Goal: Transaction & Acquisition: Subscribe to service/newsletter

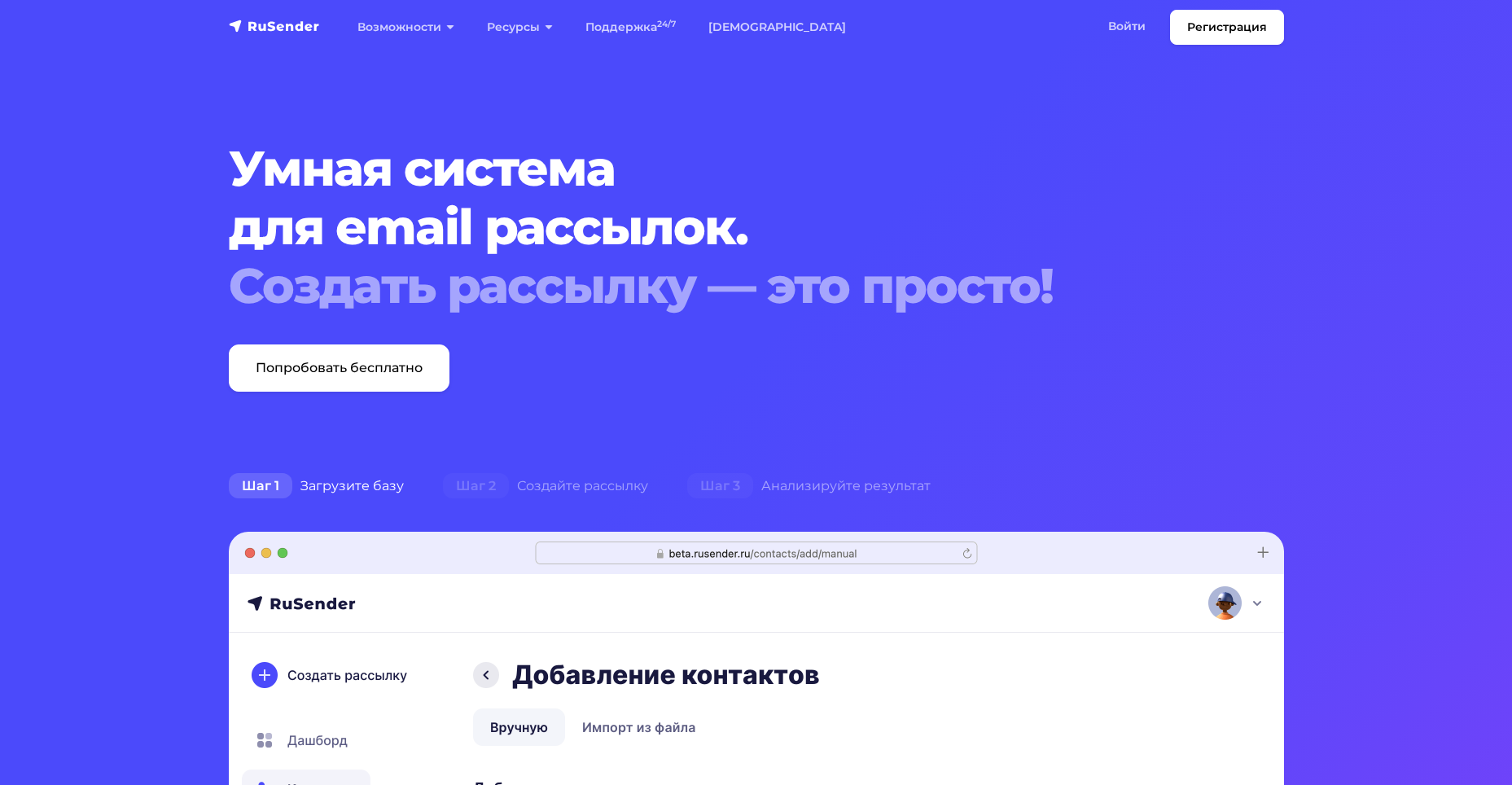
click at [1127, 32] on link "Войти" at bounding box center [1126, 26] width 70 height 33
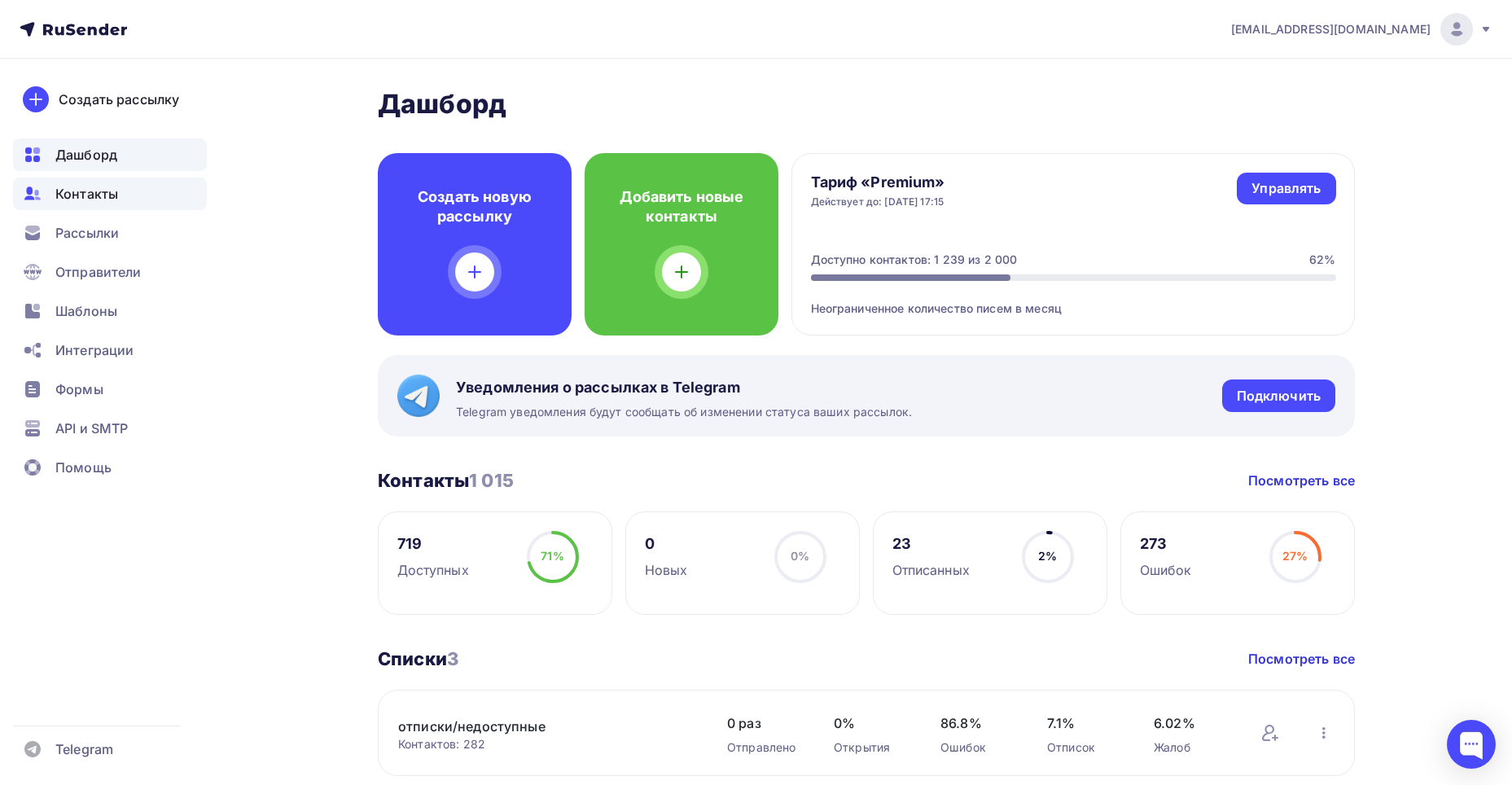
click at [100, 191] on span "Контакты" at bounding box center [87, 194] width 63 height 19
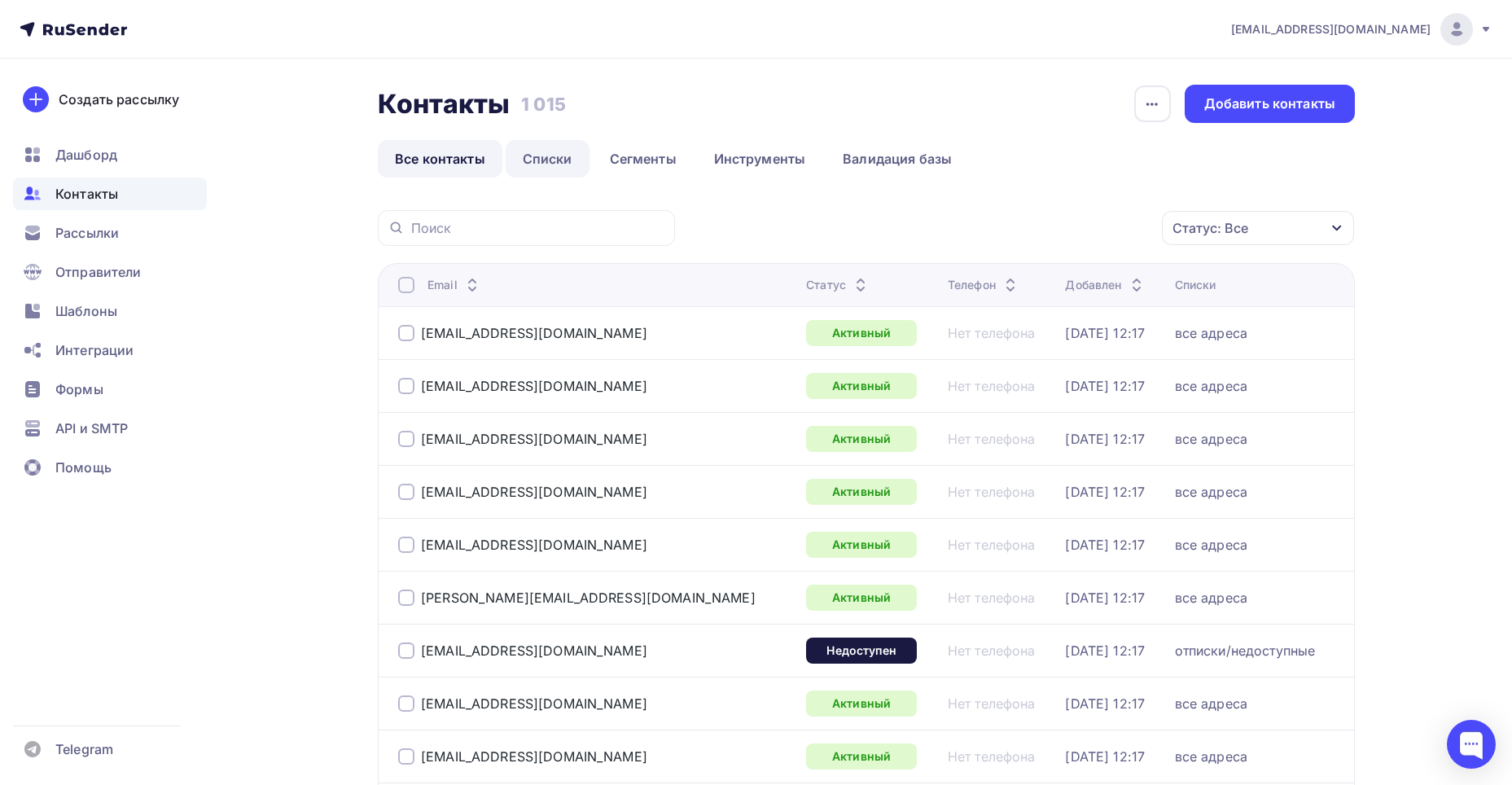
click at [549, 163] on link "Списки" at bounding box center [548, 159] width 84 height 37
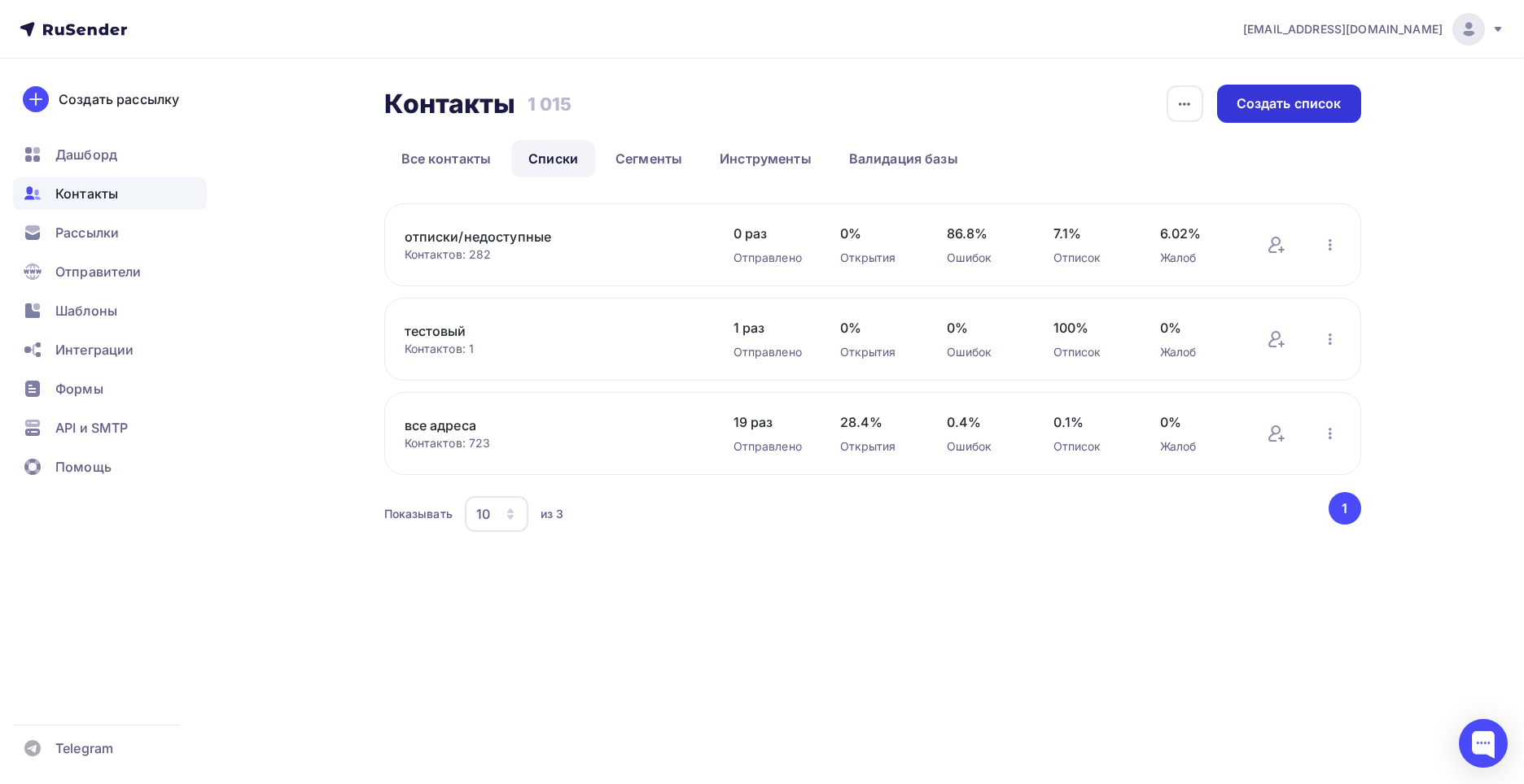
click at [1336, 94] on div "Создать список" at bounding box center [1289, 104] width 105 height 19
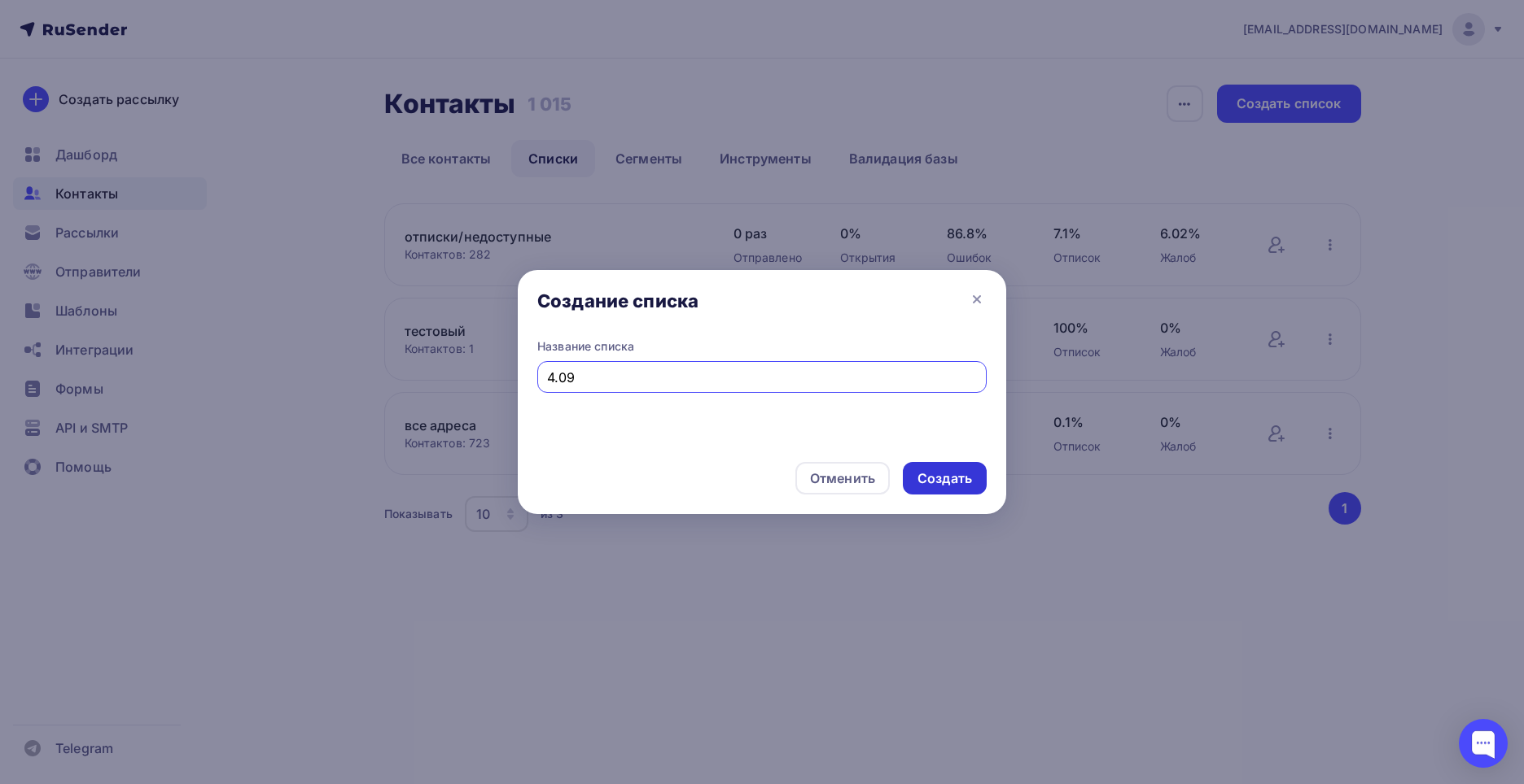
type input "4.09"
click at [963, 479] on div "Создать" at bounding box center [944, 479] width 54 height 19
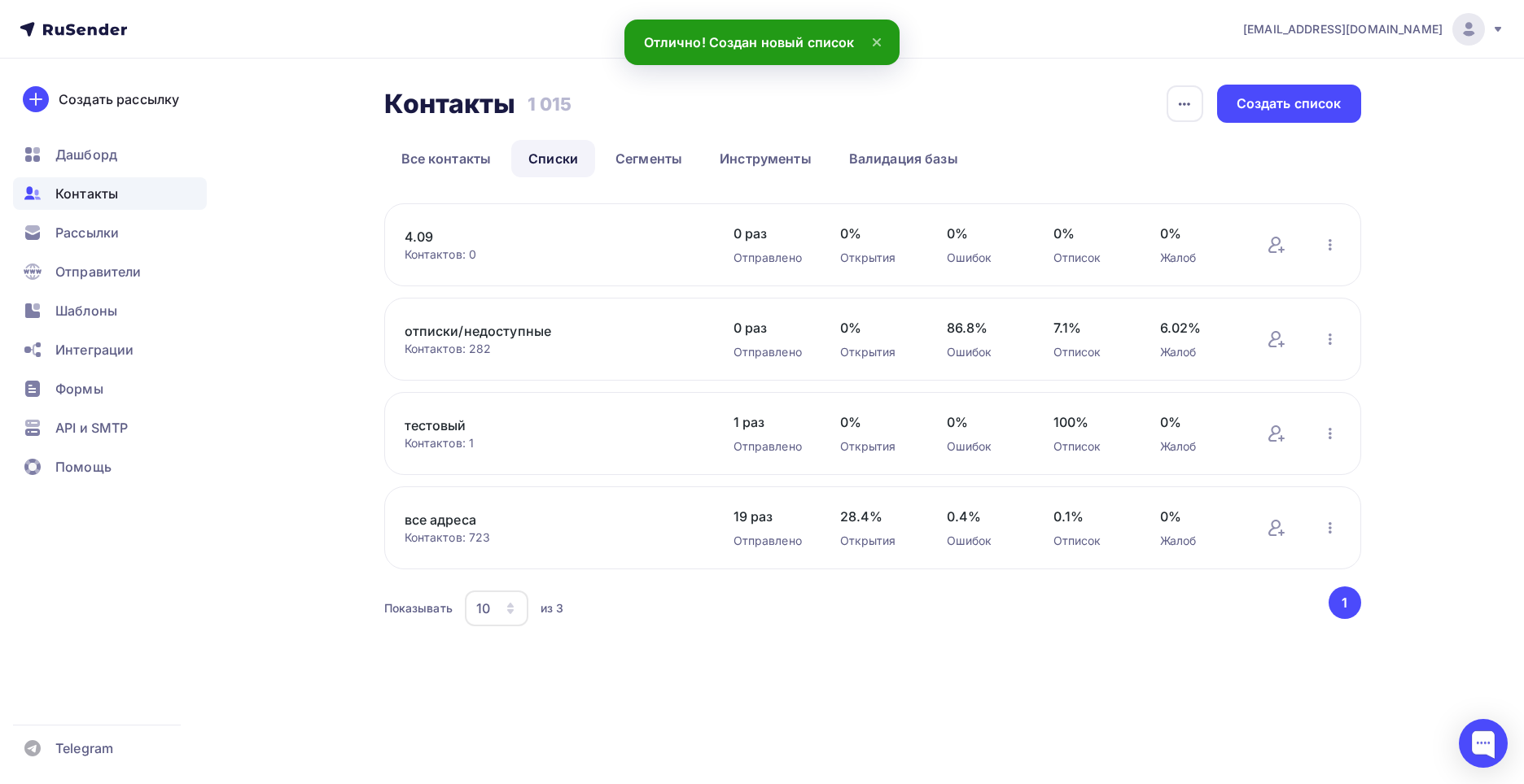
click at [417, 238] on link "4.09" at bounding box center [543, 237] width 277 height 19
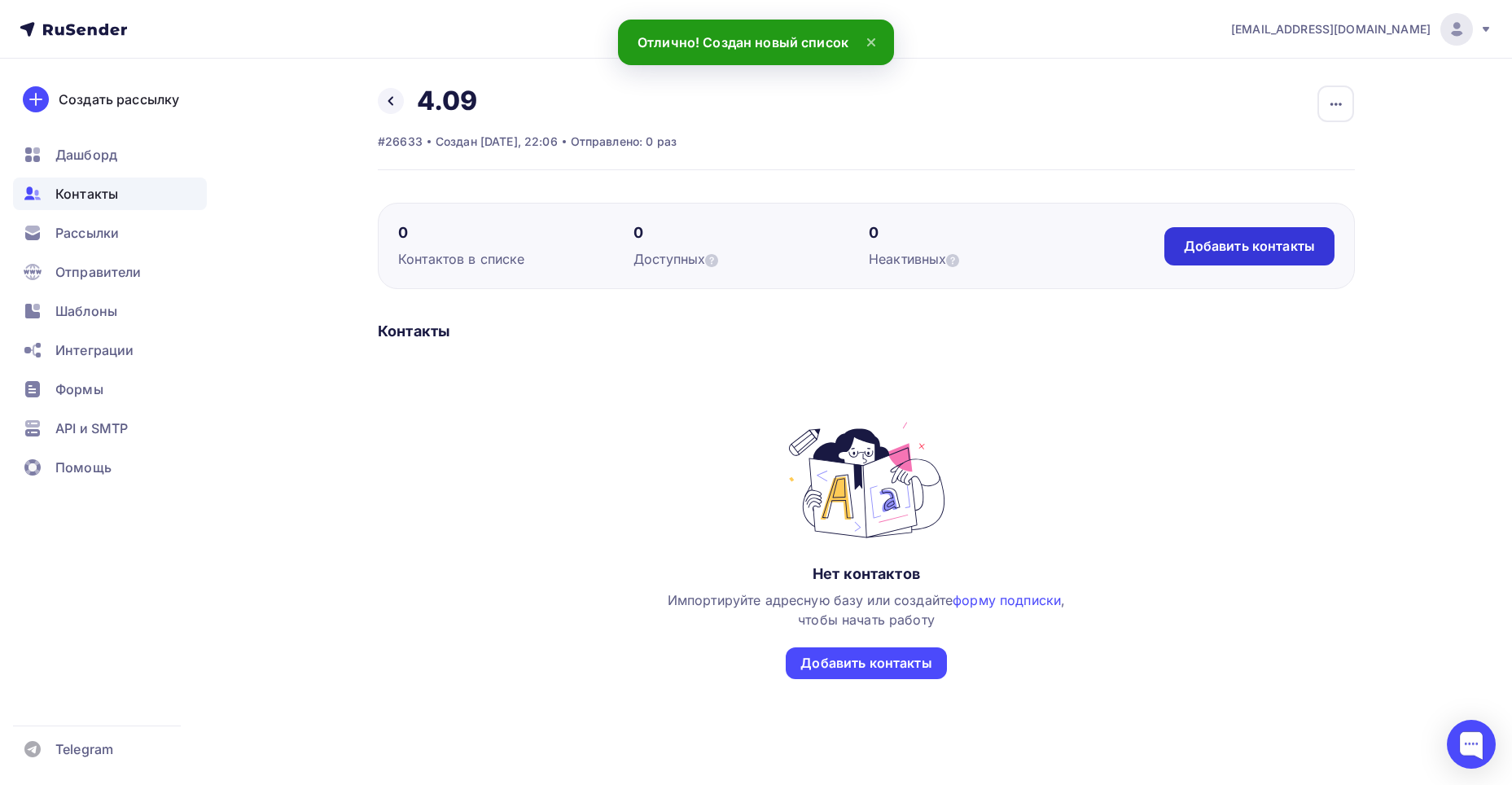
click at [1251, 231] on div "Добавить контакты" at bounding box center [1250, 246] width 170 height 38
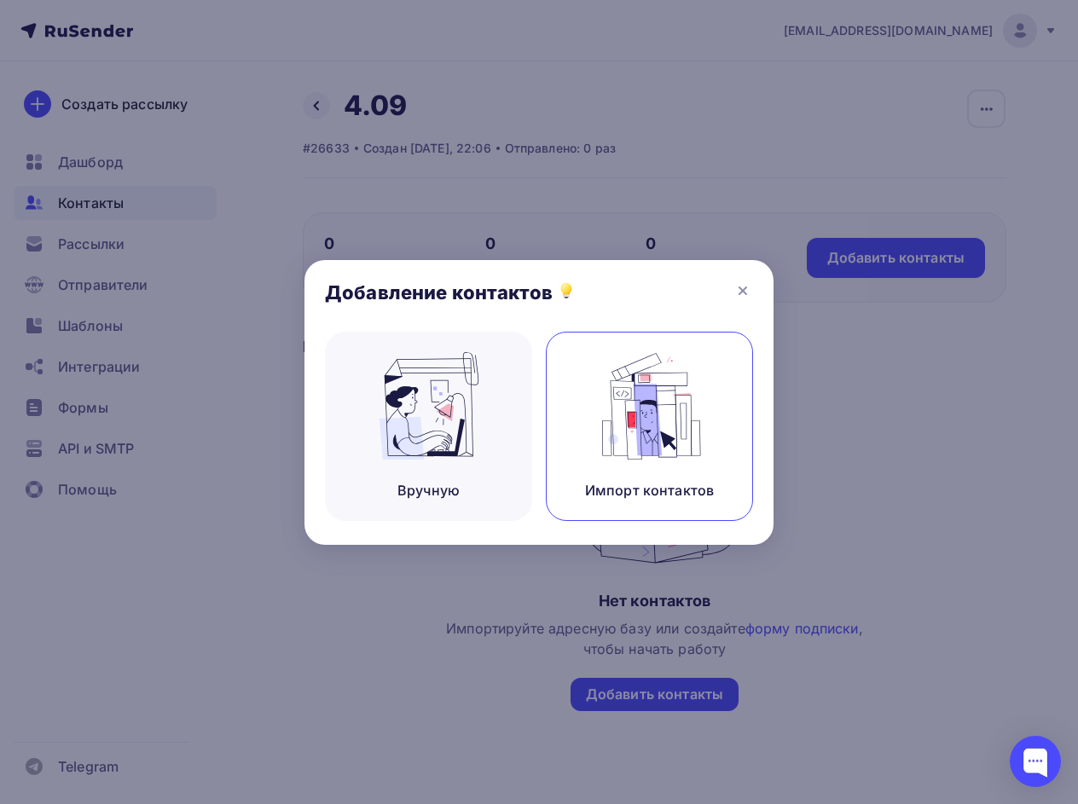
click at [682, 372] on img at bounding box center [650, 405] width 114 height 107
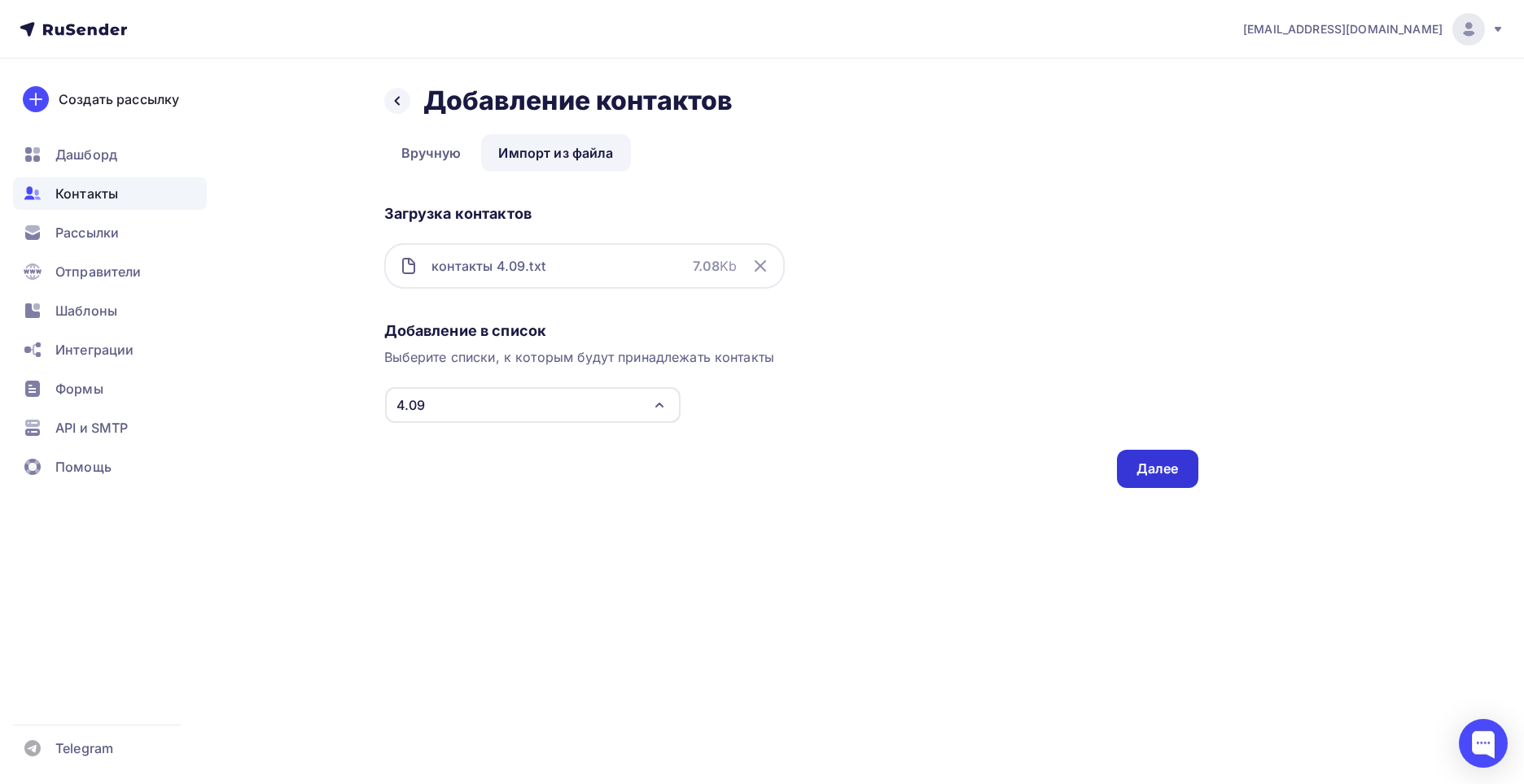
click at [1168, 468] on div "Далее" at bounding box center [1158, 469] width 42 height 19
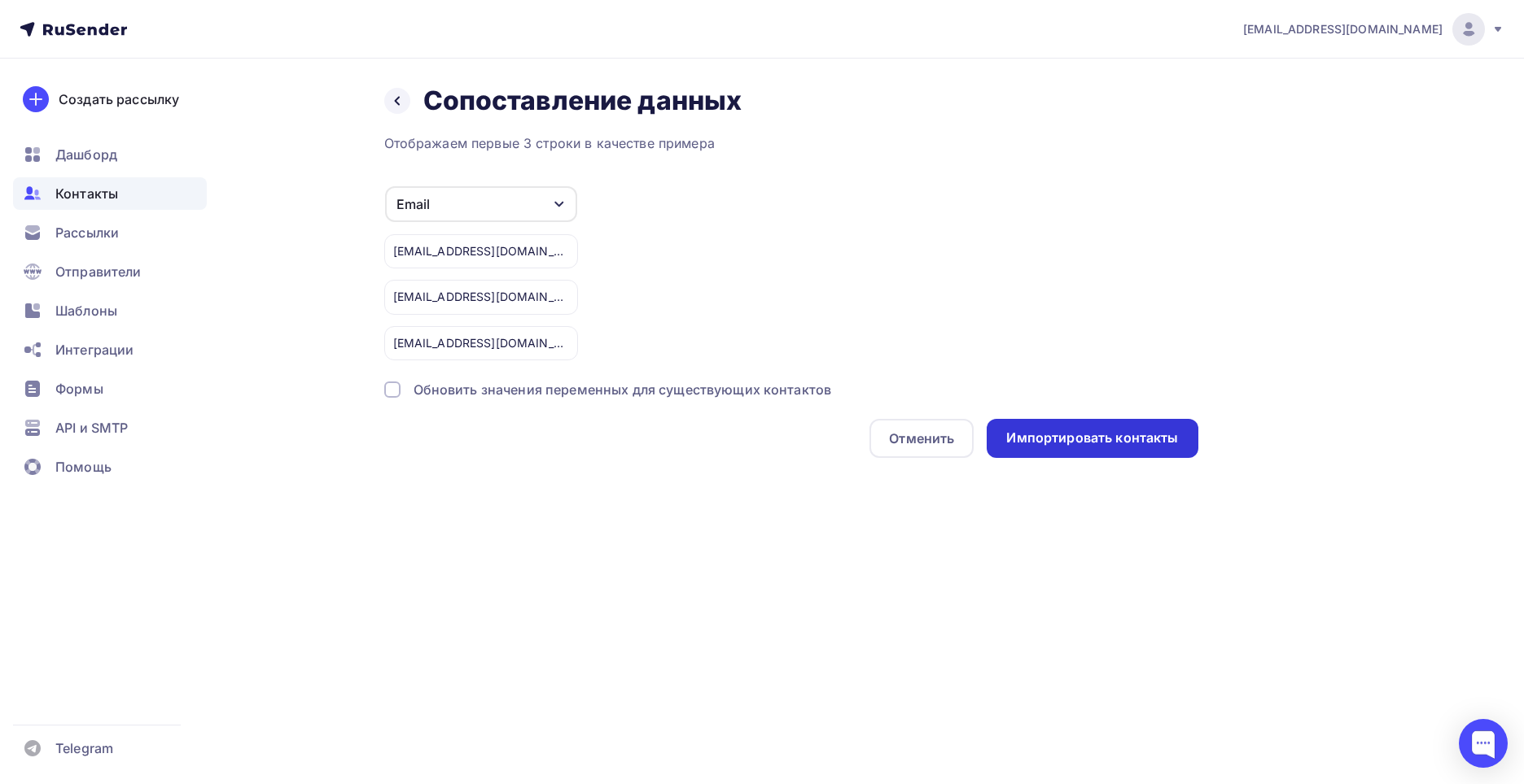
click at [1130, 443] on div "Импортировать контакты" at bounding box center [1092, 439] width 172 height 19
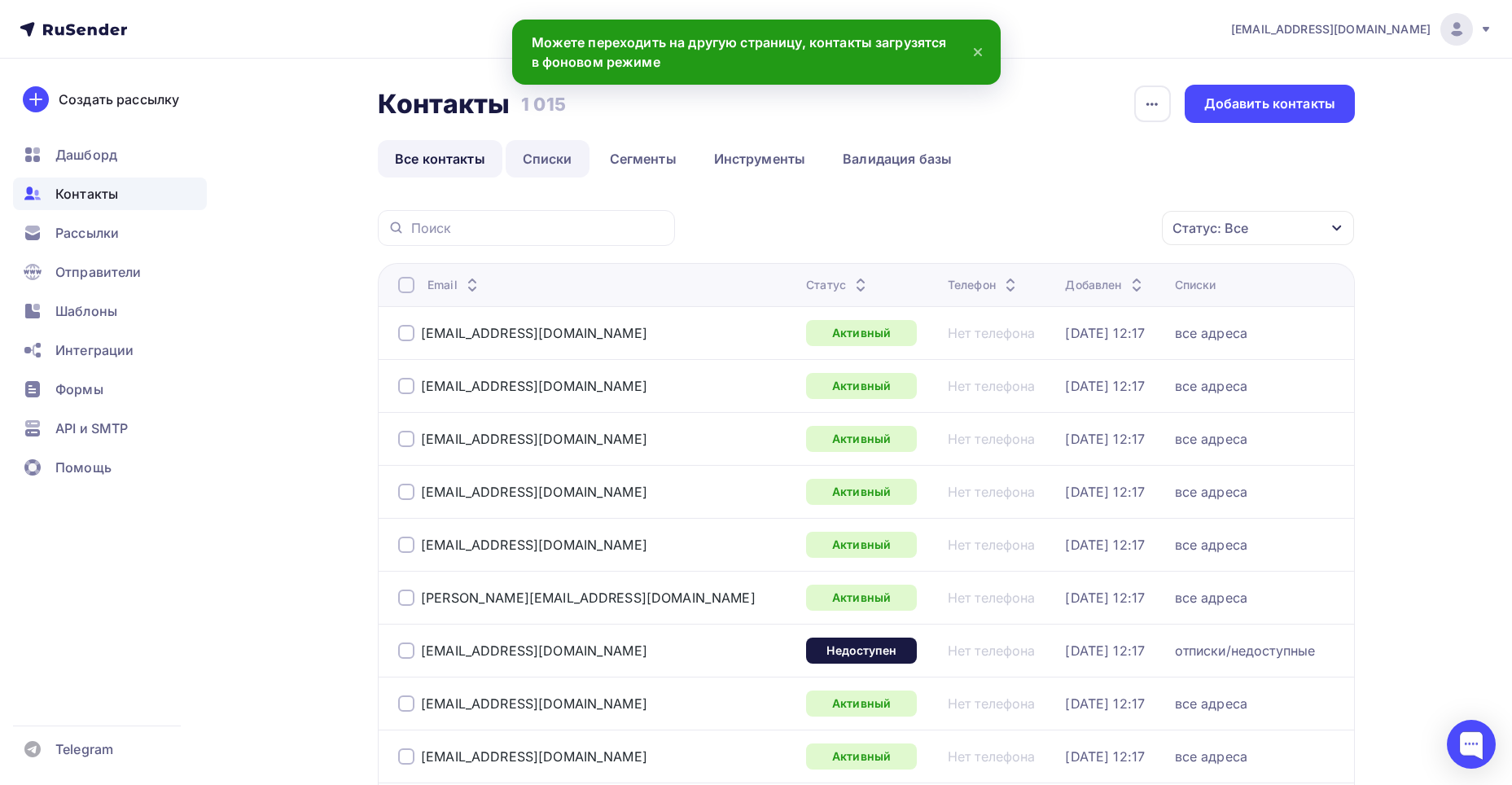
click at [535, 160] on link "Списки" at bounding box center [548, 159] width 84 height 37
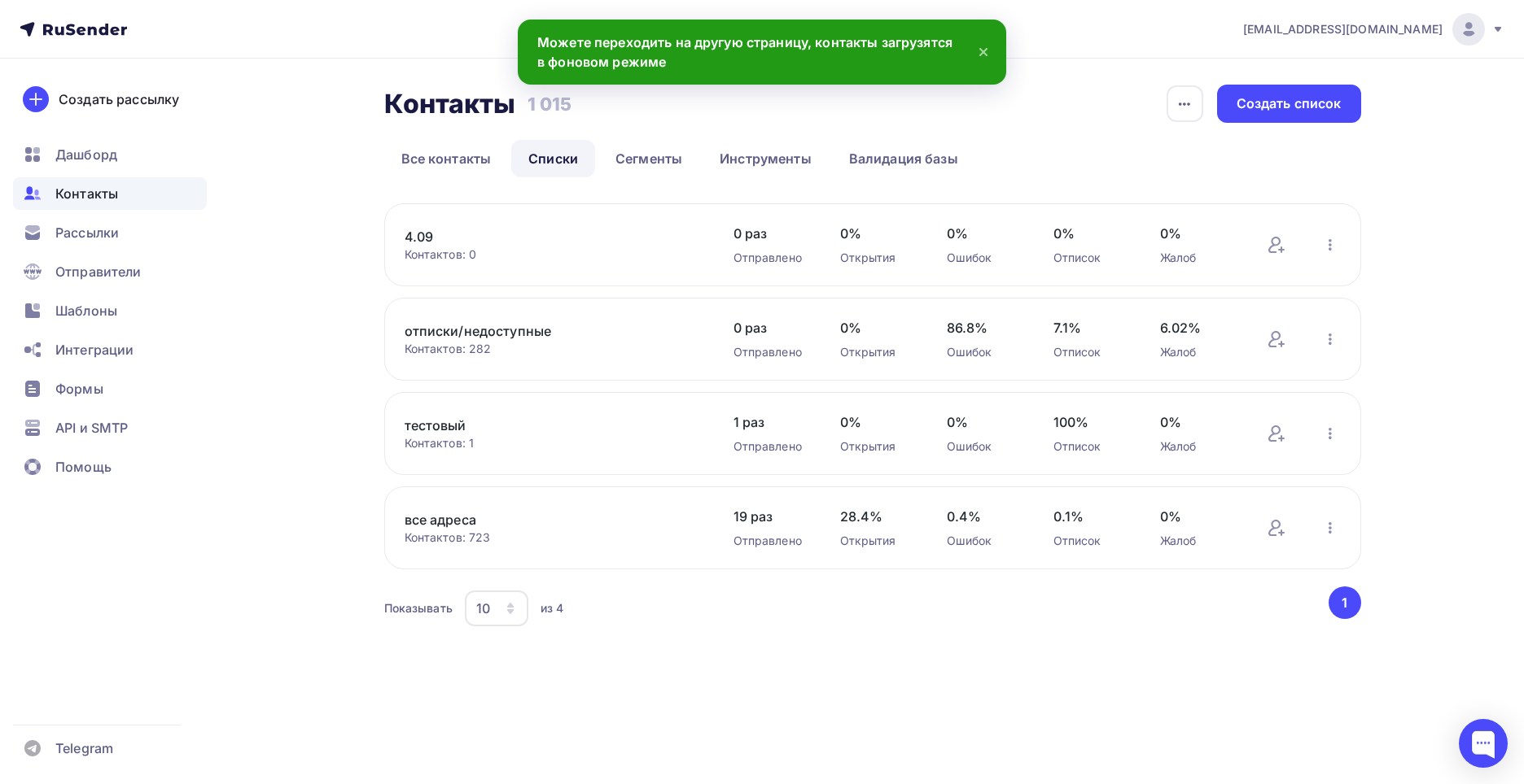
click at [426, 226] on div "4.09 Контактов: 0 Добавить контакты Переименовать список Скачать список Отписат…" at bounding box center [873, 244] width 977 height 83
click at [423, 228] on link "4.09" at bounding box center [543, 237] width 277 height 19
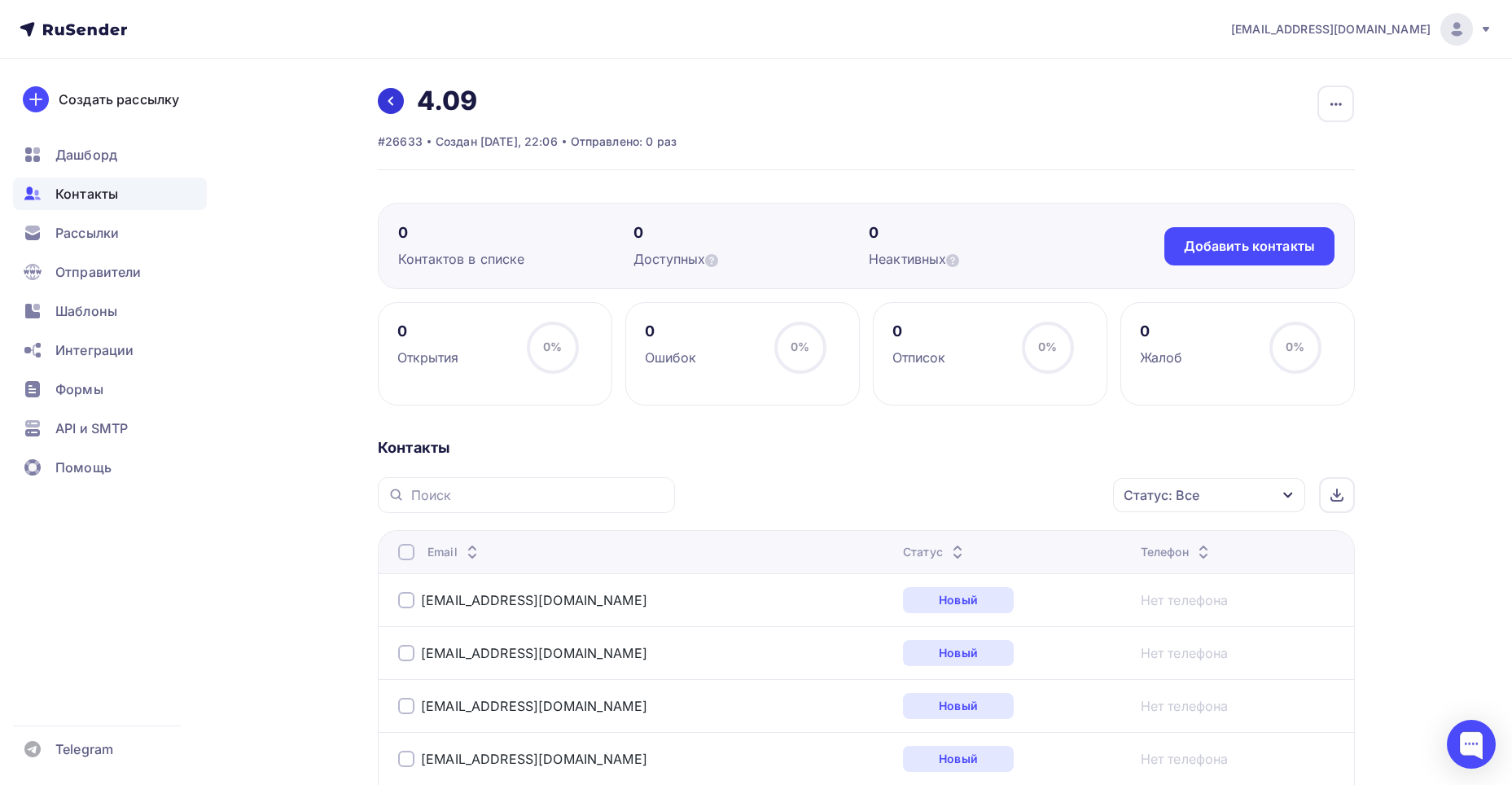
click at [381, 94] on link at bounding box center [390, 100] width 26 height 26
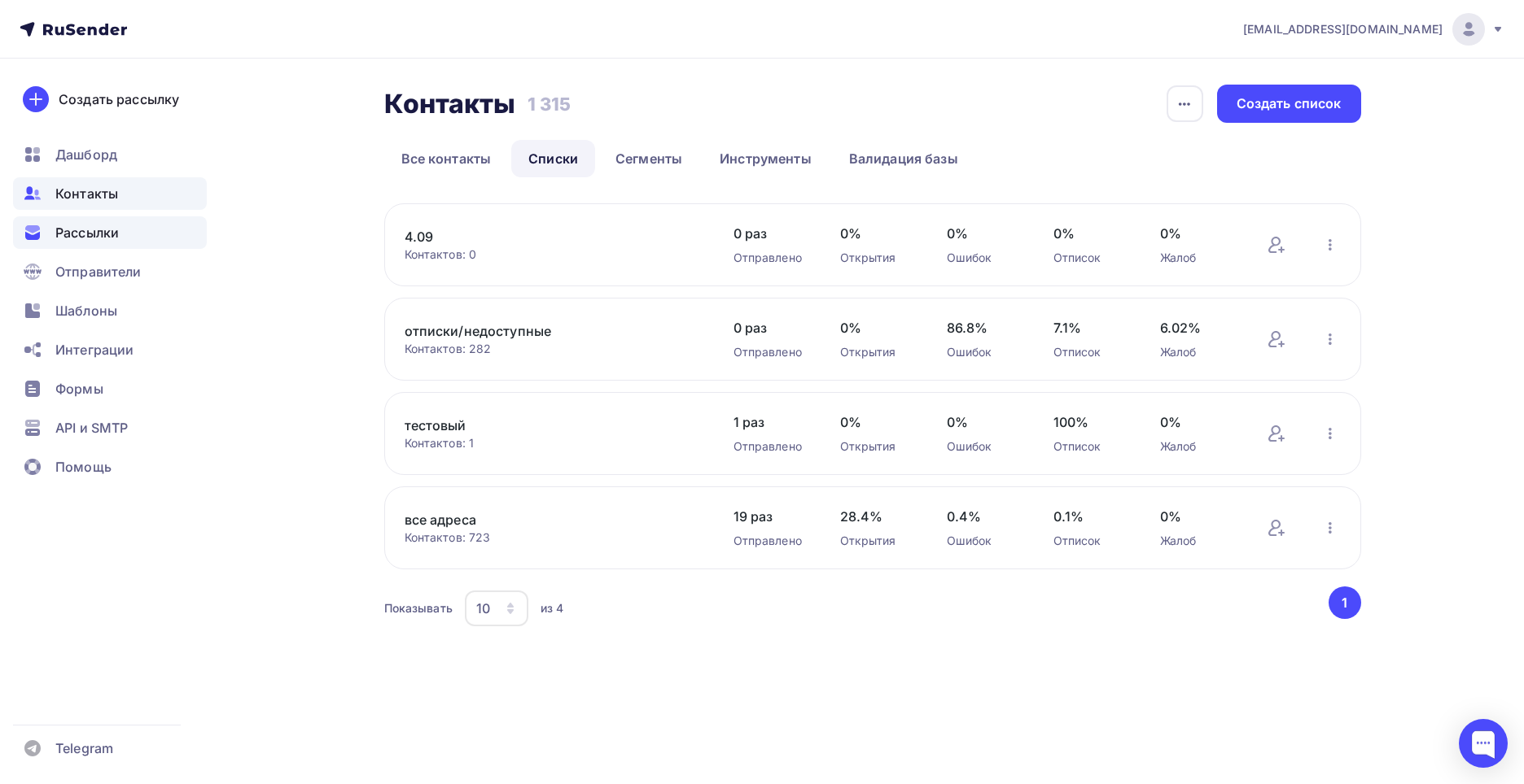
click at [130, 236] on div "Рассылки" at bounding box center [110, 233] width 194 height 32
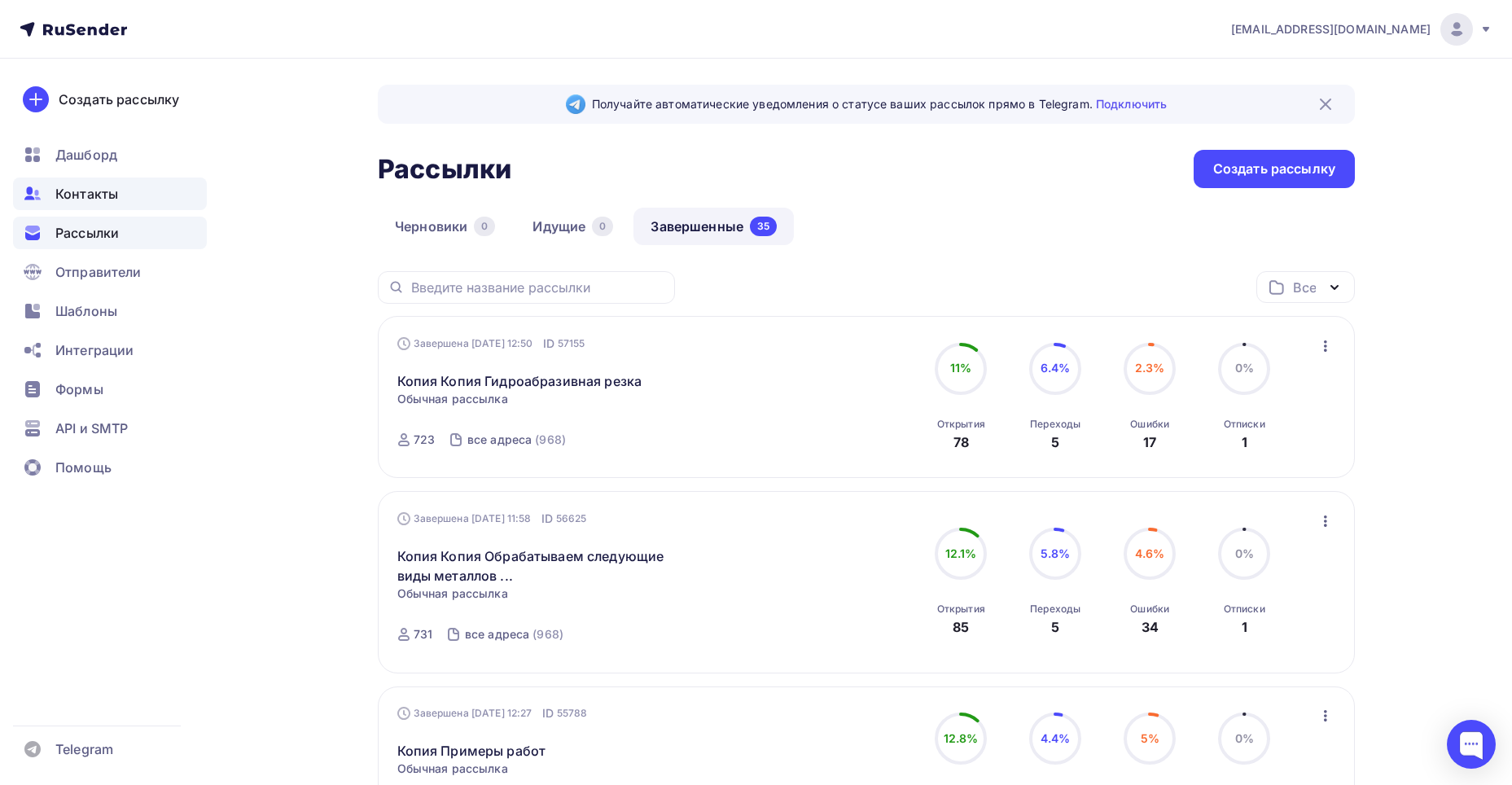
click at [105, 190] on span "Контакты" at bounding box center [87, 194] width 63 height 19
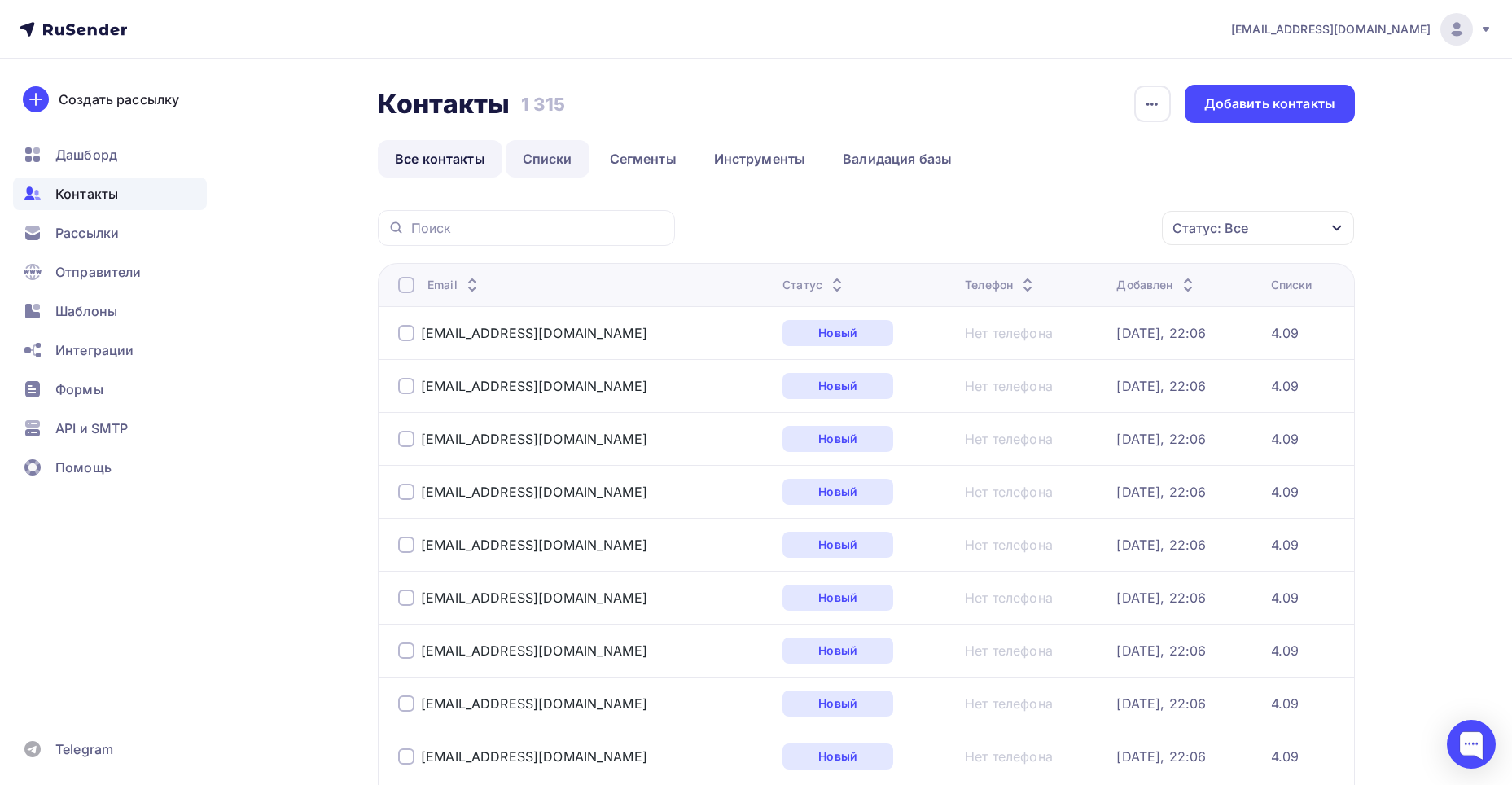
click at [563, 158] on link "Списки" at bounding box center [548, 159] width 84 height 37
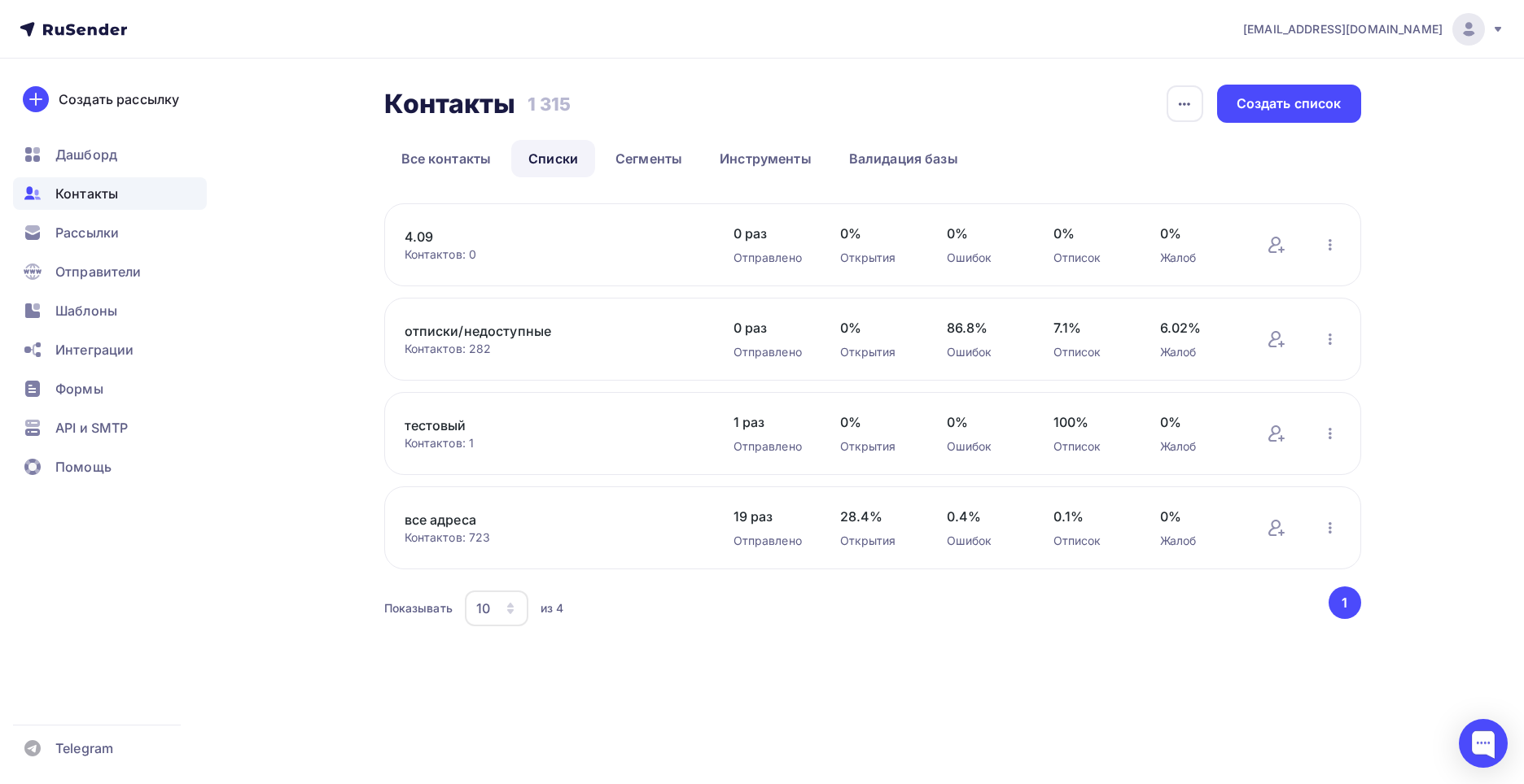
click at [424, 239] on link "4.09" at bounding box center [543, 237] width 277 height 19
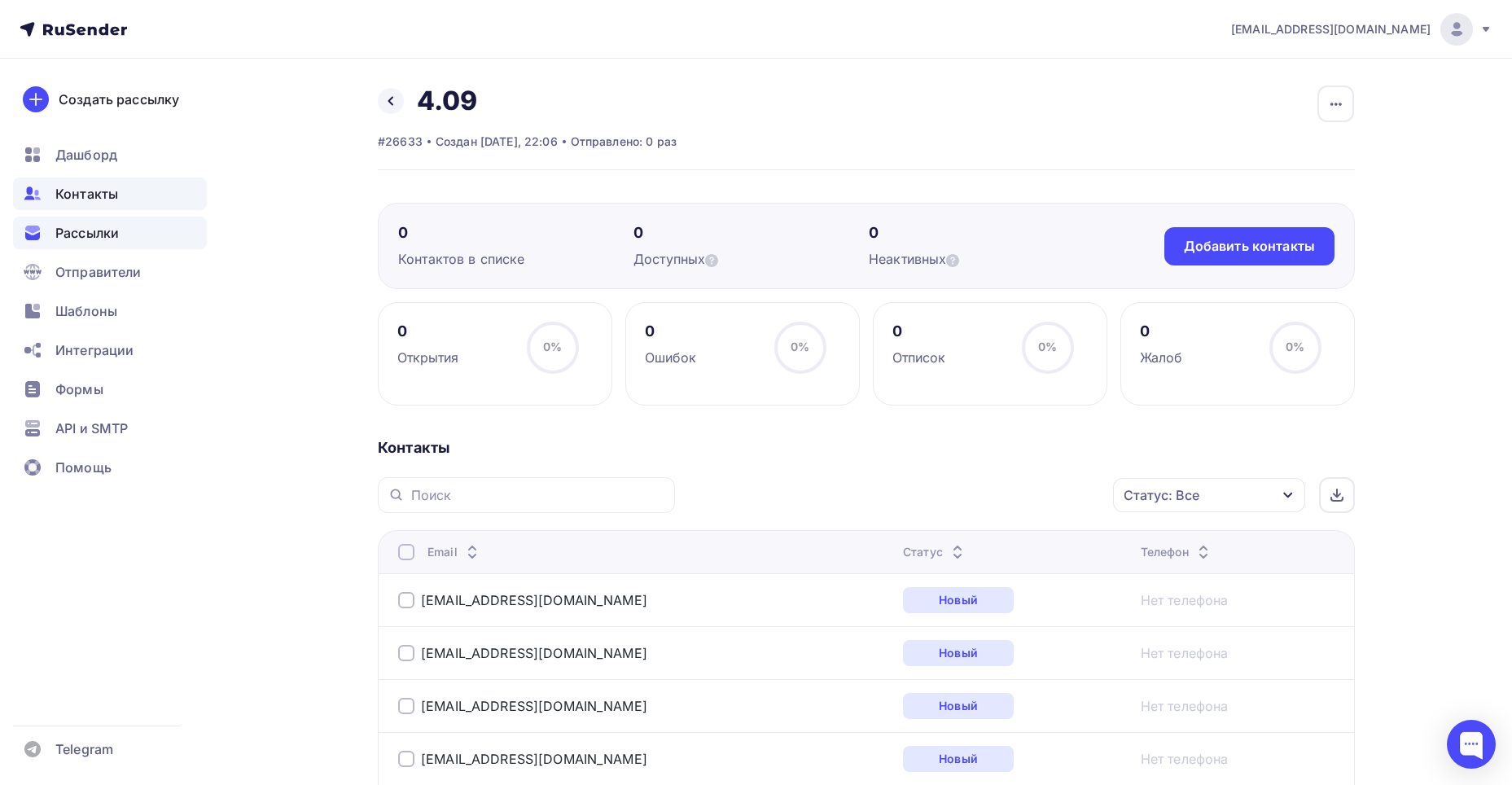
click at [52, 242] on div "Рассылки" at bounding box center [110, 233] width 194 height 32
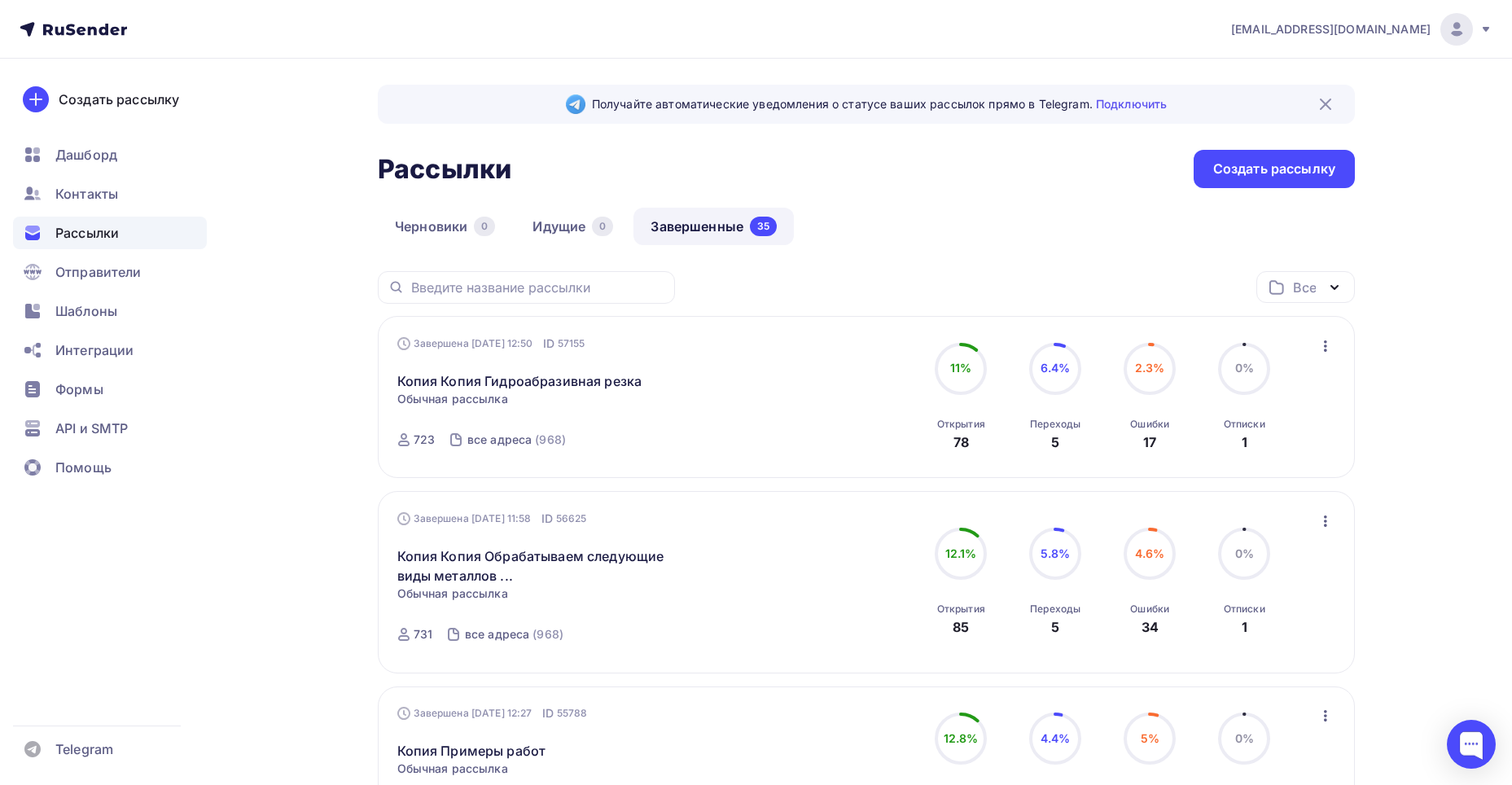
scroll to position [1543, 0]
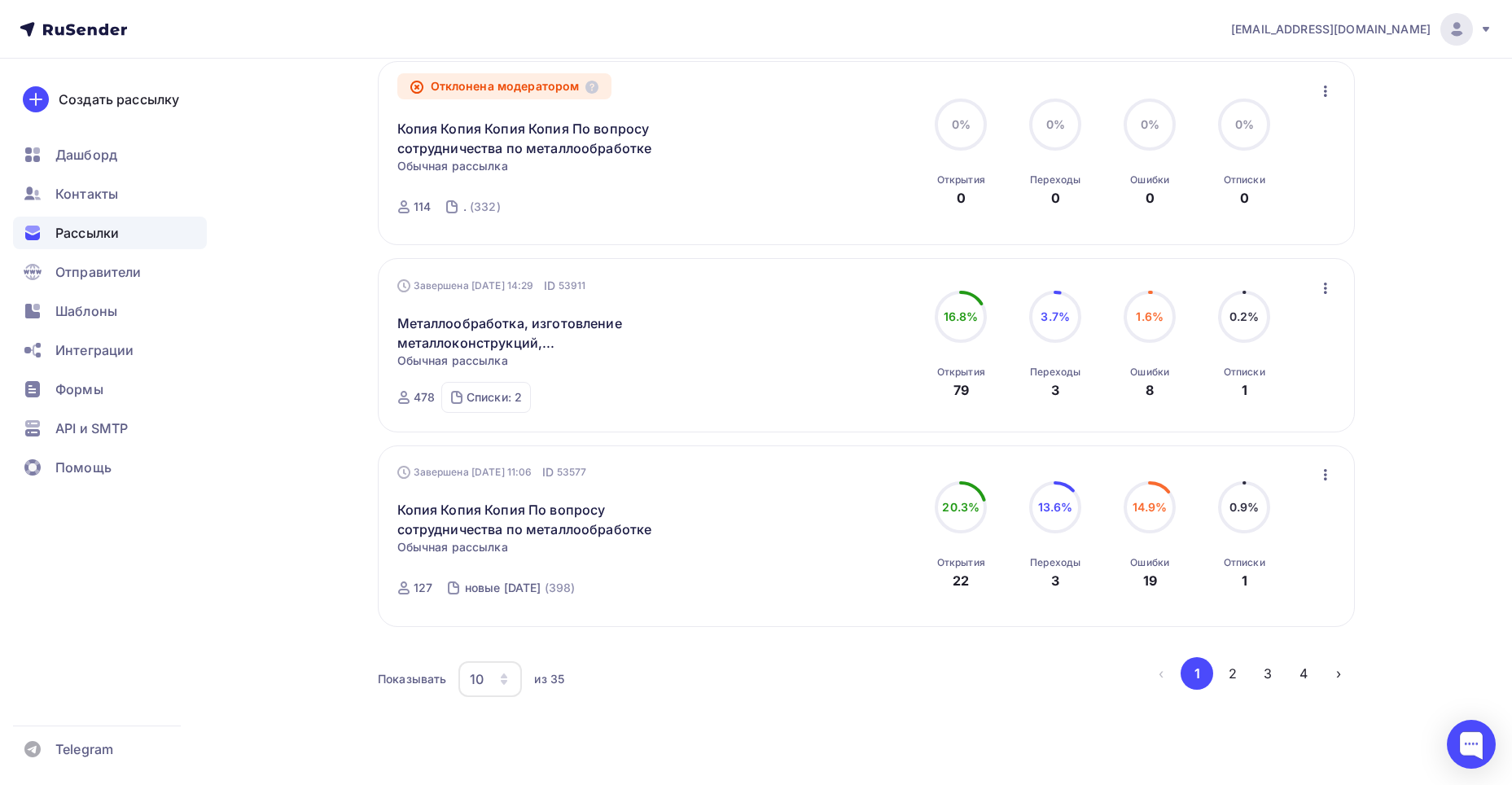
click at [1327, 478] on icon "button" at bounding box center [1325, 475] width 19 height 19
click at [1279, 573] on div "Копировать в новую" at bounding box center [1250, 583] width 167 height 19
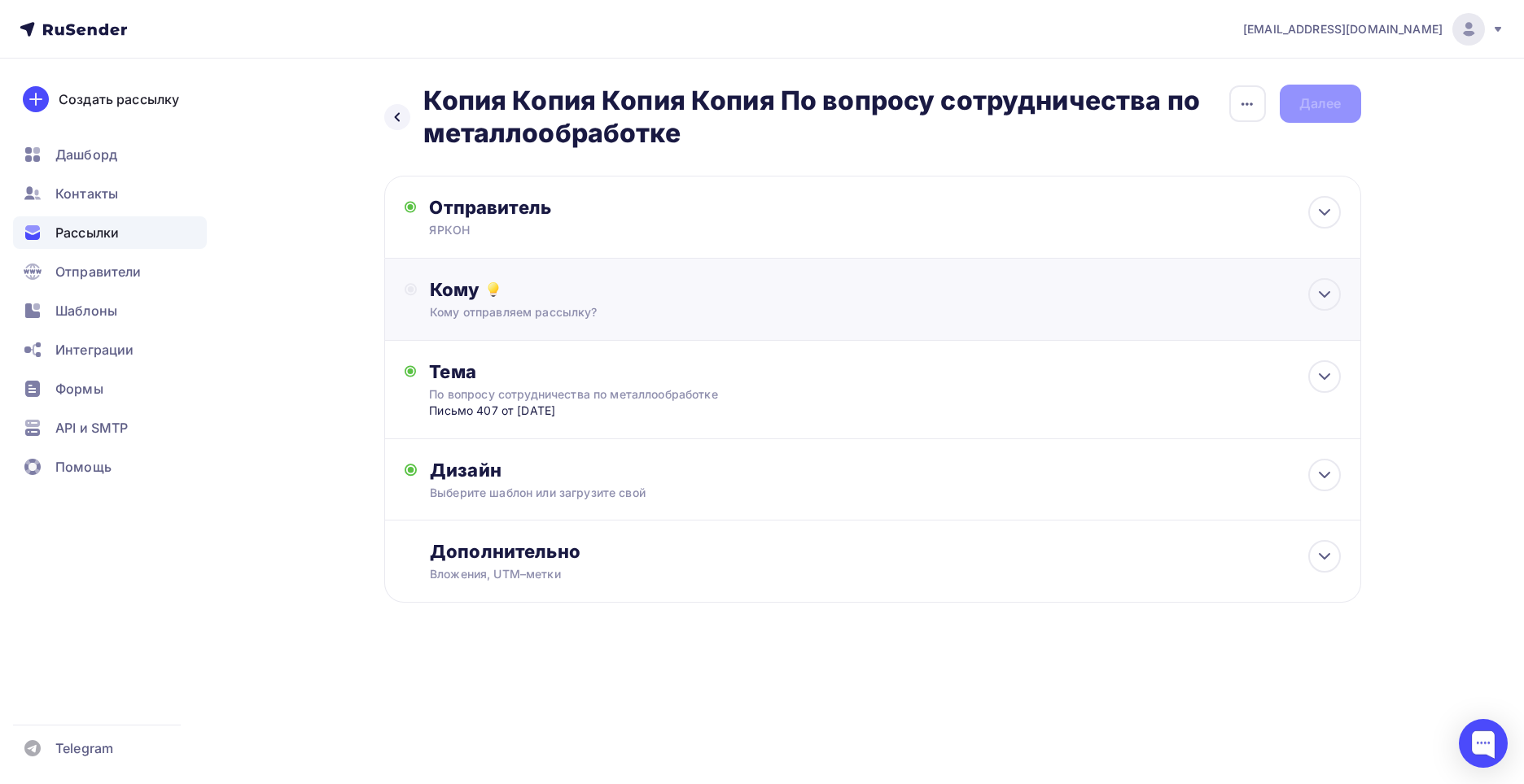
click at [556, 292] on div "Кому" at bounding box center [885, 290] width 910 height 23
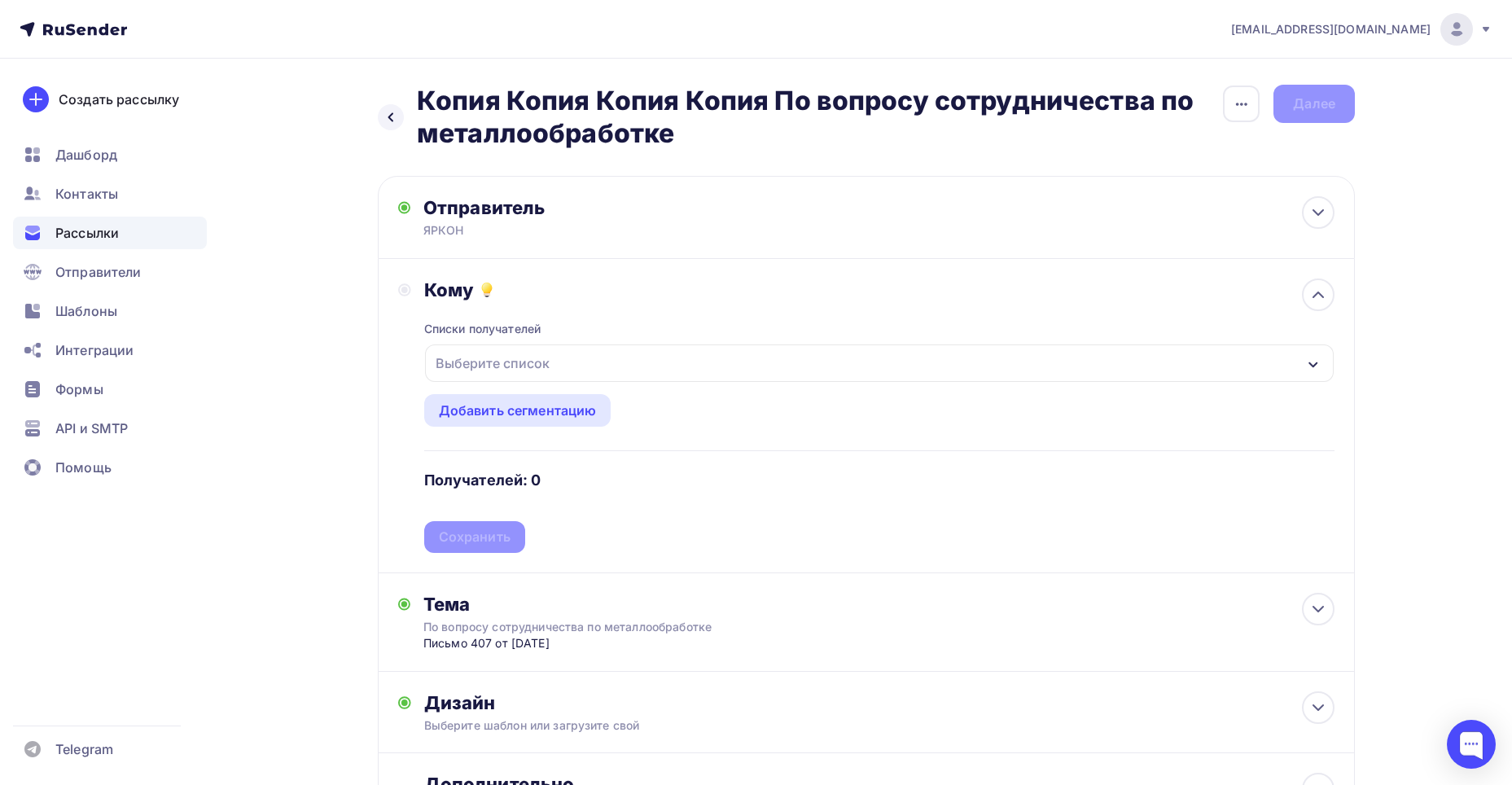
click at [545, 352] on div "Выберите список" at bounding box center [493, 363] width 127 height 30
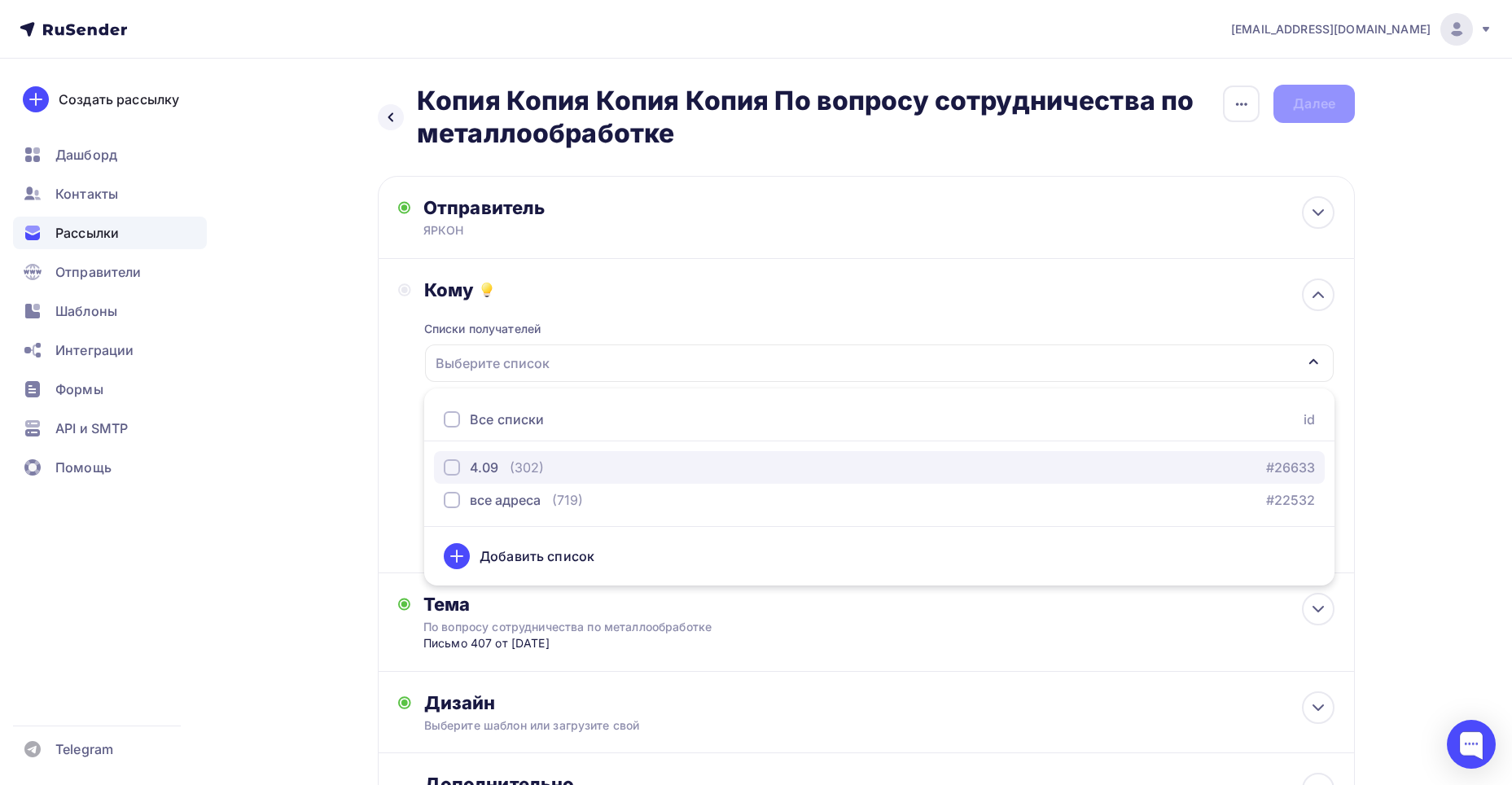
click at [487, 457] on div "4.09" at bounding box center [484, 467] width 29 height 19
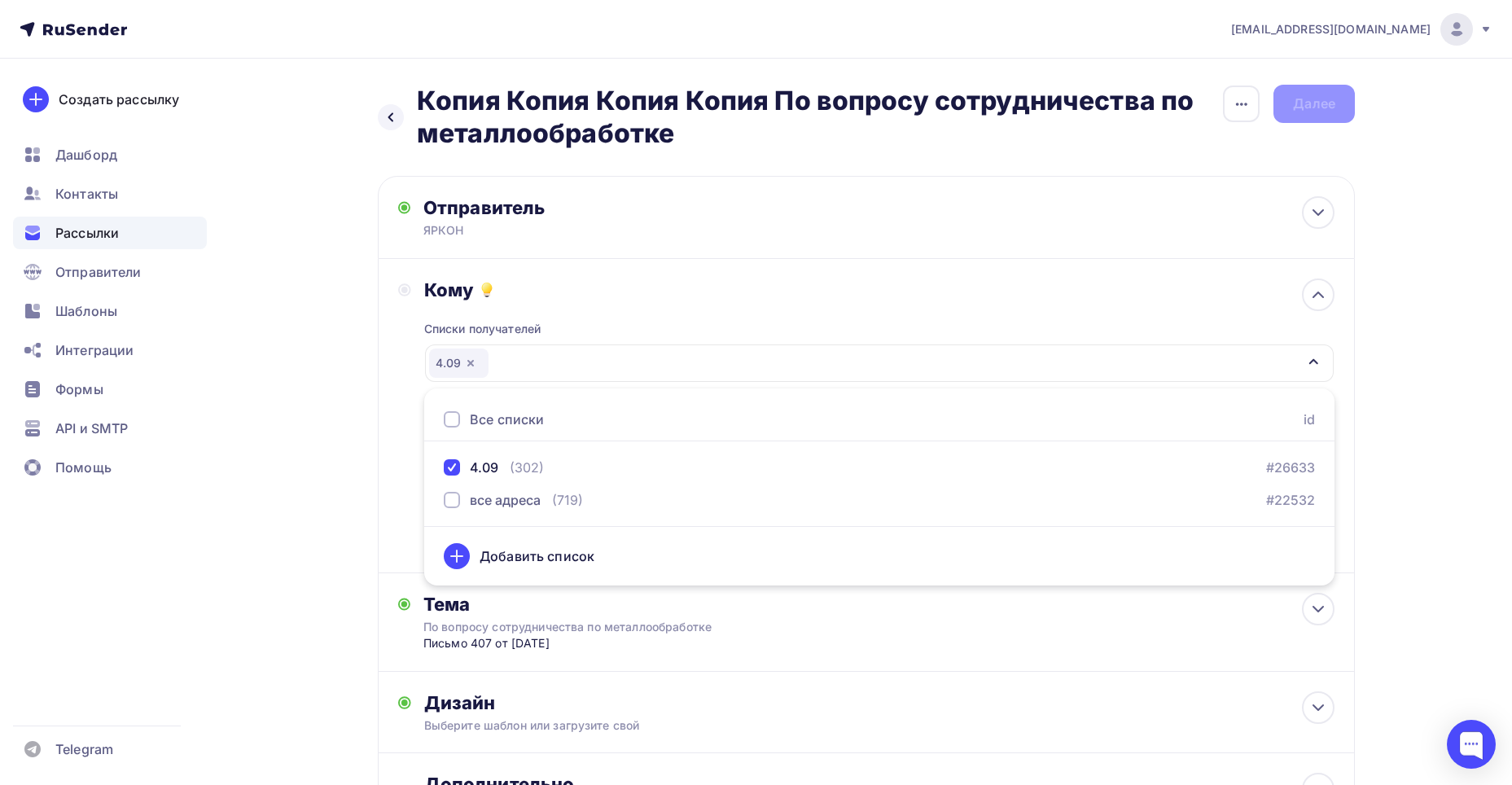
click at [409, 410] on div "Кому Списки получателей 4.09 Все списки id 4.09 (302) #26633 все адреса (719) #…" at bounding box center [866, 415] width 936 height 274
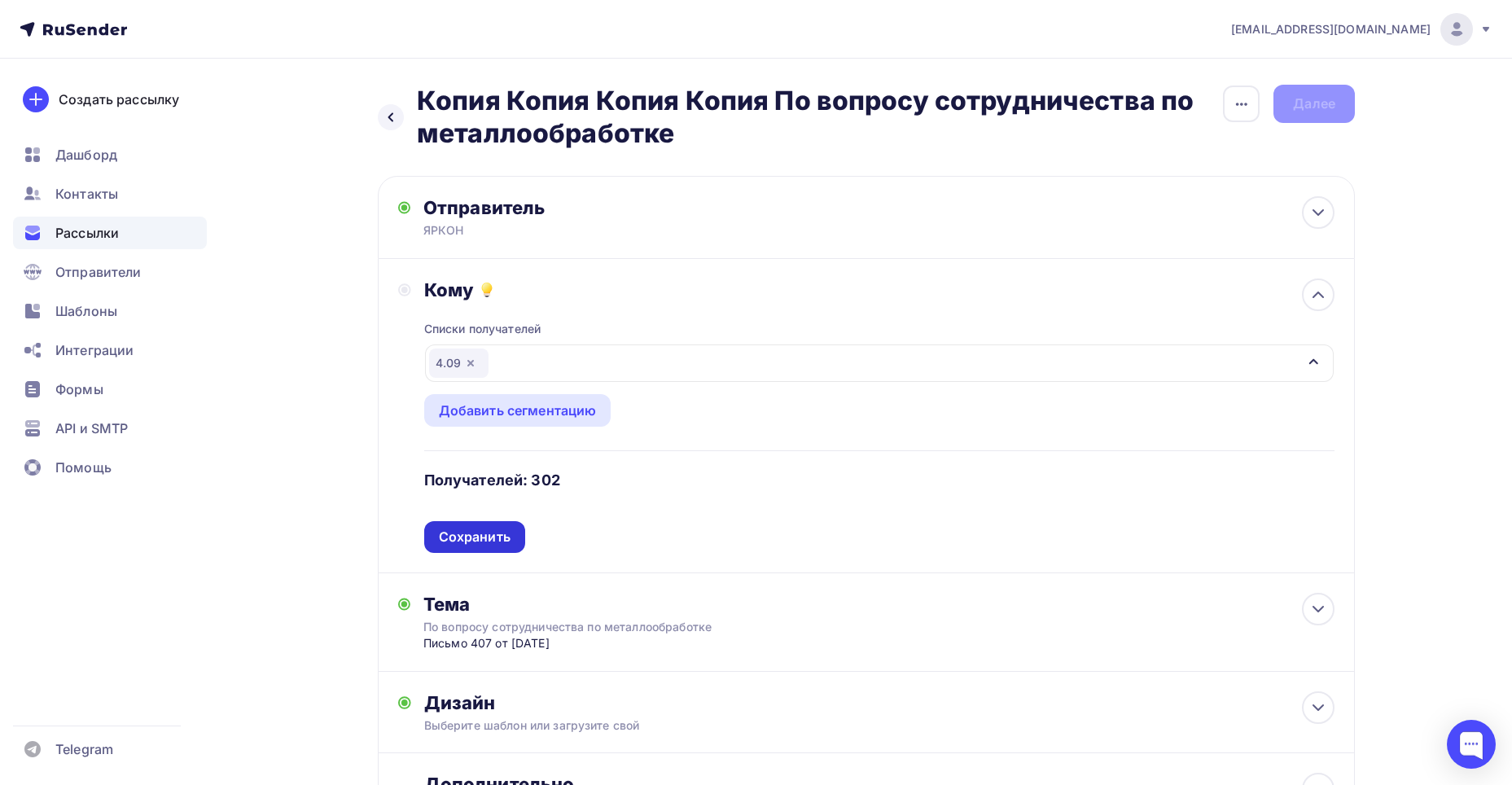
click at [478, 542] on div "Сохранить" at bounding box center [474, 538] width 72 height 19
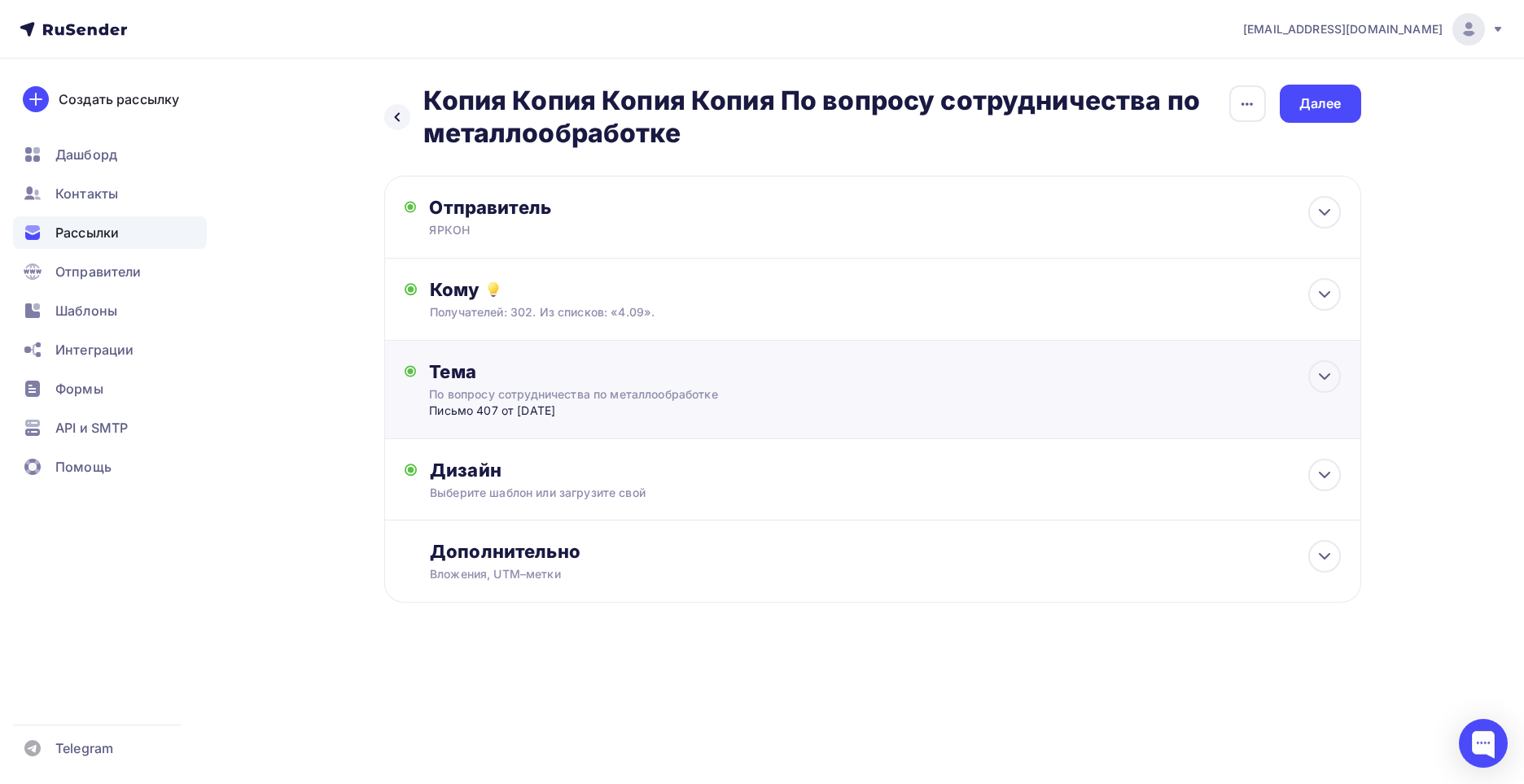
click at [594, 380] on div "Тема" at bounding box center [590, 372] width 322 height 23
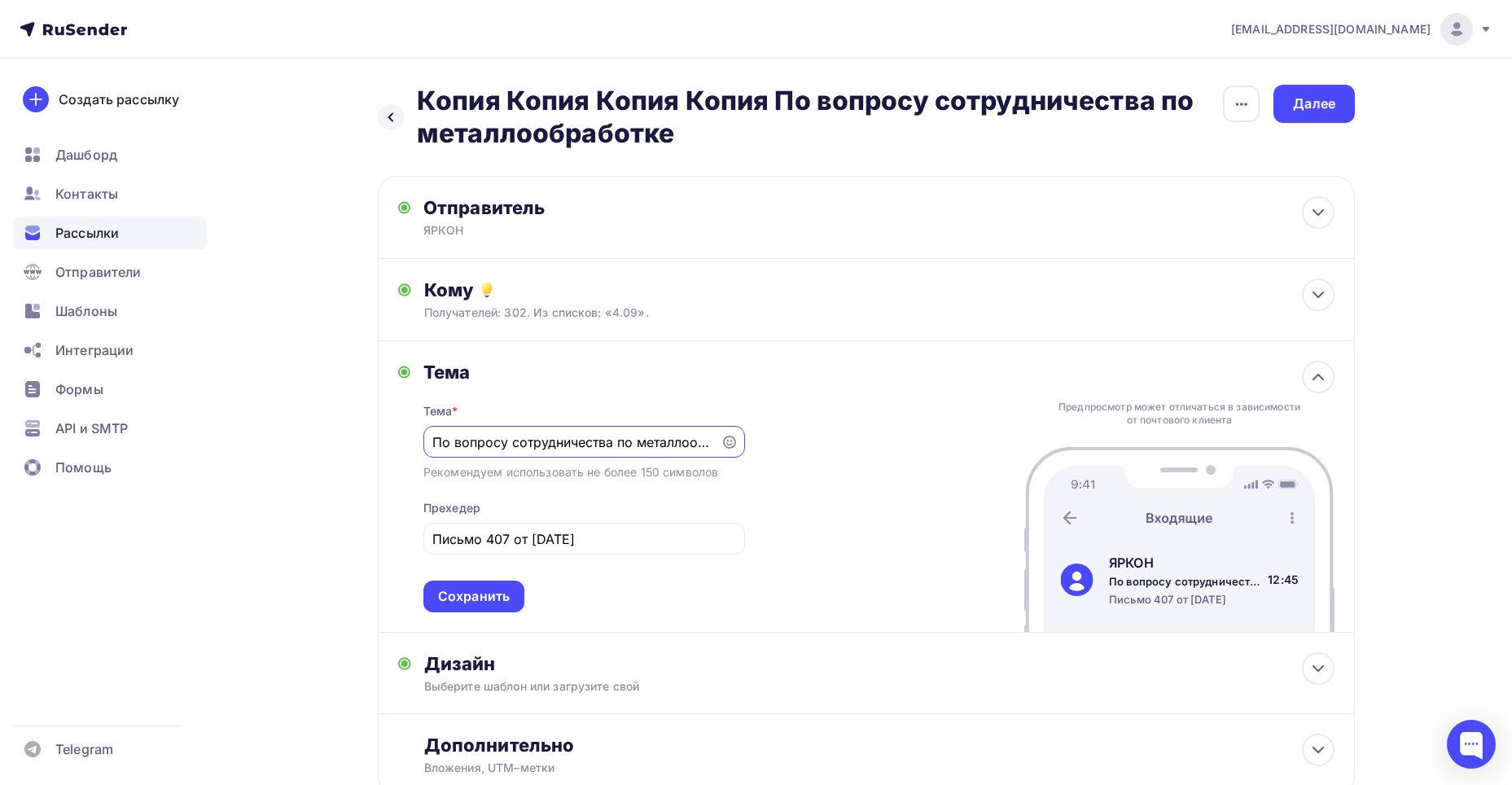
drag, startPoint x: 640, startPoint y: 442, endPoint x: 390, endPoint y: 445, distance: 250.0
click at [390, 445] on div "Тема Тема * По вопросу сотрудничества по металлообработке Рекомендуем использов…" at bounding box center [867, 486] width 977 height 291
click at [465, 444] on input "По вопросу сотрудничества по металлообработке" at bounding box center [572, 442] width 279 height 19
click at [517, 589] on div "Сохранить" at bounding box center [474, 596] width 101 height 32
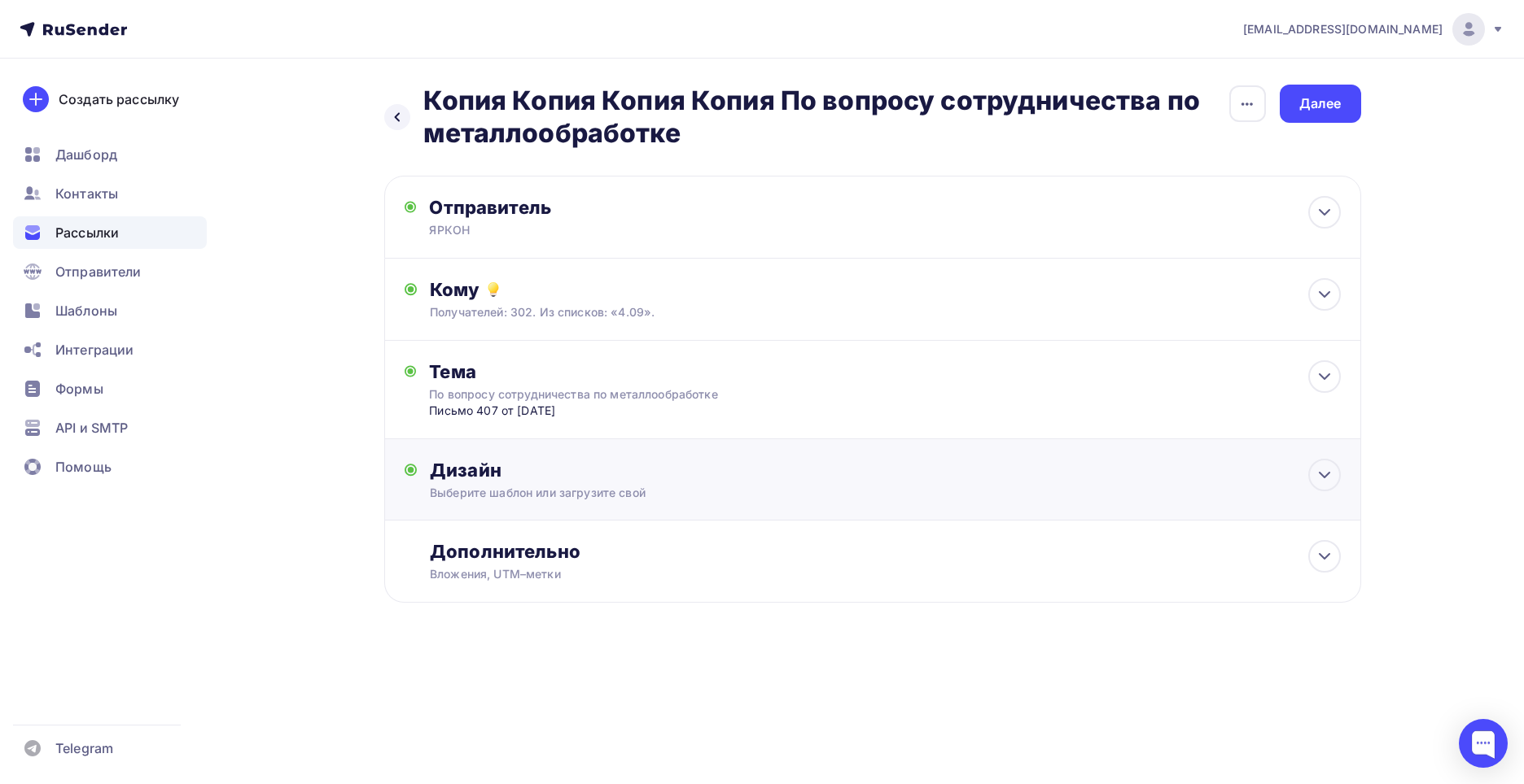
click at [539, 501] on div "Выберите шаблон или загрузите свой" at bounding box center [839, 492] width 820 height 16
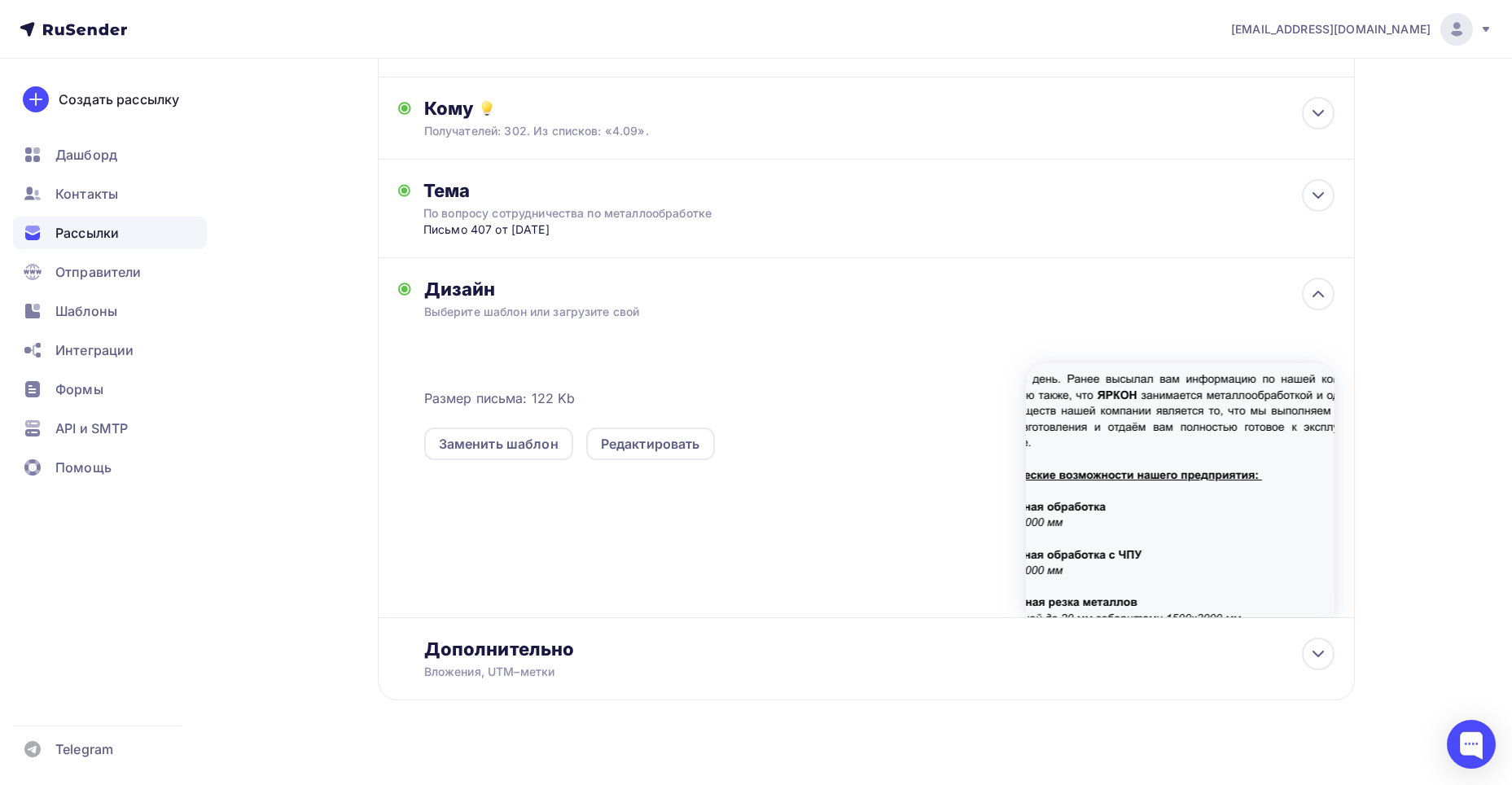
scroll to position [219, 0]
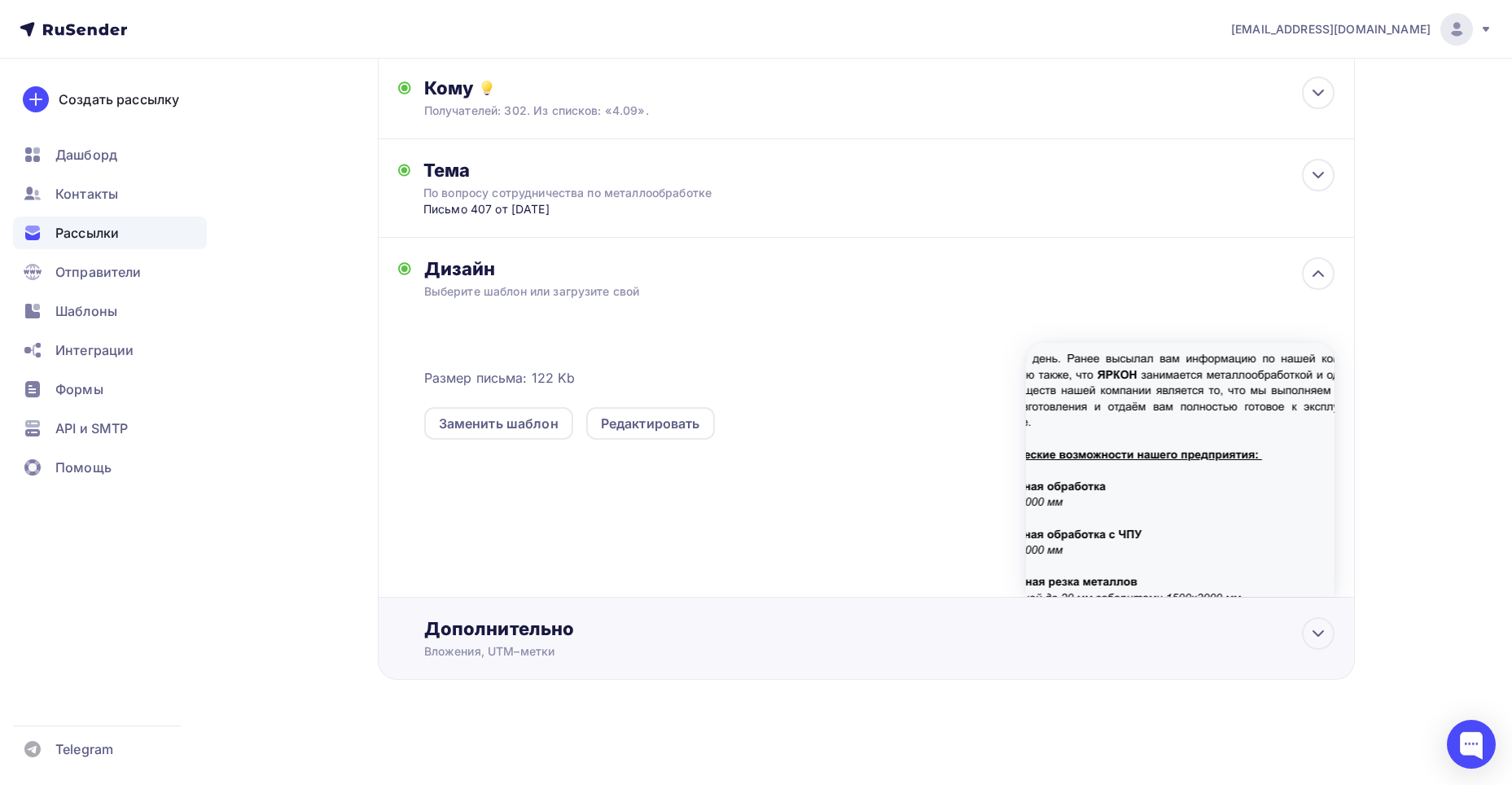
click at [607, 630] on div "Дополнительно" at bounding box center [879, 629] width 911 height 23
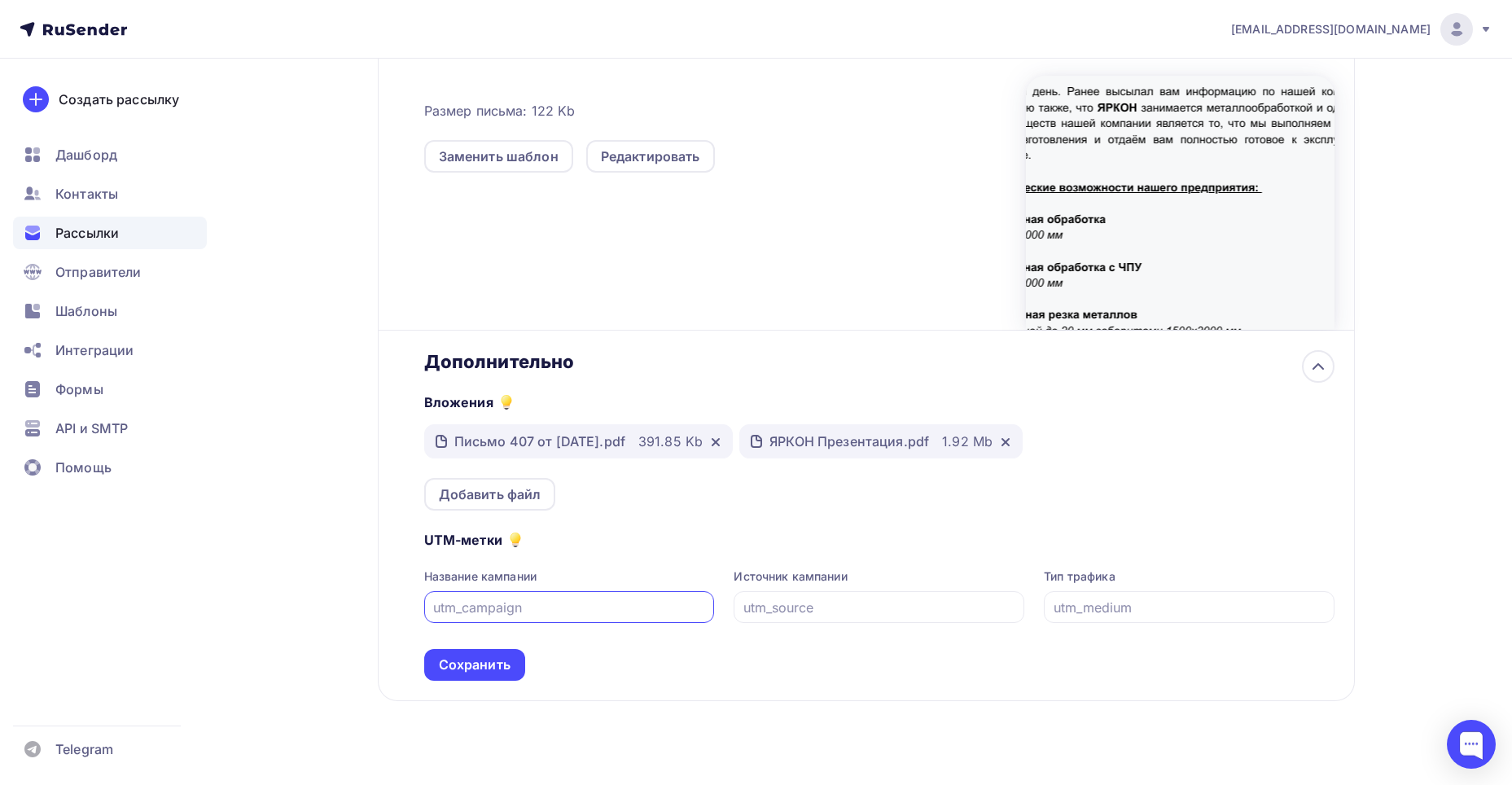
scroll to position [507, 0]
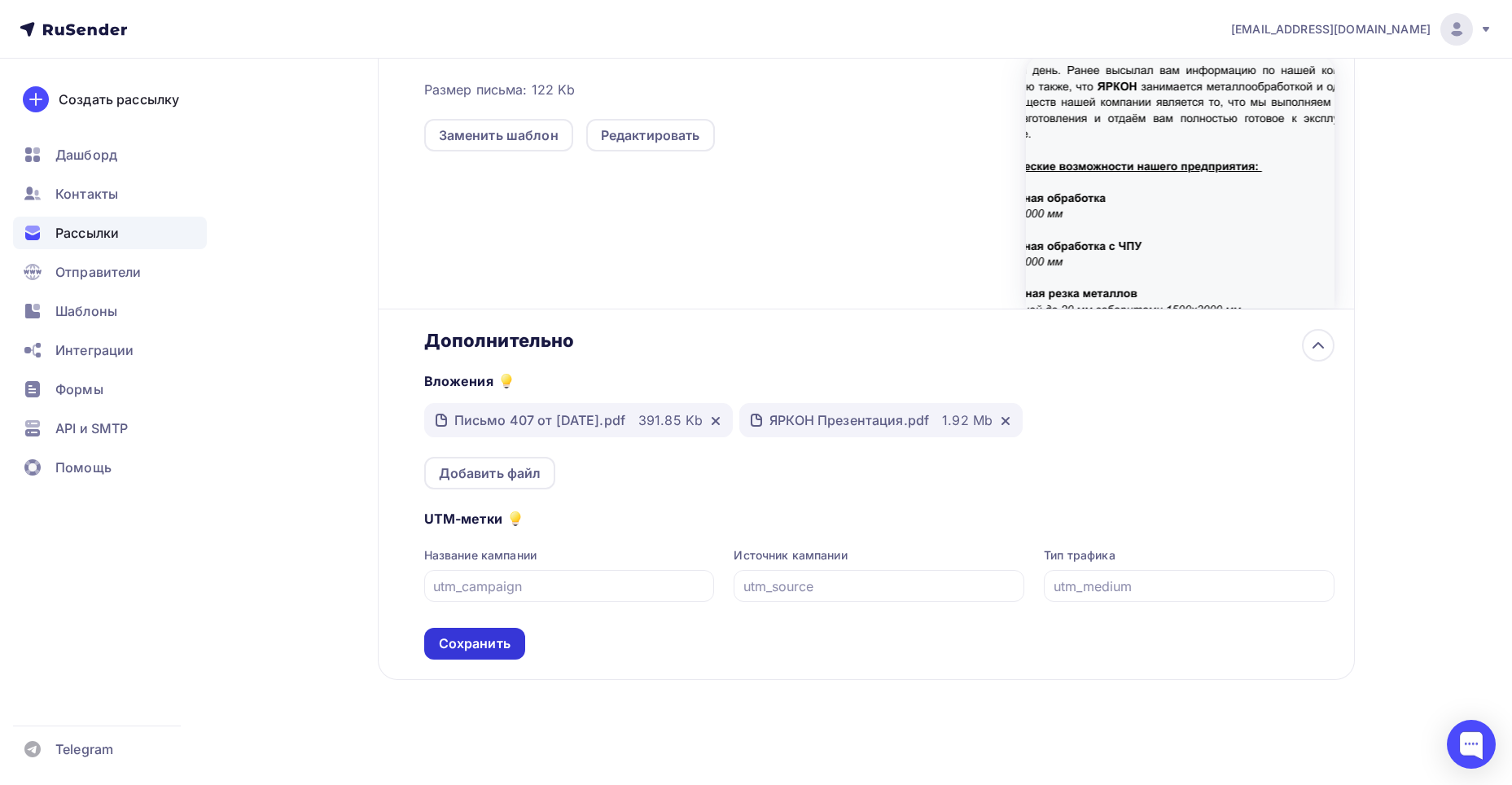
click at [458, 633] on div "Сохранить" at bounding box center [474, 644] width 101 height 32
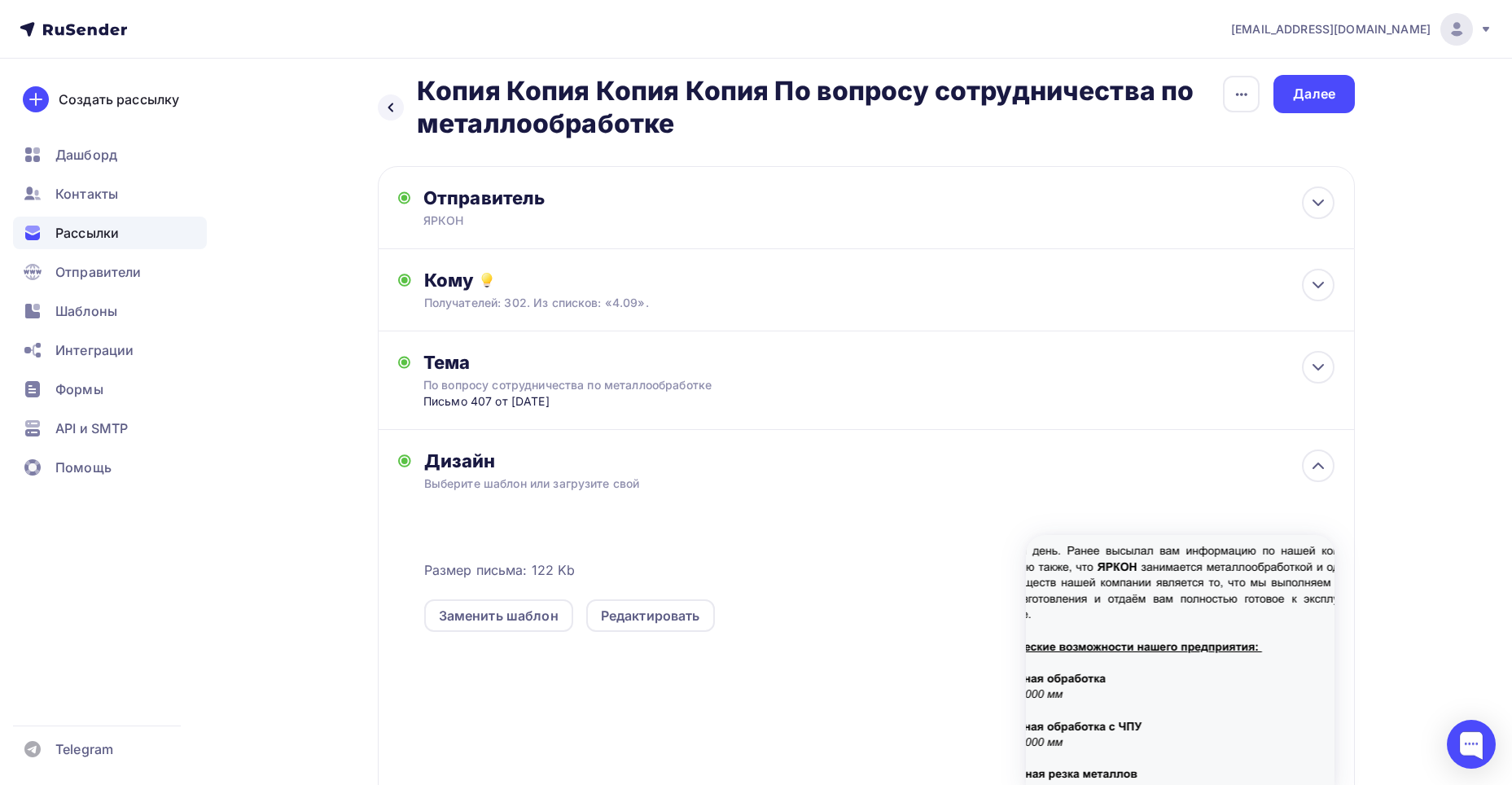
scroll to position [0, 0]
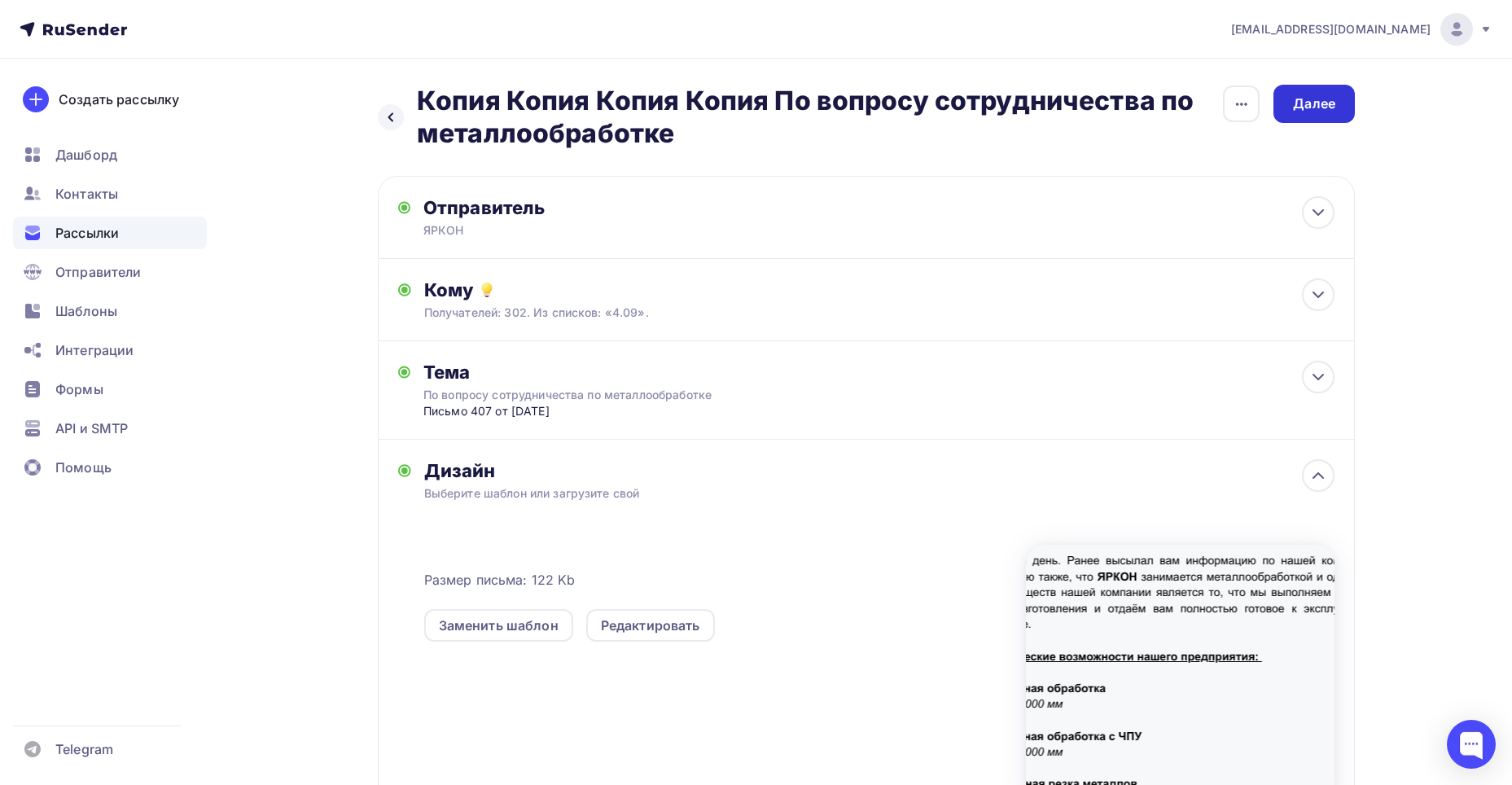
click at [1289, 104] on div "Далее" at bounding box center [1313, 104] width 81 height 38
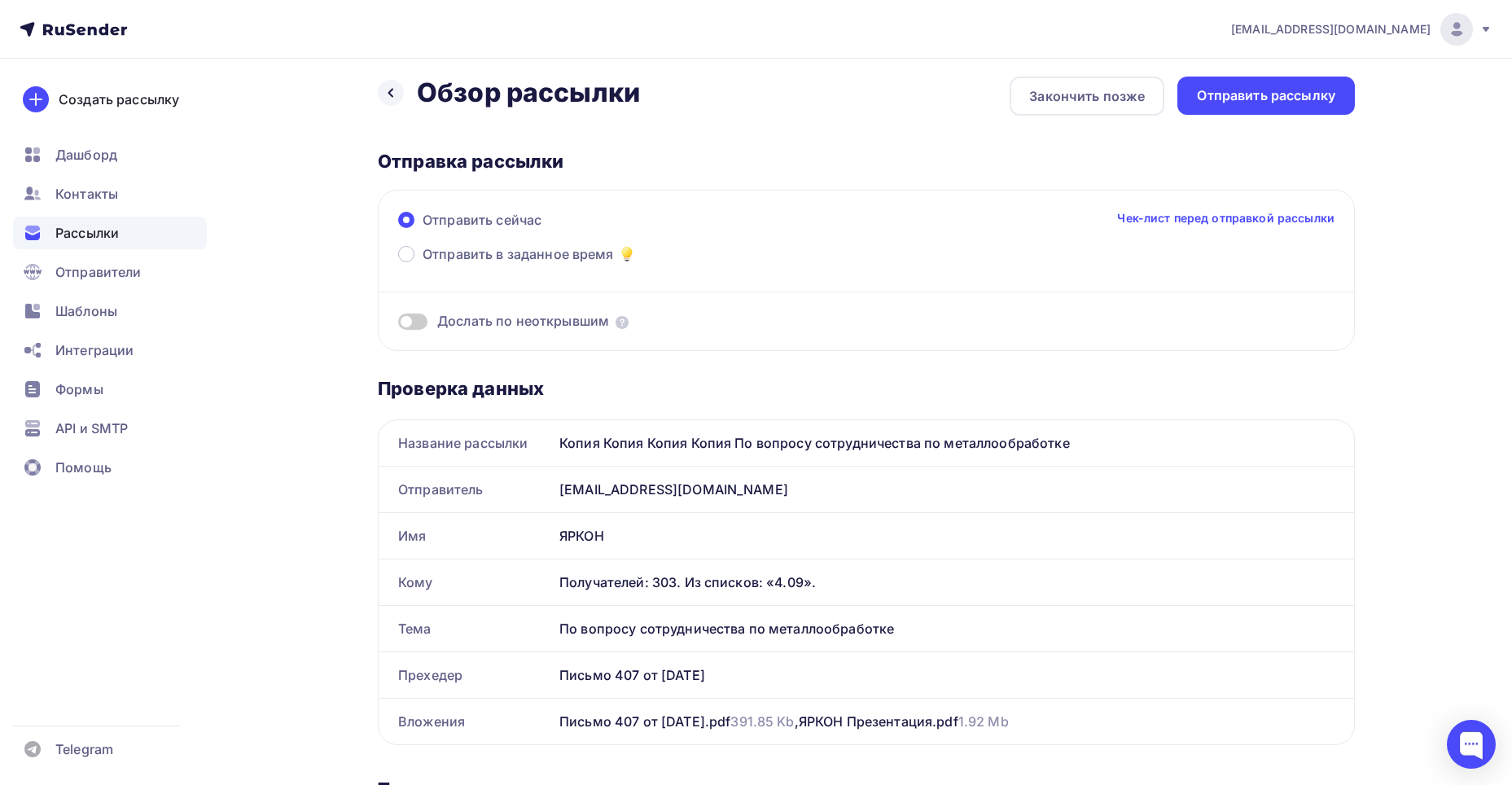
scroll to position [33, 0]
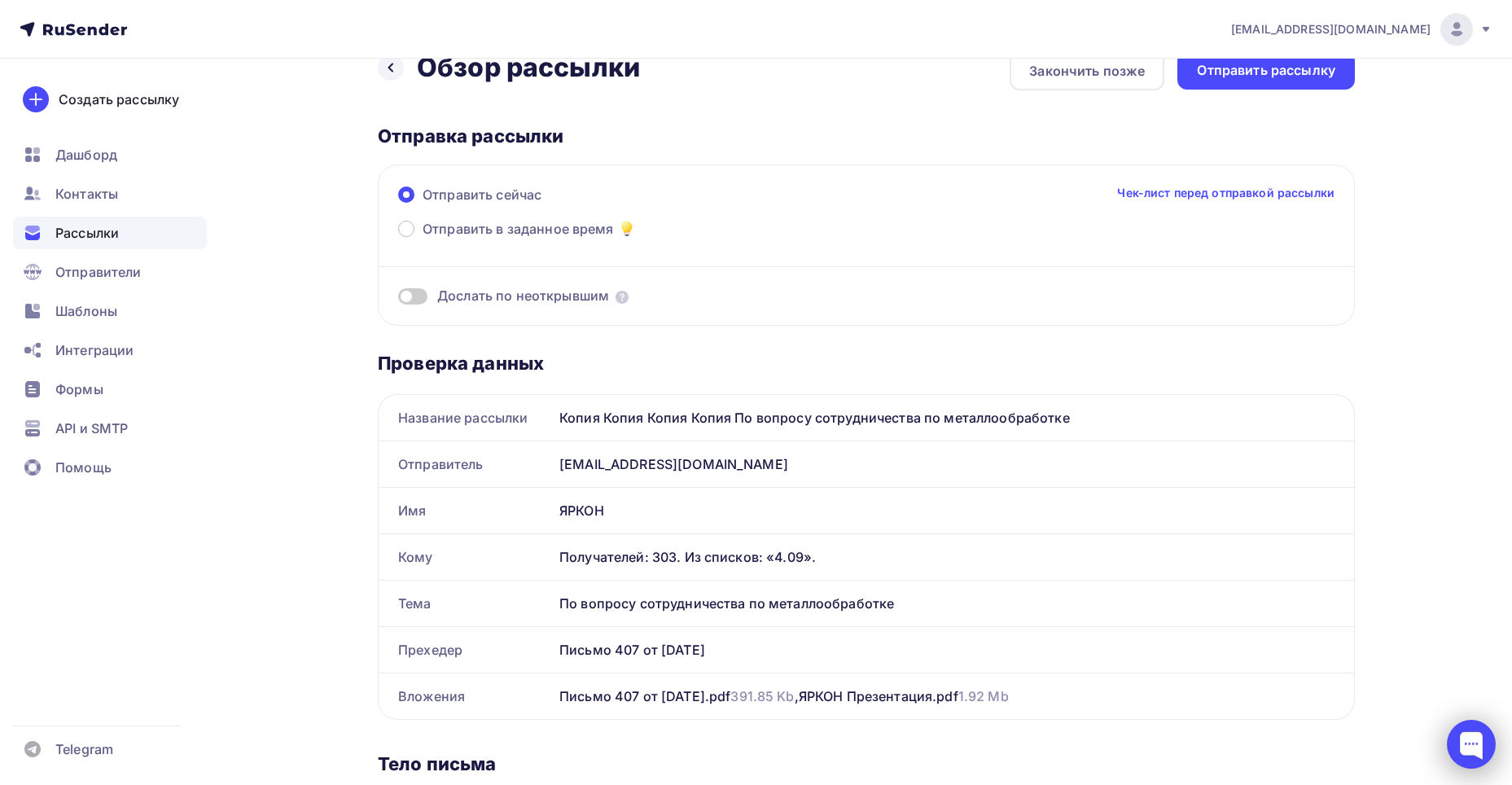
click at [1476, 741] on div at bounding box center [1471, 744] width 49 height 49
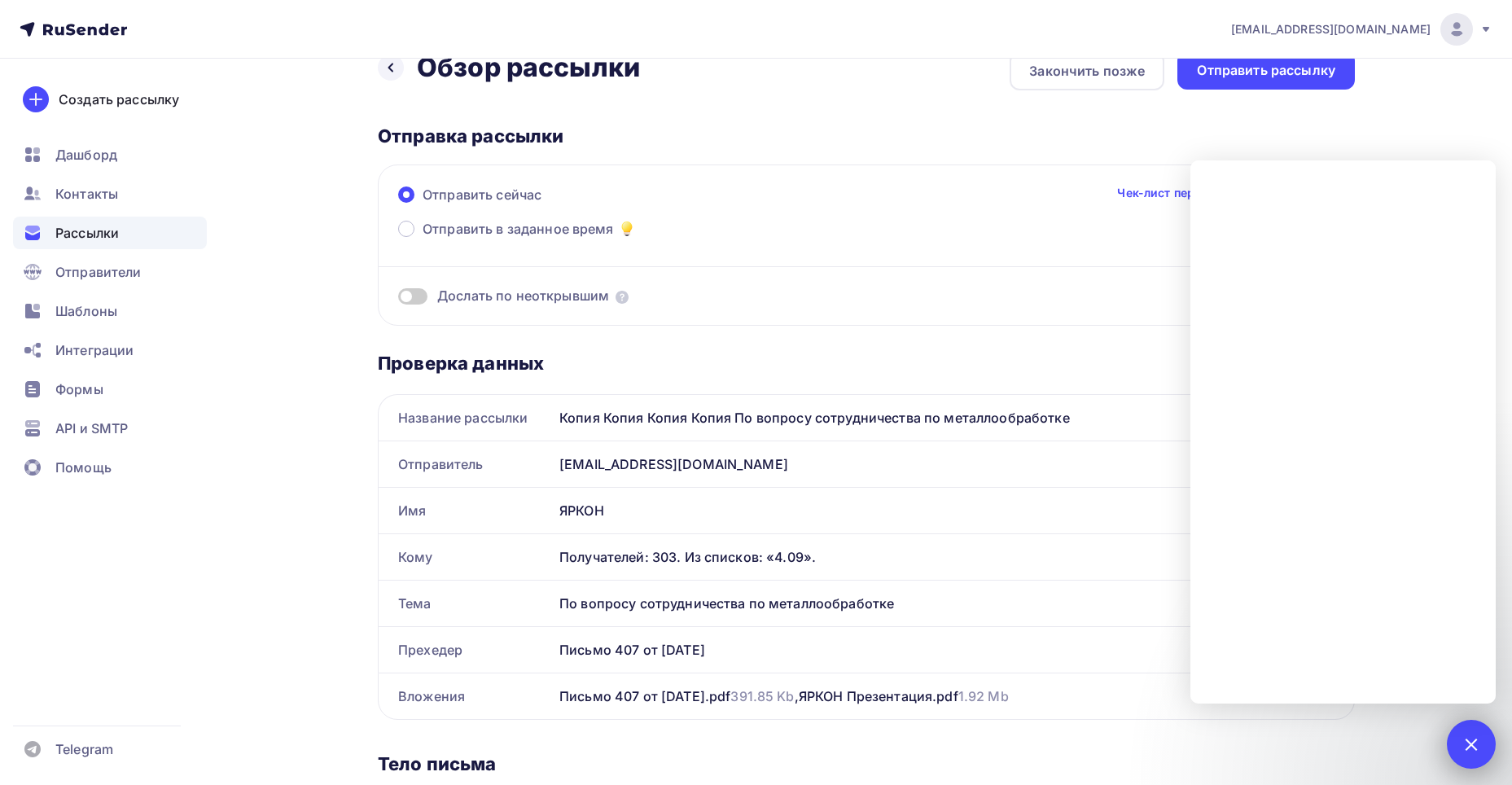
click at [1481, 747] on div at bounding box center [1471, 744] width 49 height 49
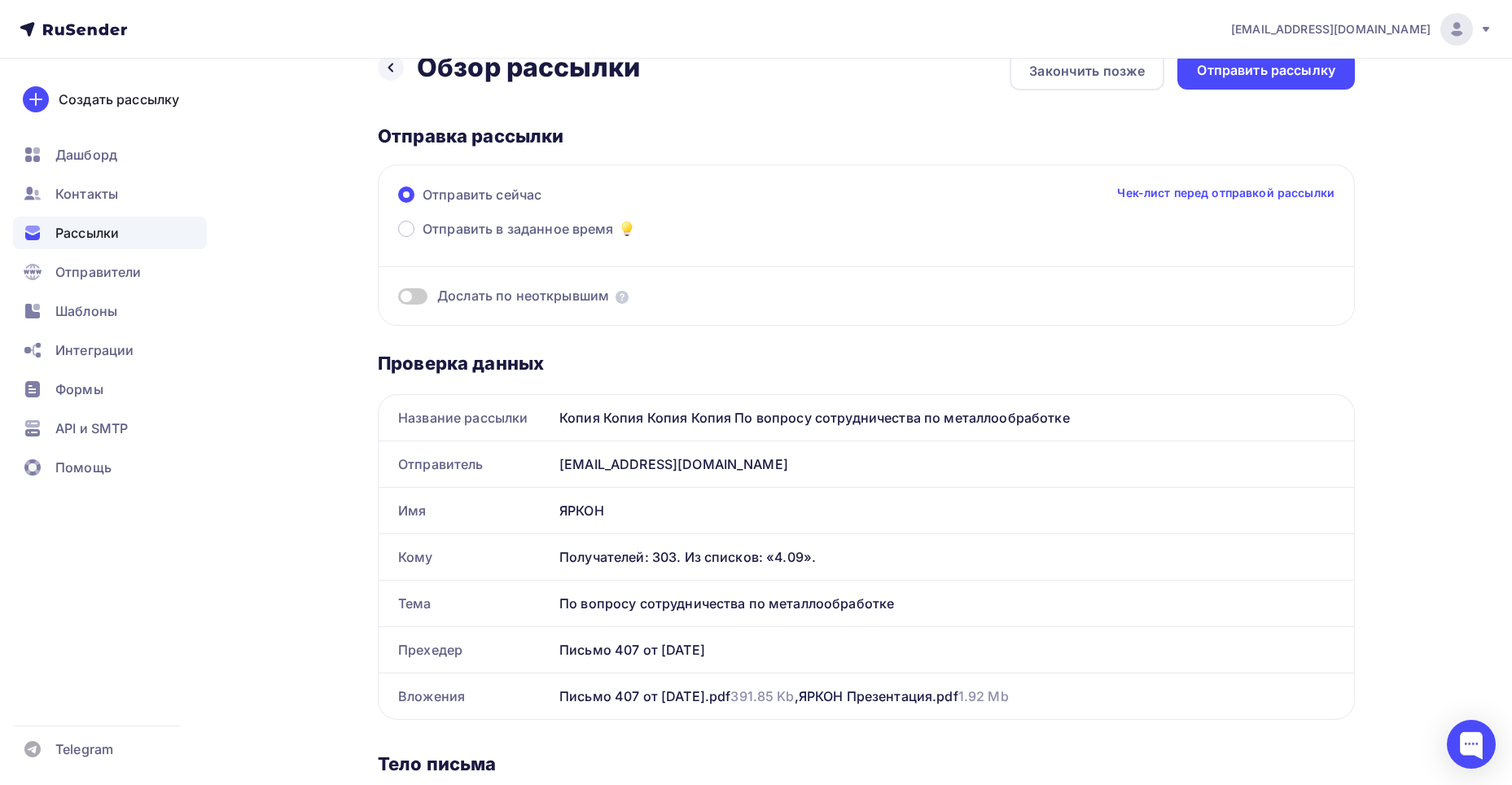
scroll to position [32, 0]
click at [541, 233] on span "Отправить в заданное время" at bounding box center [518, 230] width 191 height 19
click at [423, 241] on input "Отправить в заданное время" at bounding box center [423, 241] width 0 height 0
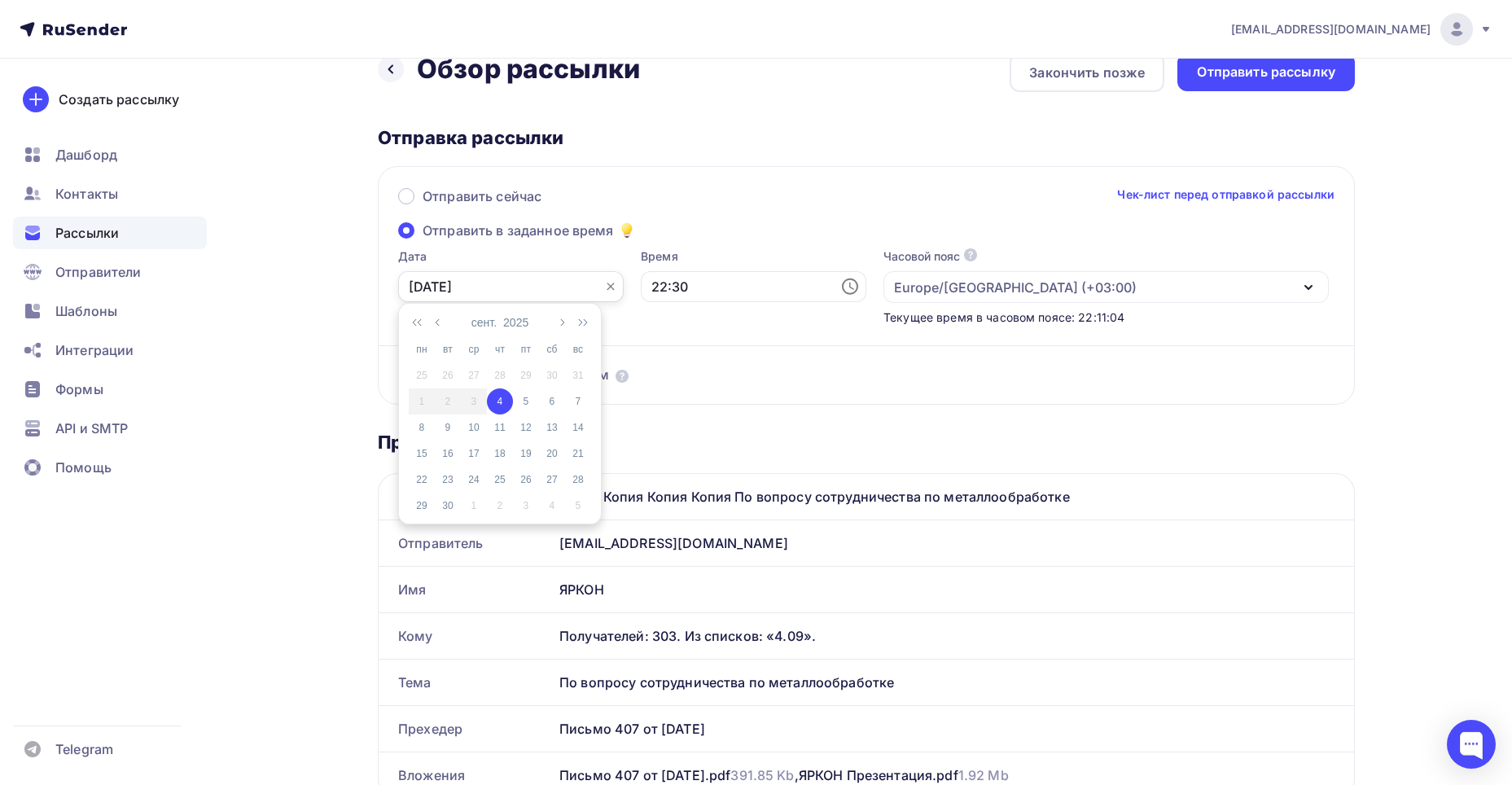
click at [472, 279] on input "[DATE]" at bounding box center [511, 286] width 225 height 31
click at [530, 400] on div "5" at bounding box center [525, 401] width 26 height 14
type input "[DATE]"
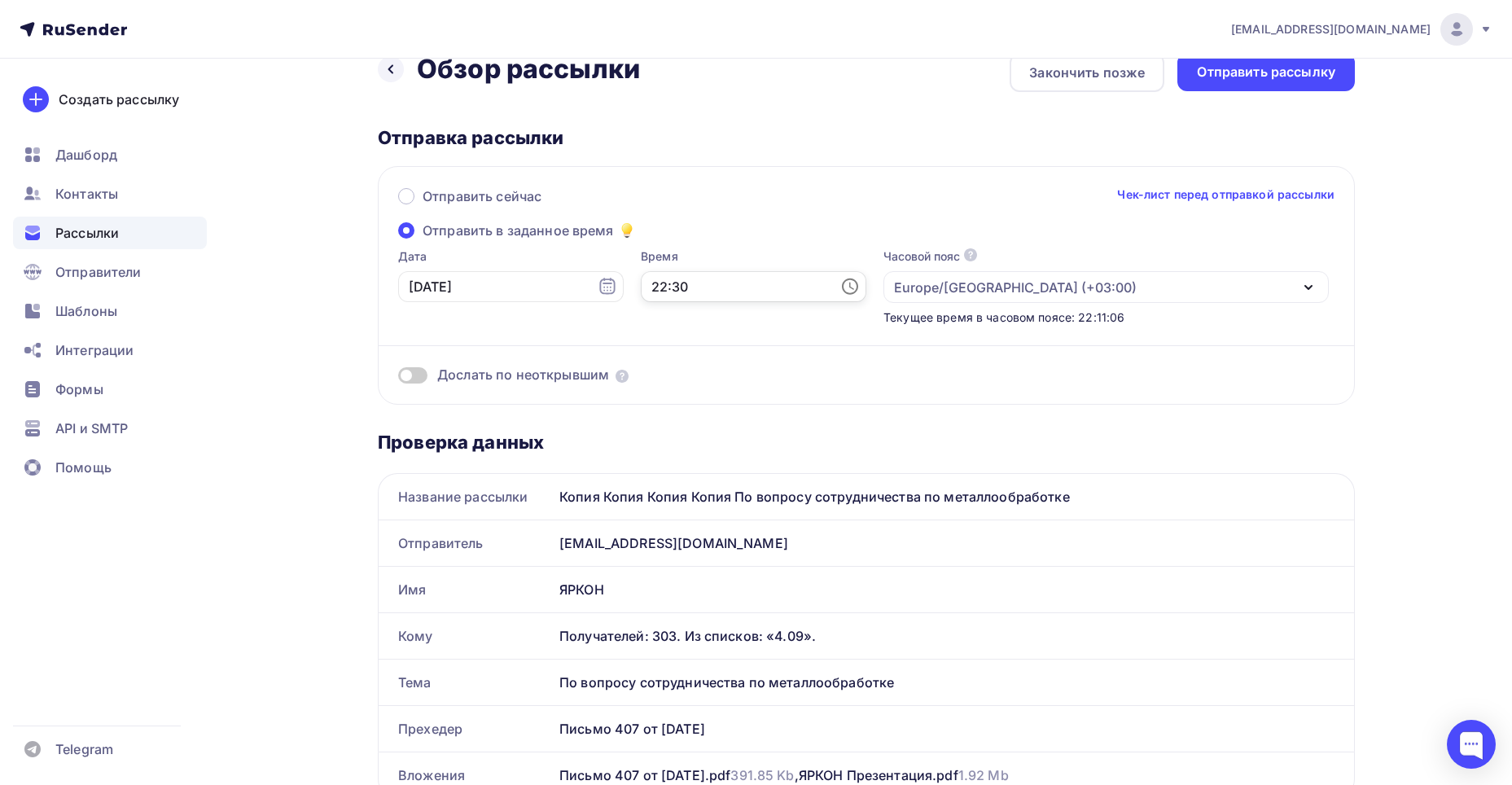
click at [705, 277] on input "22:30" at bounding box center [753, 286] width 225 height 31
click at [704, 392] on ul "00 01 02 03 04 05 06 07 08 09 10 11 12 13 14 15 16 17 18 19 20 21 22 23 24 25 2…" at bounding box center [756, 381] width 103 height 1720
drag, startPoint x: 698, startPoint y: 395, endPoint x: 697, endPoint y: 354, distance: 41.0
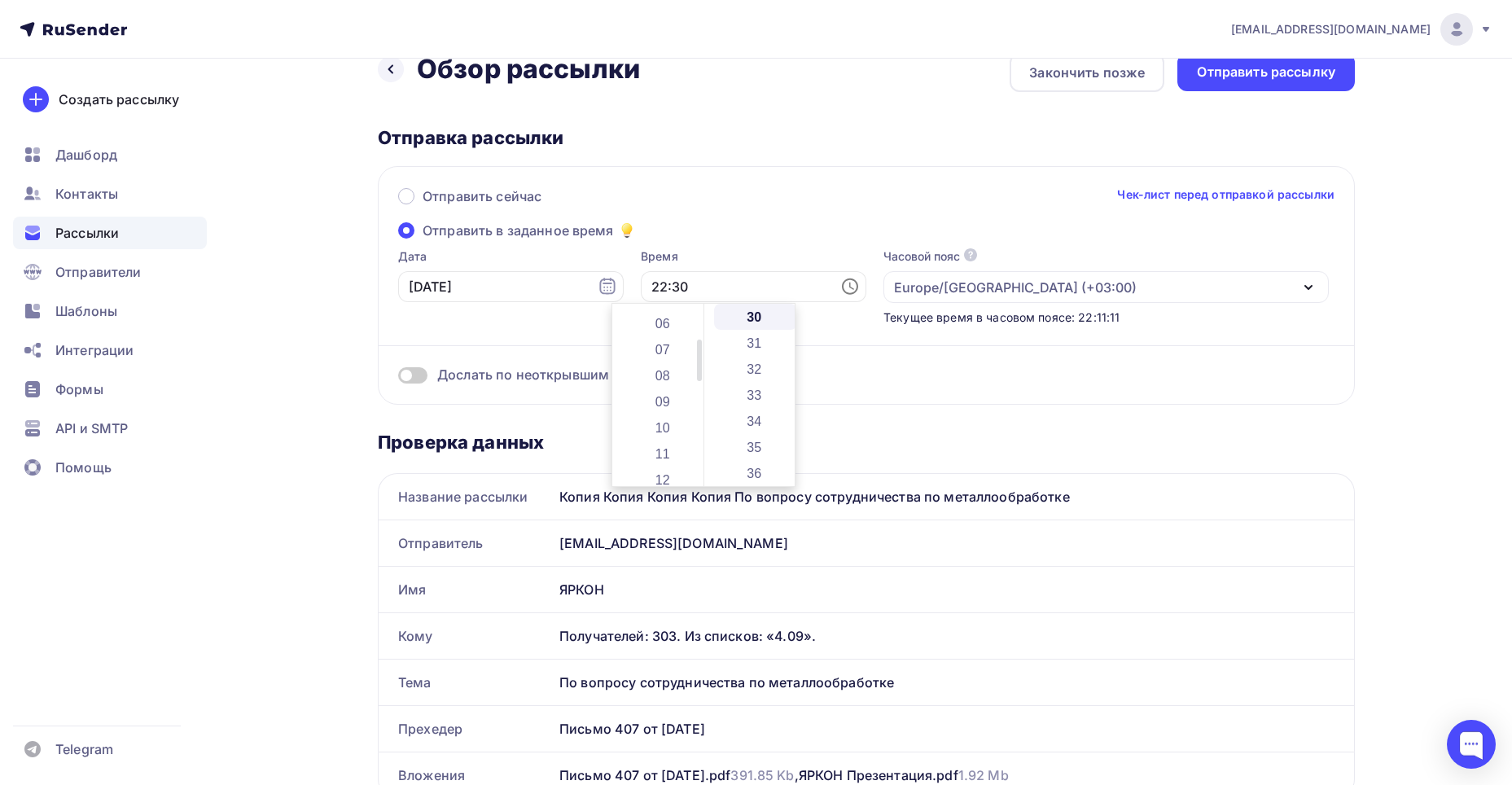
click at [697, 354] on div at bounding box center [699, 361] width 5 height 42
click at [659, 378] on li "08" at bounding box center [664, 375] width 84 height 26
type input "08:30"
click at [738, 258] on label "Время" at bounding box center [753, 256] width 225 height 16
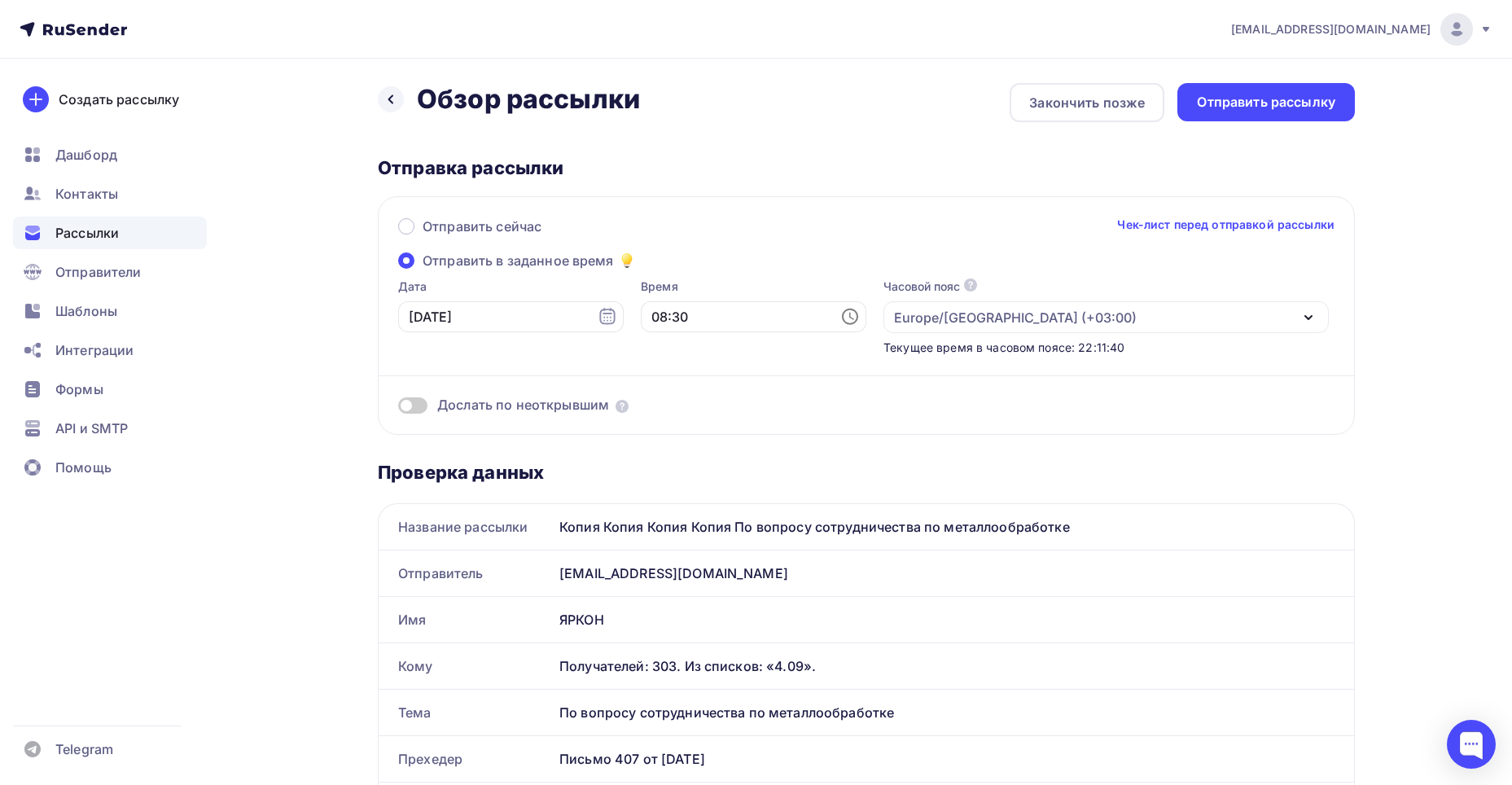
scroll to position [0, 0]
click at [383, 96] on div at bounding box center [390, 100] width 26 height 26
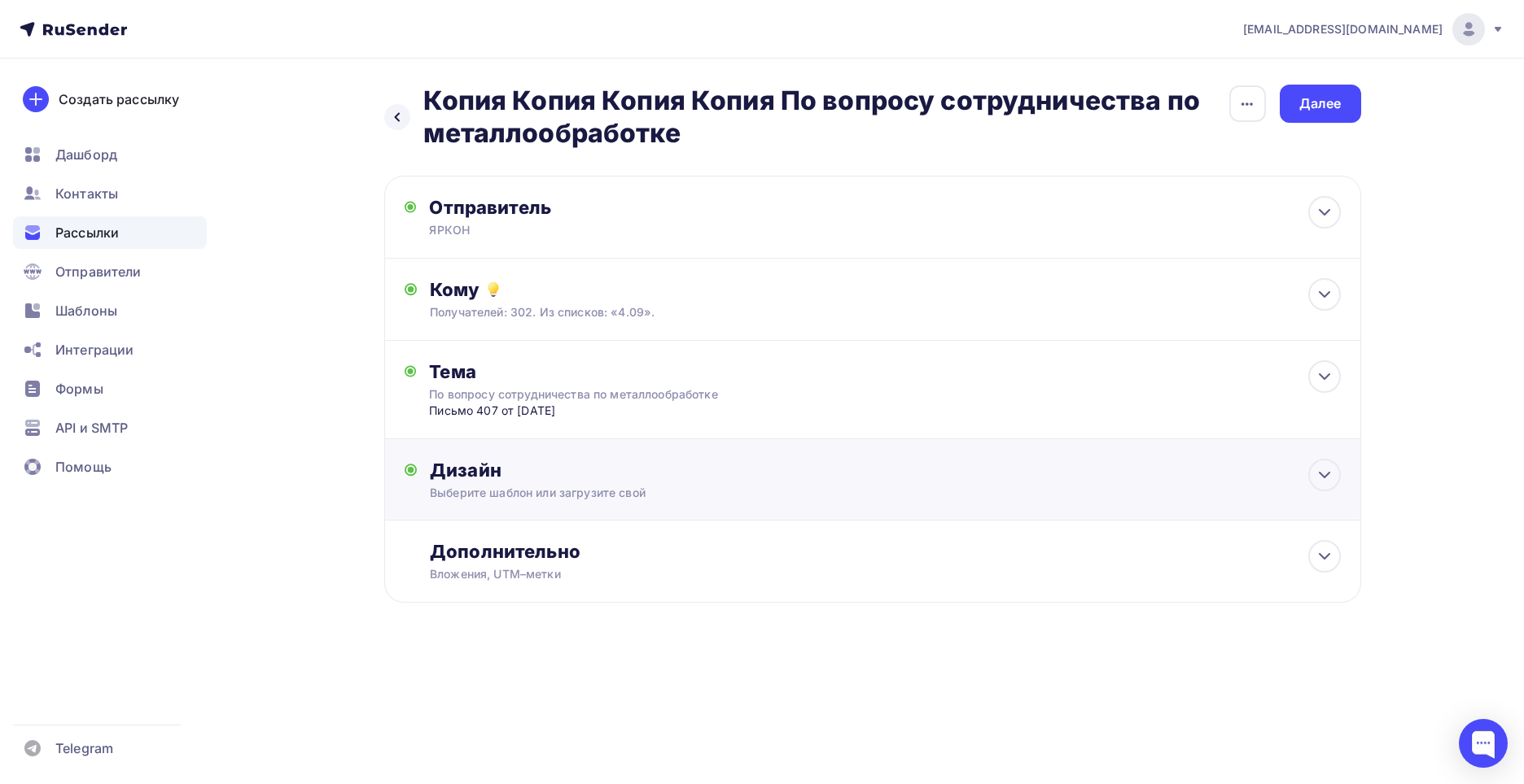
click at [598, 501] on div "Выберите шаблон или загрузите свой" at bounding box center [839, 492] width 820 height 16
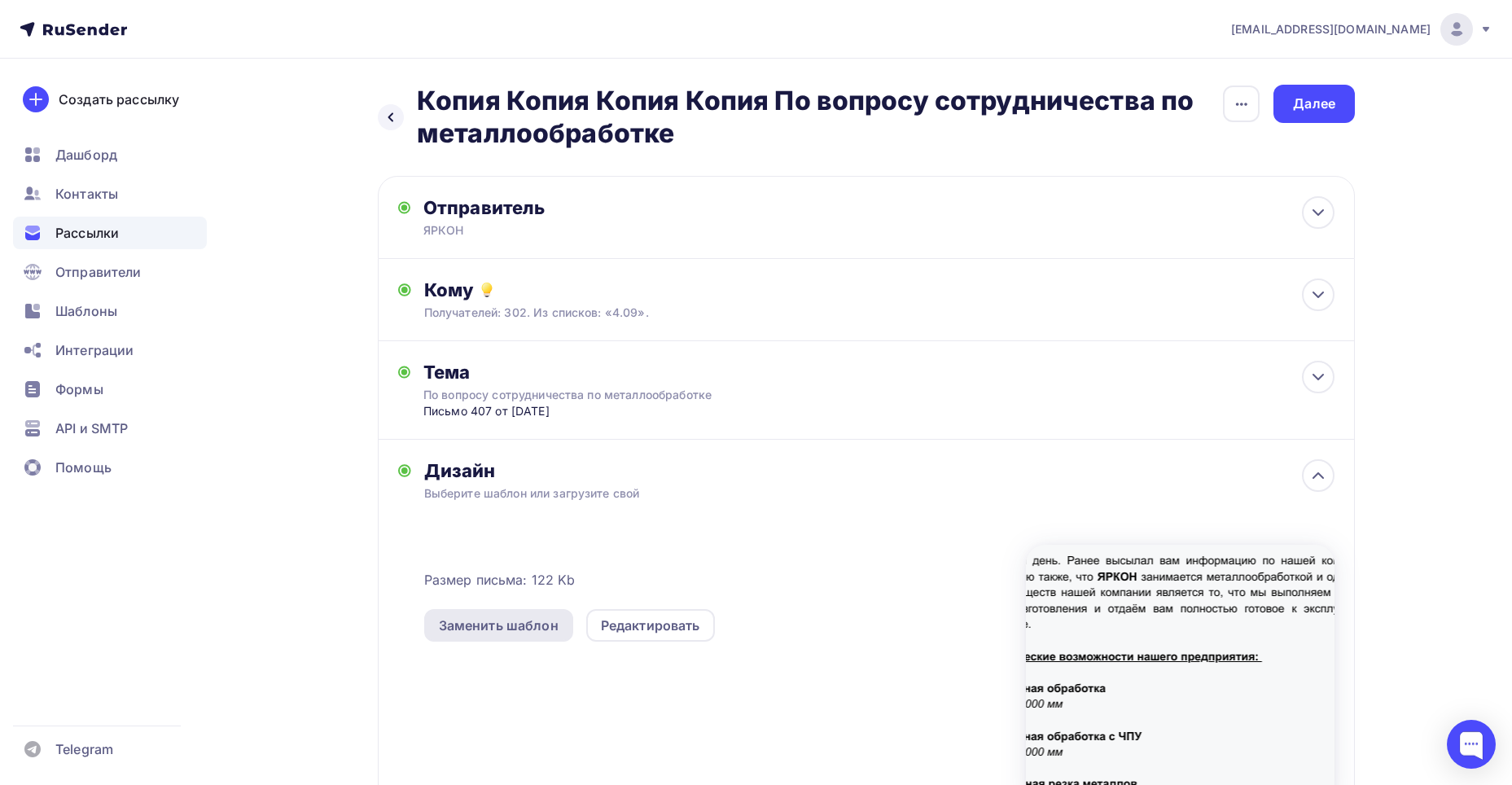
click at [506, 635] on div "Заменить шаблон" at bounding box center [498, 626] width 119 height 19
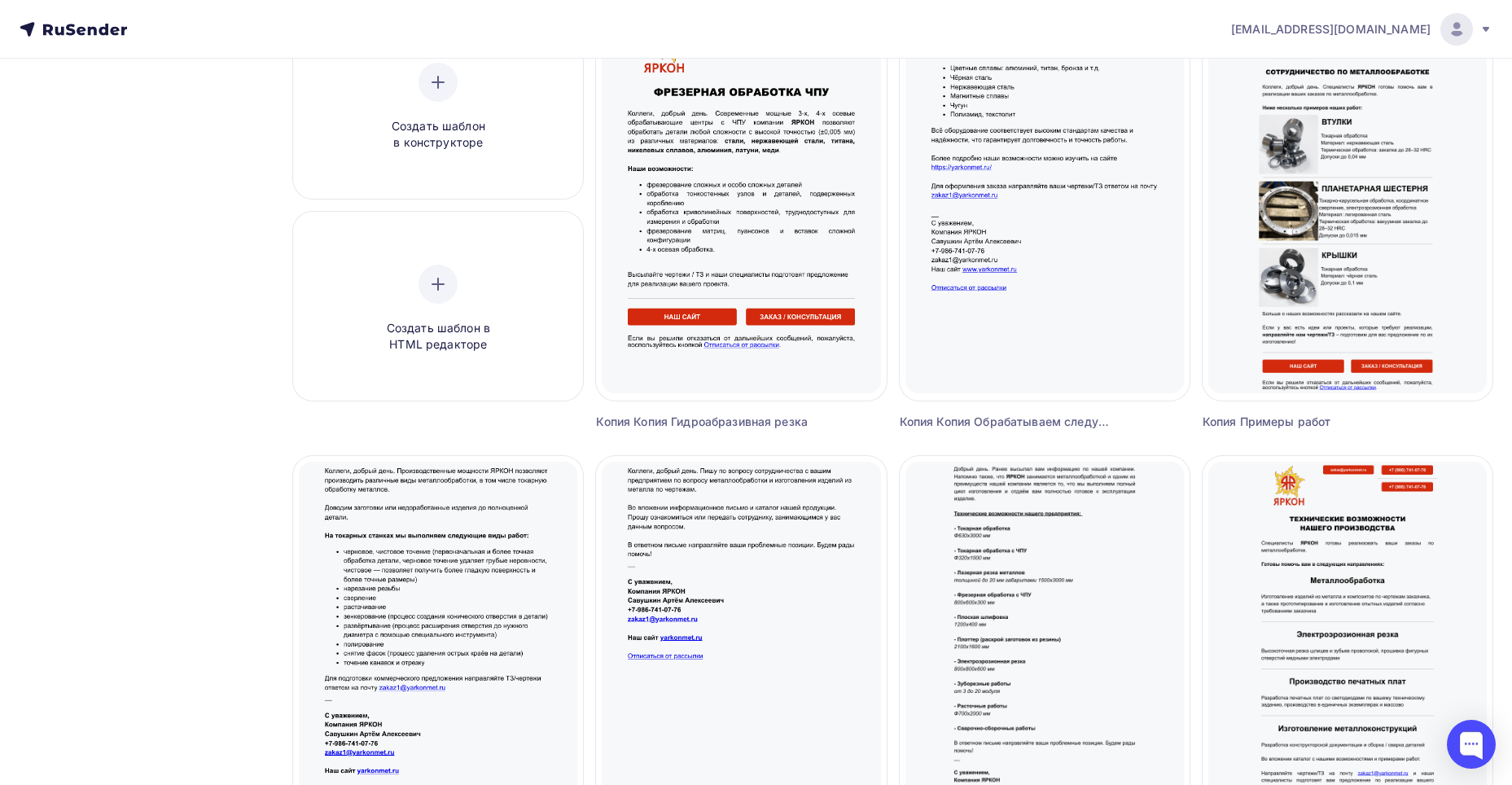
scroll to position [308, 0]
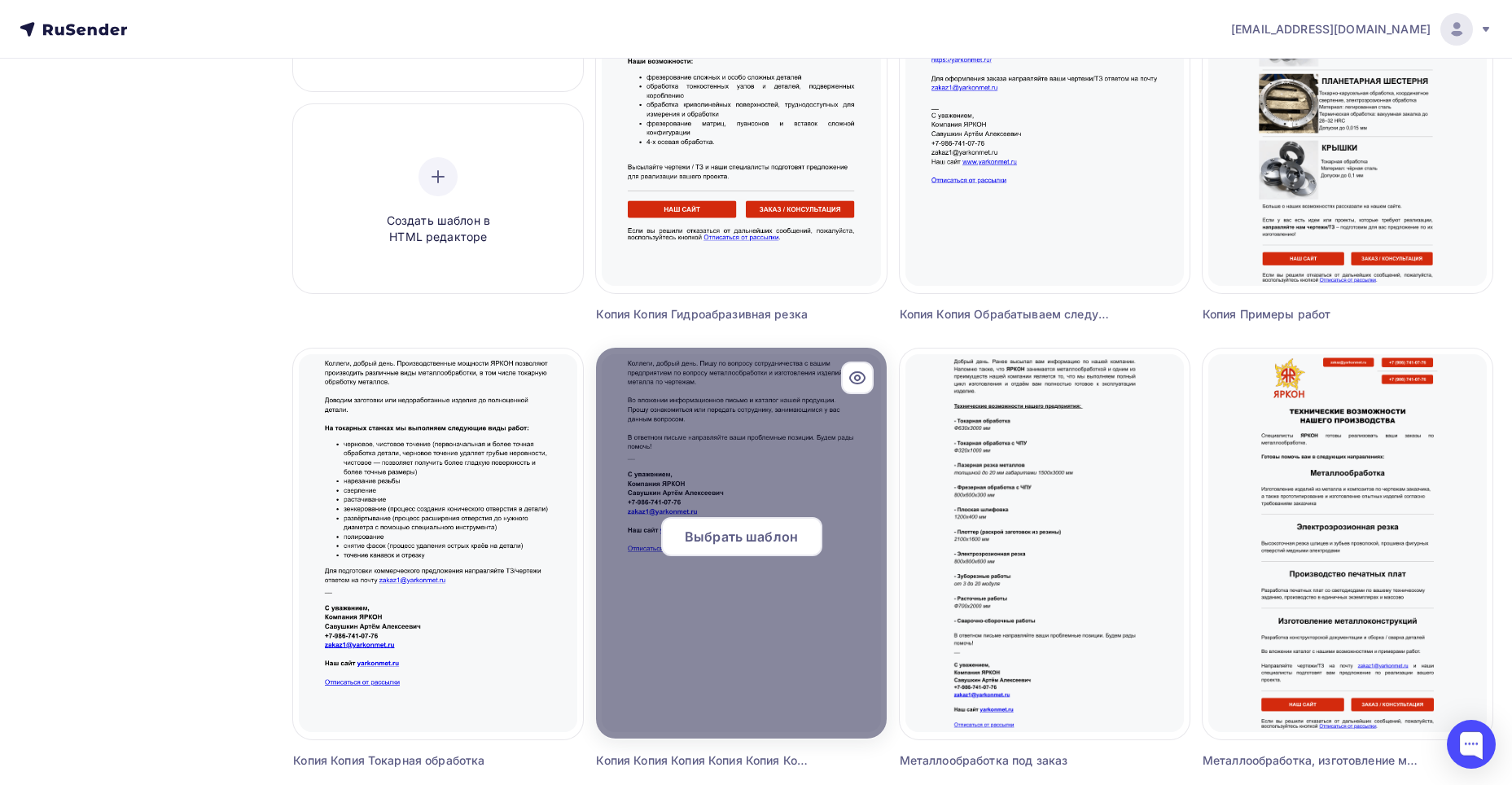
click at [728, 394] on div at bounding box center [741, 542] width 290 height 391
click at [723, 541] on span "Выбрать шаблон" at bounding box center [741, 537] width 114 height 19
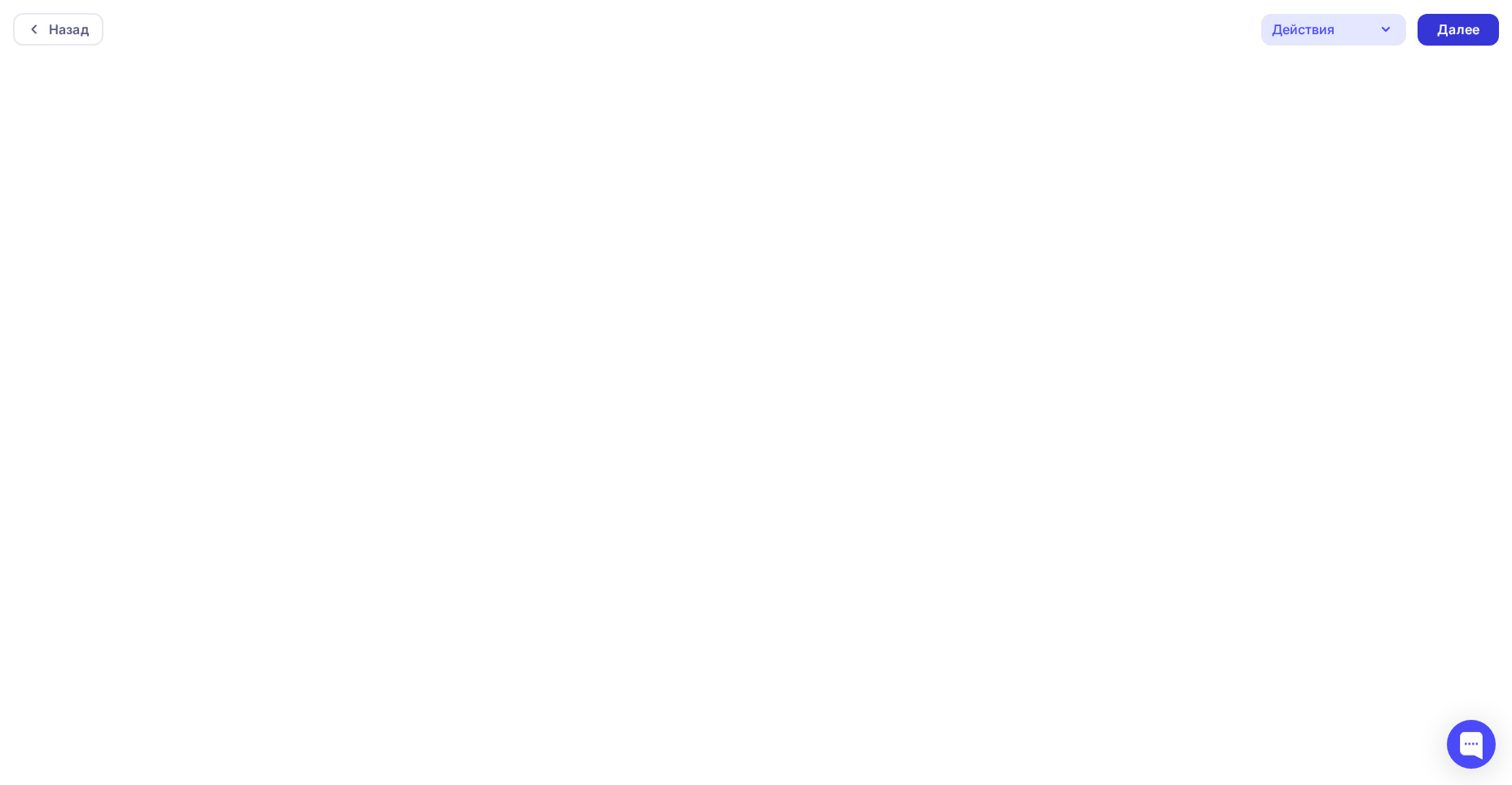
click at [1464, 29] on div "Далее" at bounding box center [1458, 30] width 42 height 19
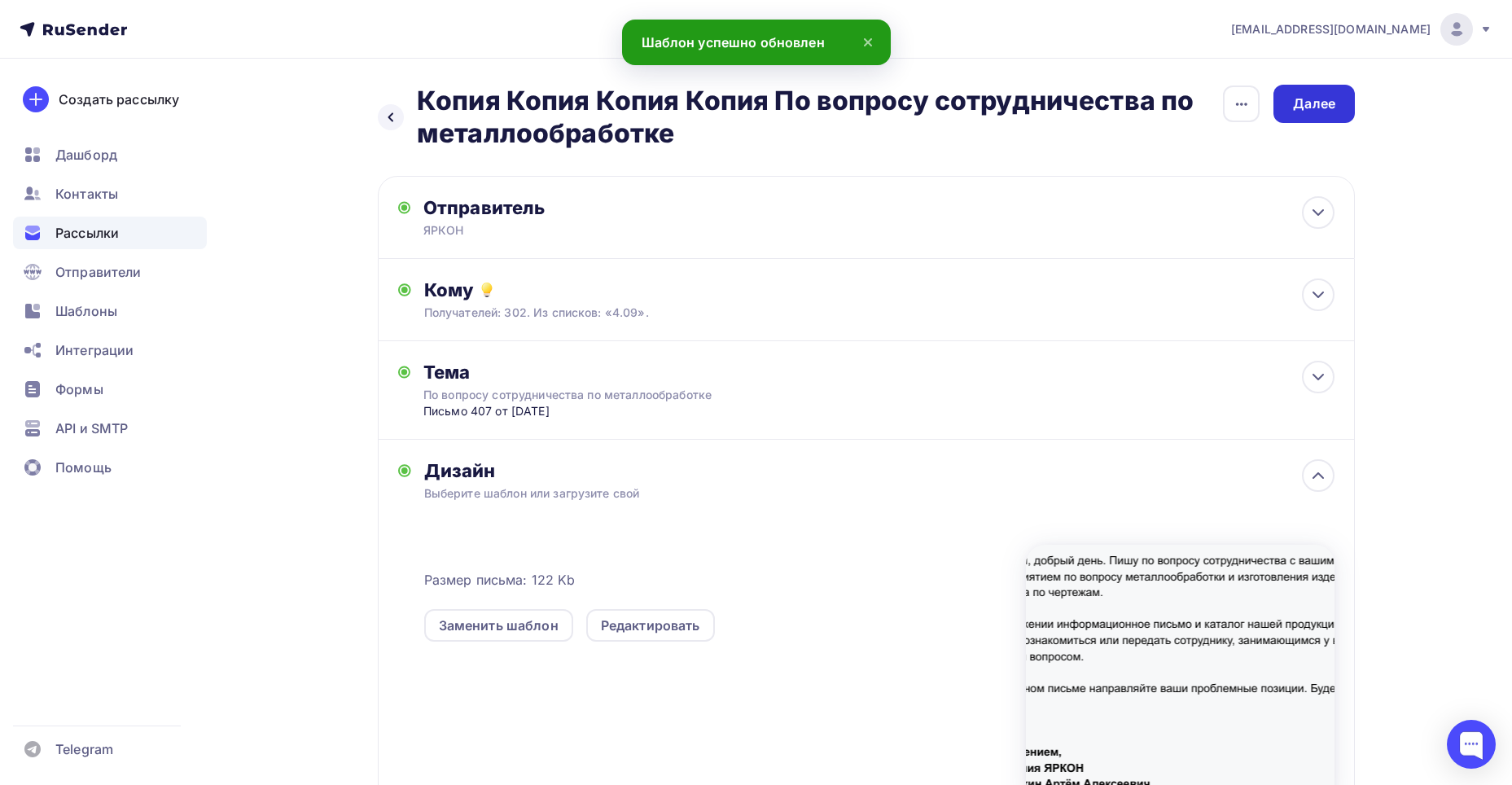
click at [1333, 97] on div "Далее" at bounding box center [1313, 104] width 42 height 19
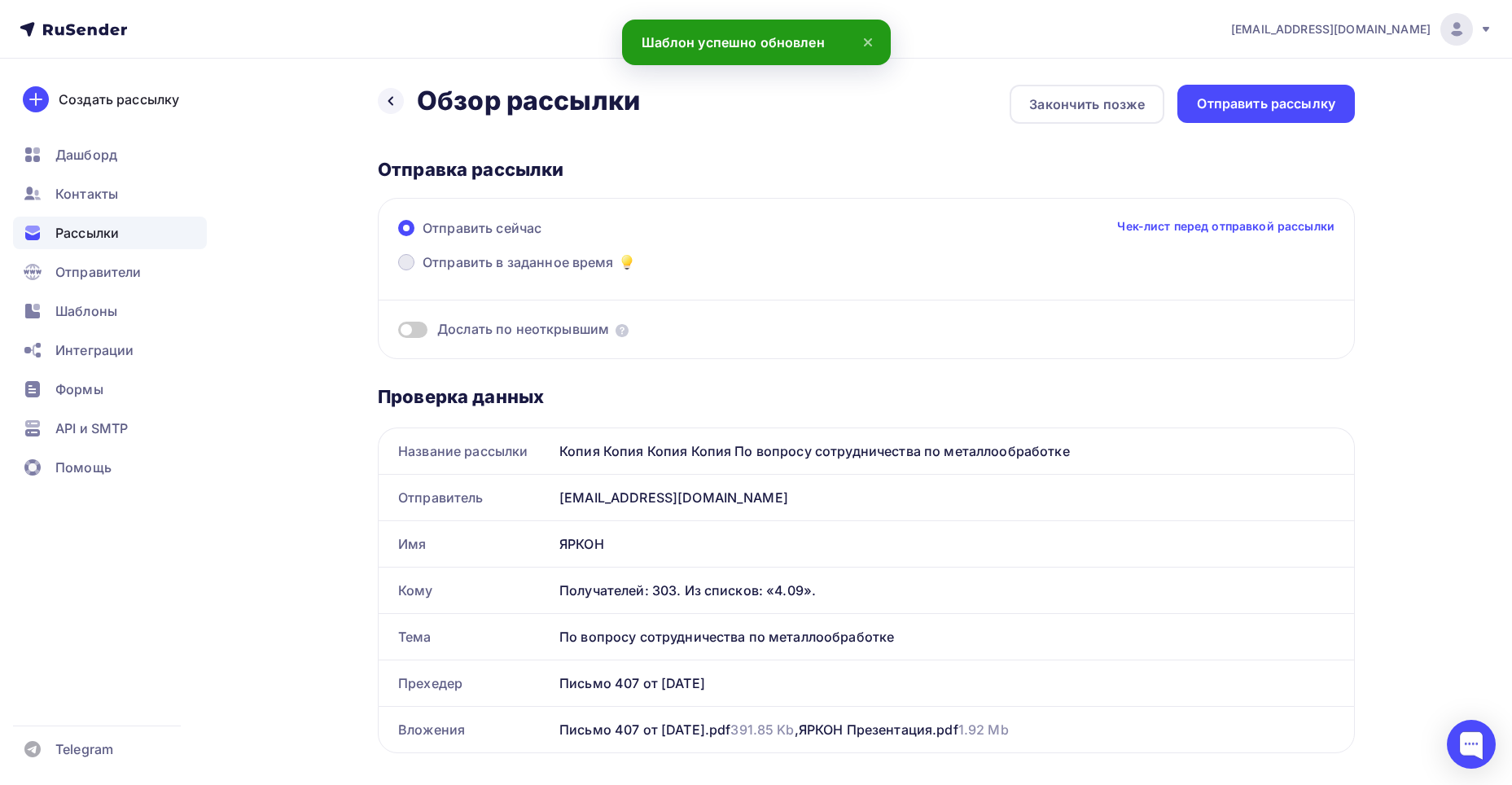
click at [565, 256] on span "Отправить в заданное время" at bounding box center [518, 262] width 191 height 19
click at [423, 272] on input "Отправить в заданное время" at bounding box center [423, 272] width 0 height 0
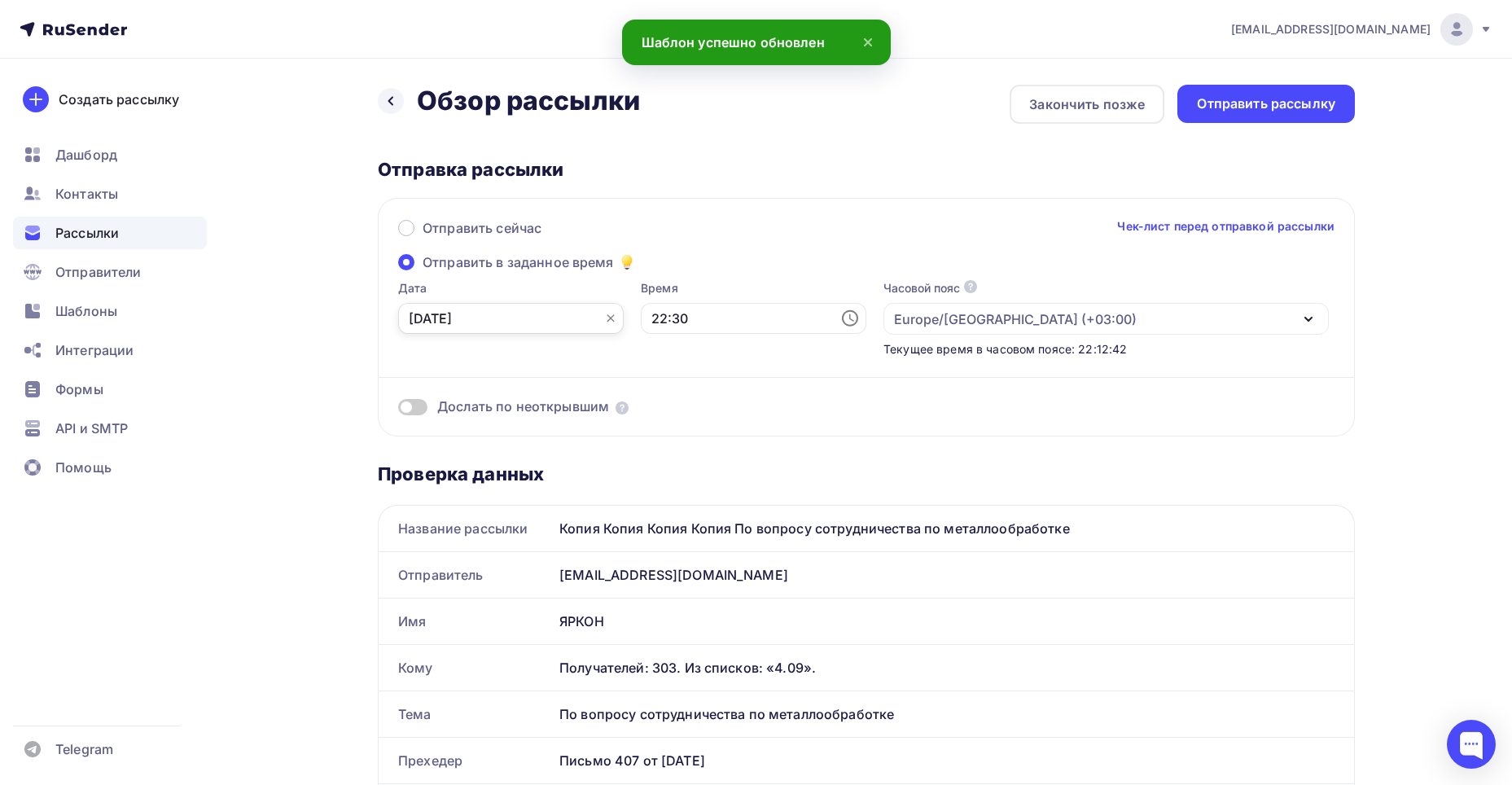
click at [484, 320] on input "[DATE]" at bounding box center [511, 318] width 225 height 31
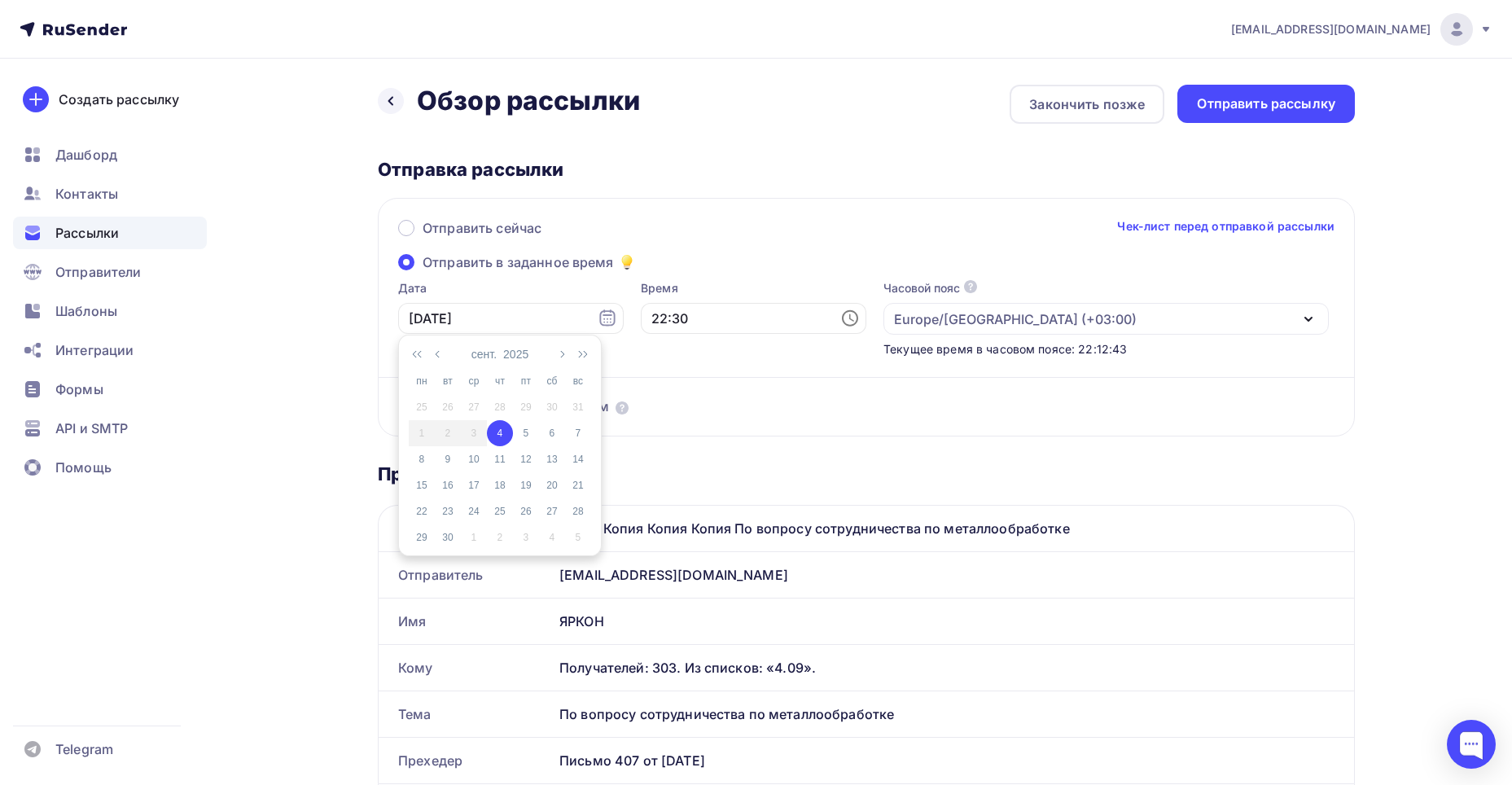
click at [513, 435] on div "4" at bounding box center [499, 433] width 26 height 14
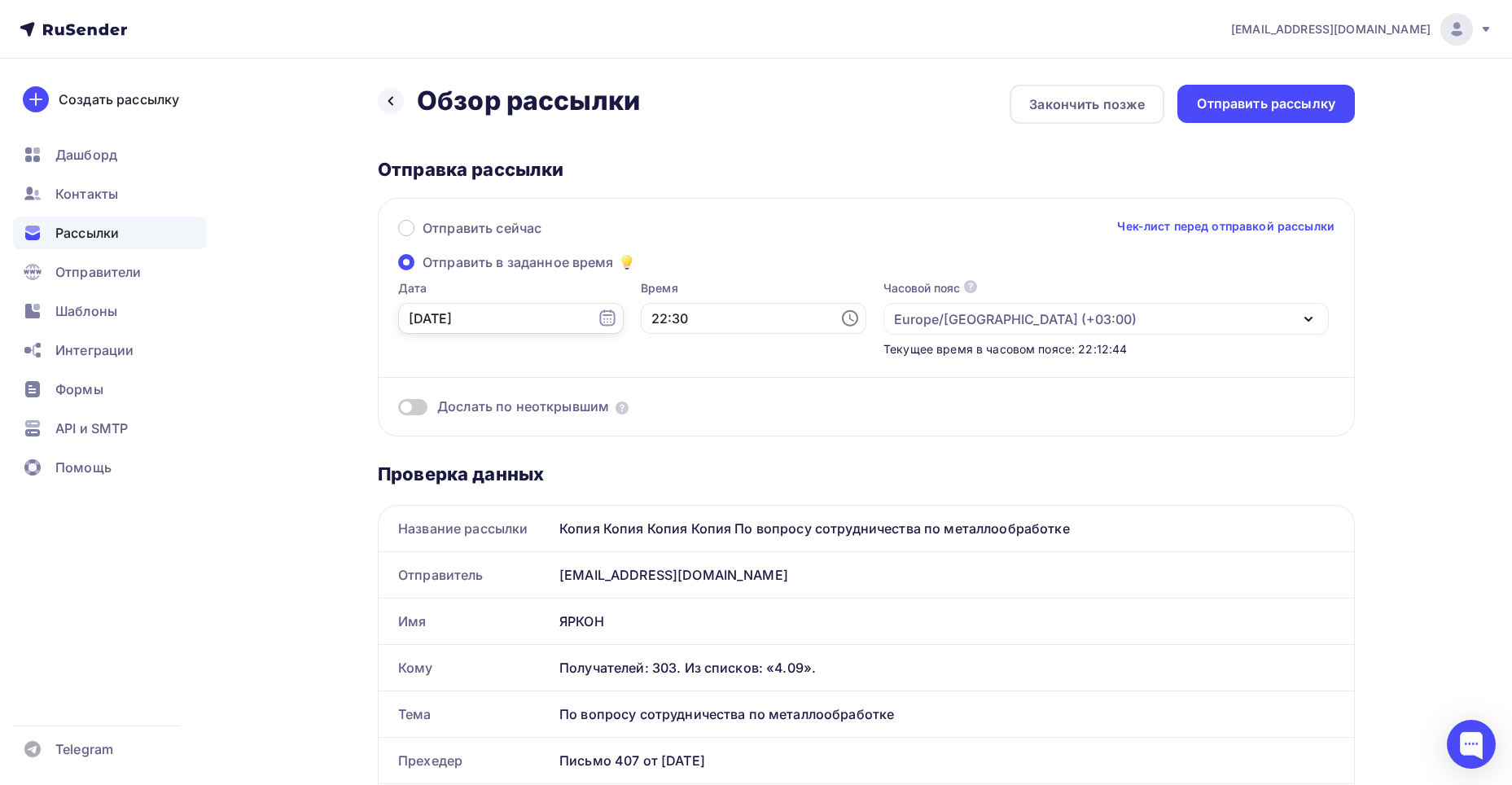
click at [523, 317] on input "[DATE]" at bounding box center [511, 318] width 225 height 31
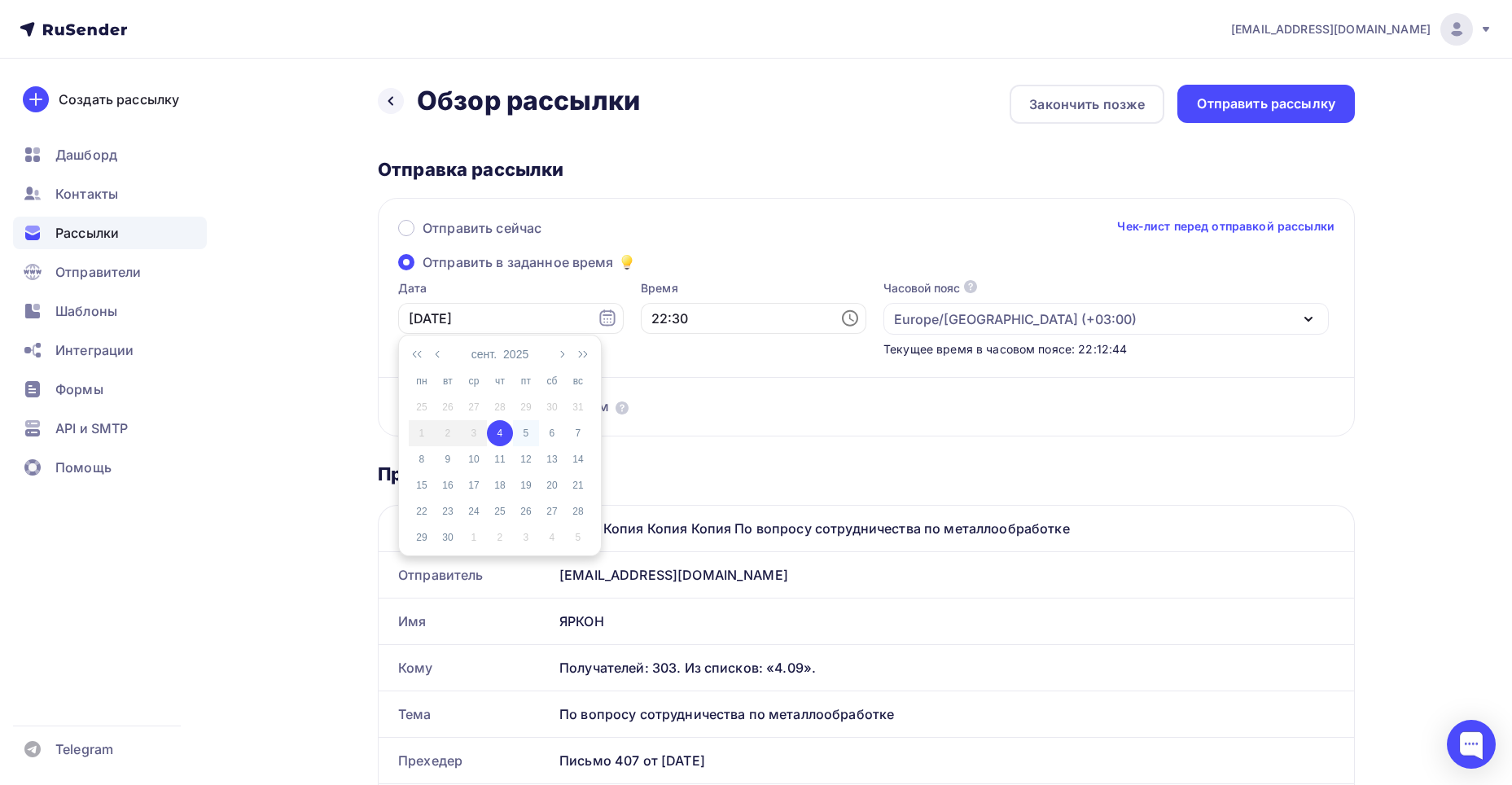
click at [533, 433] on div "5" at bounding box center [525, 433] width 26 height 14
type input "[DATE]"
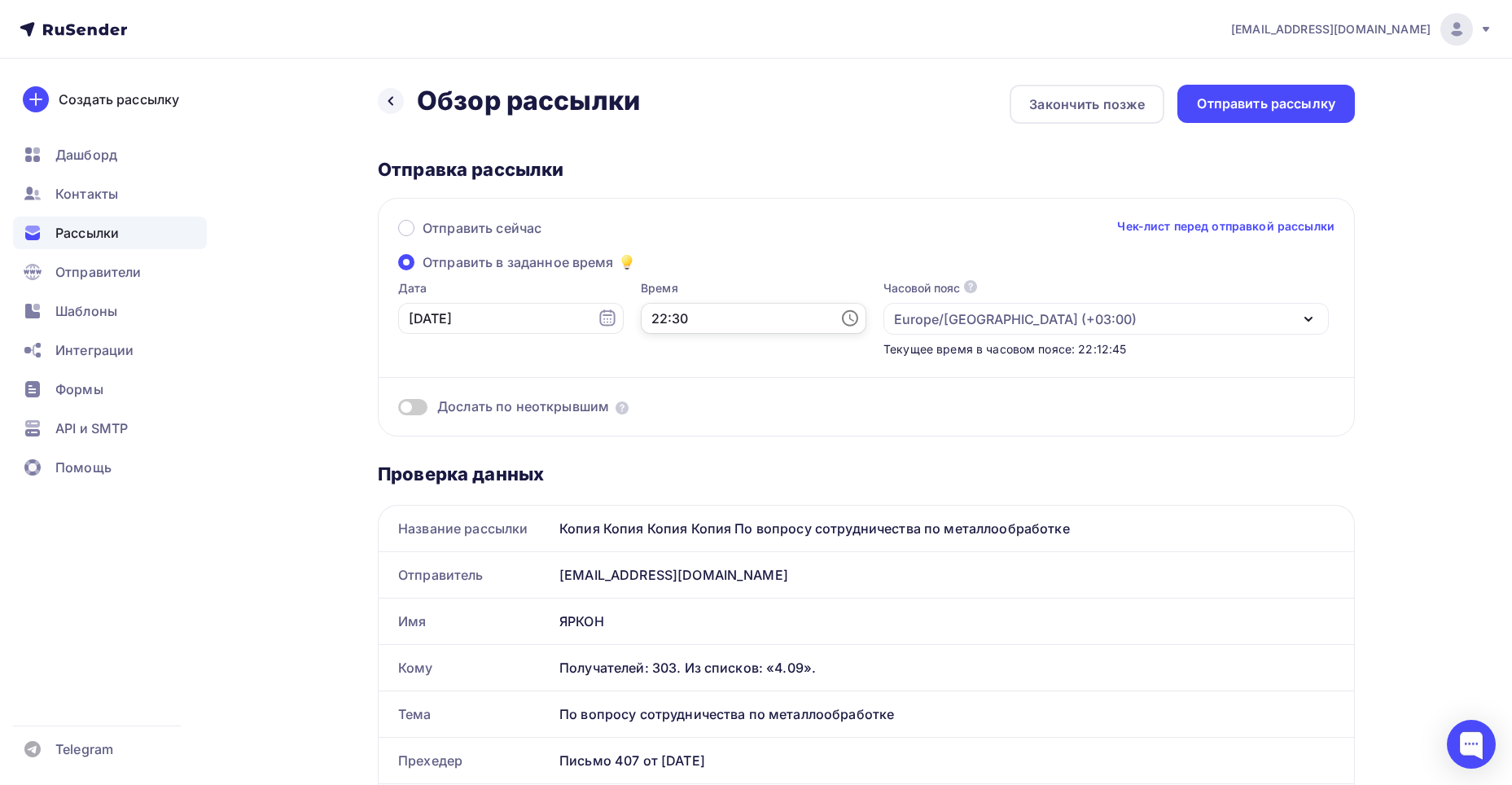
click at [692, 331] on input "22:30" at bounding box center [753, 318] width 225 height 31
drag, startPoint x: 639, startPoint y: 317, endPoint x: 619, endPoint y: 320, distance: 20.2
click at [640, 320] on input "22:30" at bounding box center [753, 318] width 225 height 31
type input "09:30"
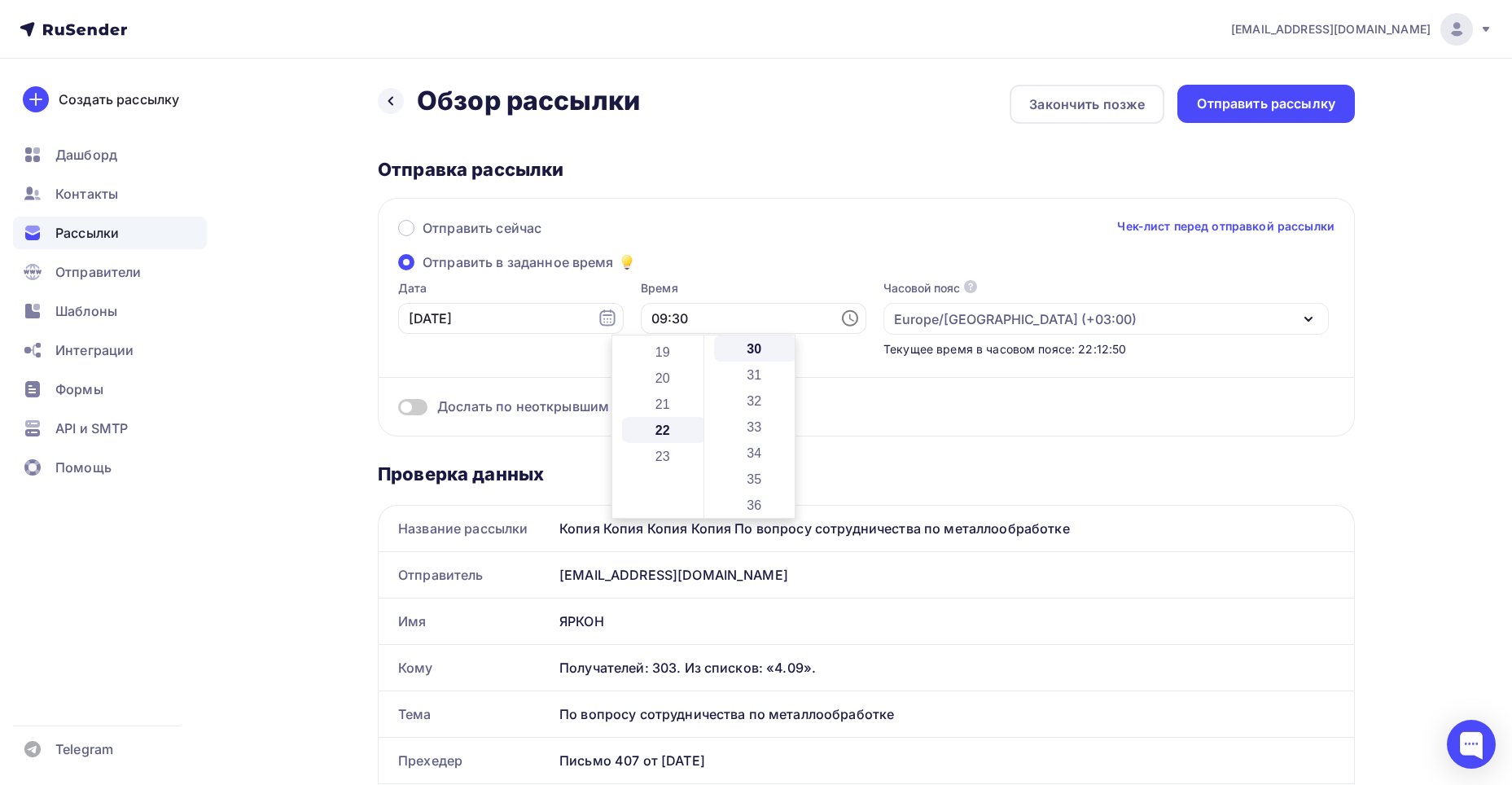
click at [668, 216] on div "Отправить сейчас Чек-лист перед отправкой рассылки Отправить в заданное время Д…" at bounding box center [867, 317] width 977 height 239
click at [720, 334] on div "Время 09:30" at bounding box center [753, 318] width 225 height 77
click at [716, 316] on input "09:30" at bounding box center [753, 318] width 225 height 31
click at [690, 260] on div "Отправить сейчас Чек-лист перед отправкой рассылки Отправить в заданное время Д…" at bounding box center [867, 317] width 977 height 239
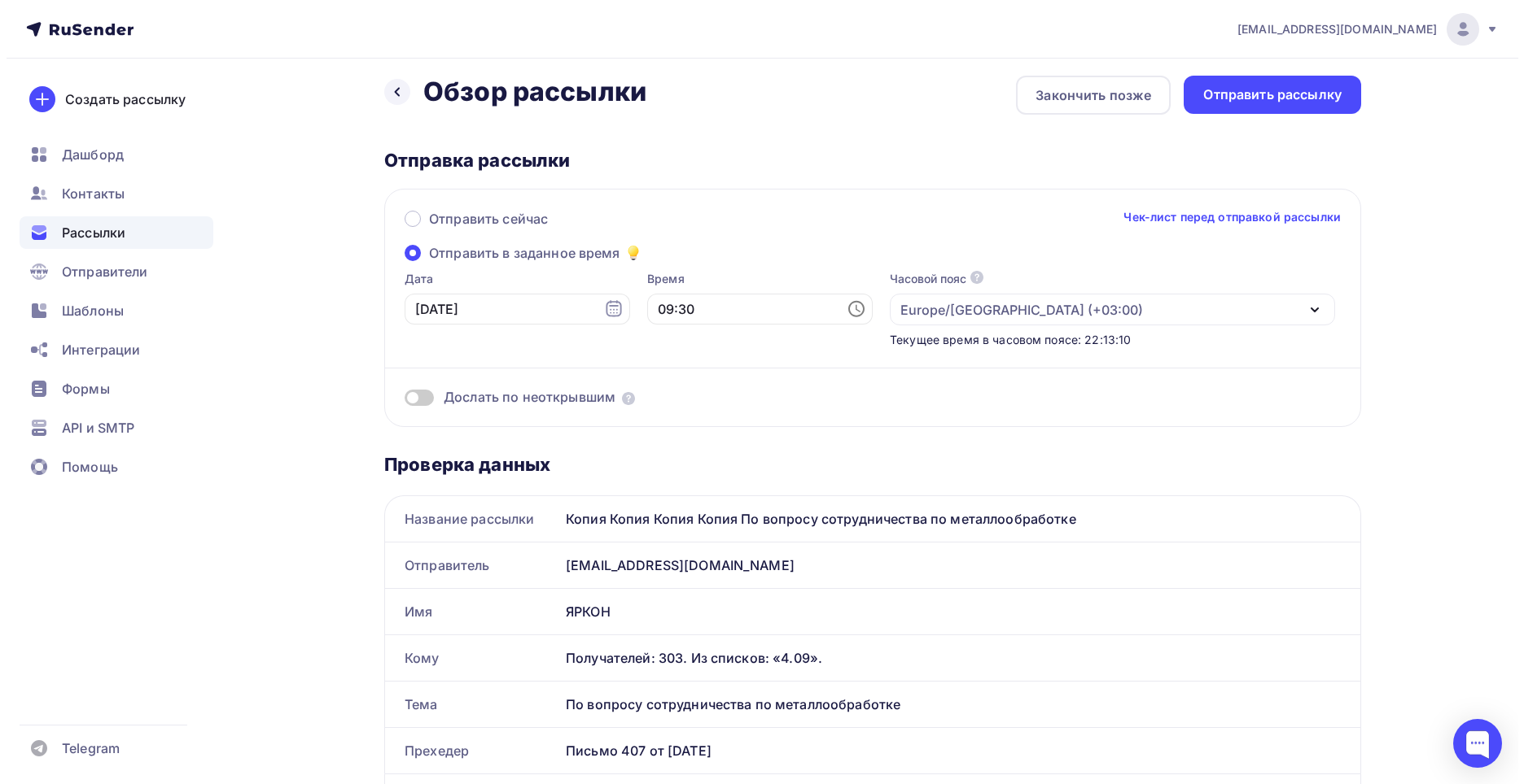
scroll to position [0, 0]
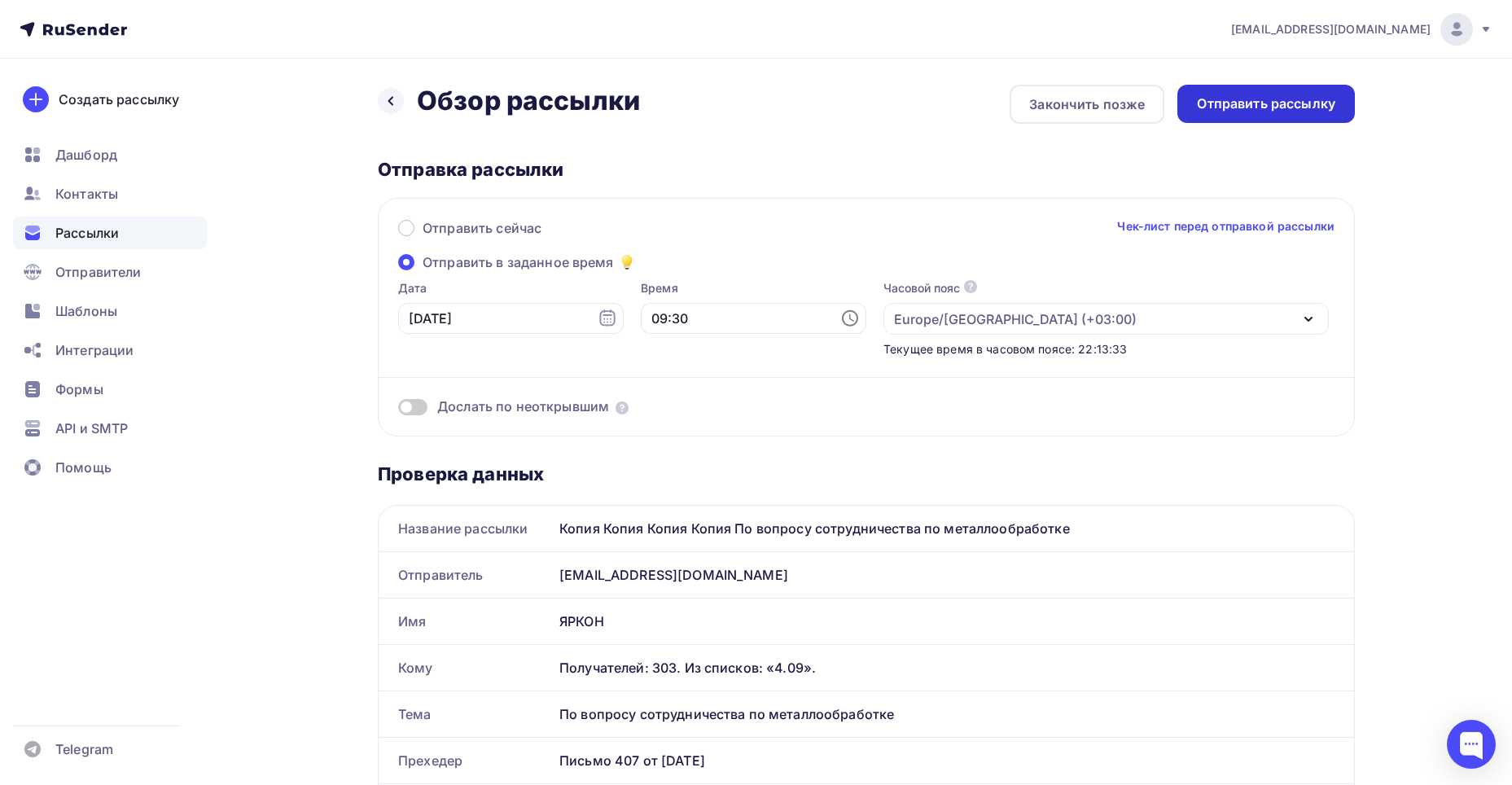
click at [1305, 101] on div "Отправить рассылку" at bounding box center [1266, 104] width 138 height 19
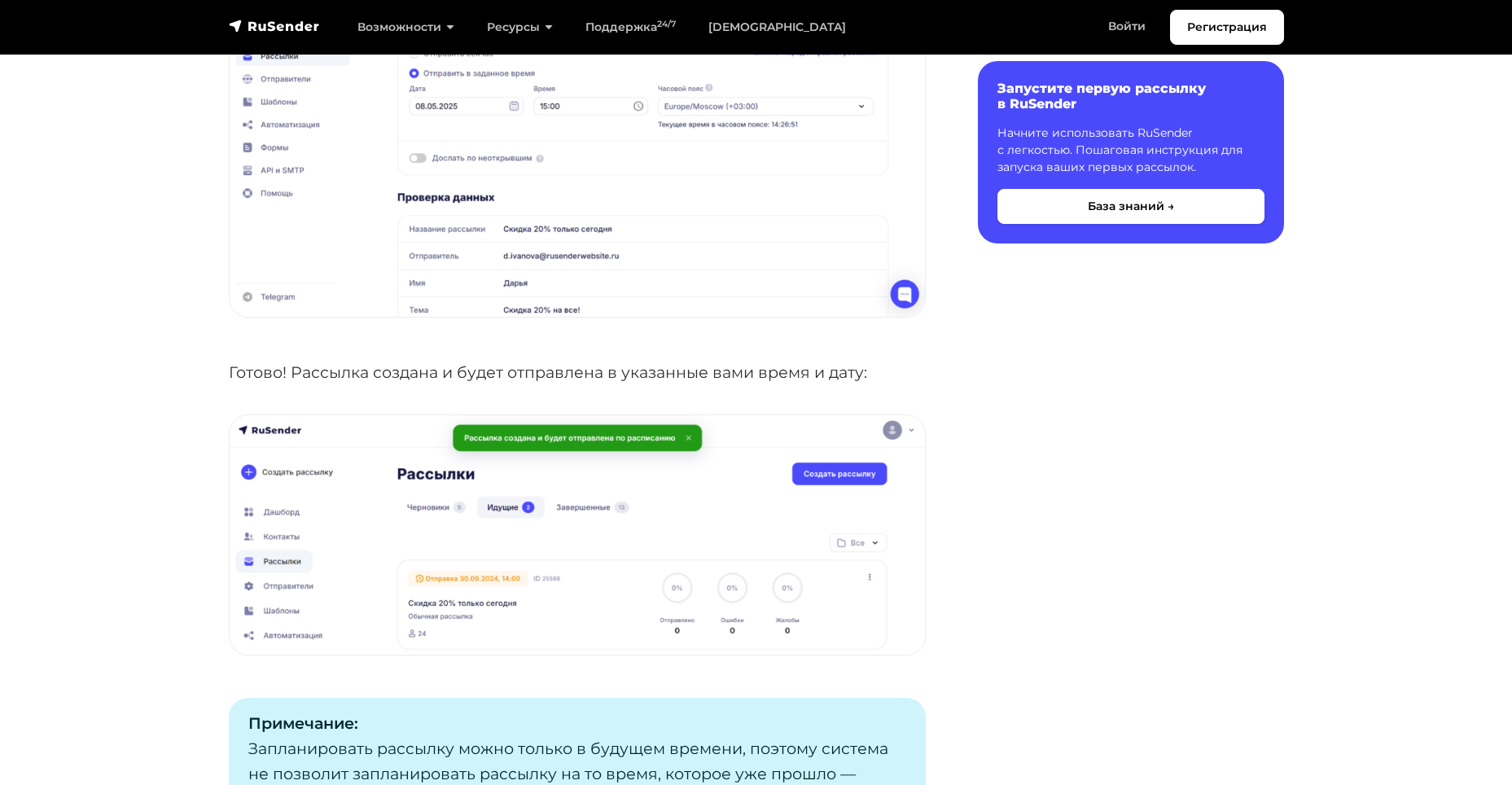
scroll to position [2450, 0]
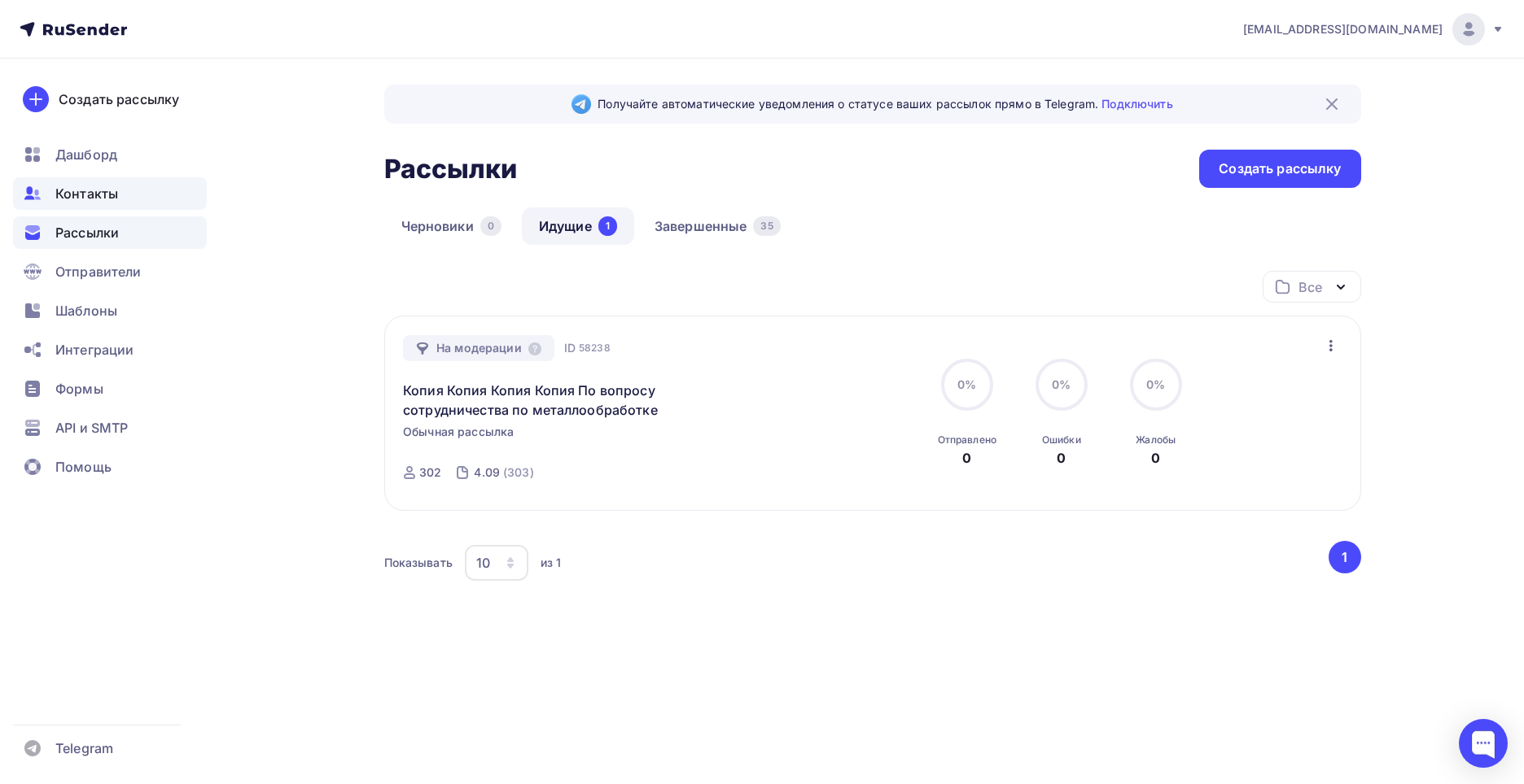
click at [81, 203] on div "Контакты" at bounding box center [110, 194] width 194 height 32
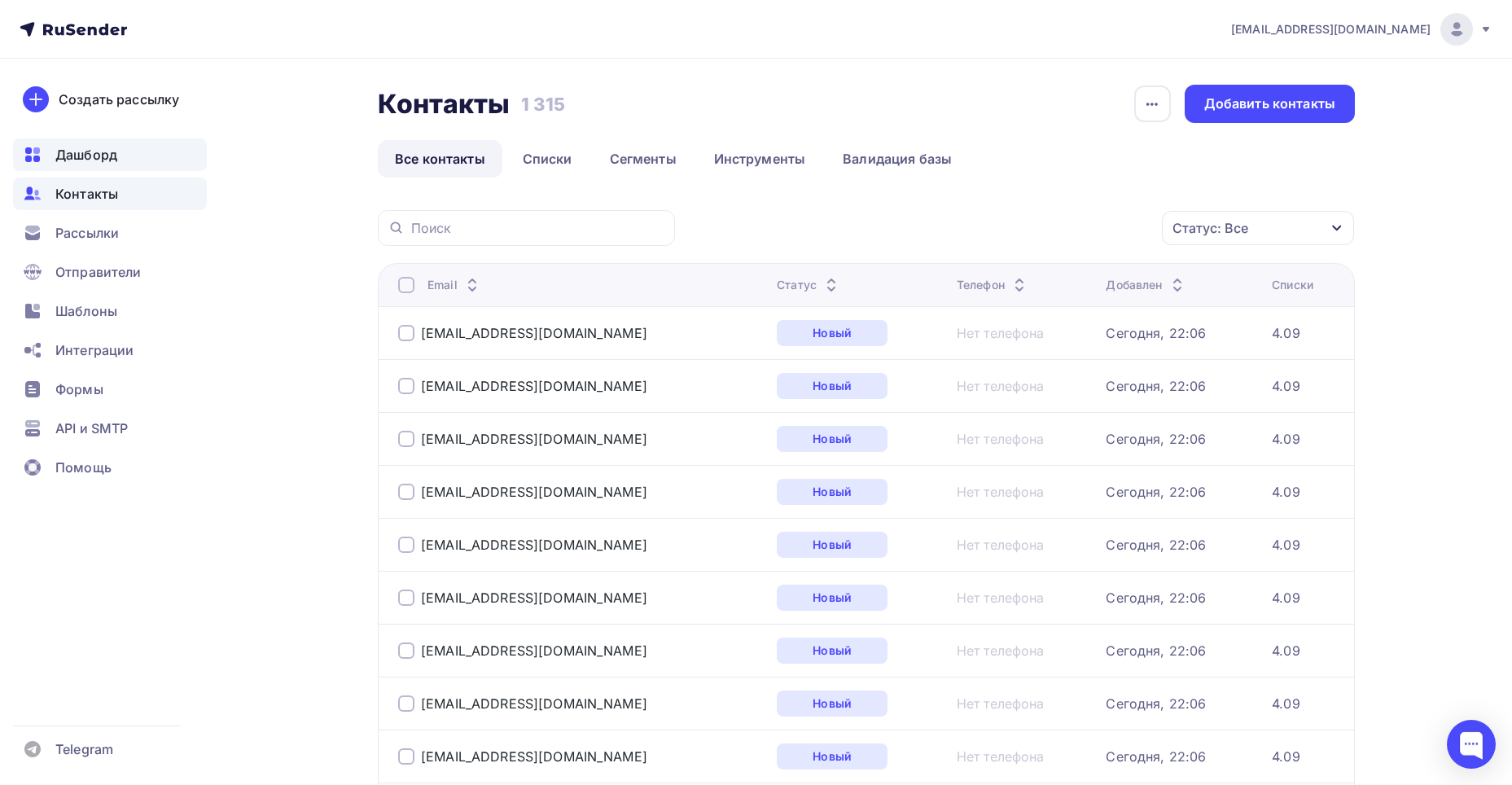
click at [92, 159] on span "Дашборд" at bounding box center [86, 155] width 62 height 19
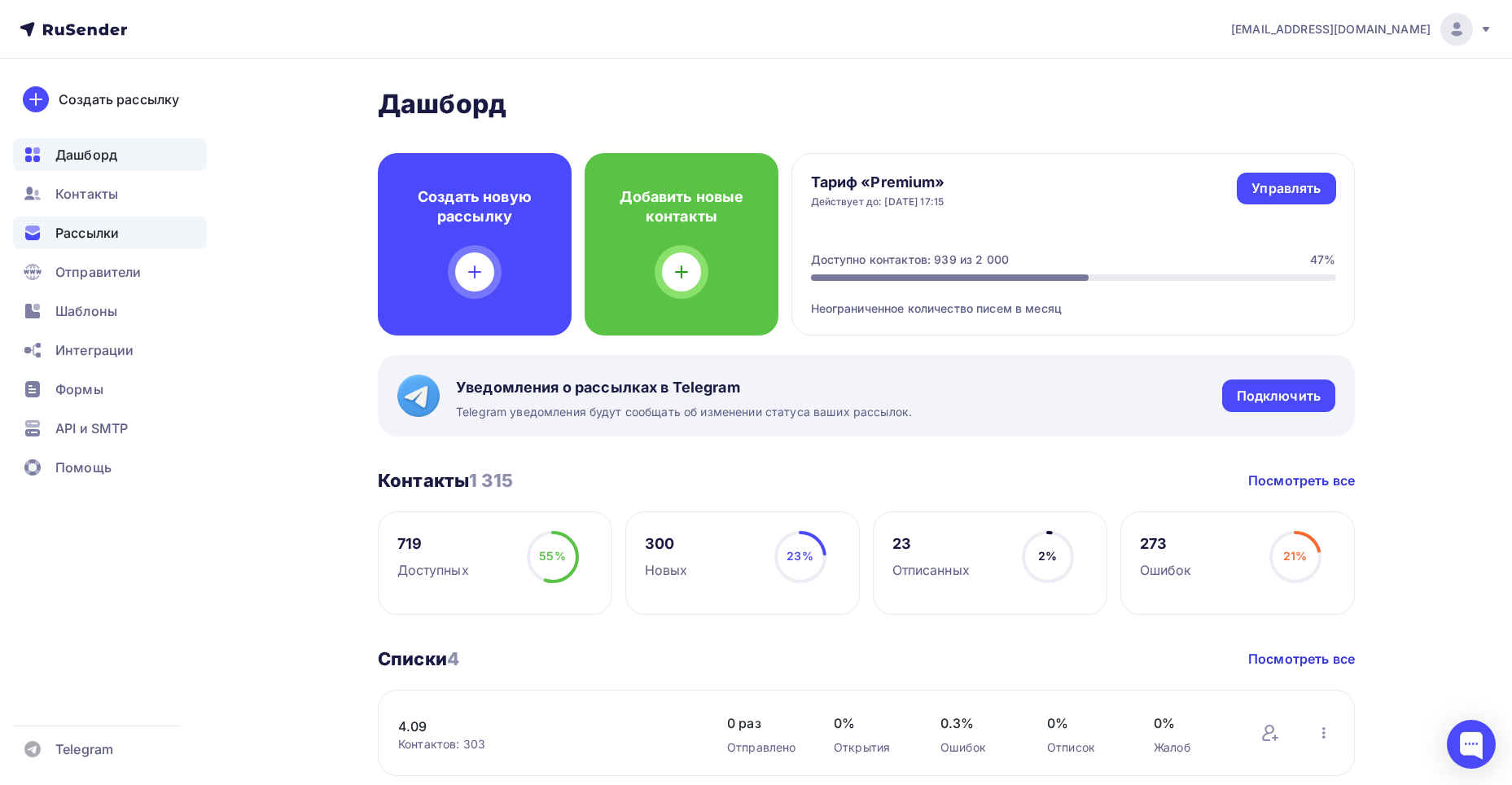
click at [153, 230] on div "Рассылки" at bounding box center [110, 233] width 194 height 32
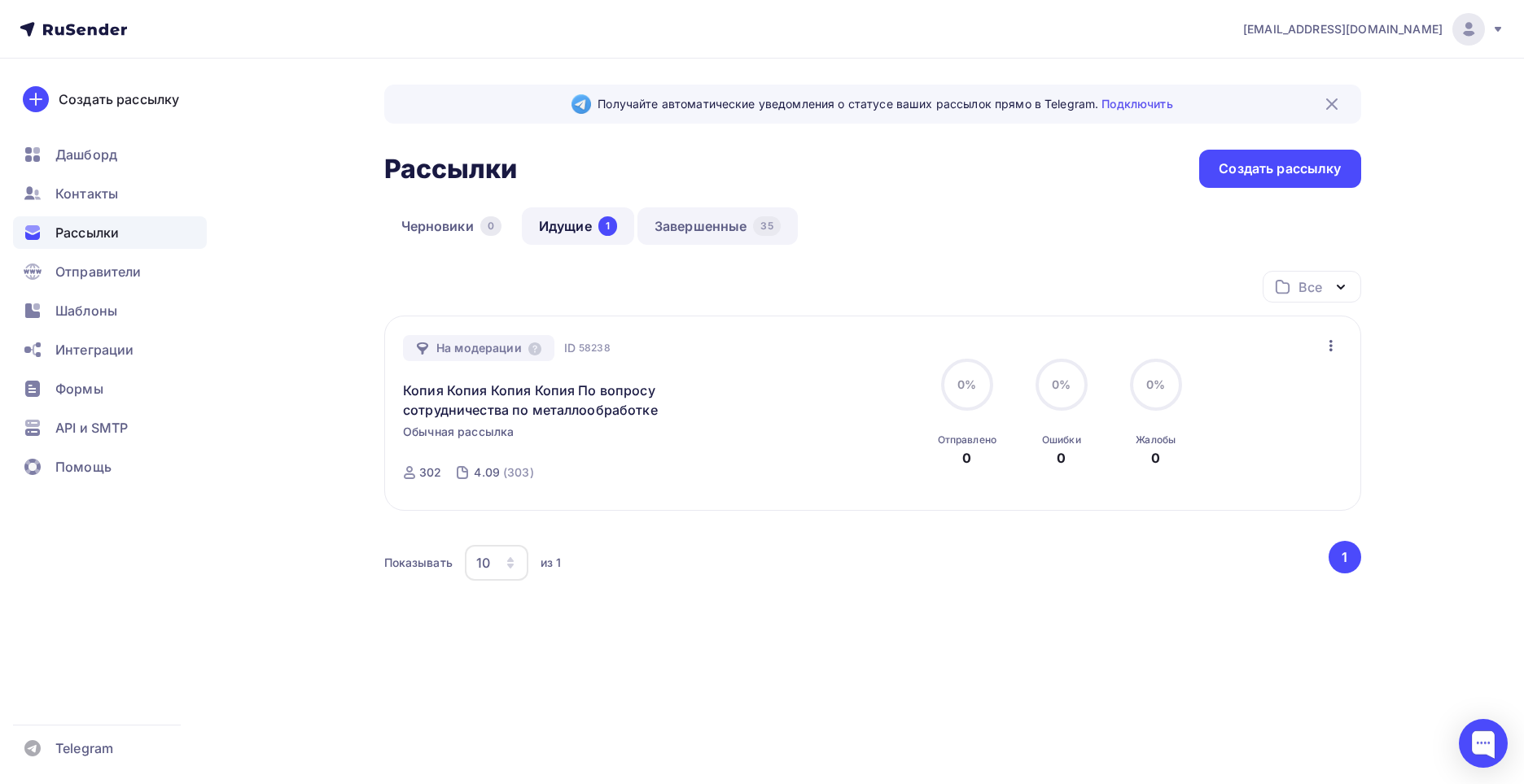
click at [693, 208] on link "Завершенные 35" at bounding box center [718, 226] width 160 height 37
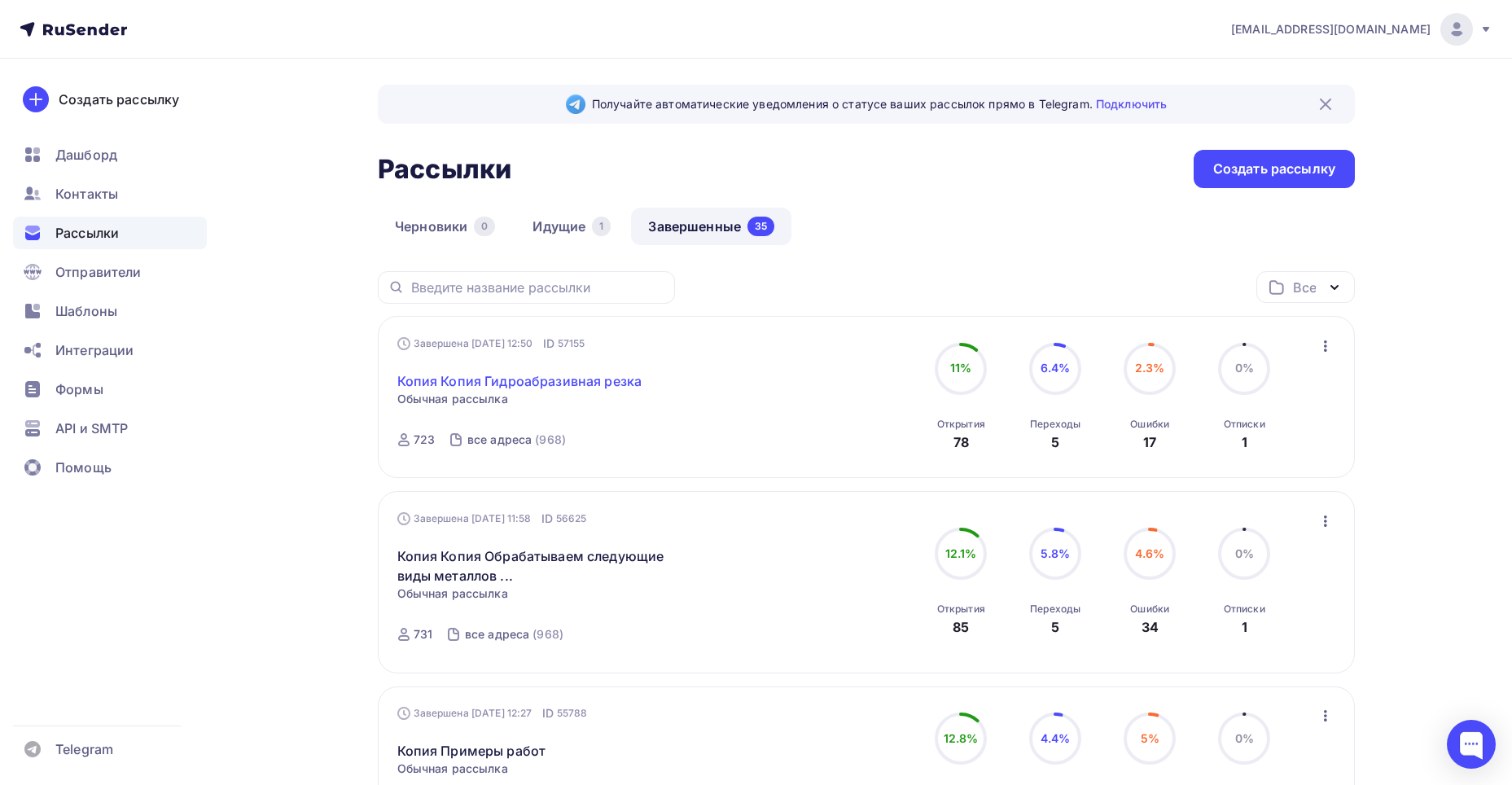
click at [607, 377] on link "Копия Копия Гидроабразивная резка" at bounding box center [519, 381] width 245 height 19
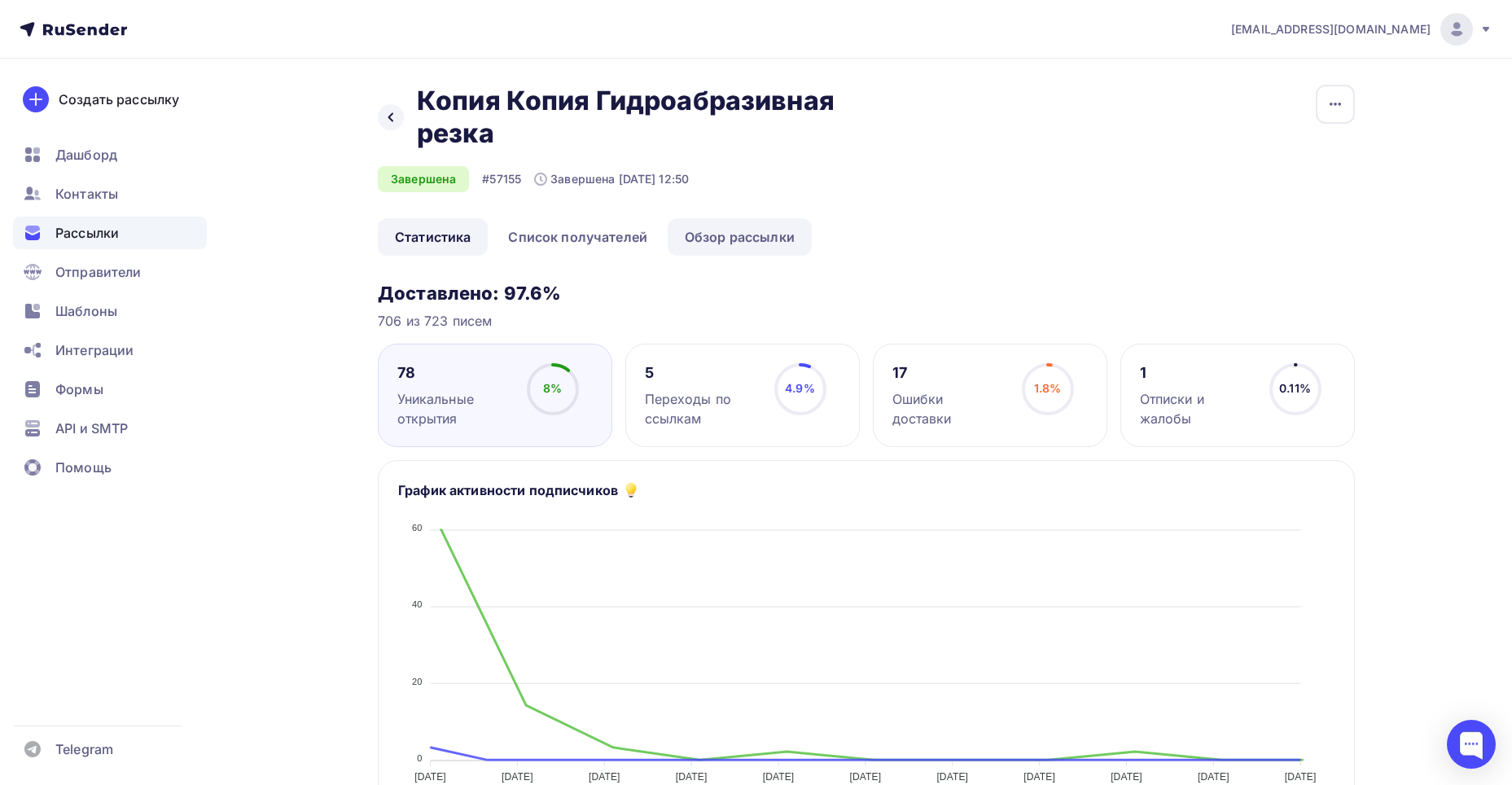
click at [722, 243] on link "Обзор рассылки" at bounding box center [739, 237] width 144 height 37
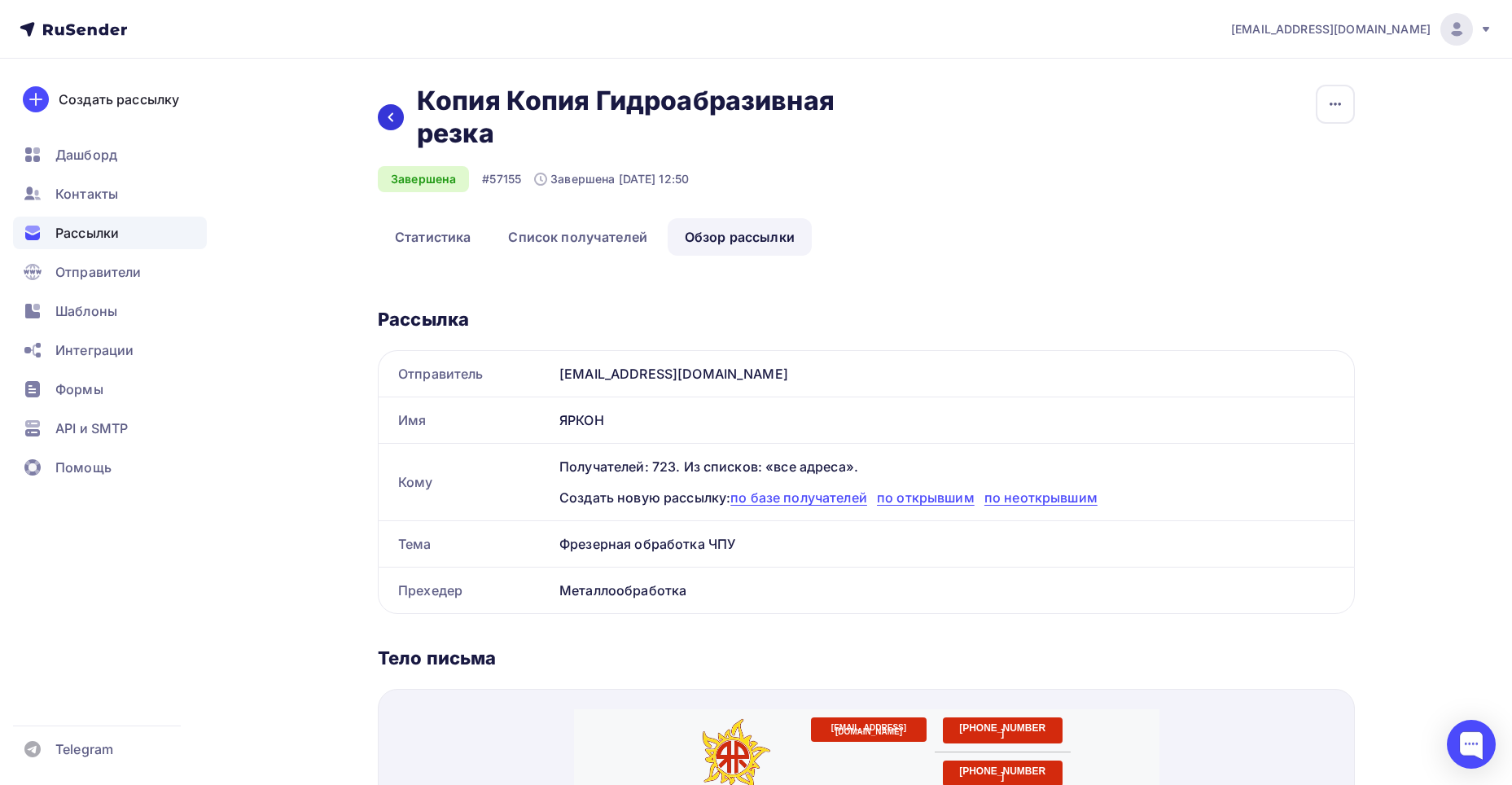
click at [395, 124] on div at bounding box center [390, 117] width 26 height 26
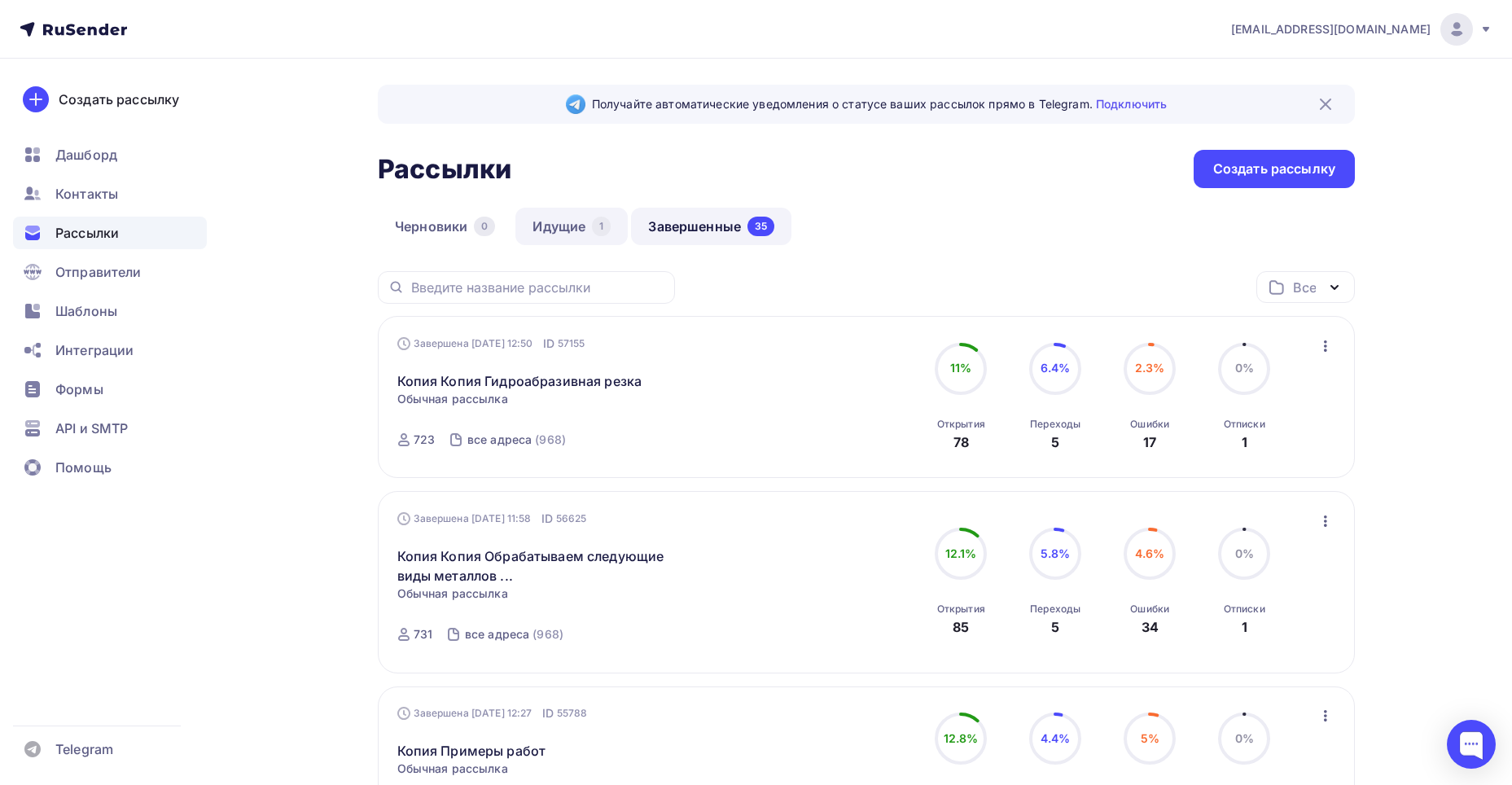
click at [600, 226] on div "1" at bounding box center [601, 226] width 19 height 19
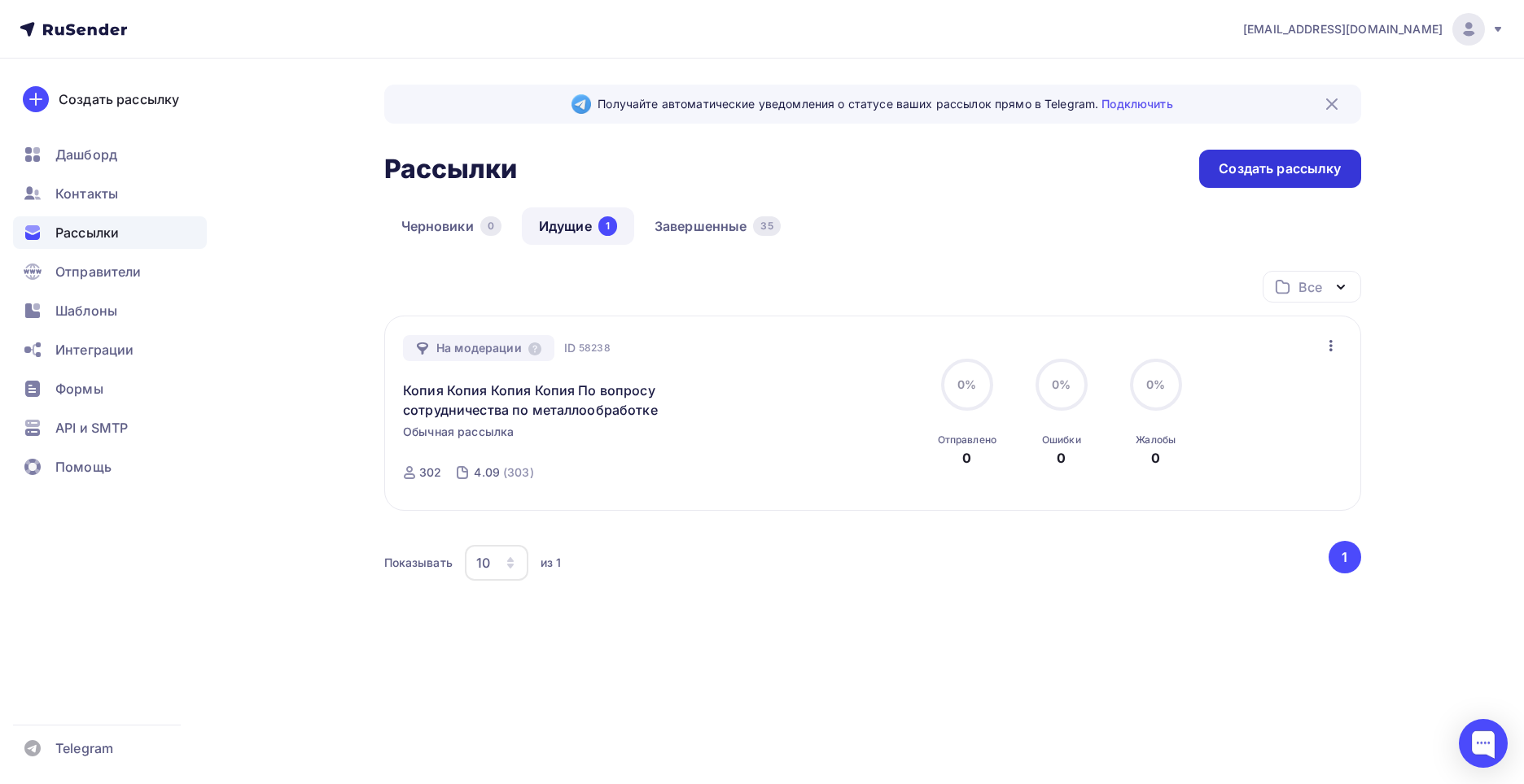
click at [1308, 169] on div "Создать рассылку" at bounding box center [1280, 169] width 122 height 19
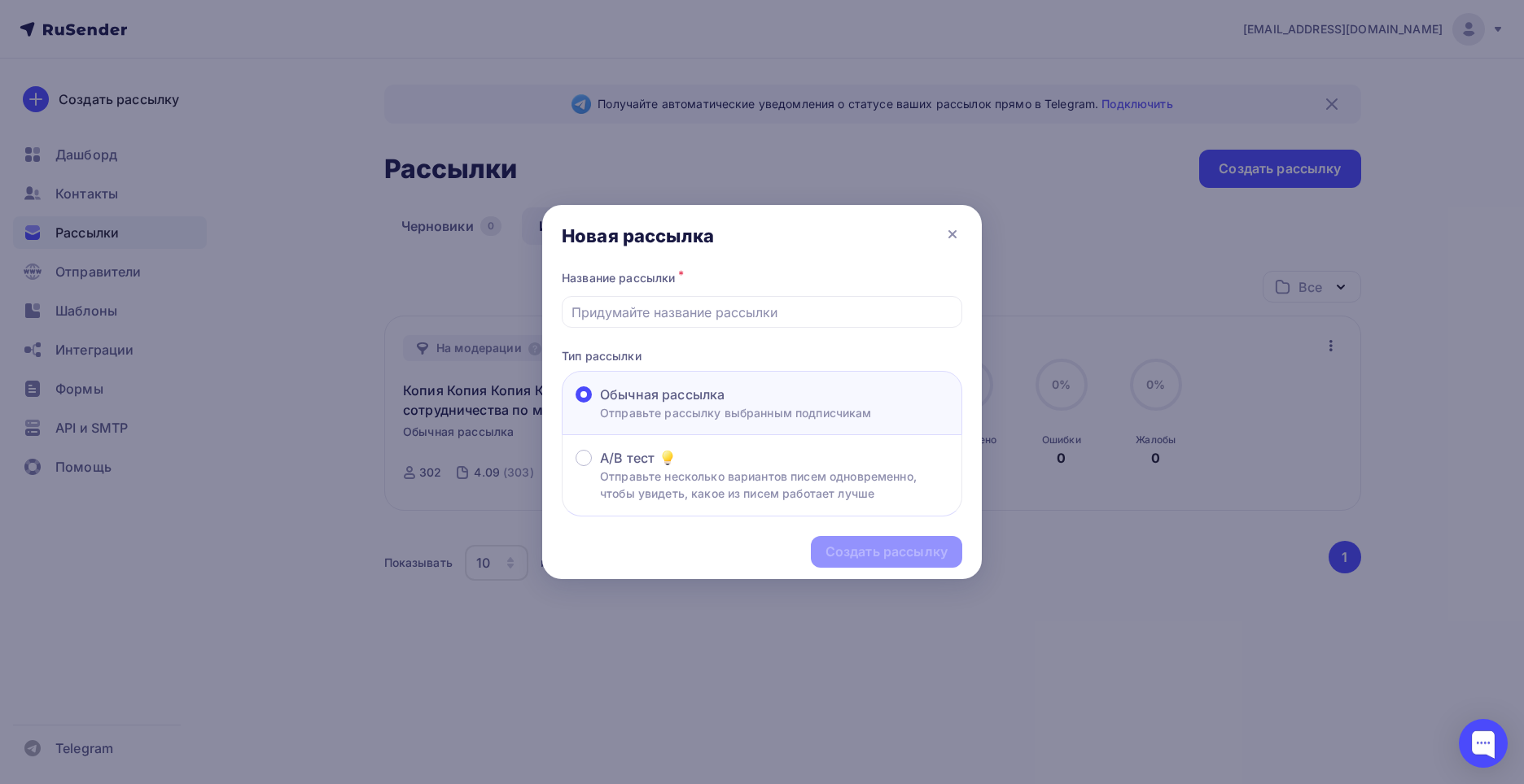
click at [667, 402] on span "Обычная рассылка" at bounding box center [662, 394] width 125 height 19
click at [600, 404] on input "Обычная рассылка Отправьте рассылку выбранным подписчикам" at bounding box center [600, 404] width 0 height 0
click at [707, 316] on input "text" at bounding box center [762, 312] width 382 height 19
click at [958, 236] on icon at bounding box center [952, 234] width 19 height 19
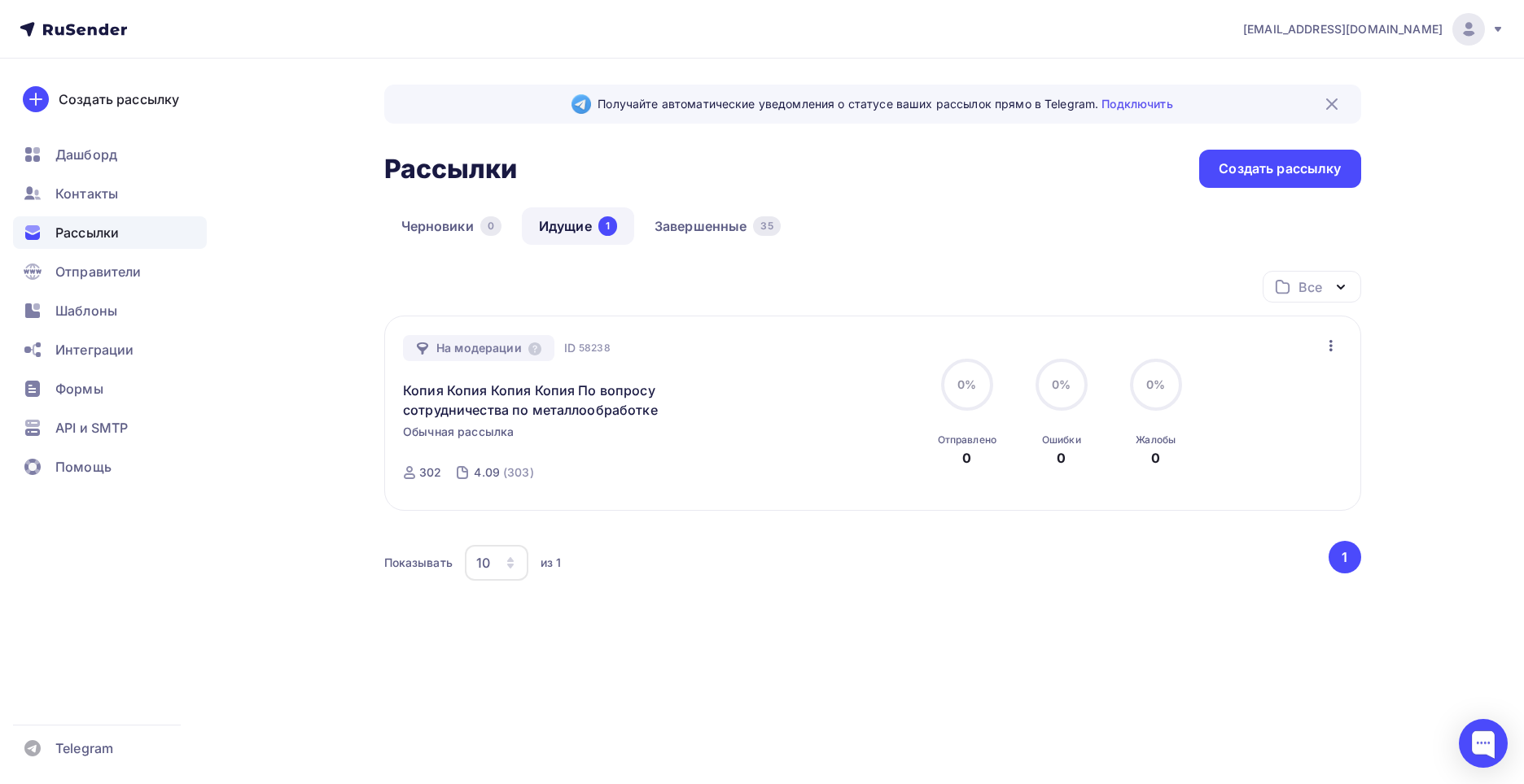
click at [958, 236] on icon at bounding box center [952, 234] width 19 height 19
click at [1338, 157] on div "Создать рассылку" at bounding box center [1279, 169] width 161 height 38
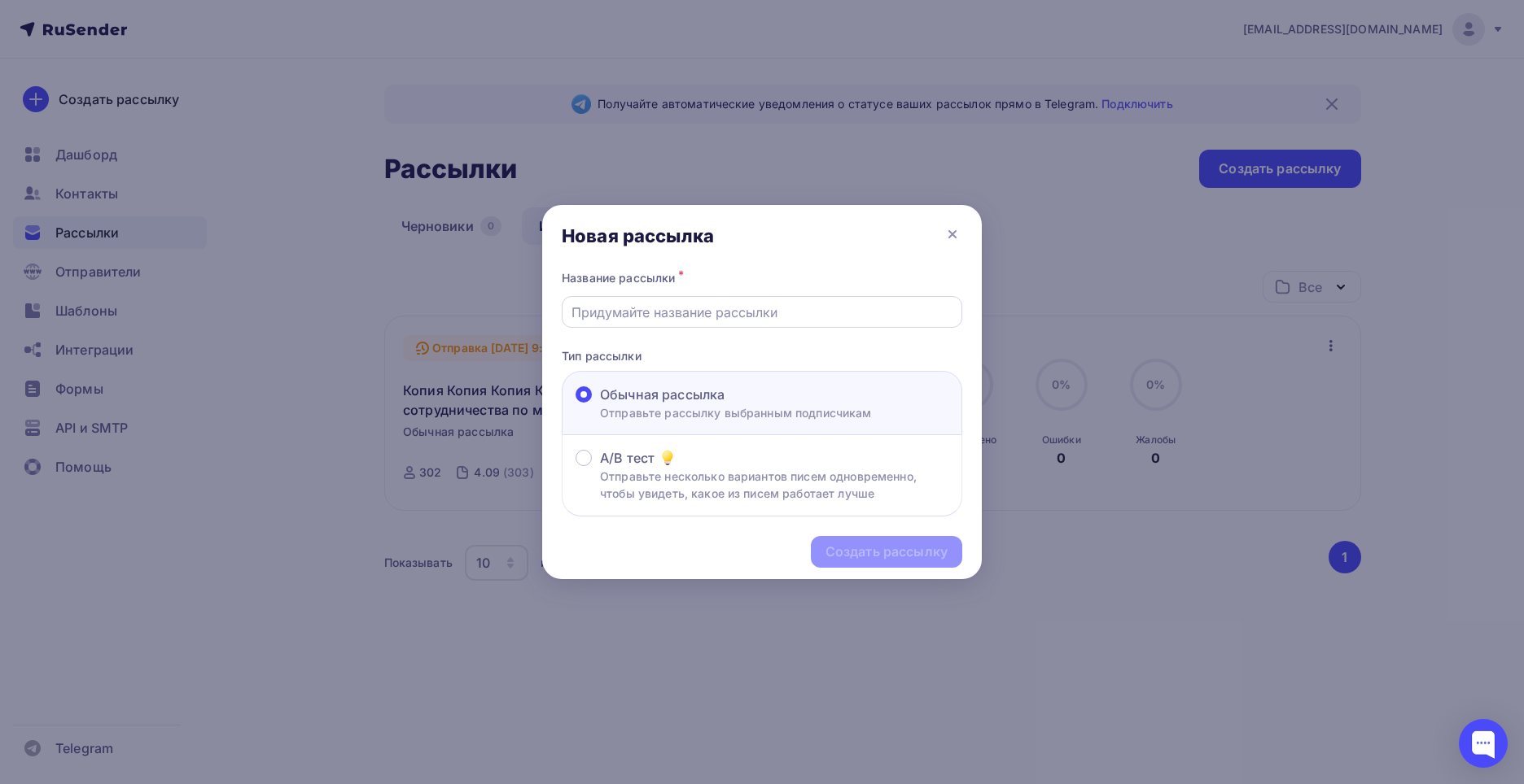
click at [674, 312] on input "text" at bounding box center [762, 312] width 382 height 19
paste input "приборостроение и изделия для радиотехники"
click at [569, 313] on div "приборостроение и изделия для радиотехники" at bounding box center [762, 311] width 401 height 31
click at [739, 285] on div "Название рассылки *" at bounding box center [762, 279] width 401 height 23
drag, startPoint x: 702, startPoint y: 316, endPoint x: 686, endPoint y: 318, distance: 16.1
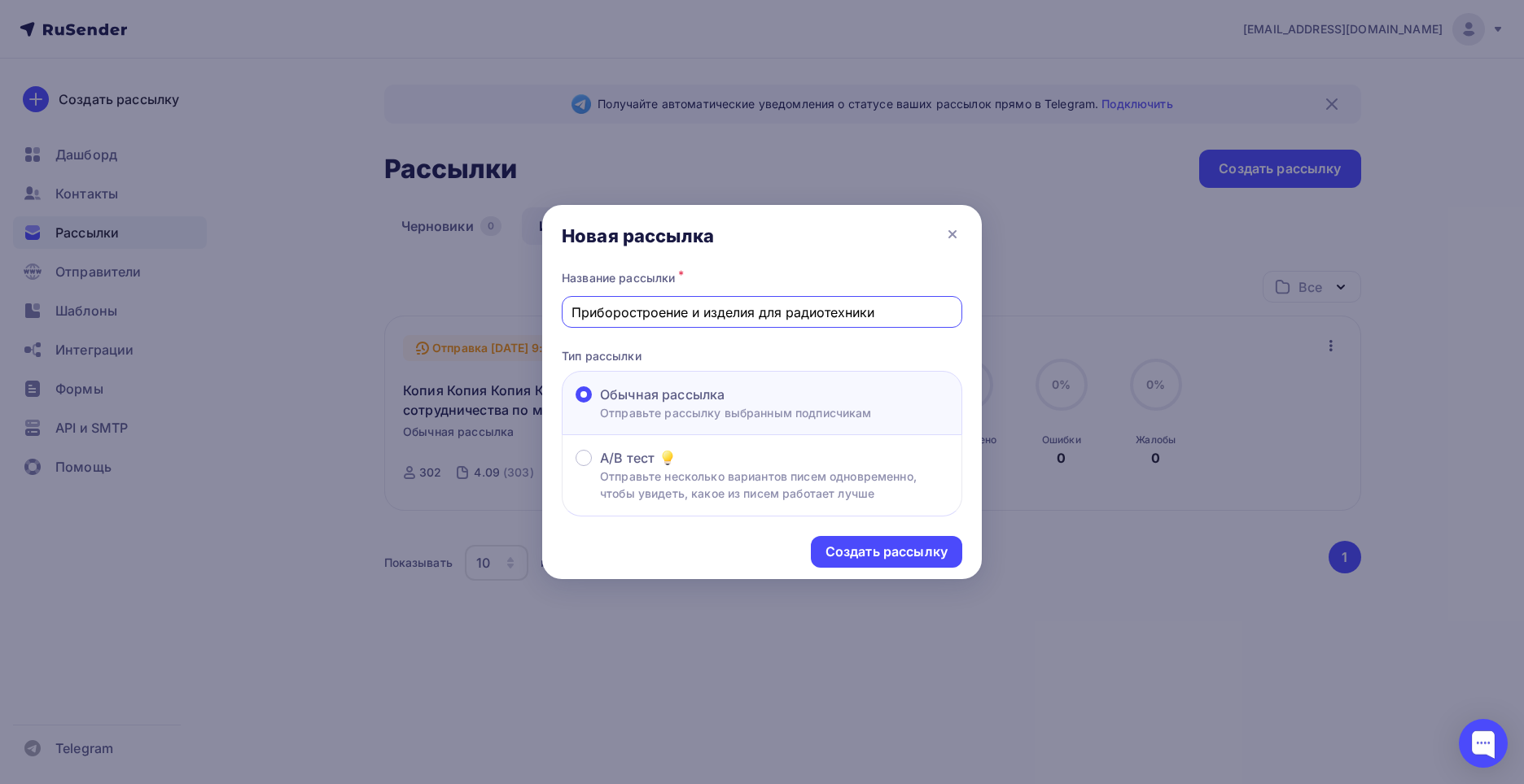
click at [686, 318] on input "Приборостроение и изделия для радиотехники" at bounding box center [762, 312] width 382 height 19
type input "Приборостроение,изделия для радиотехники"
click at [901, 548] on div "Создать рассылку" at bounding box center [887, 552] width 122 height 19
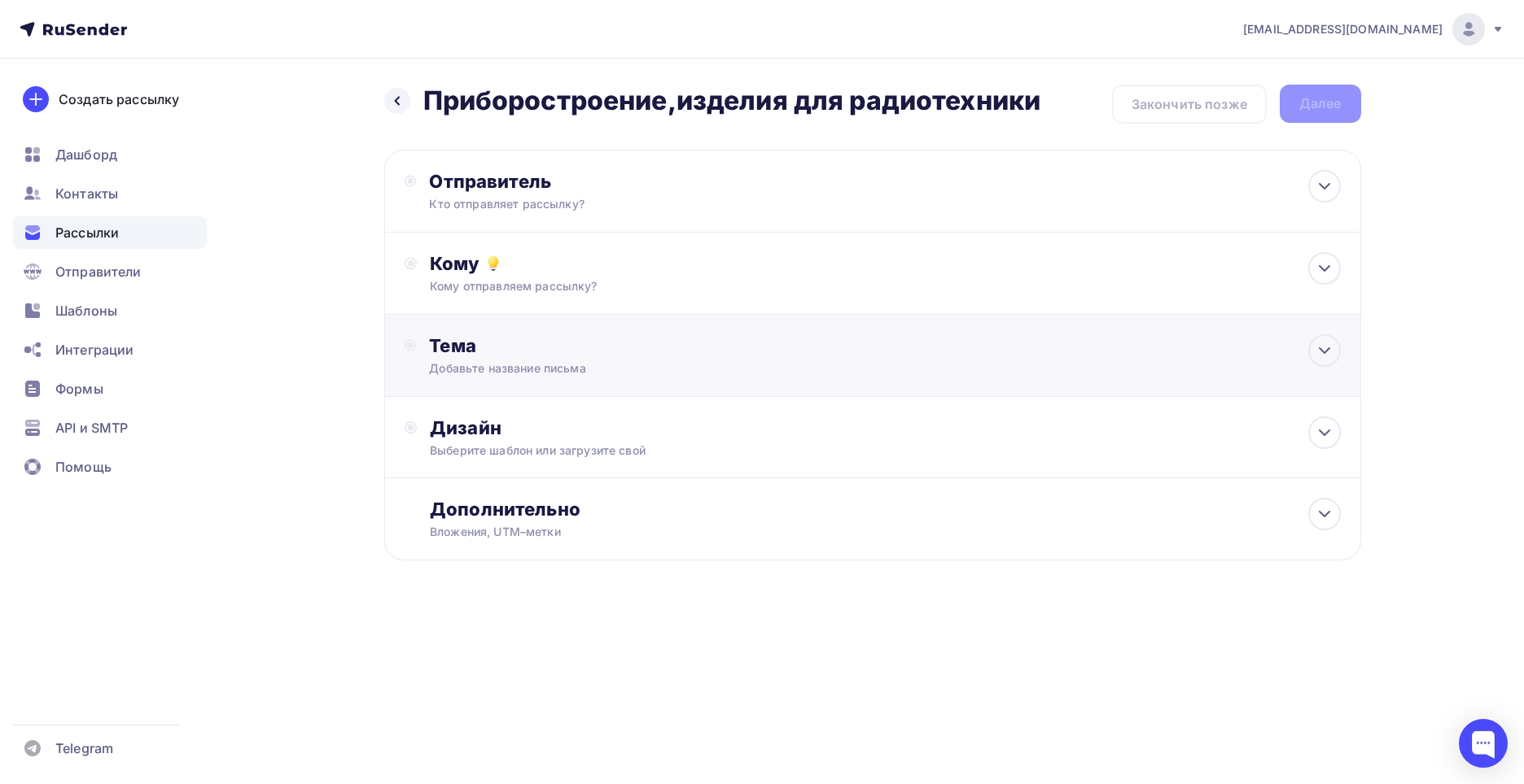
click at [538, 364] on div "Добавьте название письма" at bounding box center [574, 368] width 290 height 16
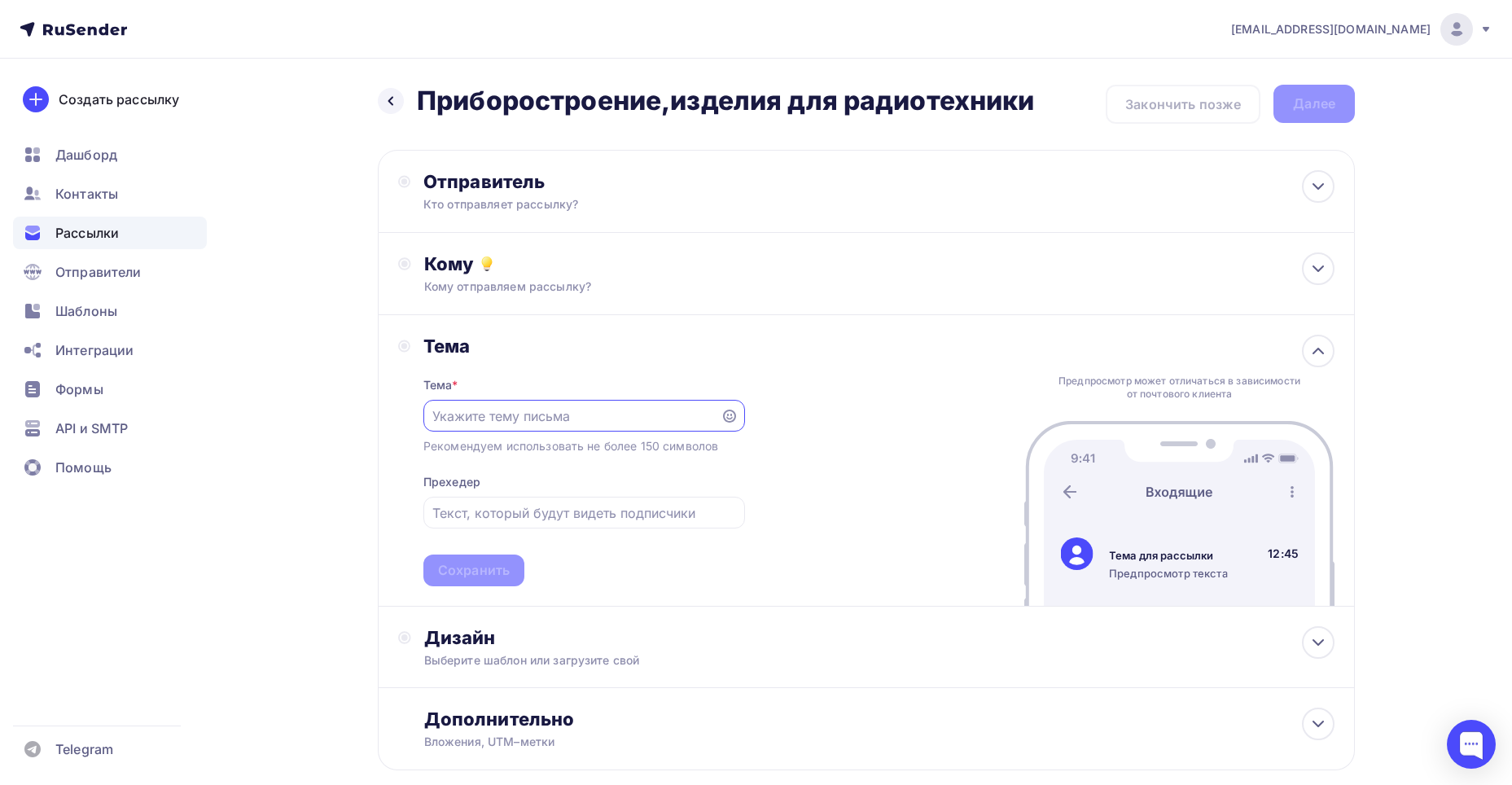
click at [506, 418] on input "text" at bounding box center [572, 416] width 279 height 19
paste input "приборостроение и изделия для радиотехники"
drag, startPoint x: 540, startPoint y: 413, endPoint x: 521, endPoint y: 418, distance: 19.6
click at [521, 418] on input "приборостроение и изделия для радиотехники" at bounding box center [572, 416] width 279 height 19
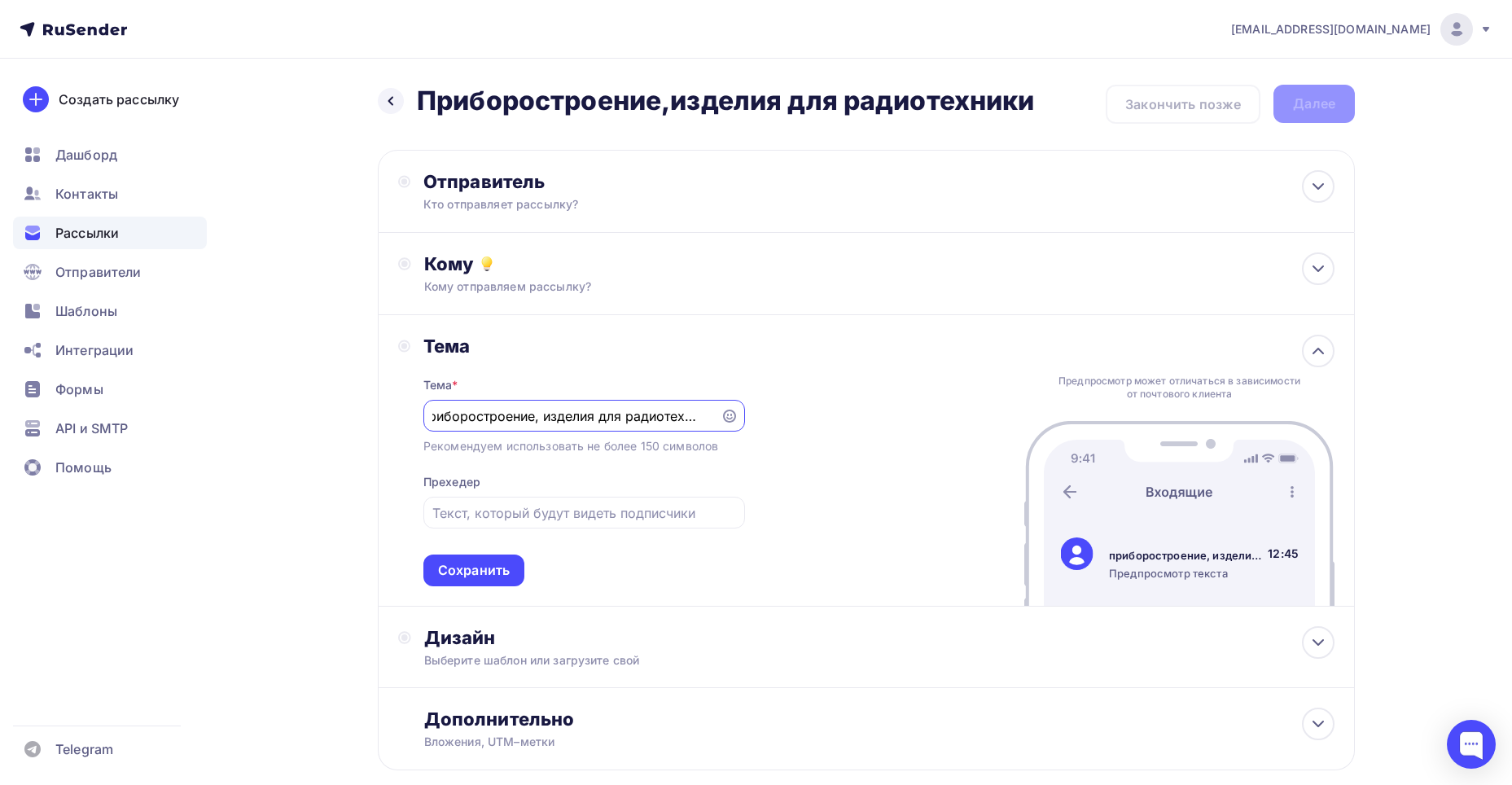
scroll to position [0, 0]
drag, startPoint x: 433, startPoint y: 413, endPoint x: 418, endPoint y: 413, distance: 15.0
click at [418, 413] on div "Тема Тема * приборостроение, изделия для радиотехники Рекомендуем использовать …" at bounding box center [571, 461] width 346 height 252
click at [455, 414] on input "приборостроение, изделия для радиотехники" at bounding box center [572, 416] width 279 height 19
click at [430, 418] on div "приборостроение, изделия для радиотехники" at bounding box center [584, 415] width 322 height 32
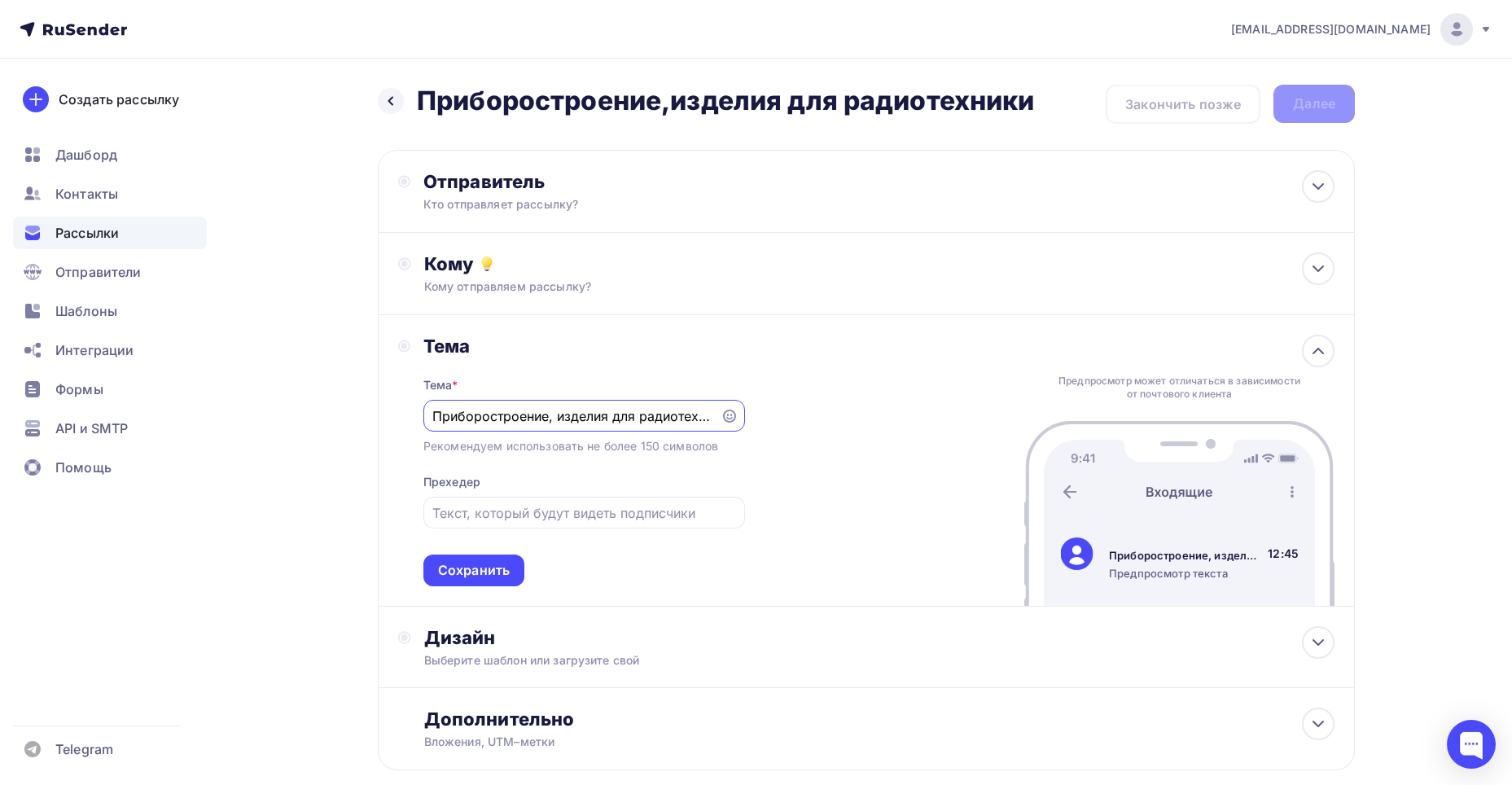
type input "Приборостроение, изделия для радиотехники"
click at [508, 379] on div "Тема * Приборостроение, изделия для радиотехники Рекомендуем использовать не бо…" at bounding box center [584, 472] width 322 height 229
click at [552, 520] on input "text" at bounding box center [583, 513] width 303 height 19
paste input "Индивидуальные детали для успешных проектов"
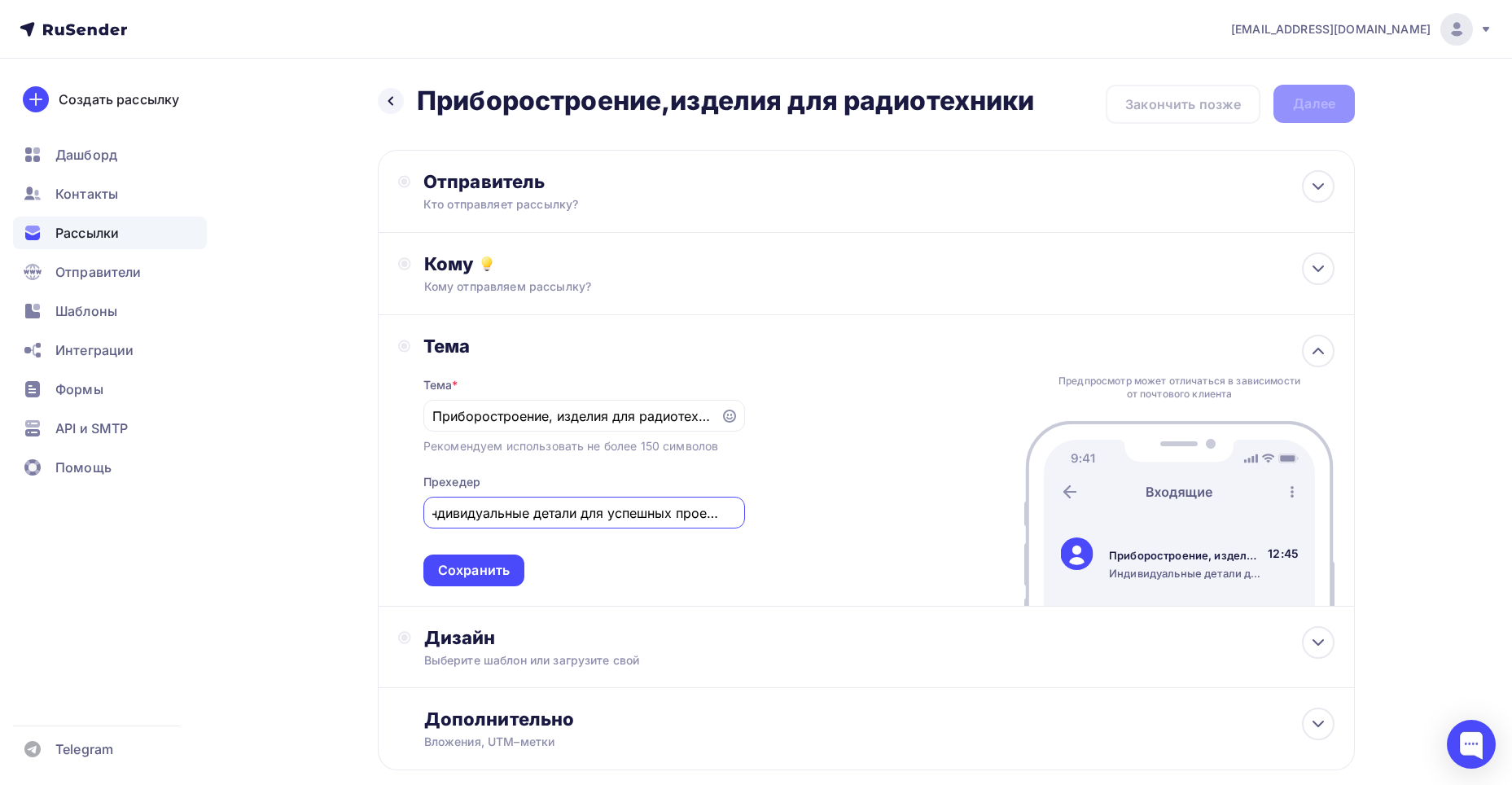
drag, startPoint x: 533, startPoint y: 513, endPoint x: 578, endPoint y: 512, distance: 45.0
click at [578, 512] on input "Индивидуальные детали для успешных проектов" at bounding box center [583, 513] width 303 height 19
drag, startPoint x: 638, startPoint y: 515, endPoint x: 695, endPoint y: 513, distance: 57.0
click at [695, 513] on input "Индивидуальные решения для успешных проектов" at bounding box center [583, 513] width 303 height 19
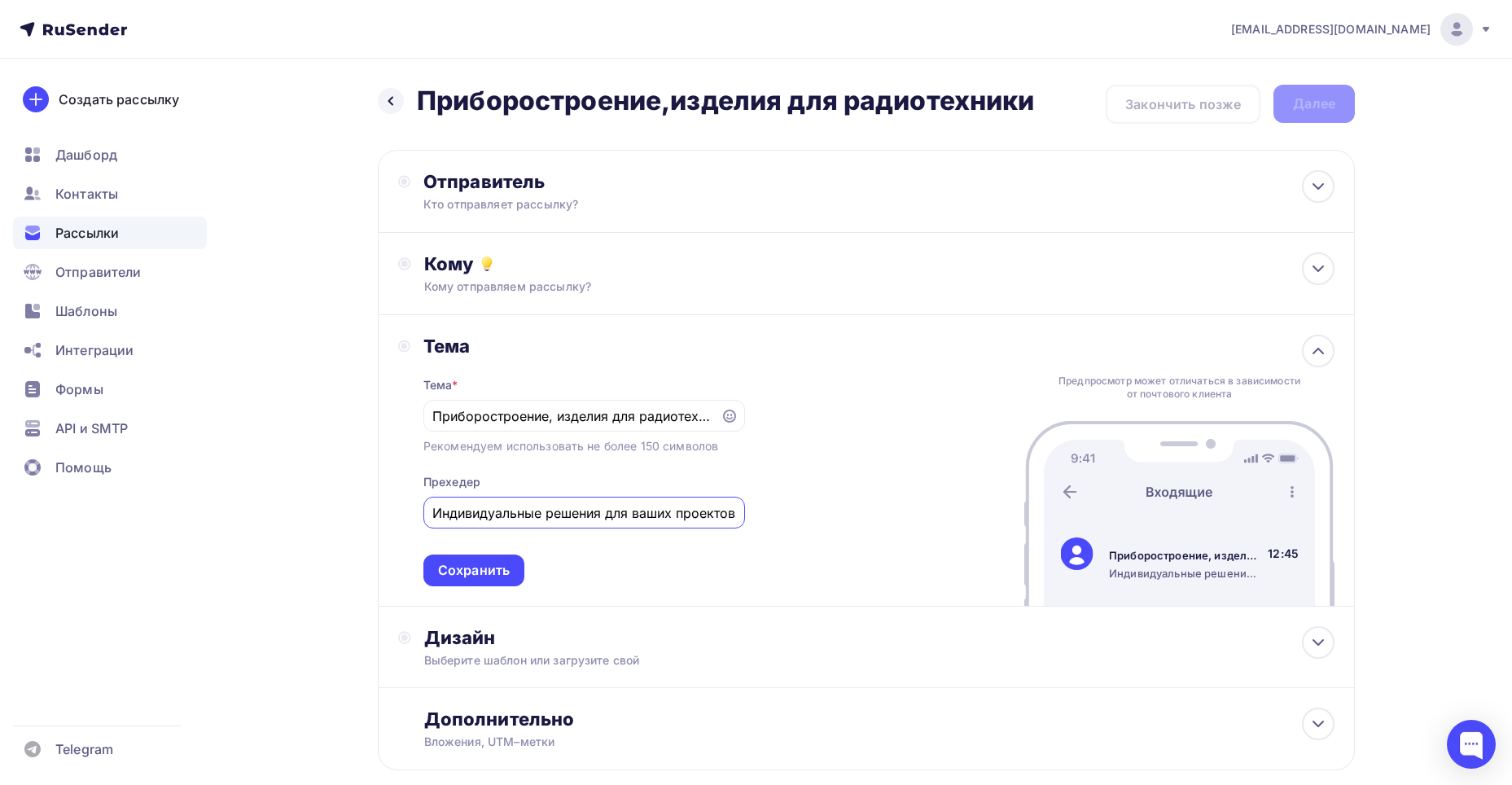
drag, startPoint x: 645, startPoint y: 517, endPoint x: 445, endPoint y: 518, distance: 200.0
click at [445, 518] on input "Индивидуальные решения для ваших проектов" at bounding box center [583, 513] width 303 height 19
click at [538, 514] on input "Индивидуальные решения для ваших проектов" at bounding box center [583, 513] width 303 height 19
type input "Индивидуальные решения для ваших проектов"
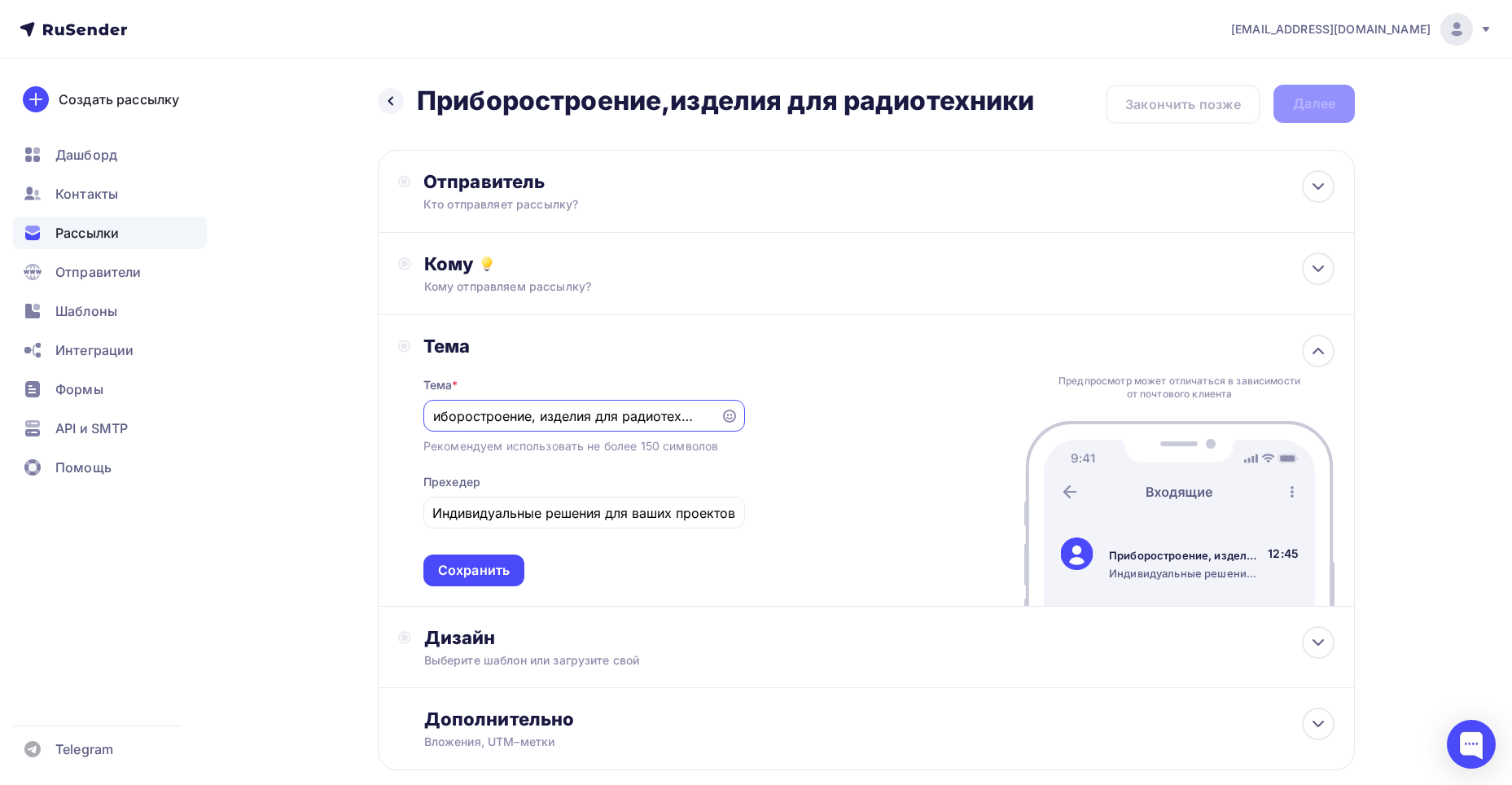
drag, startPoint x: 545, startPoint y: 414, endPoint x: 845, endPoint y: 411, distance: 300.0
click at [748, 403] on div "Тема Тема * Приборостроение, изделия для радиотехники Рекомендуем использовать …" at bounding box center [867, 460] width 977 height 291
click at [848, 411] on div "Тема Тема * Приборостроение, изделия для радиотехники Рекомендуем использовать …" at bounding box center [867, 460] width 977 height 291
click at [486, 562] on div "Сохранить" at bounding box center [473, 571] width 72 height 19
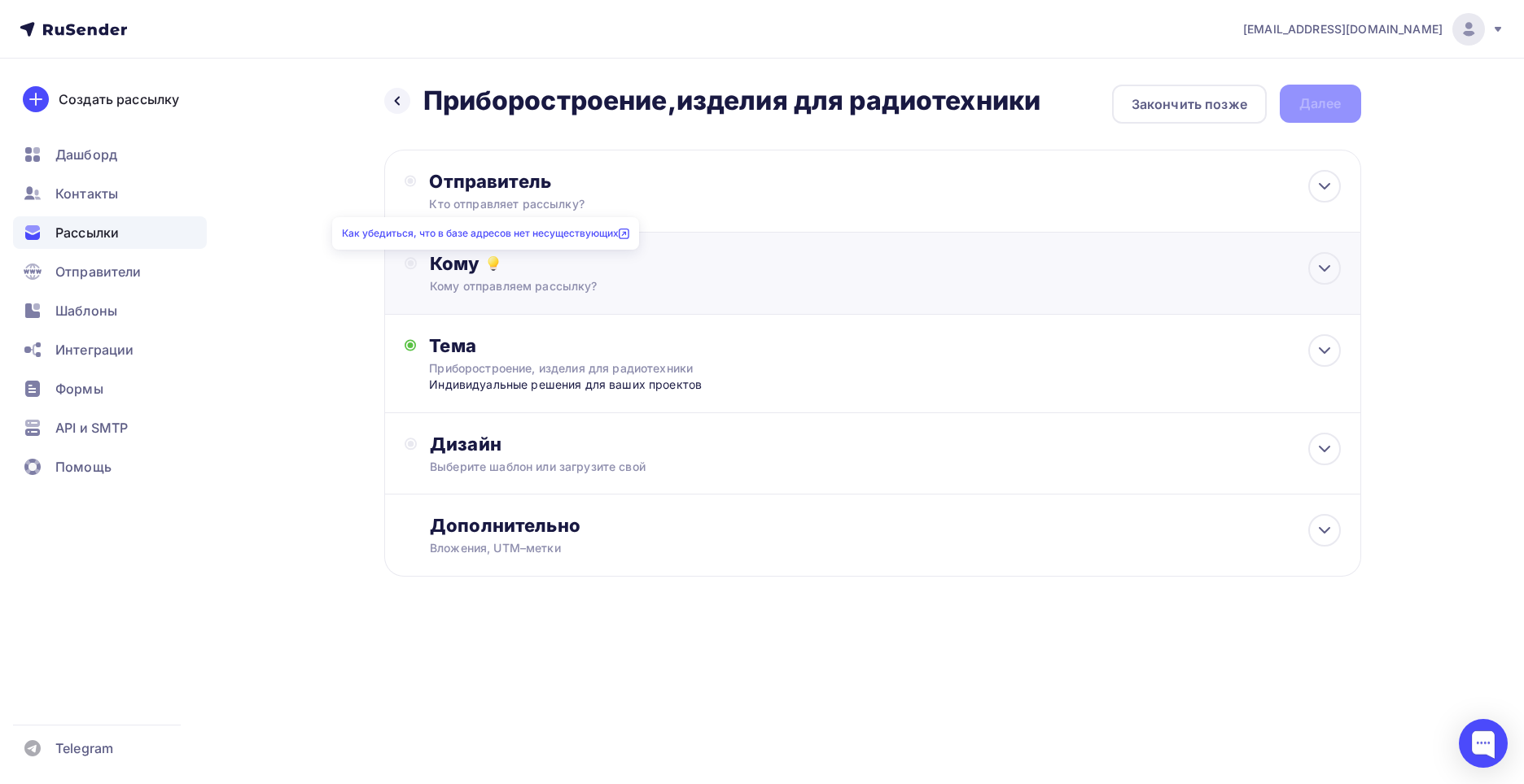
click at [484, 258] on icon at bounding box center [493, 263] width 19 height 19
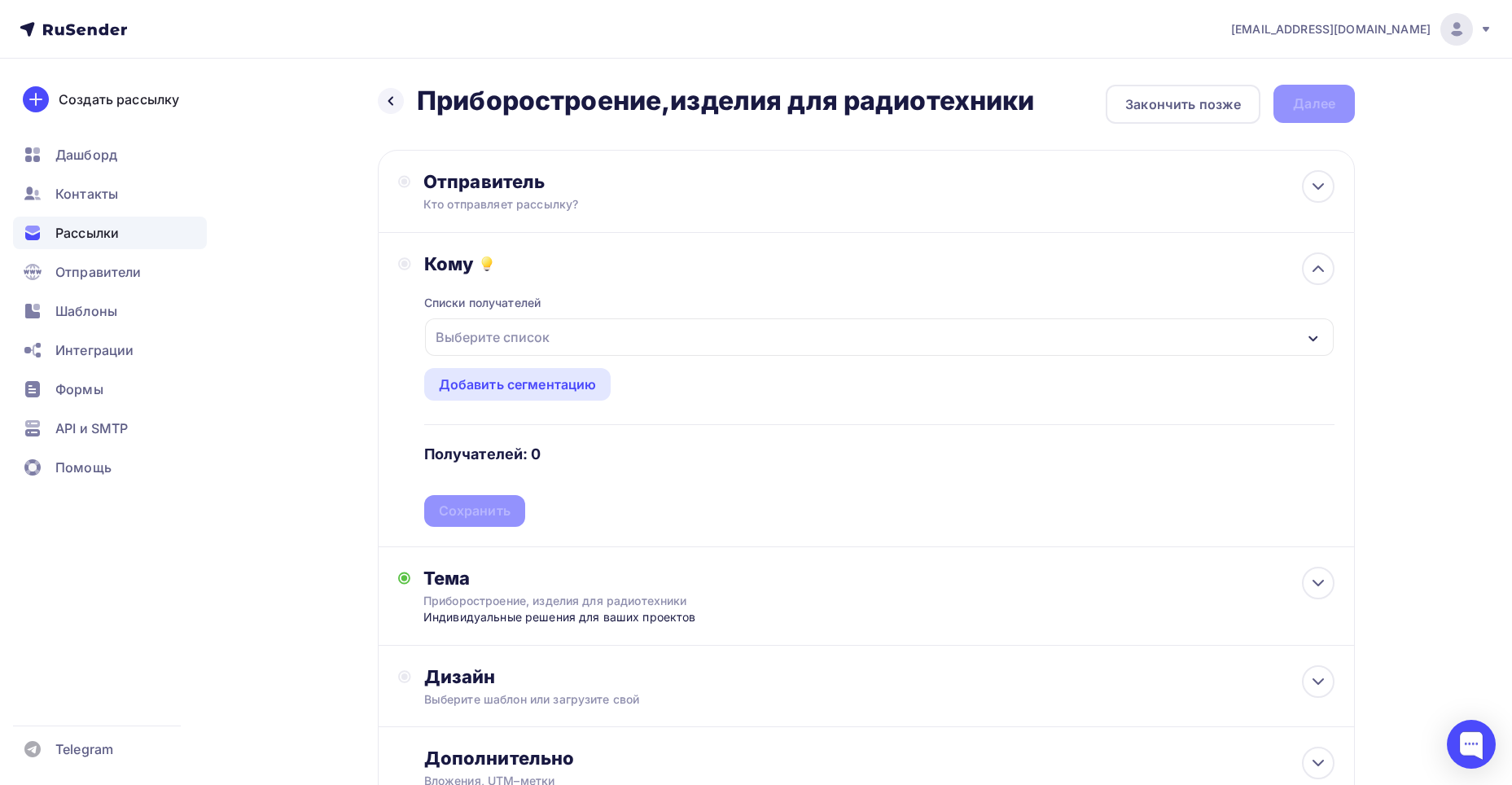
click at [540, 331] on div "Выберите список" at bounding box center [493, 337] width 127 height 30
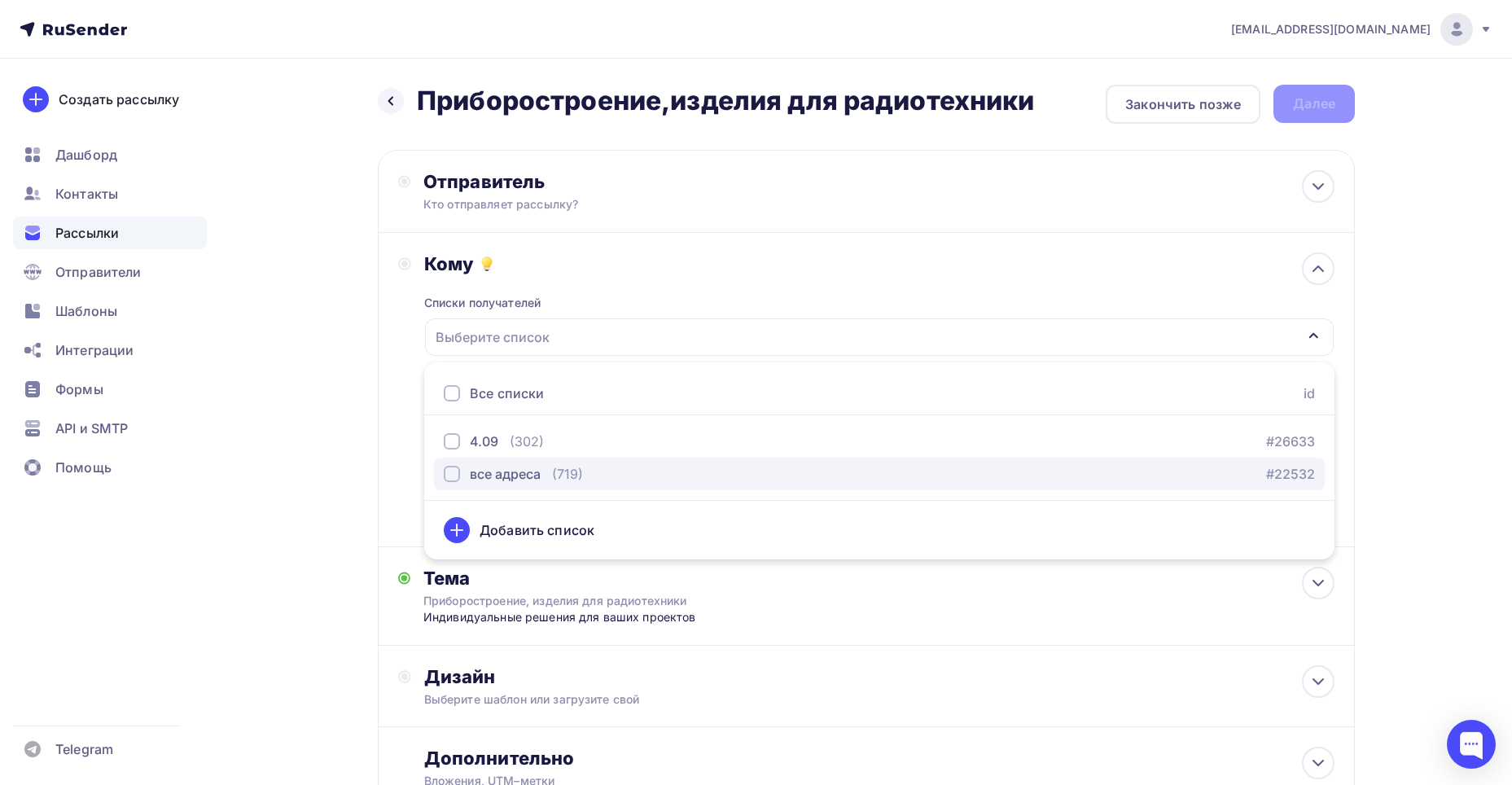
click at [495, 474] on div "все адреса" at bounding box center [505, 474] width 71 height 19
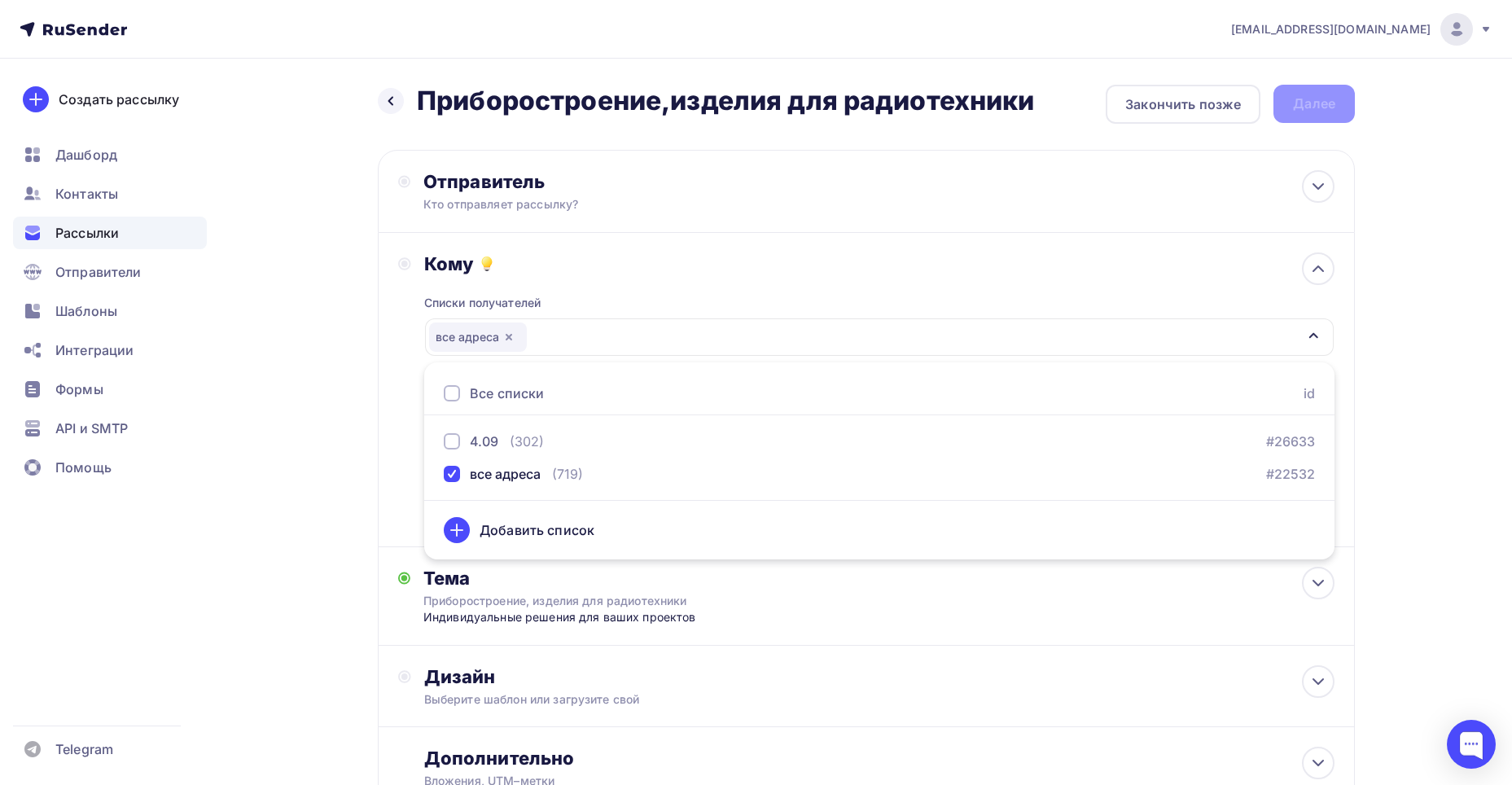
click at [402, 426] on div "Кому Списки получателей все адреса Все списки id 4.09 (302) #26633 все адреса (…" at bounding box center [866, 389] width 936 height 274
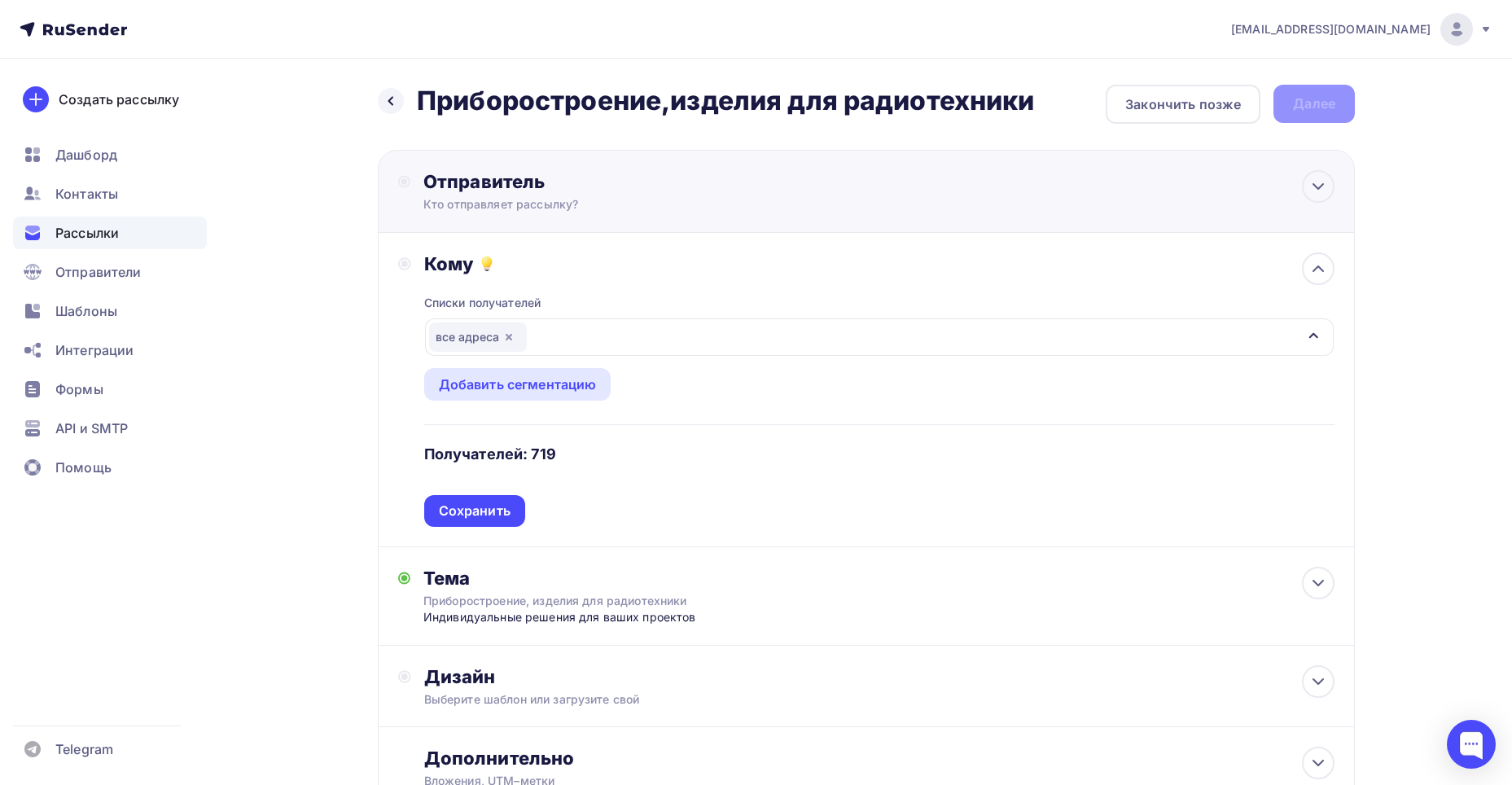
click at [526, 187] on div "Отправитель" at bounding box center [599, 181] width 352 height 23
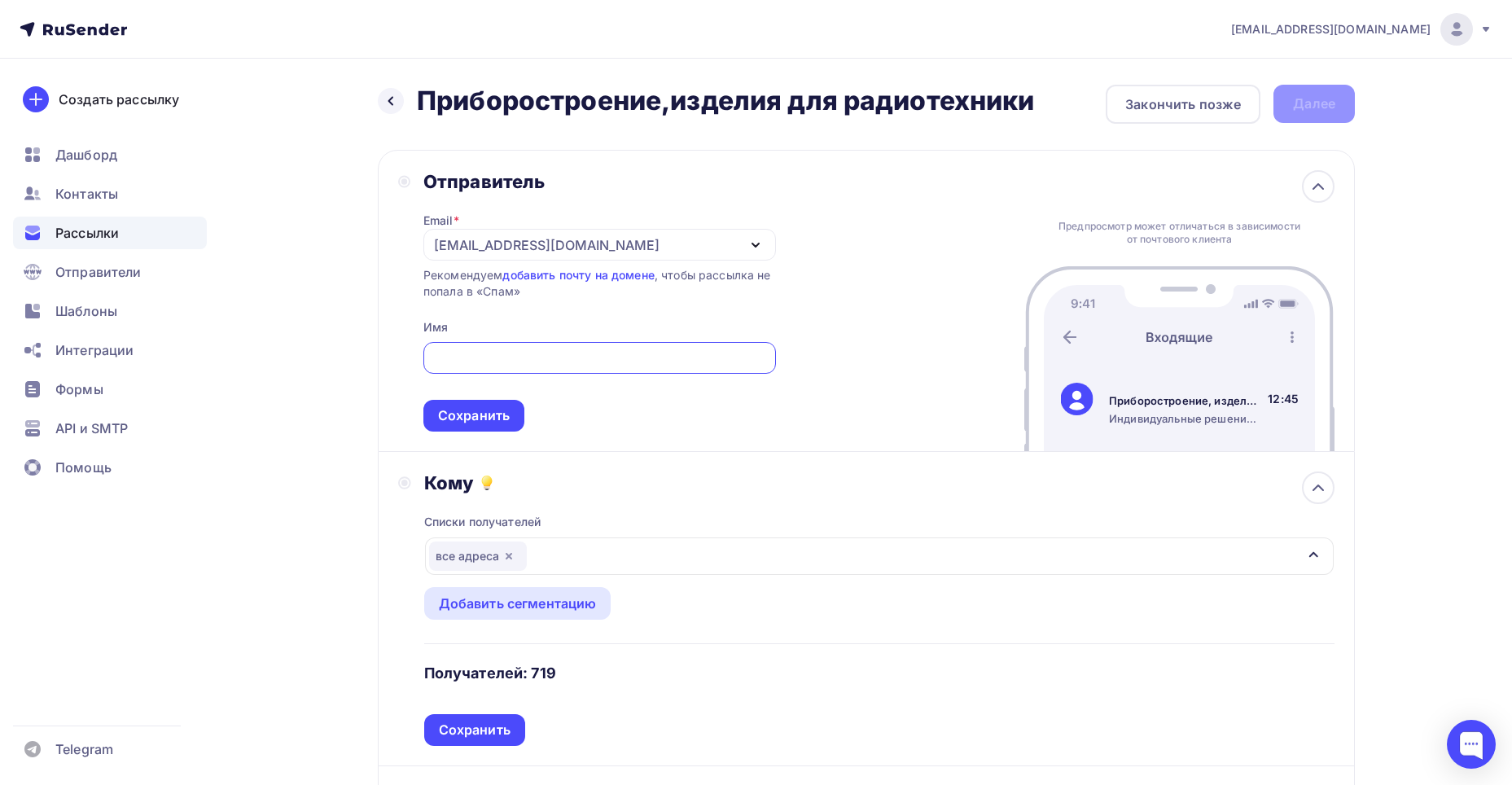
click at [483, 367] on input "text" at bounding box center [599, 358] width 334 height 19
type input "ЯРКОН"
click at [475, 413] on div "Сохранить" at bounding box center [473, 416] width 72 height 19
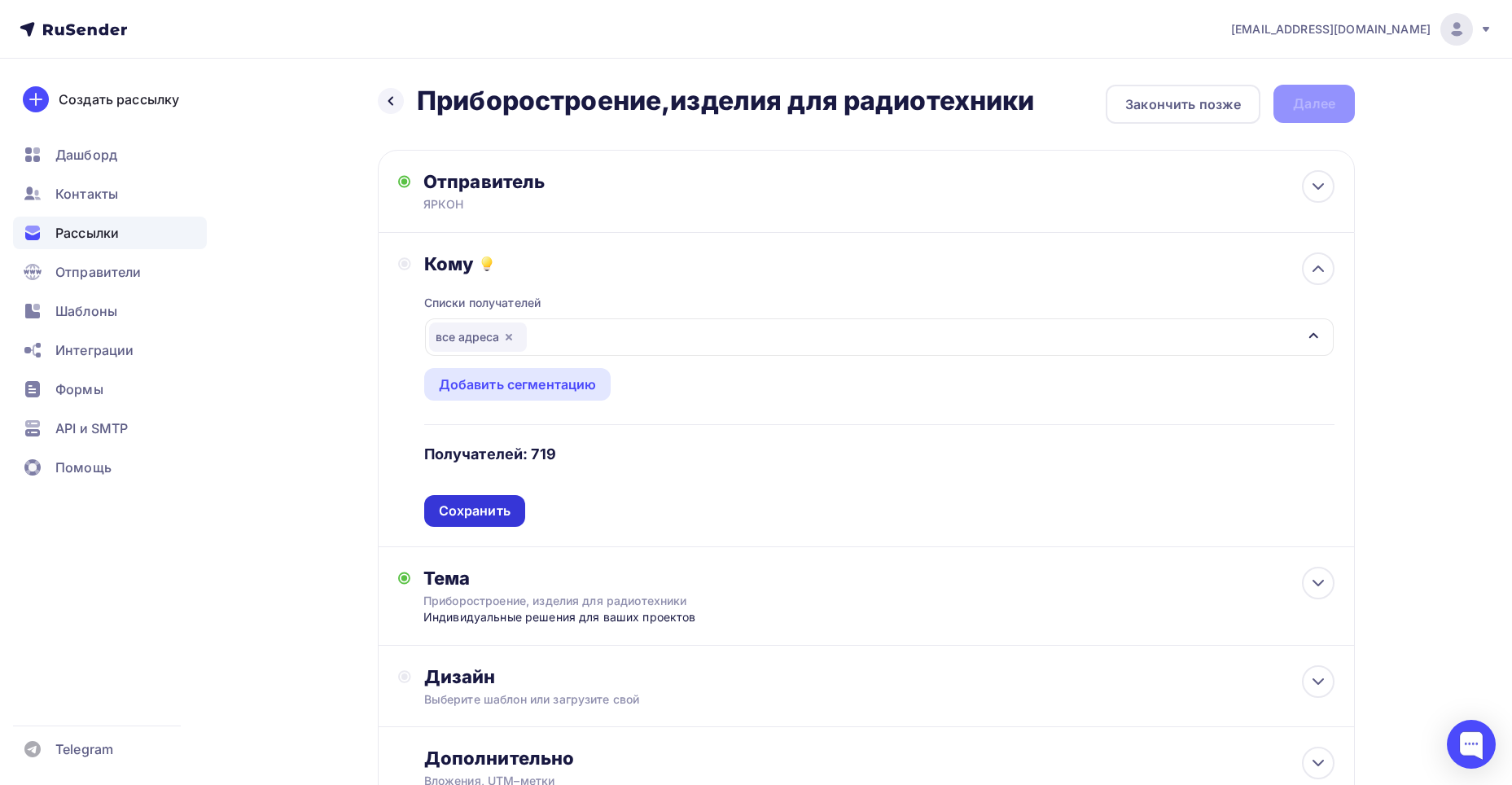
click at [505, 506] on div "Сохранить" at bounding box center [474, 511] width 72 height 19
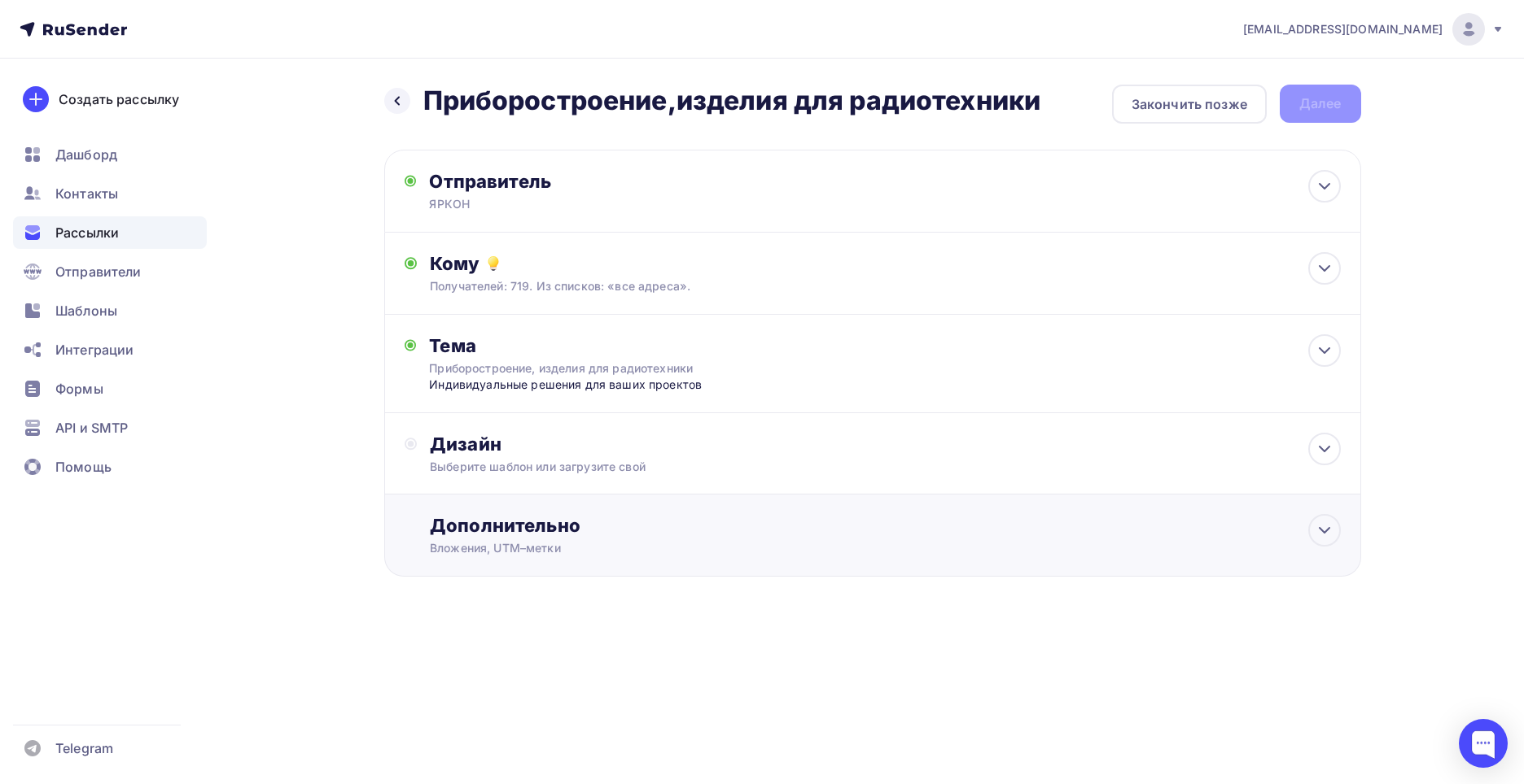
click at [573, 512] on div "Дополнительно Вложения, UTM–метки Вложения Добавить файл Максимальный суммарный…" at bounding box center [873, 536] width 977 height 82
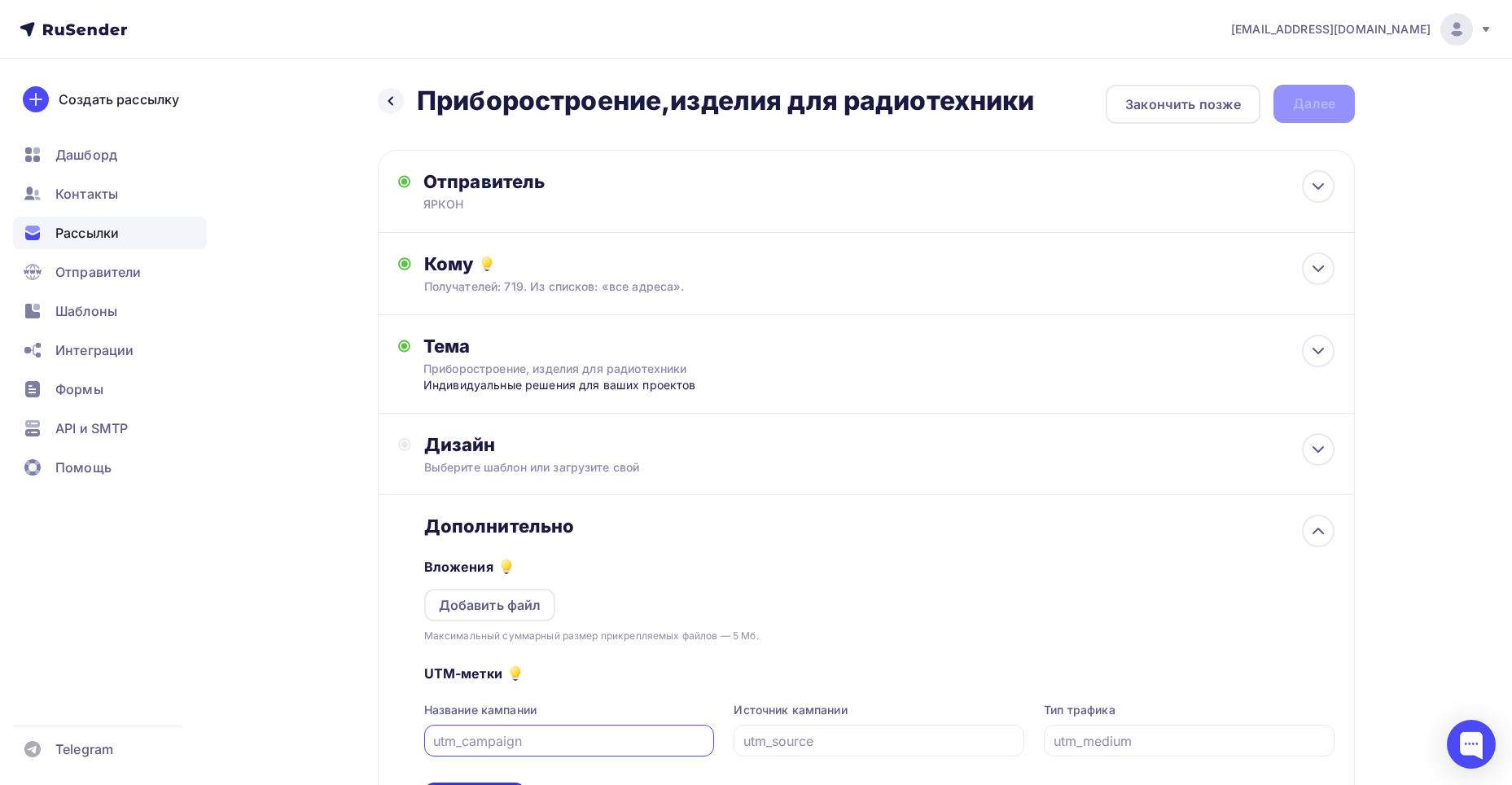
click at [482, 783] on div "Сохранить" at bounding box center [474, 798] width 101 height 32
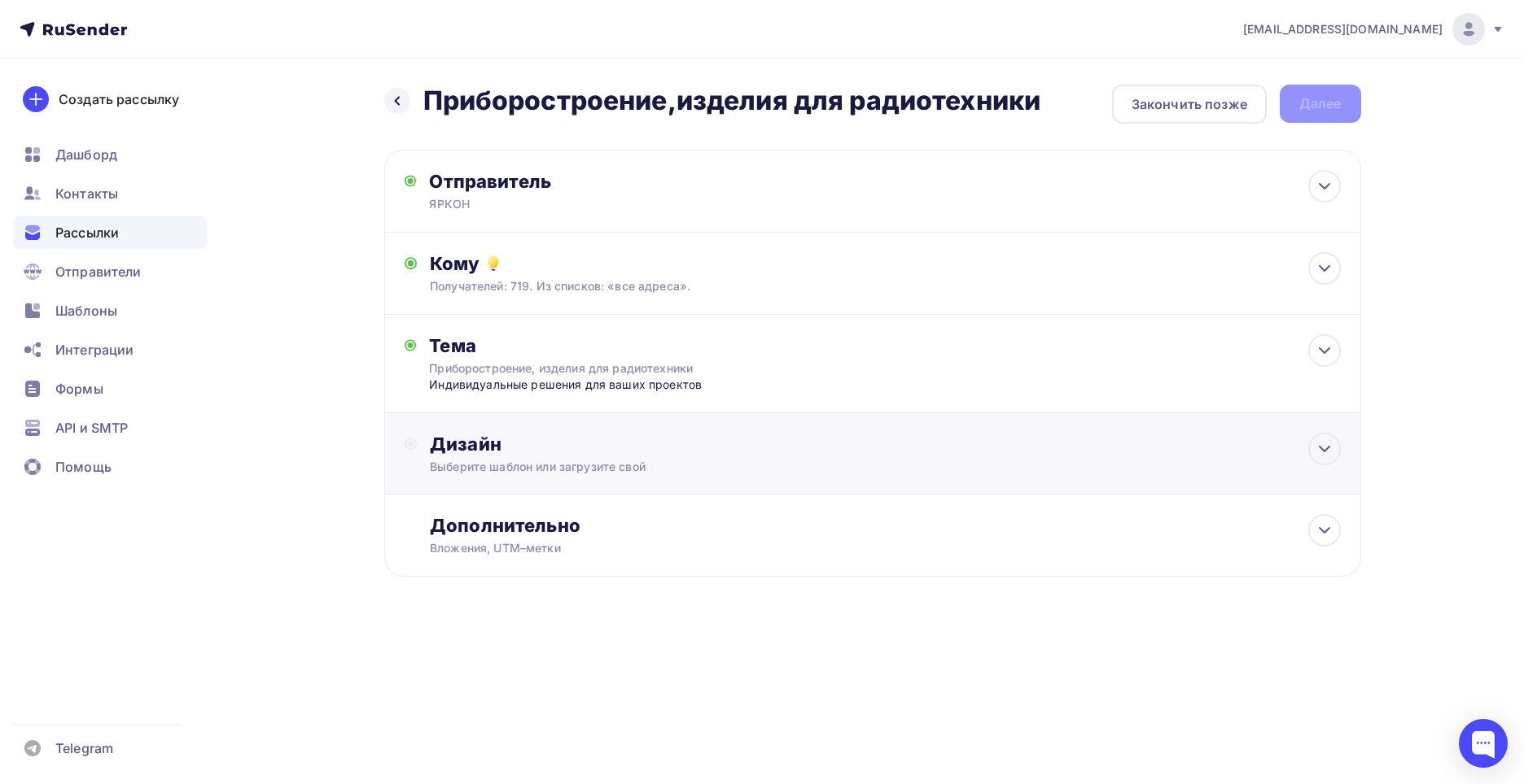
click at [523, 478] on div "Дизайн Выберите шаблон или загрузите свой" at bounding box center [872, 464] width 936 height 61
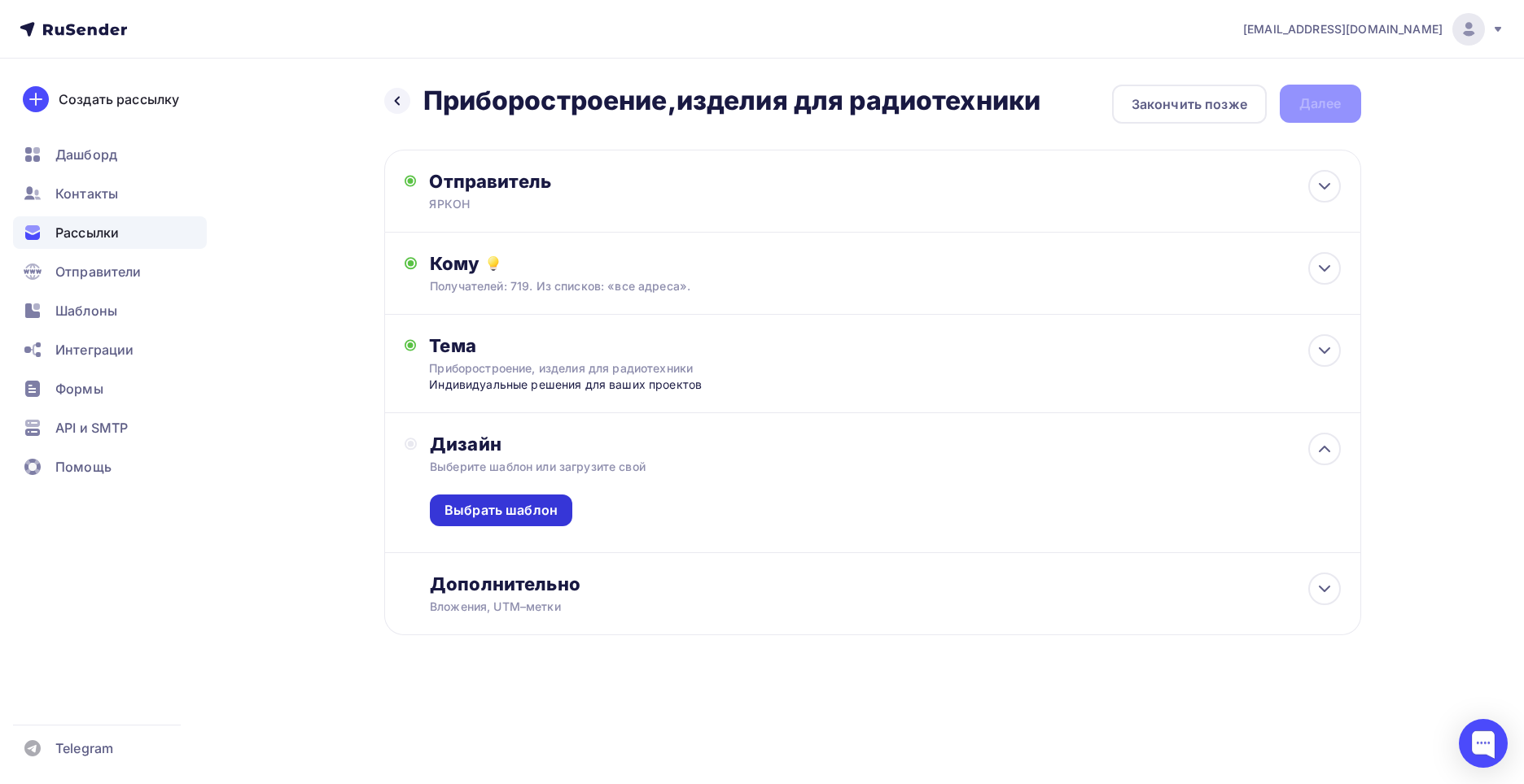
click at [532, 505] on div "Выбрать шаблон" at bounding box center [501, 510] width 114 height 19
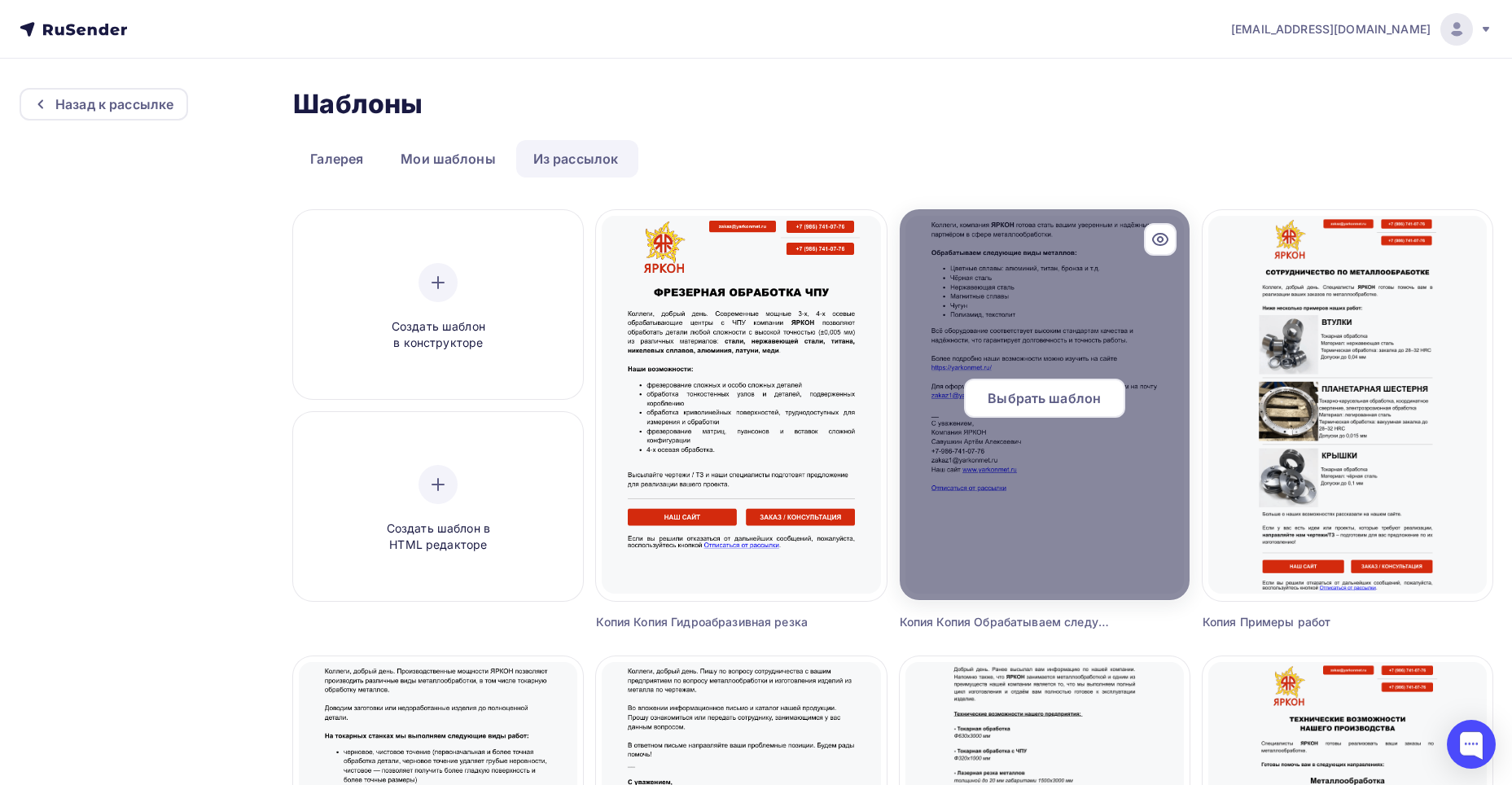
click at [1081, 458] on div at bounding box center [1045, 404] width 290 height 391
click at [1060, 399] on span "Выбрать шаблон" at bounding box center [1044, 398] width 114 height 19
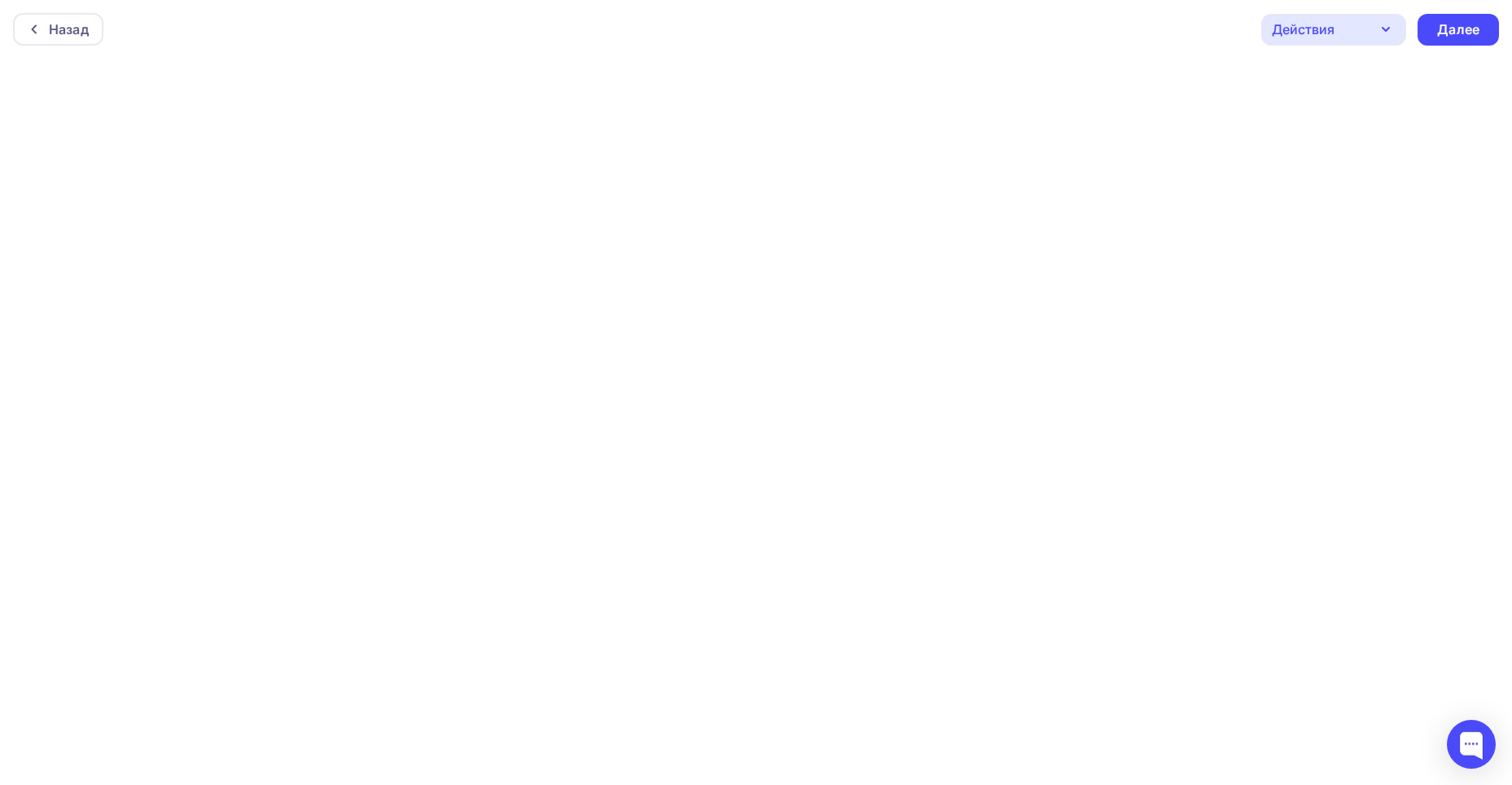
click at [1362, 33] on div "Действия" at bounding box center [1334, 30] width 145 height 32
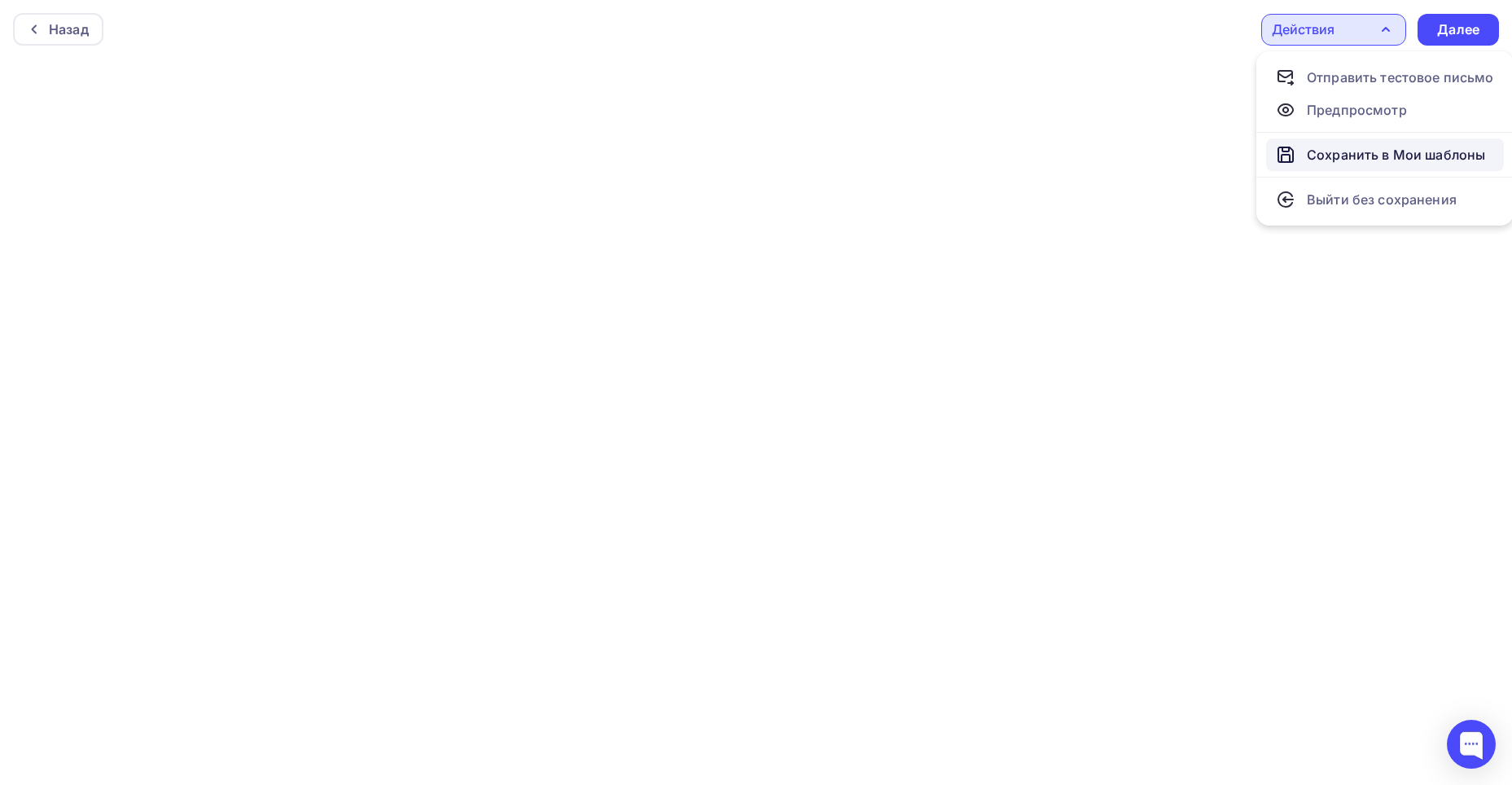
click at [1369, 153] on div "Сохранить в Мои шаблоны" at bounding box center [1396, 155] width 178 height 19
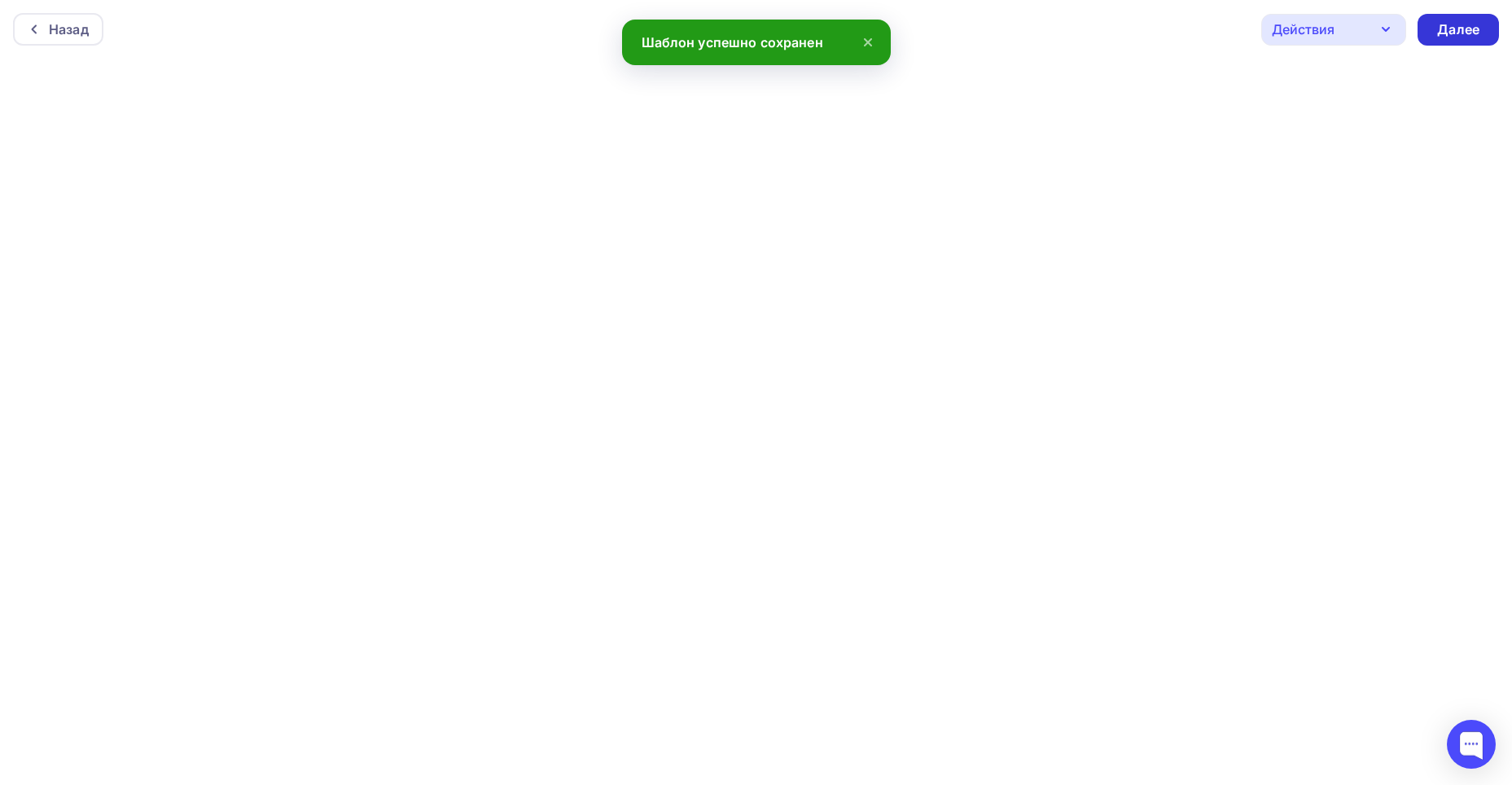
click at [1449, 28] on div "Далее" at bounding box center [1458, 30] width 42 height 19
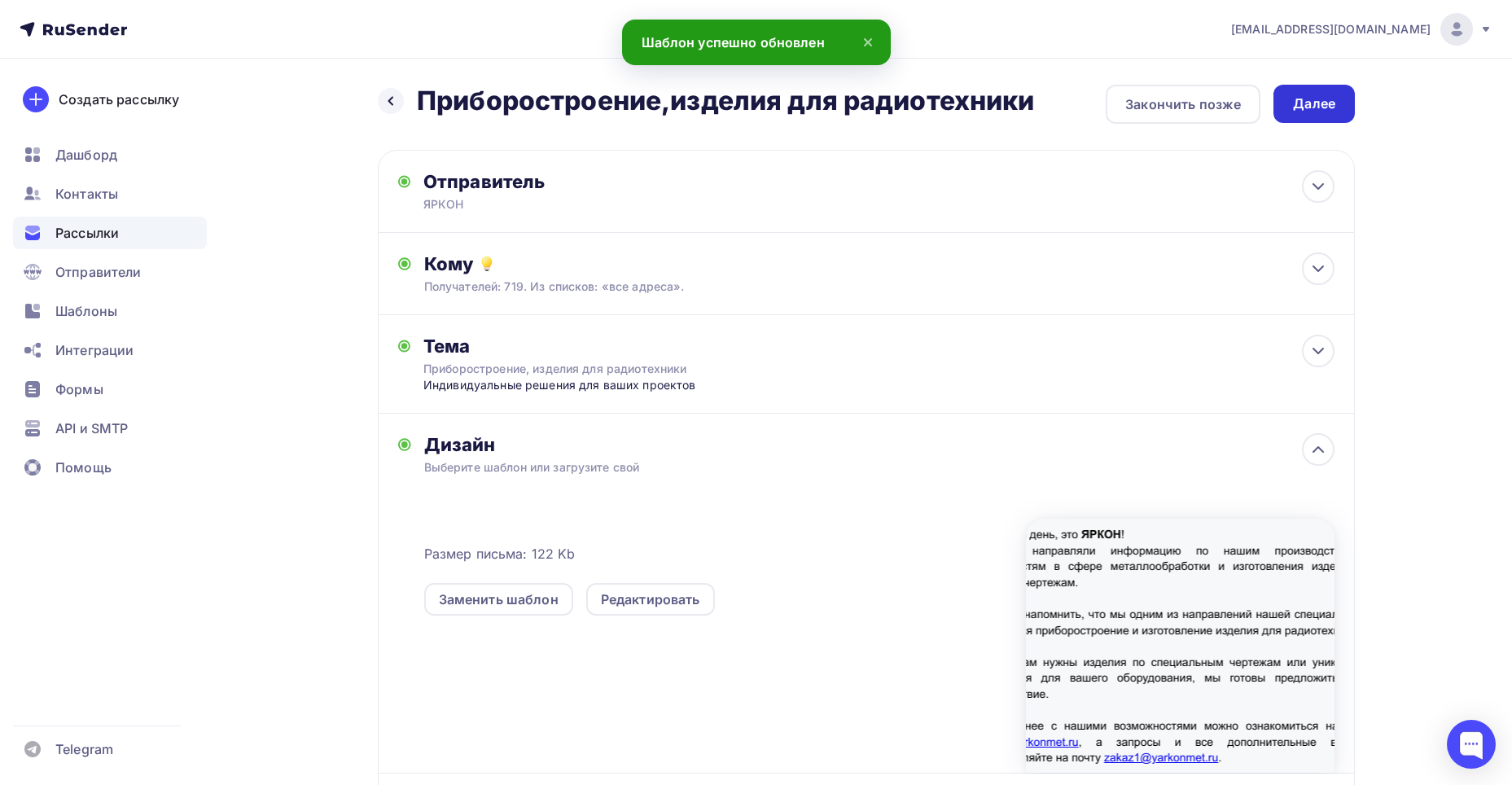
click at [1324, 112] on div "Далее" at bounding box center [1313, 104] width 42 height 19
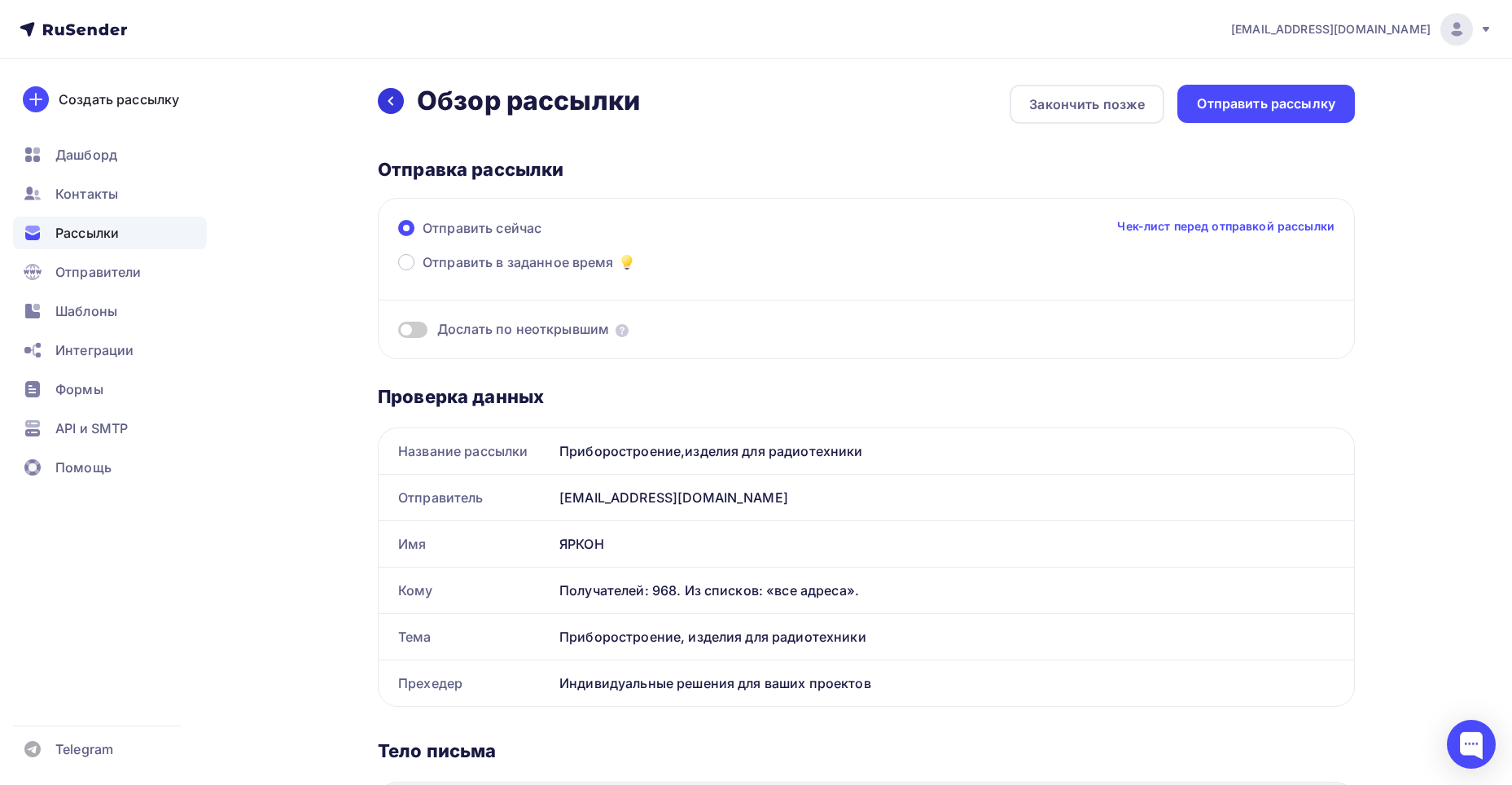
click at [388, 97] on icon at bounding box center [391, 101] width 13 height 13
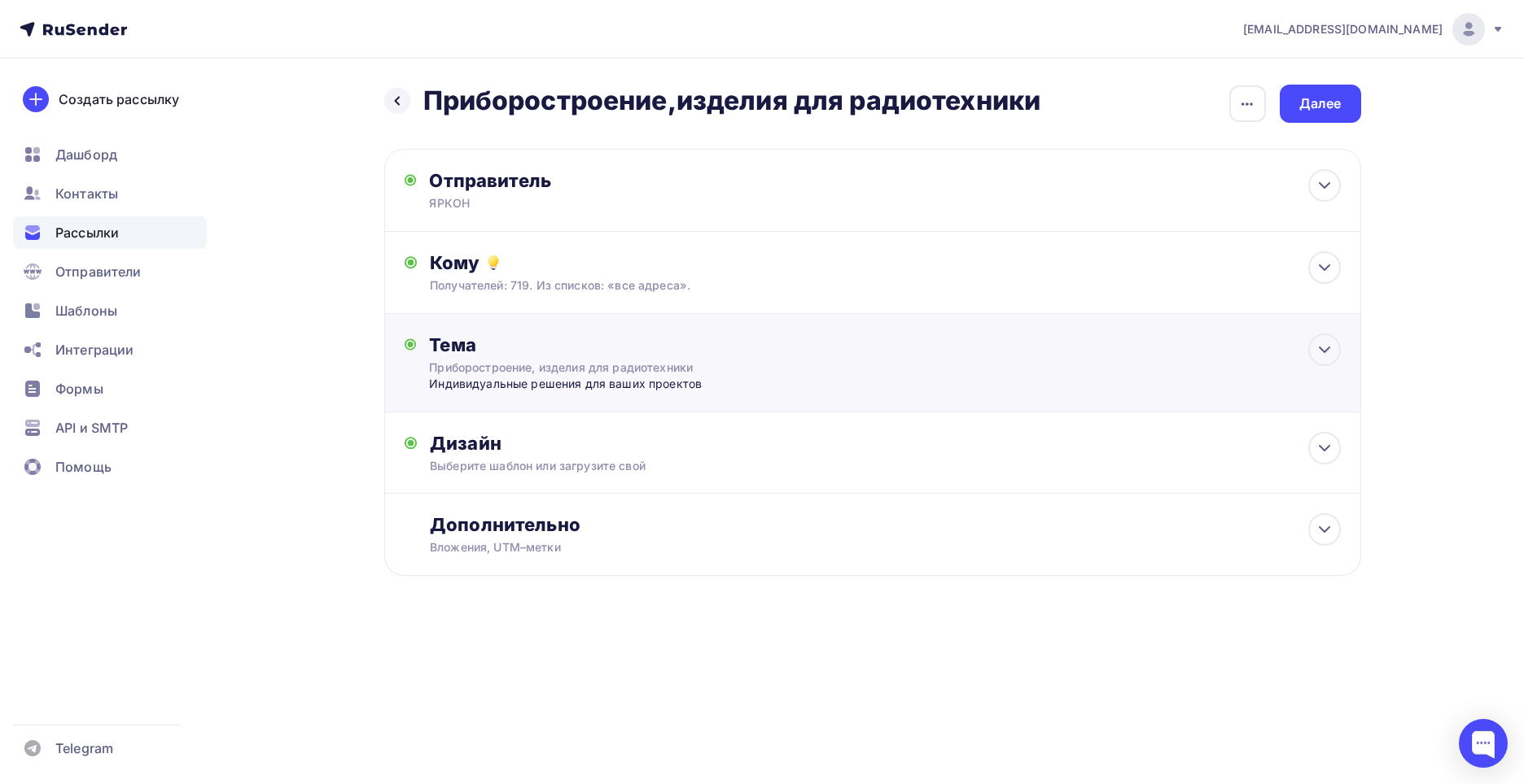
click at [619, 366] on div "Приборостроение, изделия для радиотехники" at bounding box center [574, 367] width 290 height 16
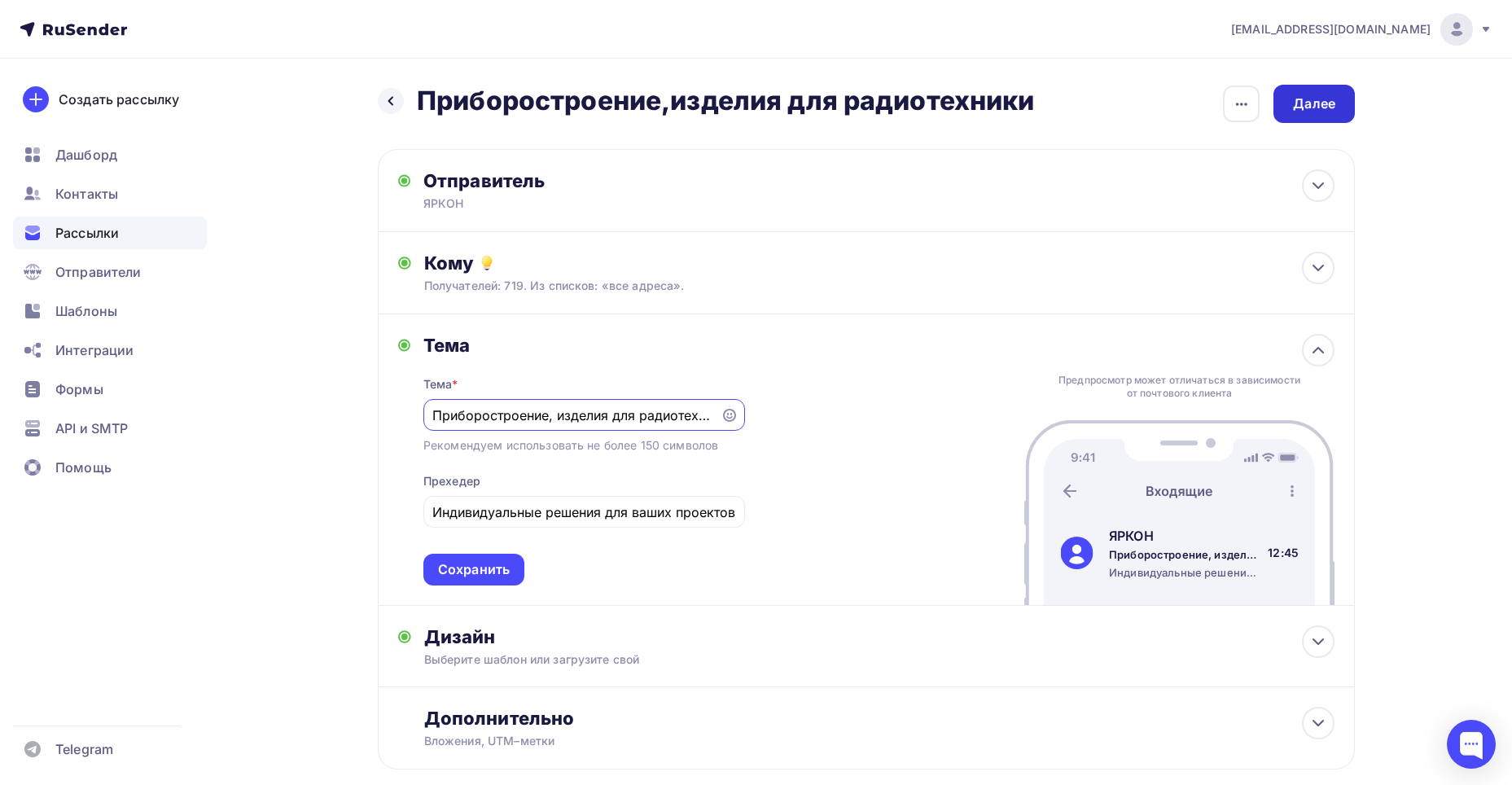
click at [1348, 96] on div "Далее" at bounding box center [1313, 104] width 81 height 38
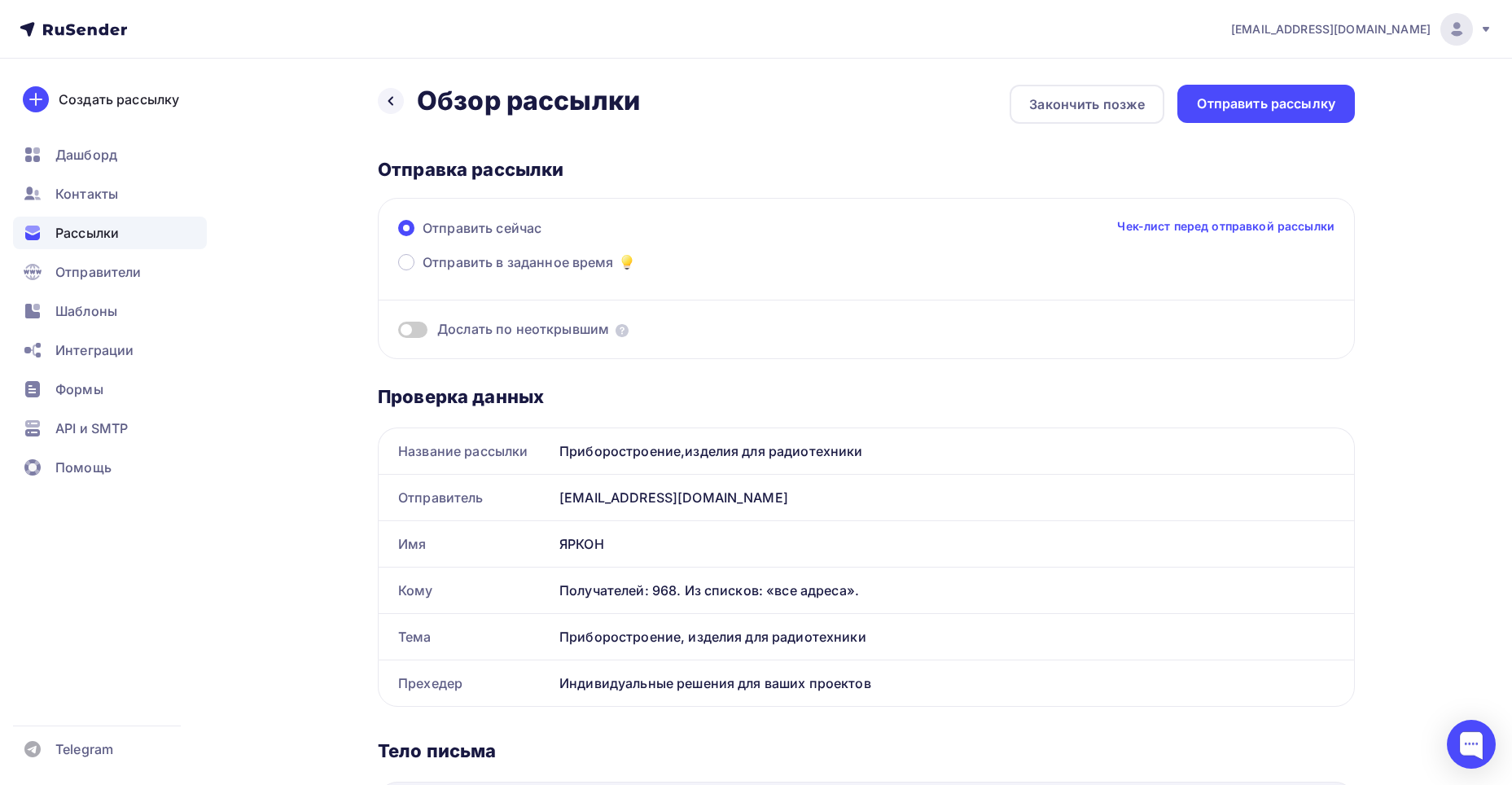
click at [376, 93] on div "Назад Обзор рассылки Обзор рассылки Закончить позже Отправить рассылку Отправка…" at bounding box center [756, 786] width 1334 height 1456
click at [407, 97] on div "Назад Обзор рассылки Обзор рассылки" at bounding box center [509, 101] width 262 height 32
click at [397, 97] on div at bounding box center [390, 100] width 26 height 26
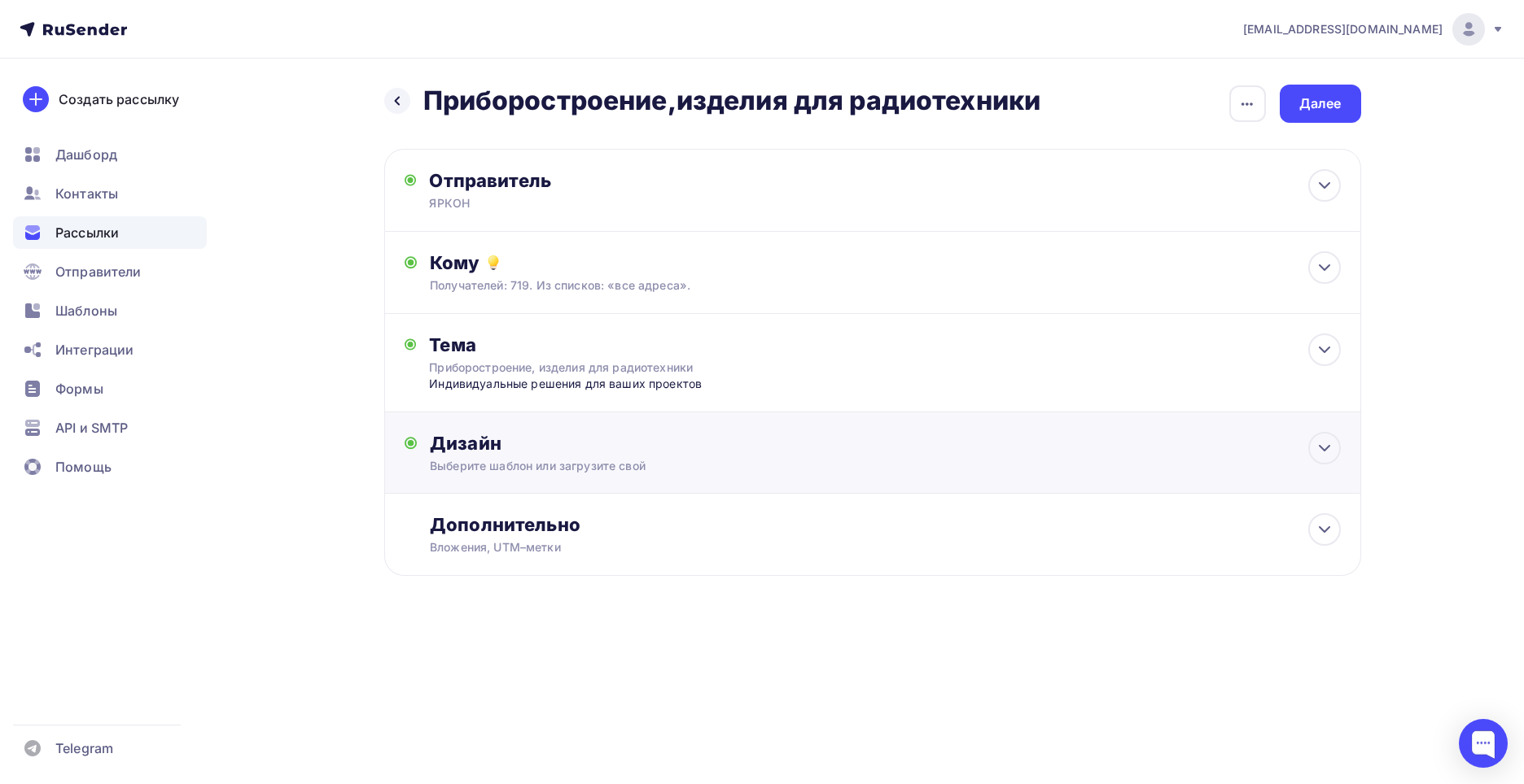
click at [667, 444] on div "Дизайн" at bounding box center [885, 444] width 910 height 23
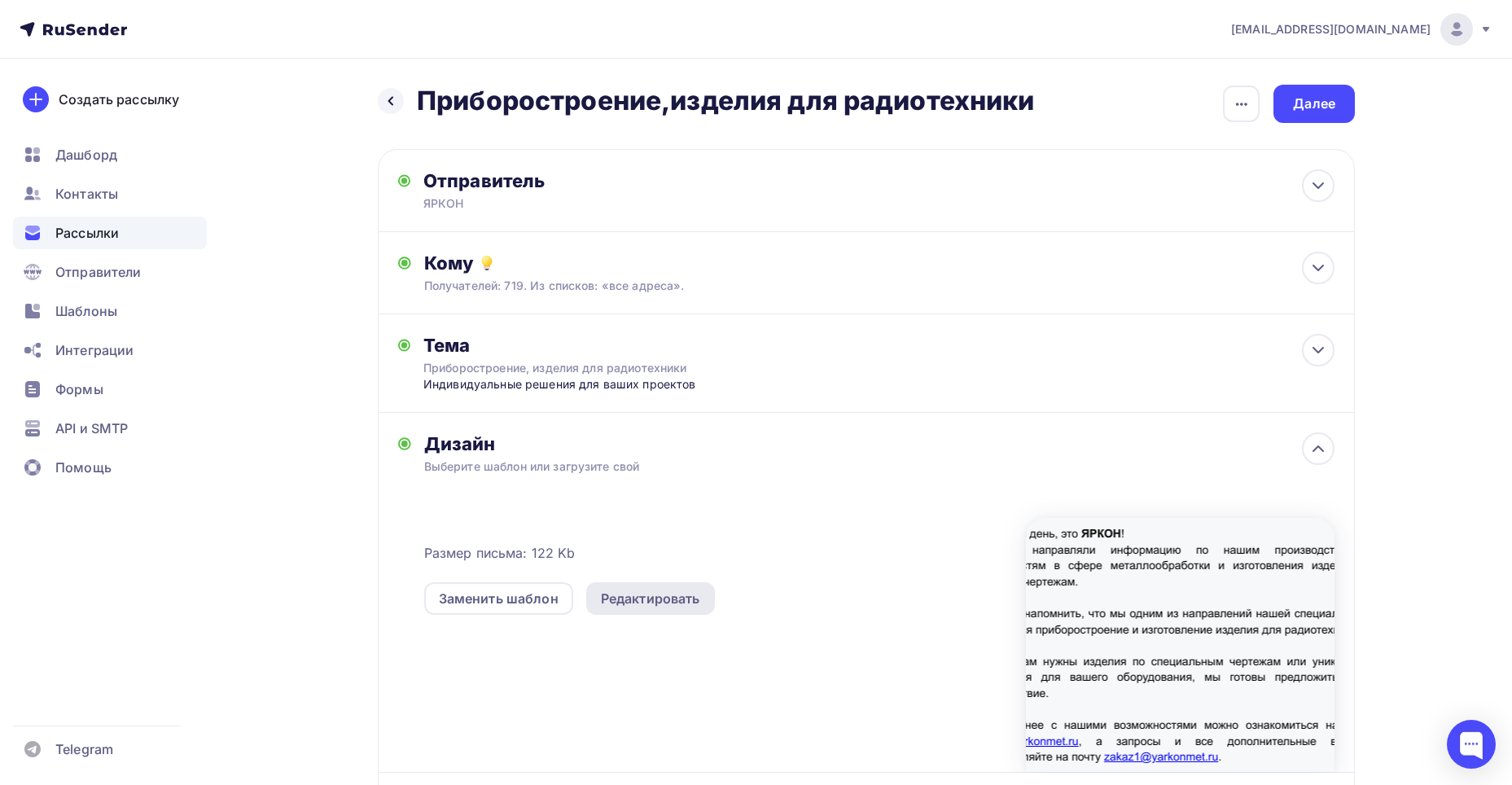
click at [673, 606] on div "Редактировать" at bounding box center [650, 599] width 99 height 19
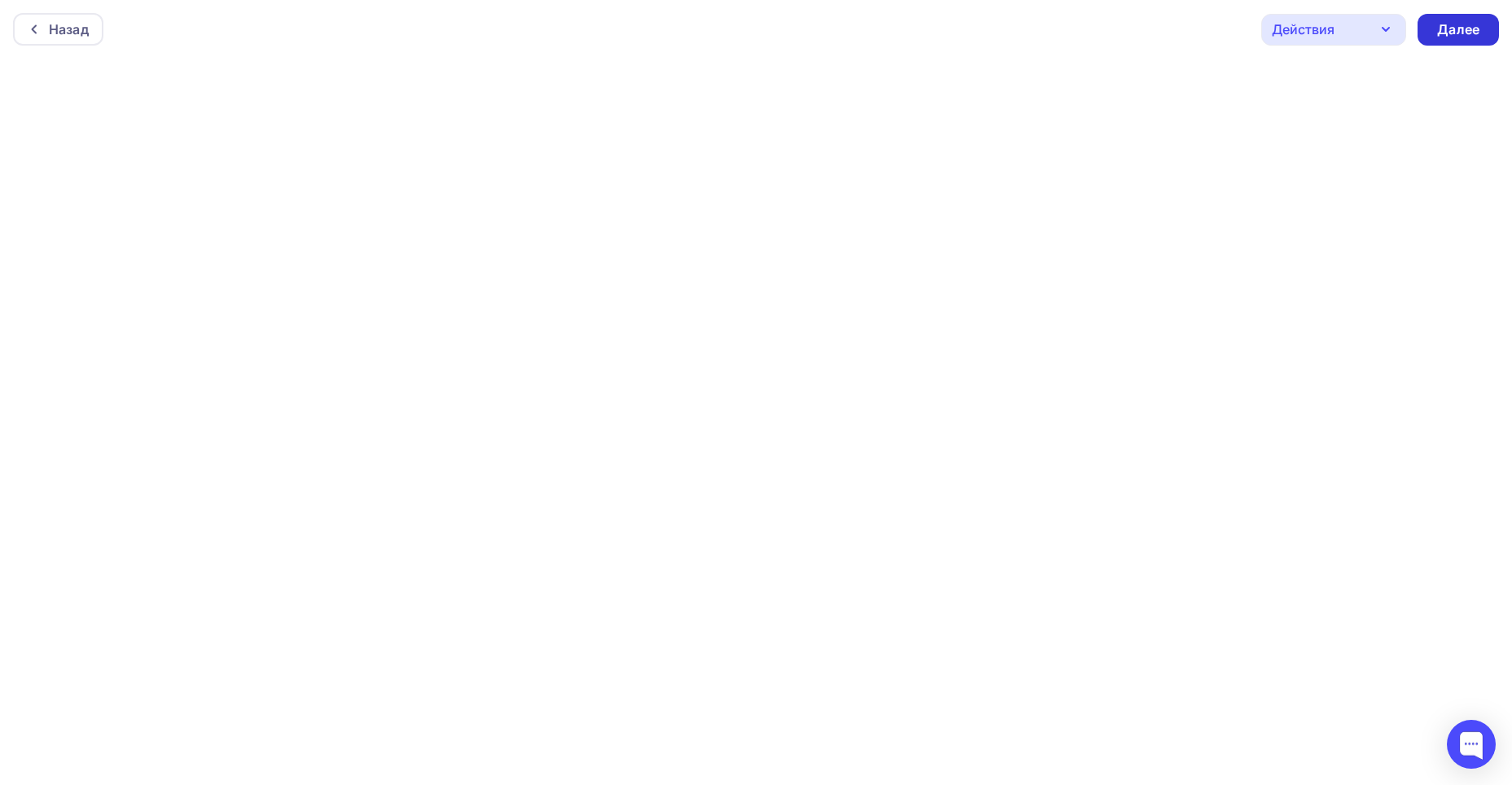
click at [1441, 24] on div "Далее" at bounding box center [1458, 30] width 42 height 19
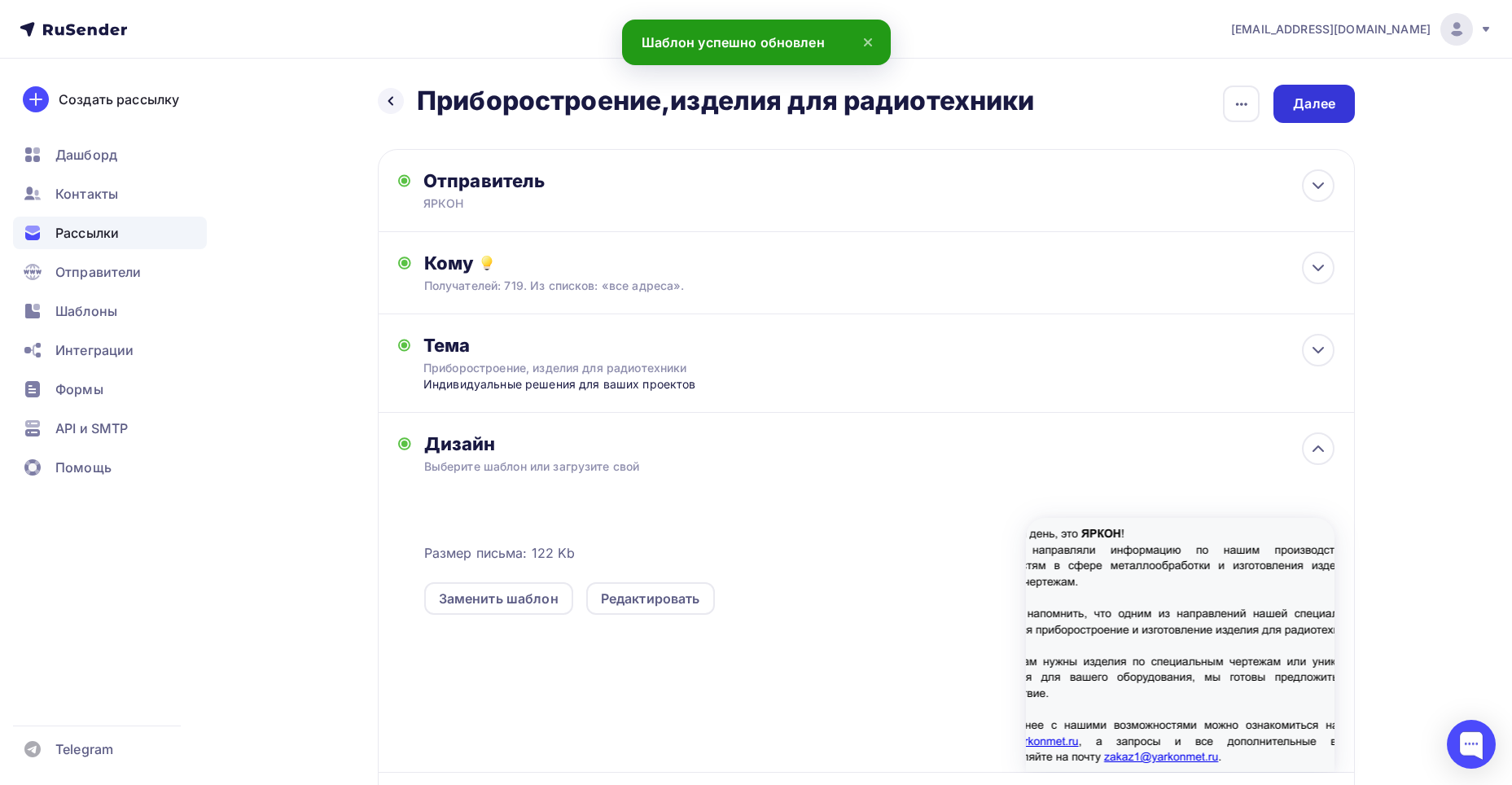
click at [1327, 110] on div "Далее" at bounding box center [1313, 104] width 42 height 19
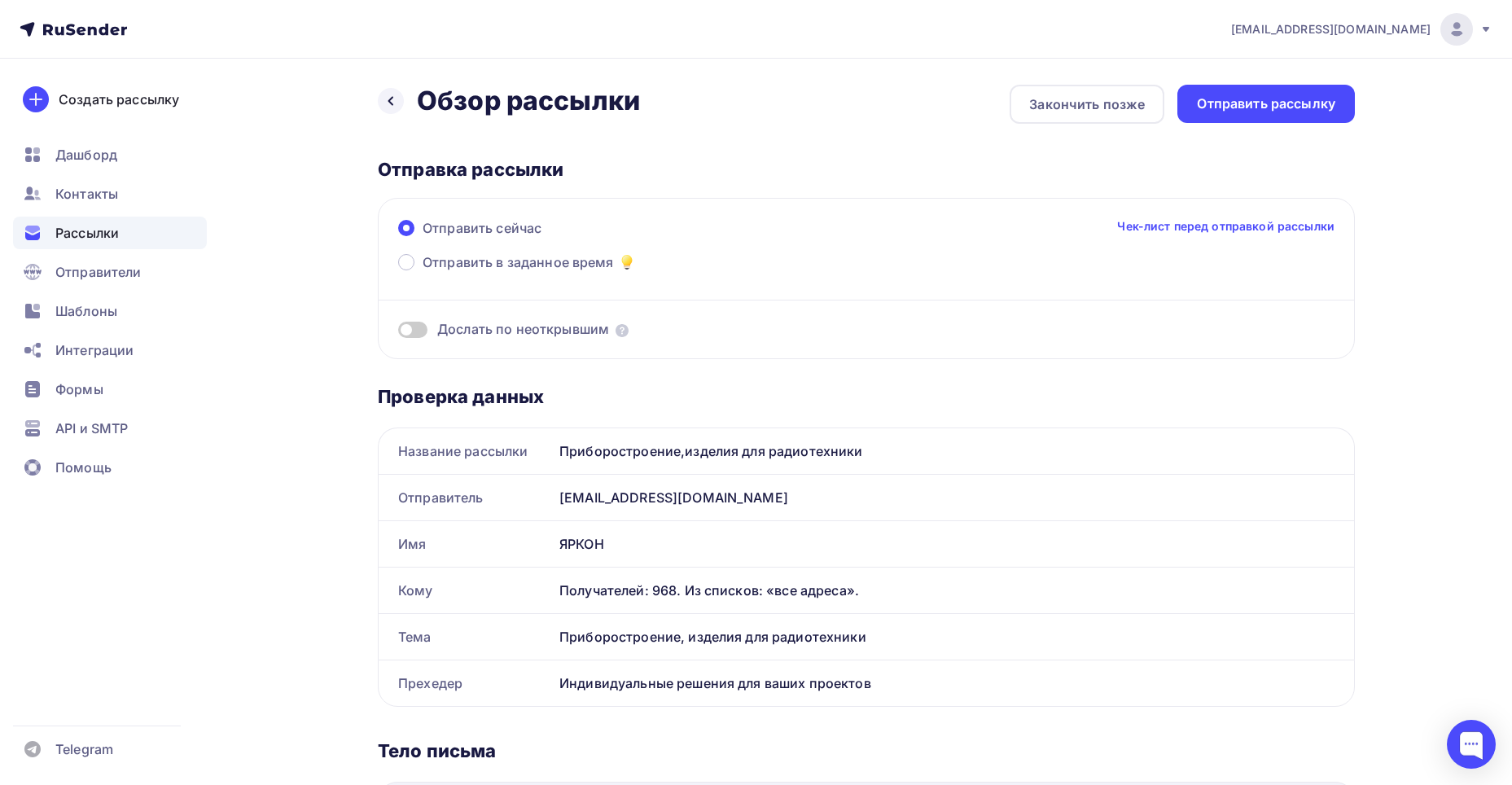
click at [376, 105] on div "Назад Обзор рассылки Обзор рассылки Закончить позже Отправить рассылку Отправка…" at bounding box center [756, 786] width 1334 height 1456
click at [394, 99] on icon at bounding box center [391, 101] width 13 height 13
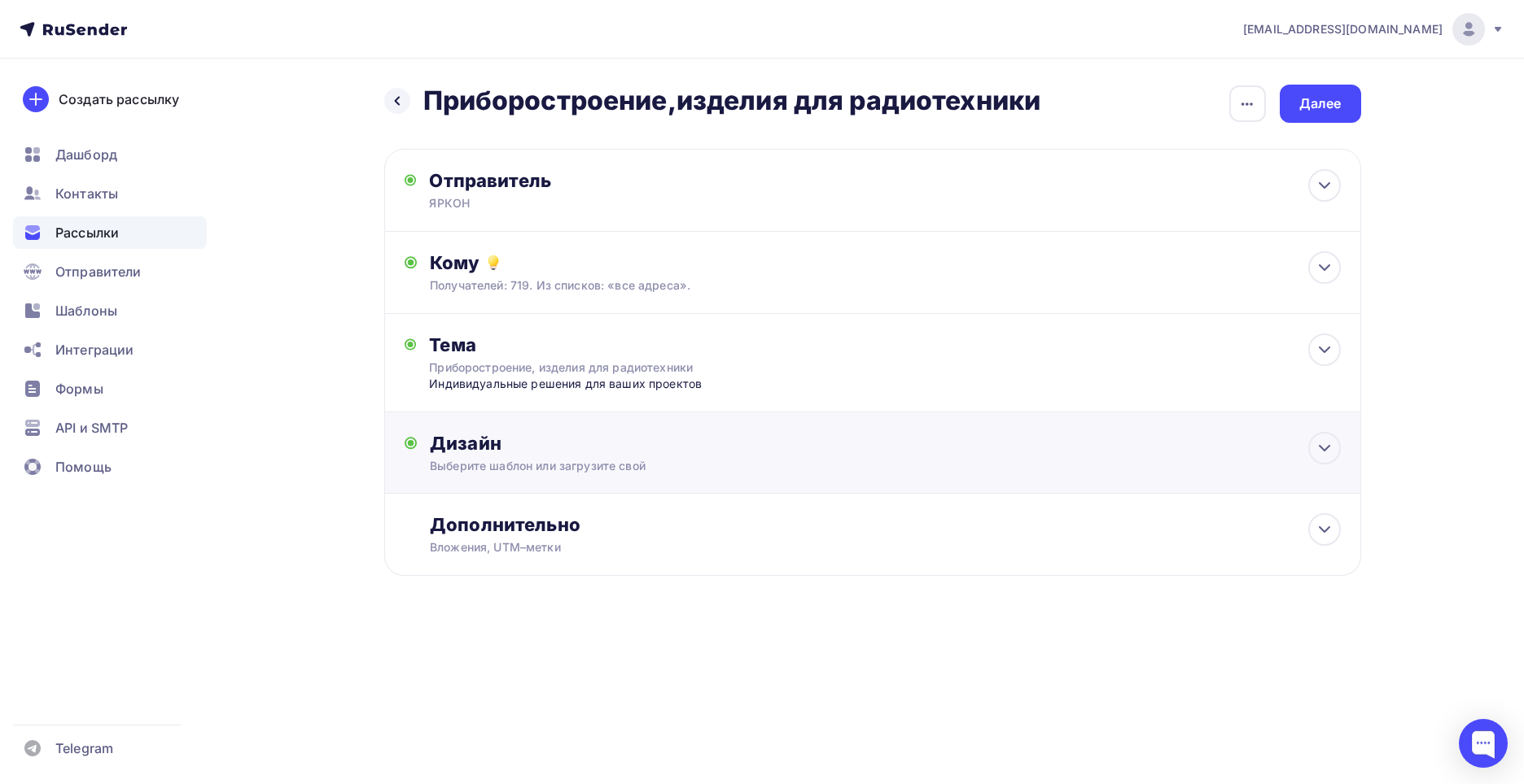
click at [583, 473] on div "Выберите шаблон или загрузите свой" at bounding box center [839, 465] width 820 height 16
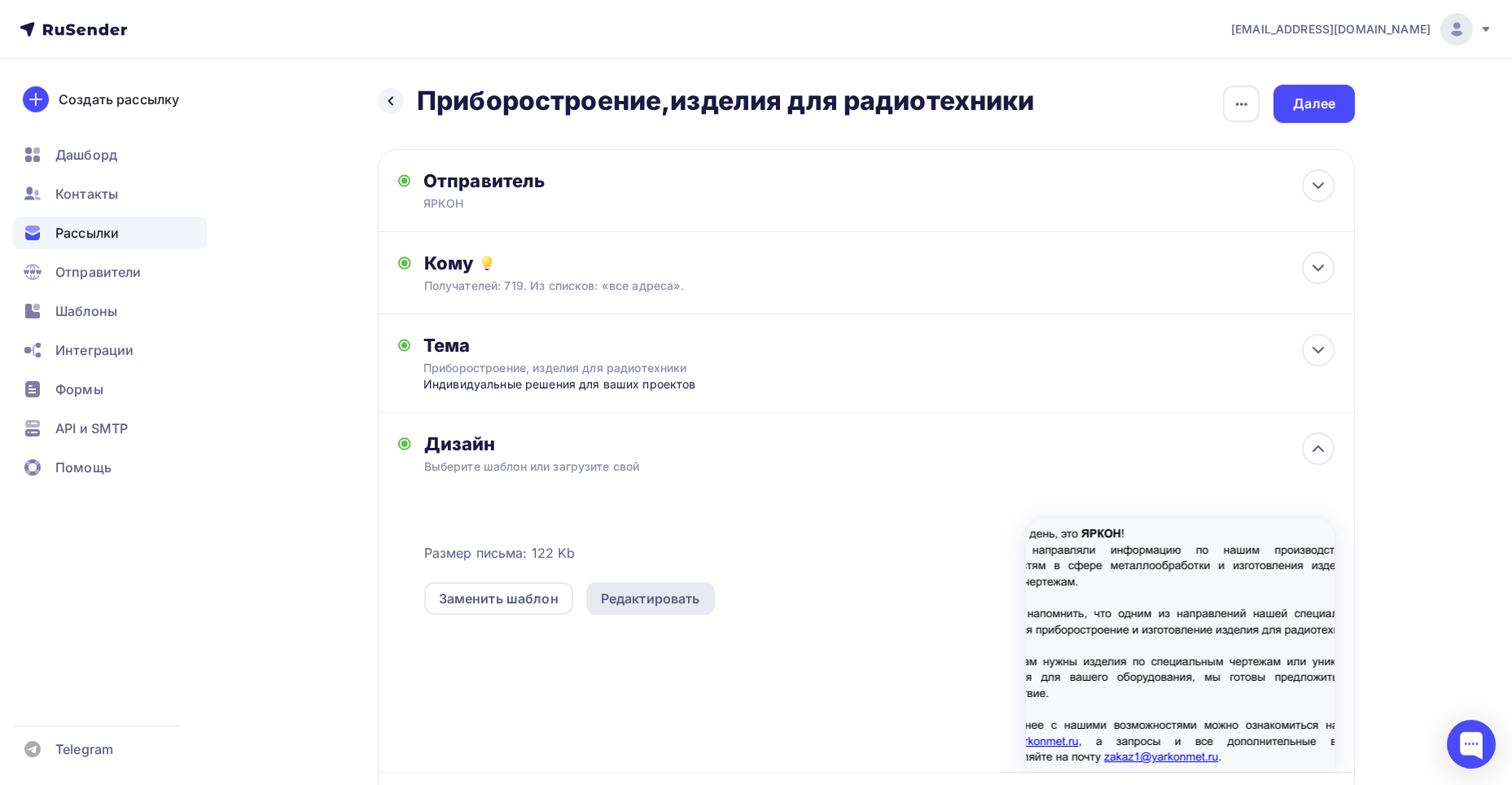
click at [665, 608] on div "Редактировать" at bounding box center [650, 599] width 129 height 32
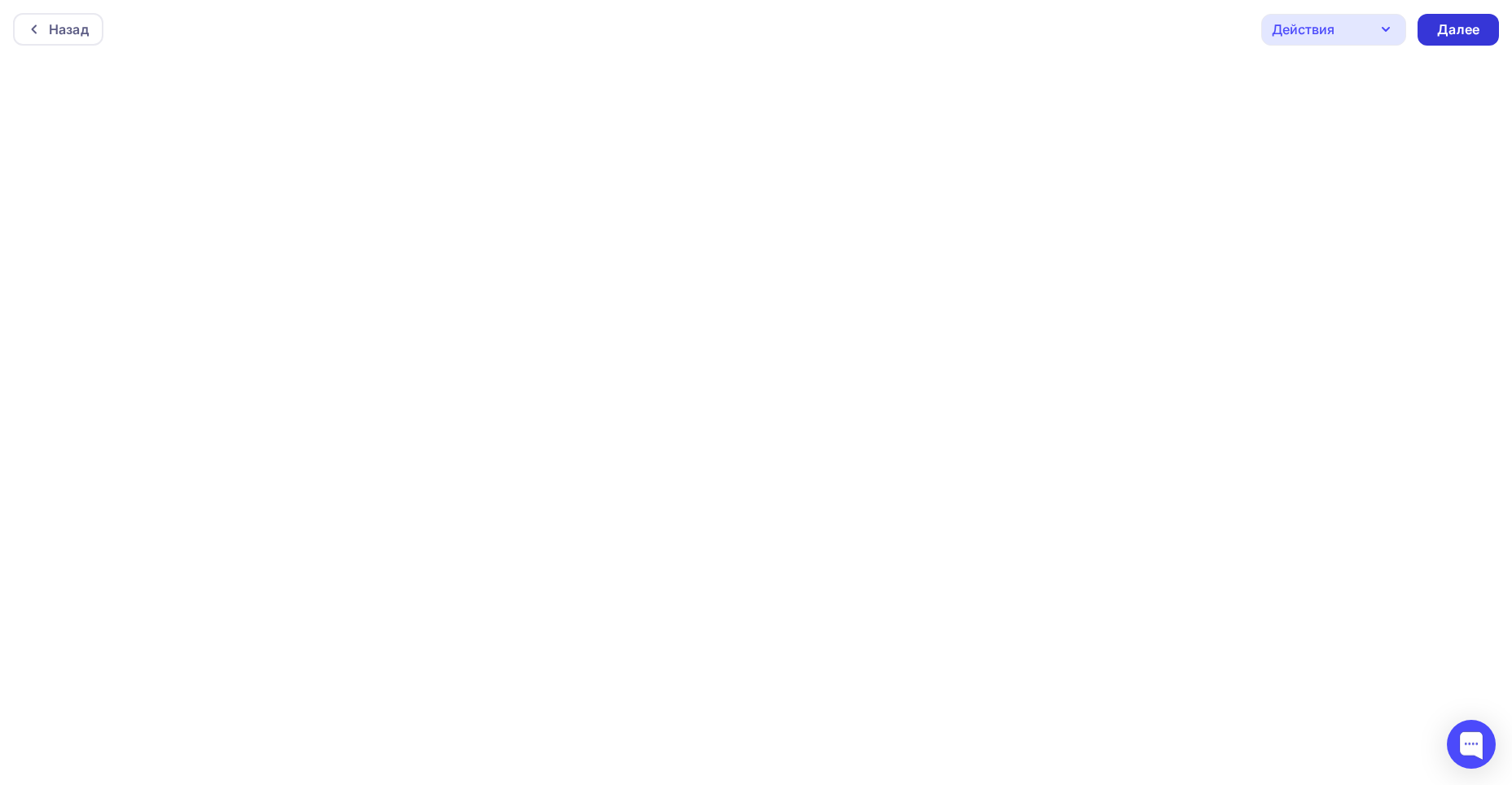
click at [1431, 17] on div "Далее" at bounding box center [1458, 30] width 81 height 32
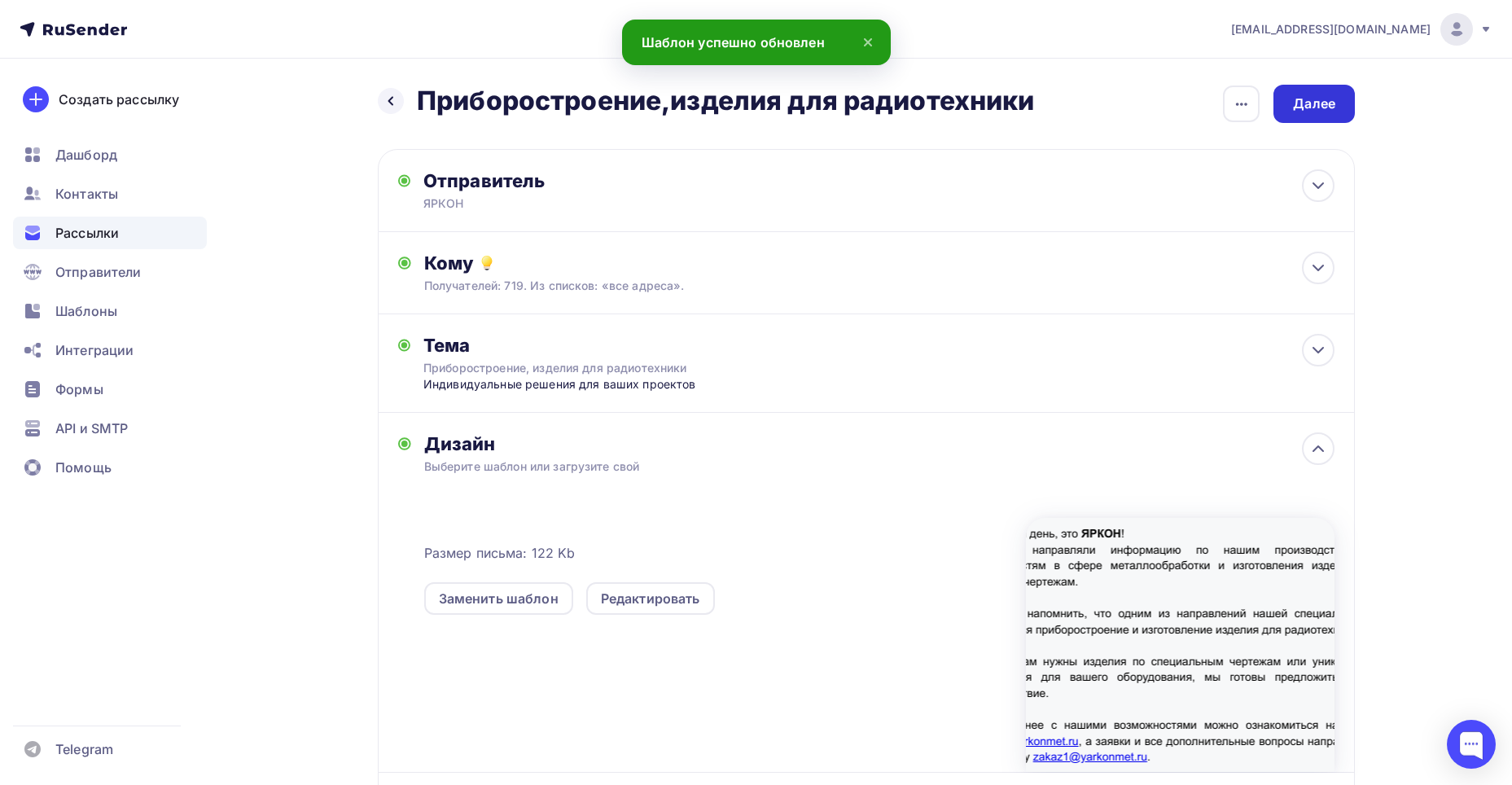
click at [1319, 102] on div "Далее" at bounding box center [1313, 104] width 42 height 19
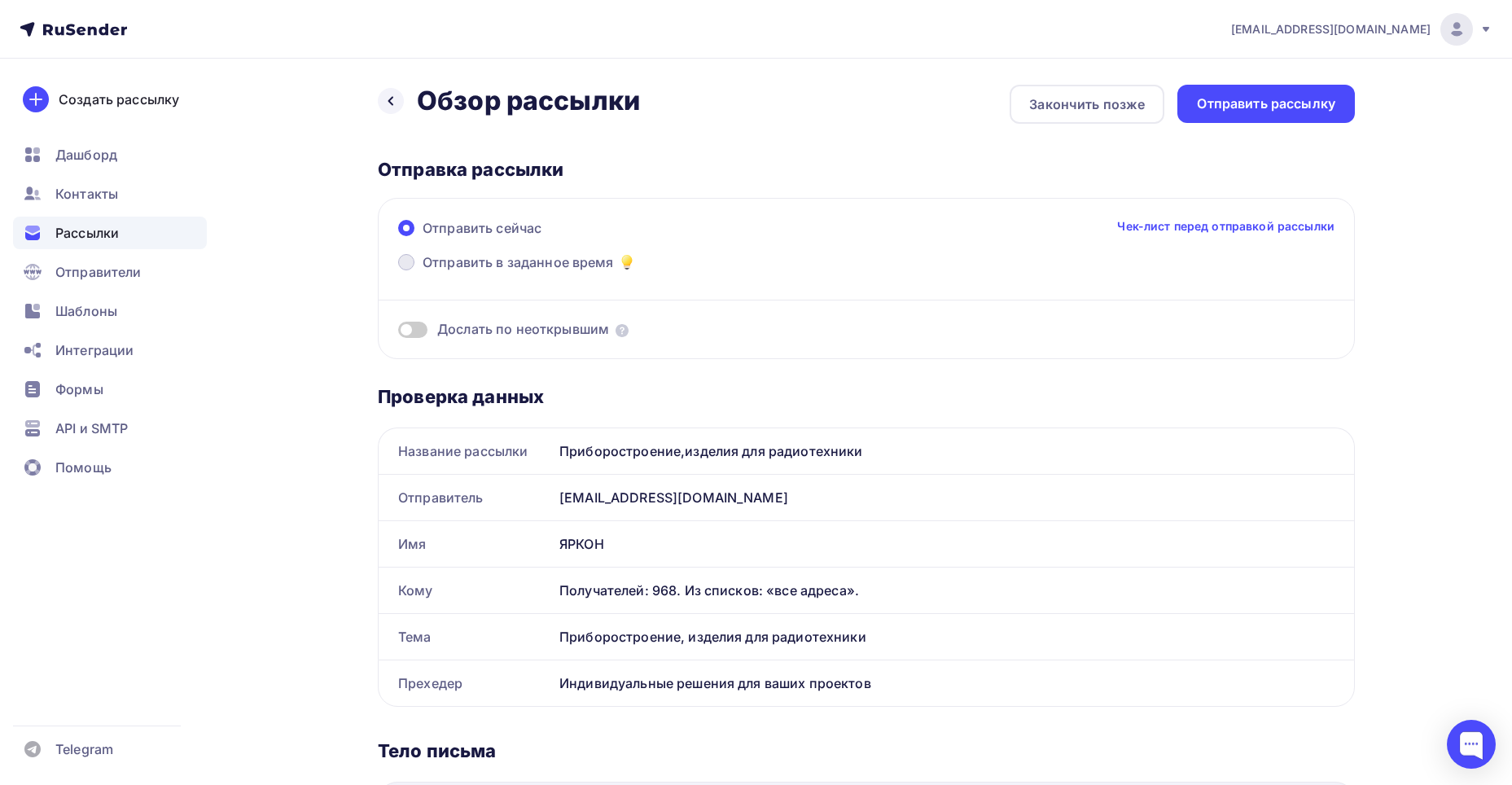
click at [507, 266] on span "Отправить в заданное время" at bounding box center [518, 262] width 191 height 19
click at [423, 272] on input "Отправить в заданное время" at bounding box center [423, 272] width 0 height 0
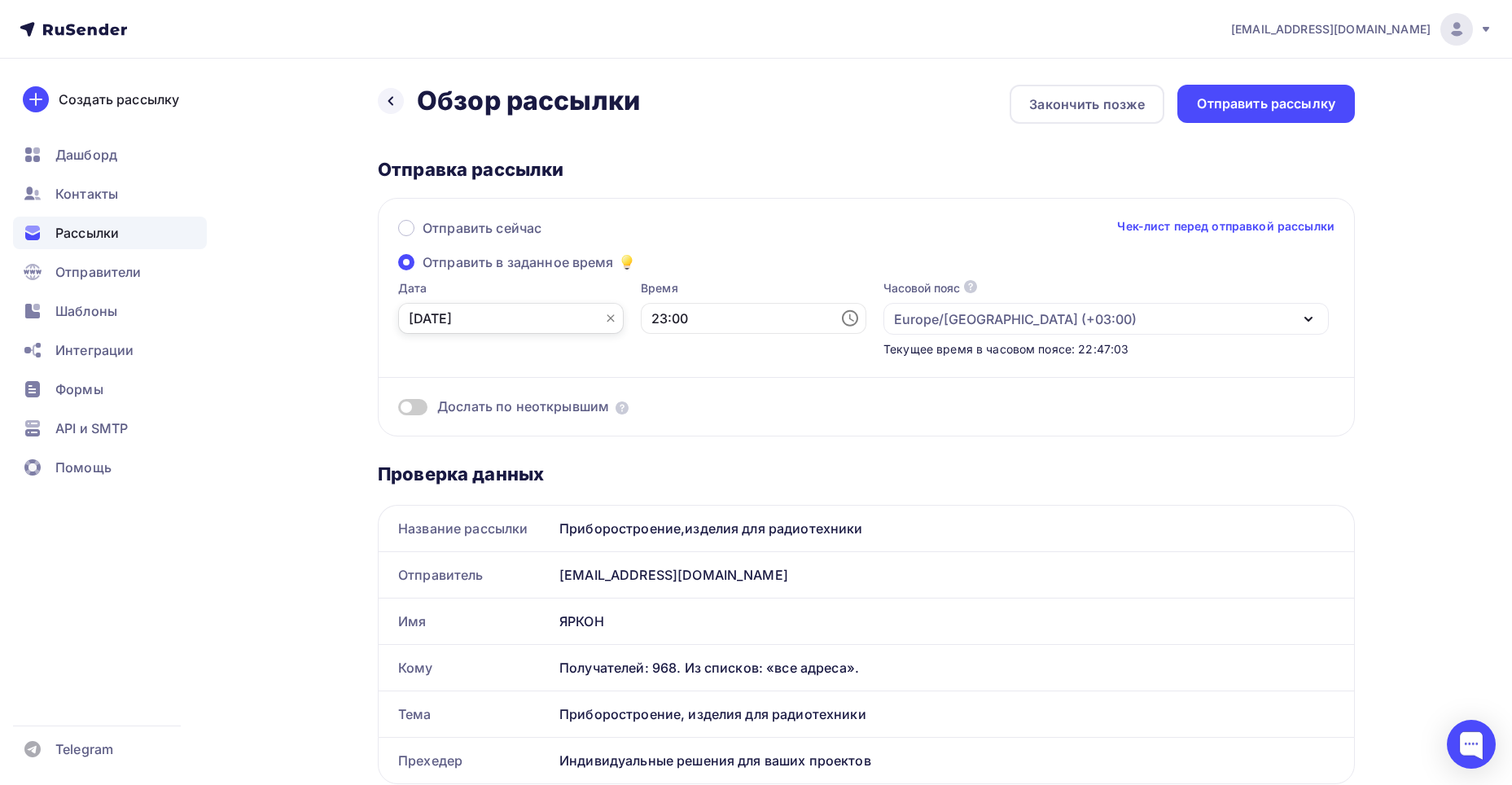
click at [497, 324] on input "[DATE]" at bounding box center [511, 318] width 225 height 31
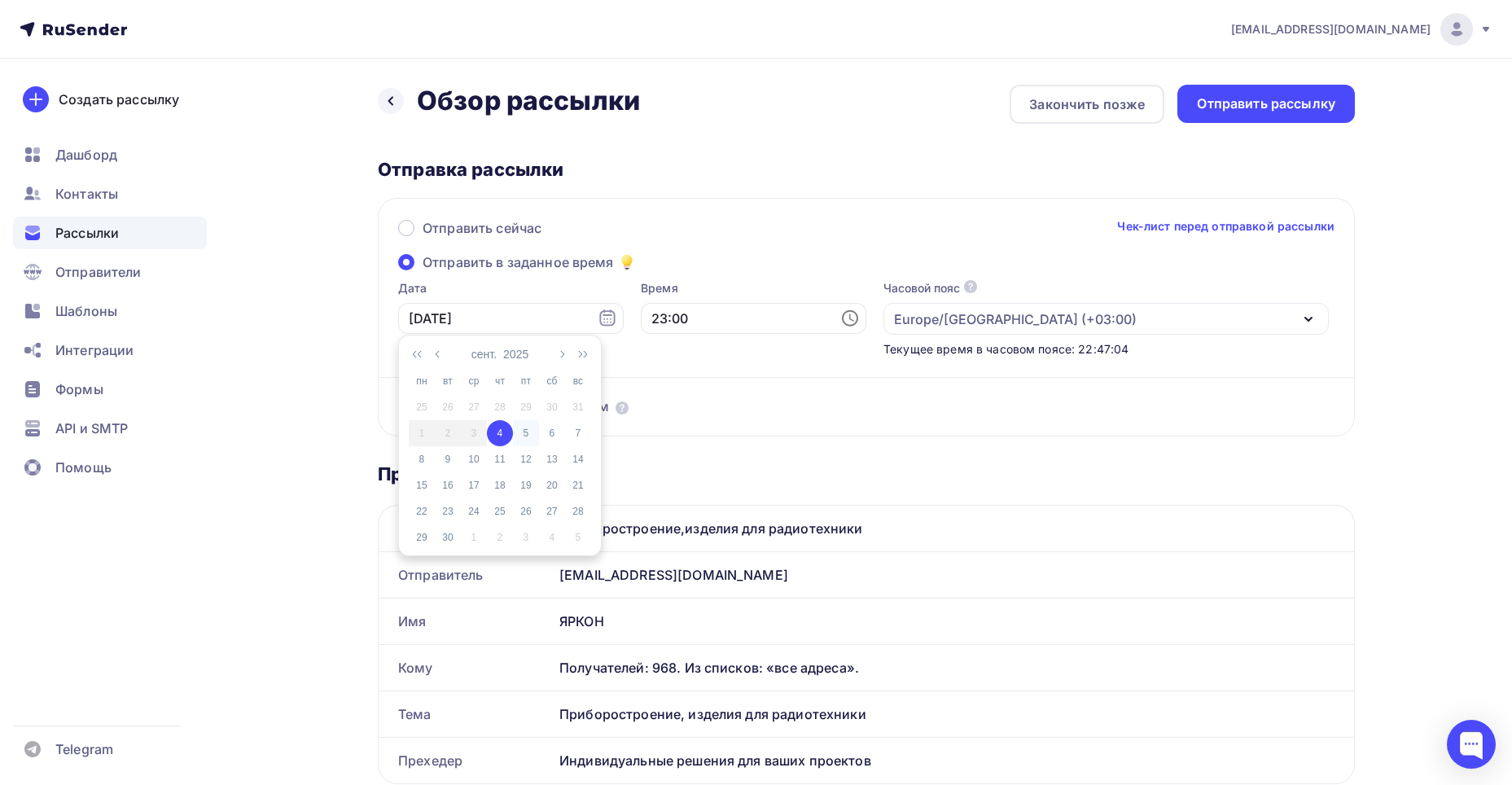
click at [529, 435] on div "5" at bounding box center [525, 433] width 26 height 14
type input "[DATE]"
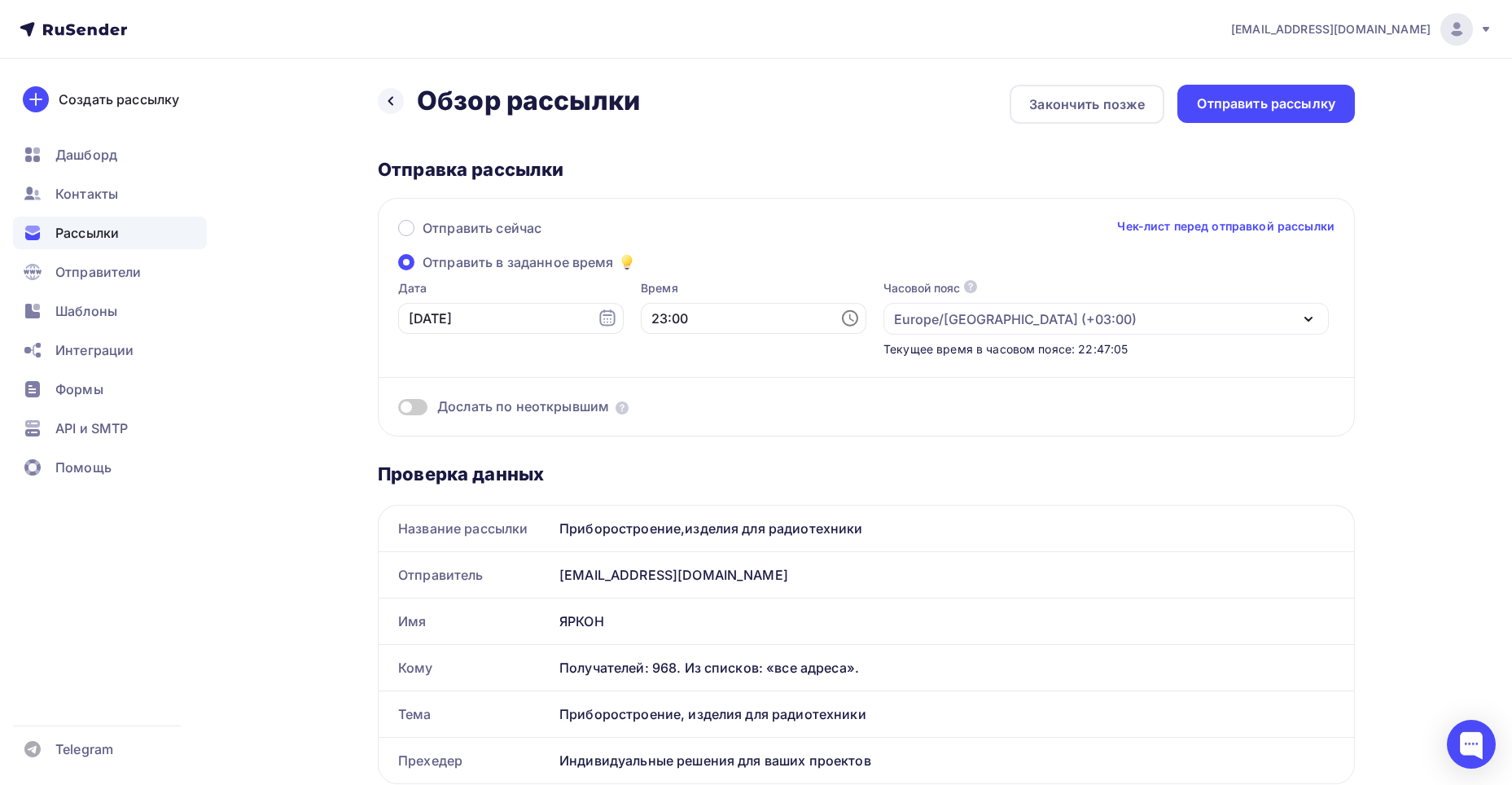
click at [695, 297] on div "Время 23:00" at bounding box center [753, 318] width 225 height 77
click at [692, 320] on input "23:00" at bounding box center [753, 318] width 225 height 31
drag, startPoint x: 698, startPoint y: 407, endPoint x: 704, endPoint y: 379, distance: 28.6
click at [704, 379] on div "00 01 02 03 04 05 06 07 08 09 10 11 12 13 14 15 16 17 18 19 20 21 22 23 00 01 0…" at bounding box center [703, 426] width 182 height 182
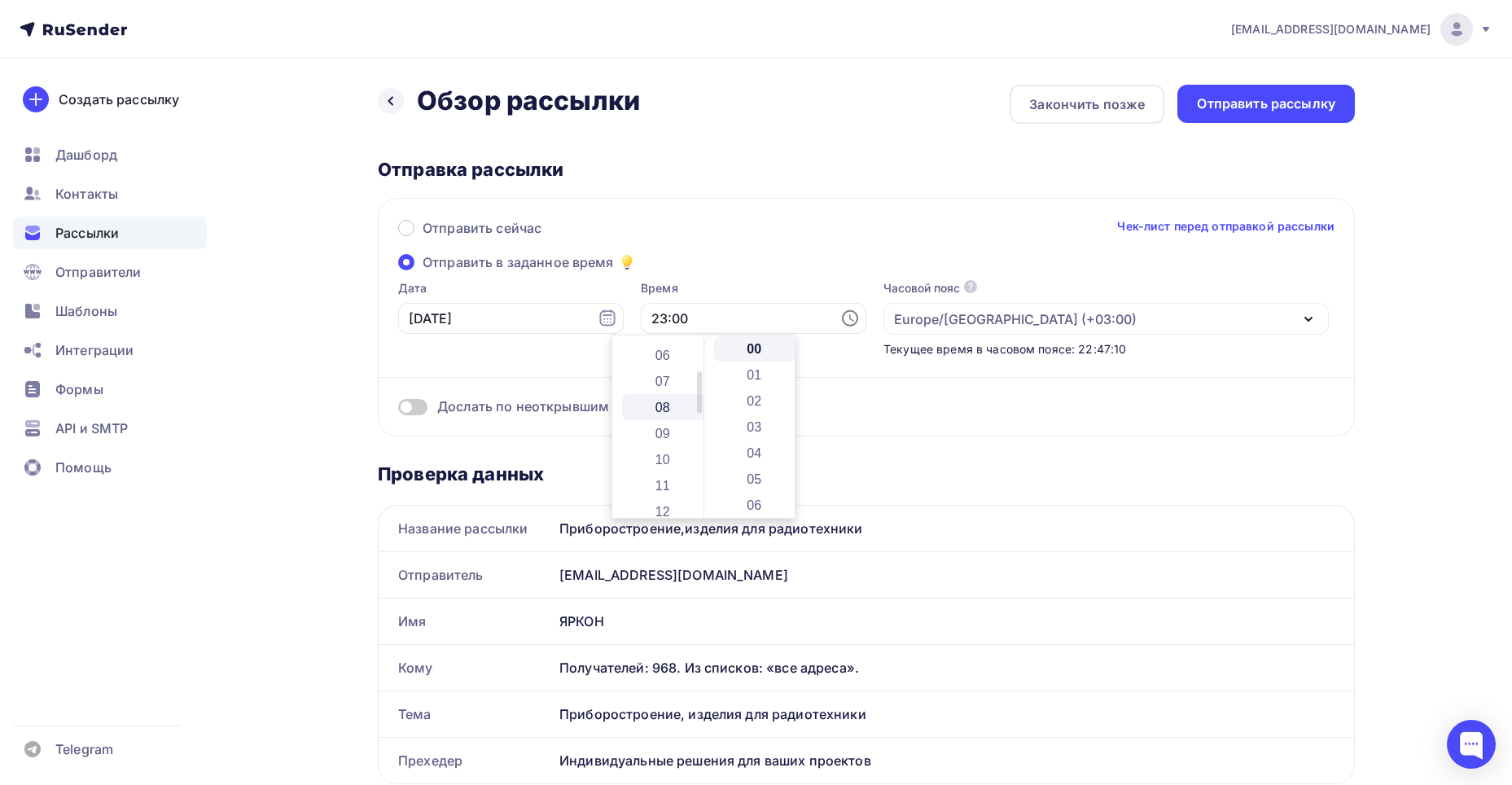
click at [667, 402] on li "08" at bounding box center [664, 407] width 84 height 26
drag, startPoint x: 790, startPoint y: 349, endPoint x: 781, endPoint y: 421, distance: 72.6
click at [781, 421] on div "00 01 02 03 04 05 06 07 08 09 10 11 12 13 14 15 16 17 18 19 20 21 22 23 24 25 2…" at bounding box center [749, 426] width 92 height 182
click at [760, 438] on li "30" at bounding box center [756, 447] width 84 height 26
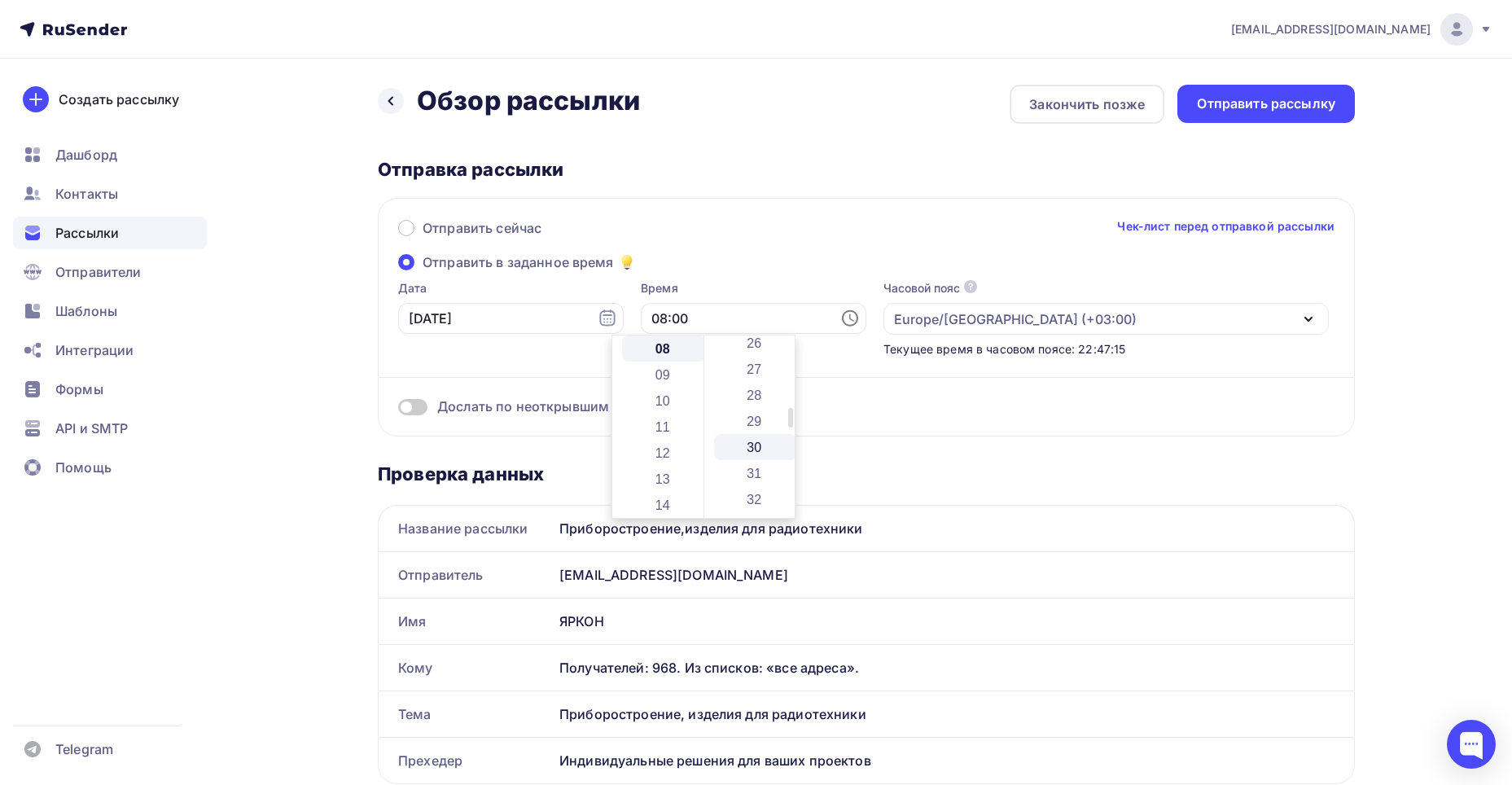
type input "08:30"
click at [784, 266] on div "Отправить сейчас Чек-лист перед отправкой рассылки Отправить в заданное время Д…" at bounding box center [867, 317] width 977 height 239
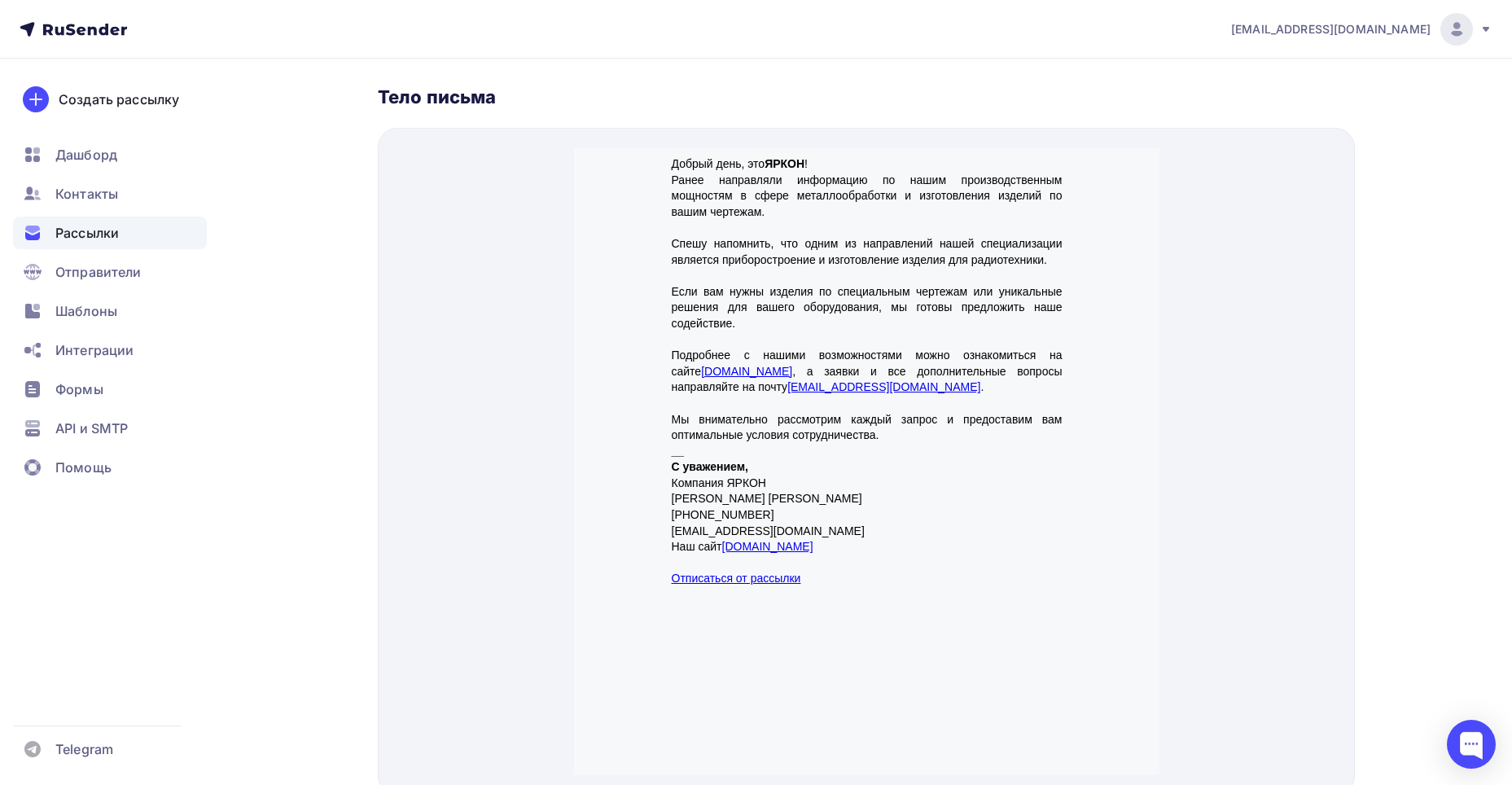
scroll to position [734, 0]
click at [696, 475] on p "__ С уважением, Компания ЯРКОН [PERSON_NAME] [PHONE_NUMBER] [EMAIL_ADDRESS][DOM…" at bounding box center [866, 469] width 390 height 96
click at [831, 468] on p "__ С уважением, Компания ЯРКОН [PERSON_NAME] [PHONE_NUMBER] [EMAIL_ADDRESS][DOM…" at bounding box center [866, 469] width 390 height 96
drag, startPoint x: 836, startPoint y: 476, endPoint x: 667, endPoint y: 471, distance: 169.1
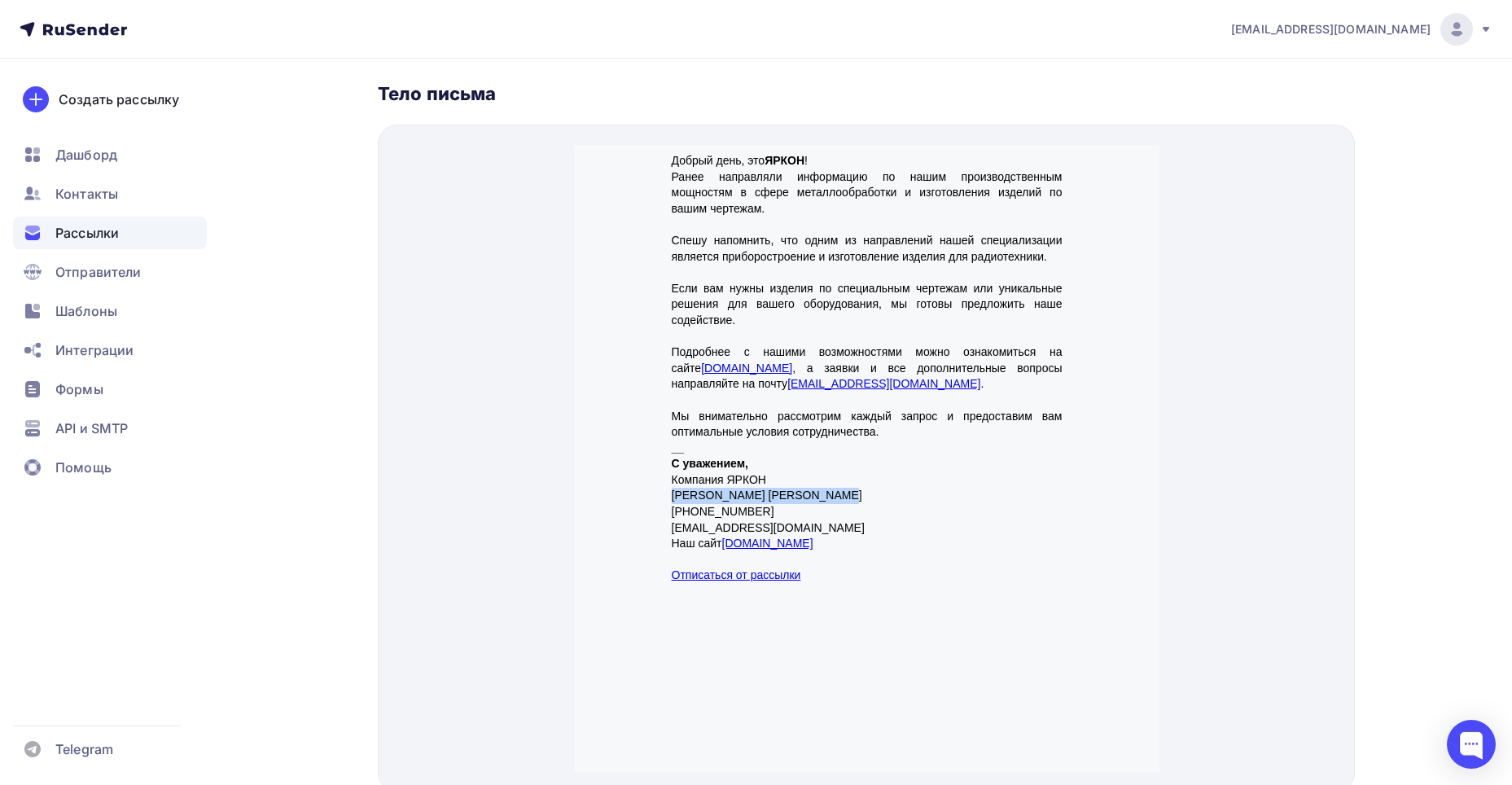
click at [667, 471] on td "Добрый день, это ЯРКОН ! Ранее направляли информацию по нашим производственным …" at bounding box center [866, 349] width 407 height 447
click at [783, 470] on p "__ С уважением, Компания ЯРКОН [PERSON_NAME] [PHONE_NUMBER] [EMAIL_ADDRESS][DOM…" at bounding box center [866, 469] width 390 height 96
drag, startPoint x: 864, startPoint y: 472, endPoint x: 673, endPoint y: 475, distance: 191.0
click at [673, 475] on p "__ С уважением, Компания ЯРКОН [PERSON_NAME] [PHONE_NUMBER] [EMAIL_ADDRESS][DOM…" at bounding box center [866, 469] width 390 height 96
click at [731, 474] on p "__ С уважением, Компания ЯРКОН [PERSON_NAME] [PHONE_NUMBER] [EMAIL_ADDRESS][DOM…" at bounding box center [866, 469] width 390 height 96
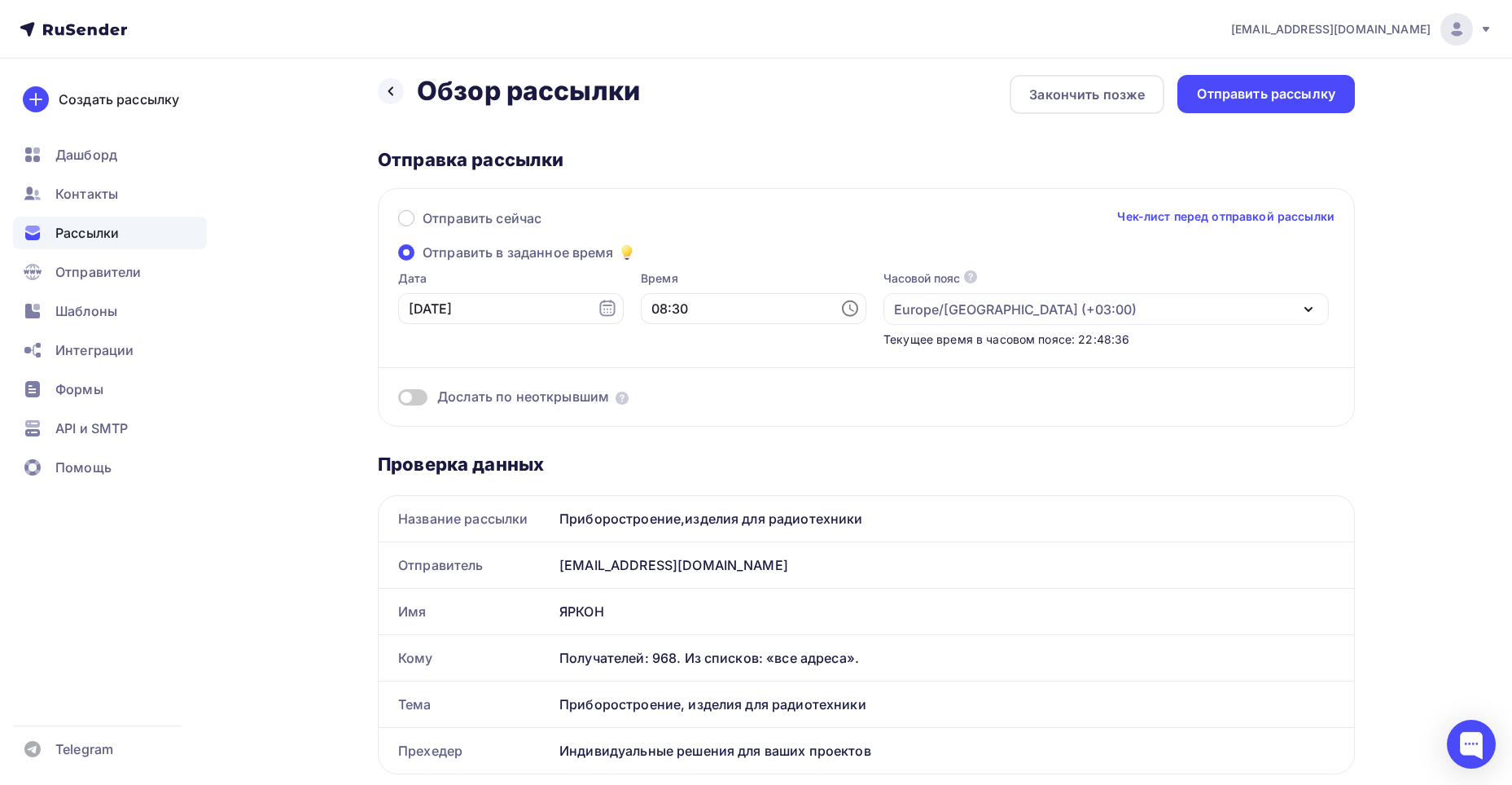
scroll to position [0, 0]
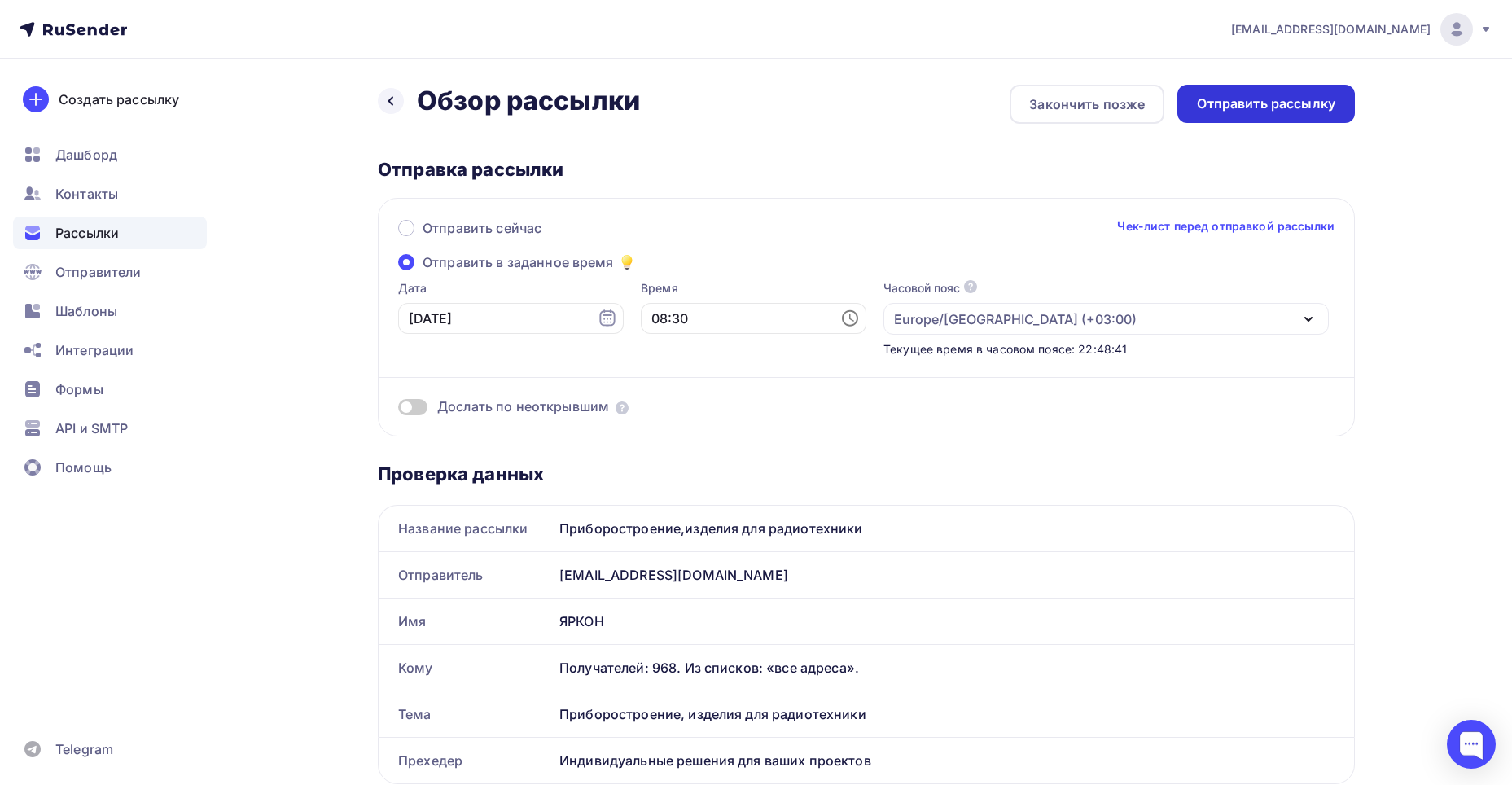
click at [1250, 113] on div "Отправить рассылку" at bounding box center [1266, 104] width 138 height 19
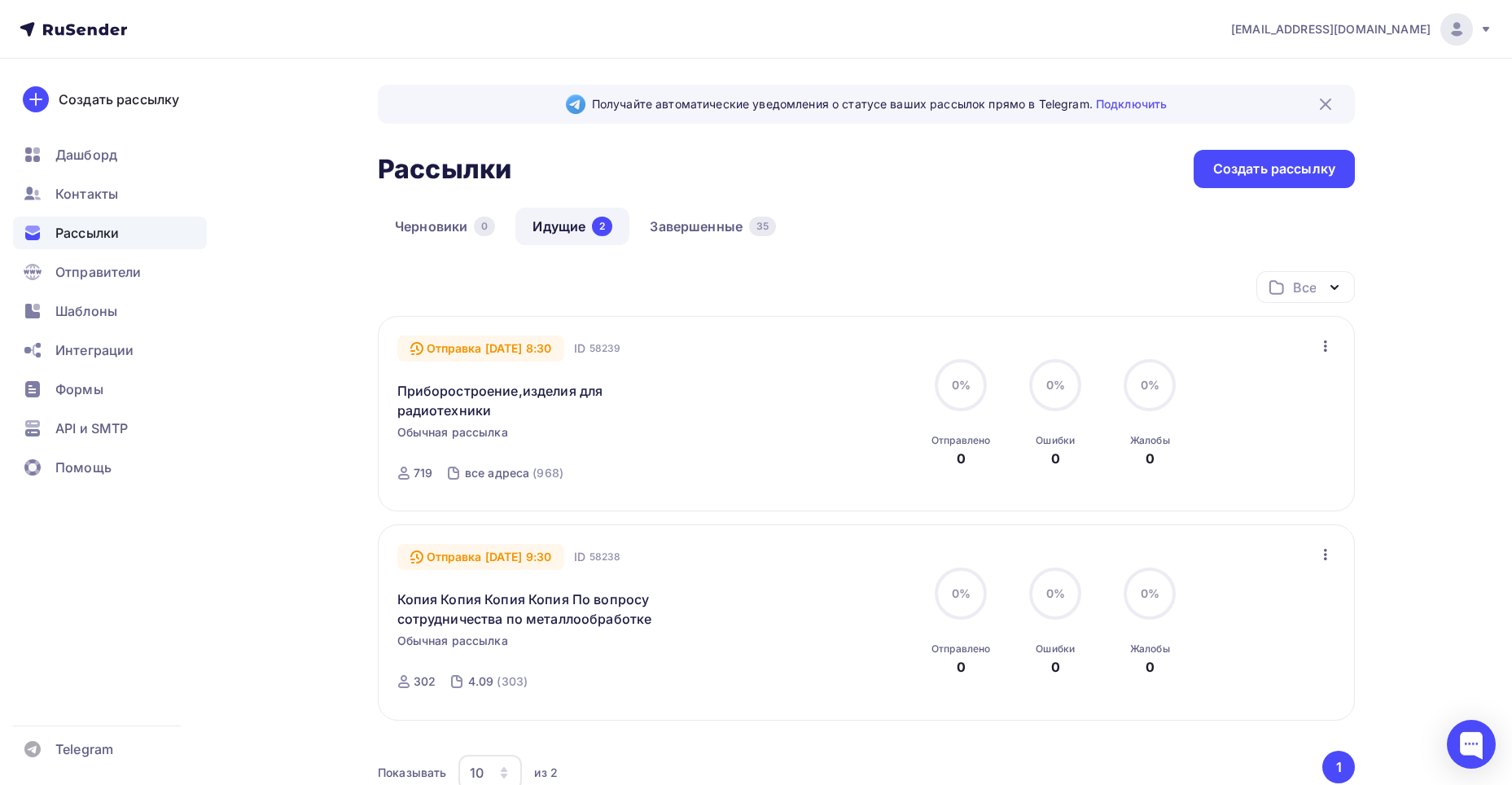
click at [1323, 555] on icon "button" at bounding box center [1325, 555] width 19 height 19
click at [1397, 483] on div "Получайте автоматические уведомления о статусе ваших рассылок прямо в Telegram.…" at bounding box center [756, 507] width 1334 height 899
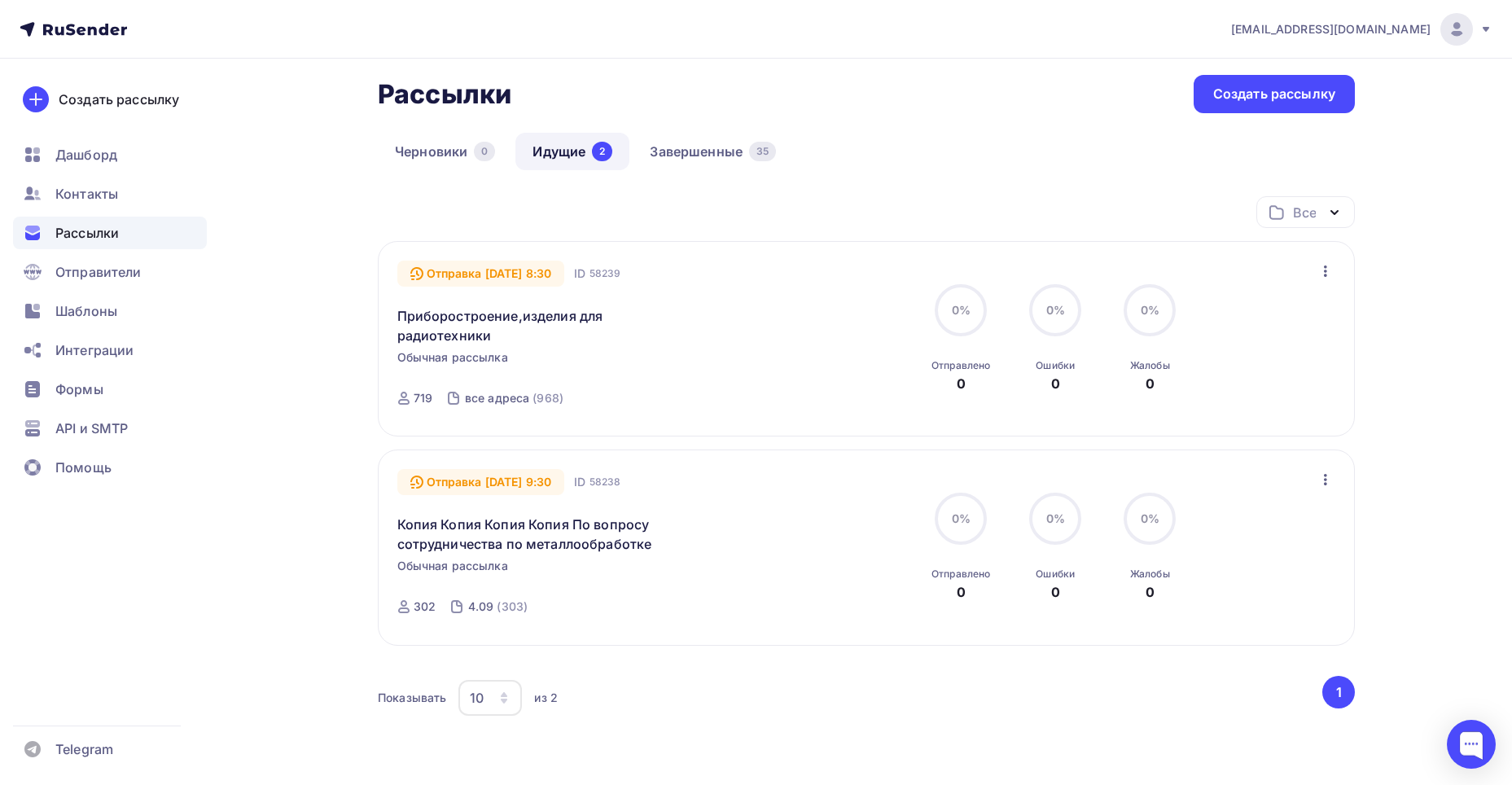
scroll to position [81, 0]
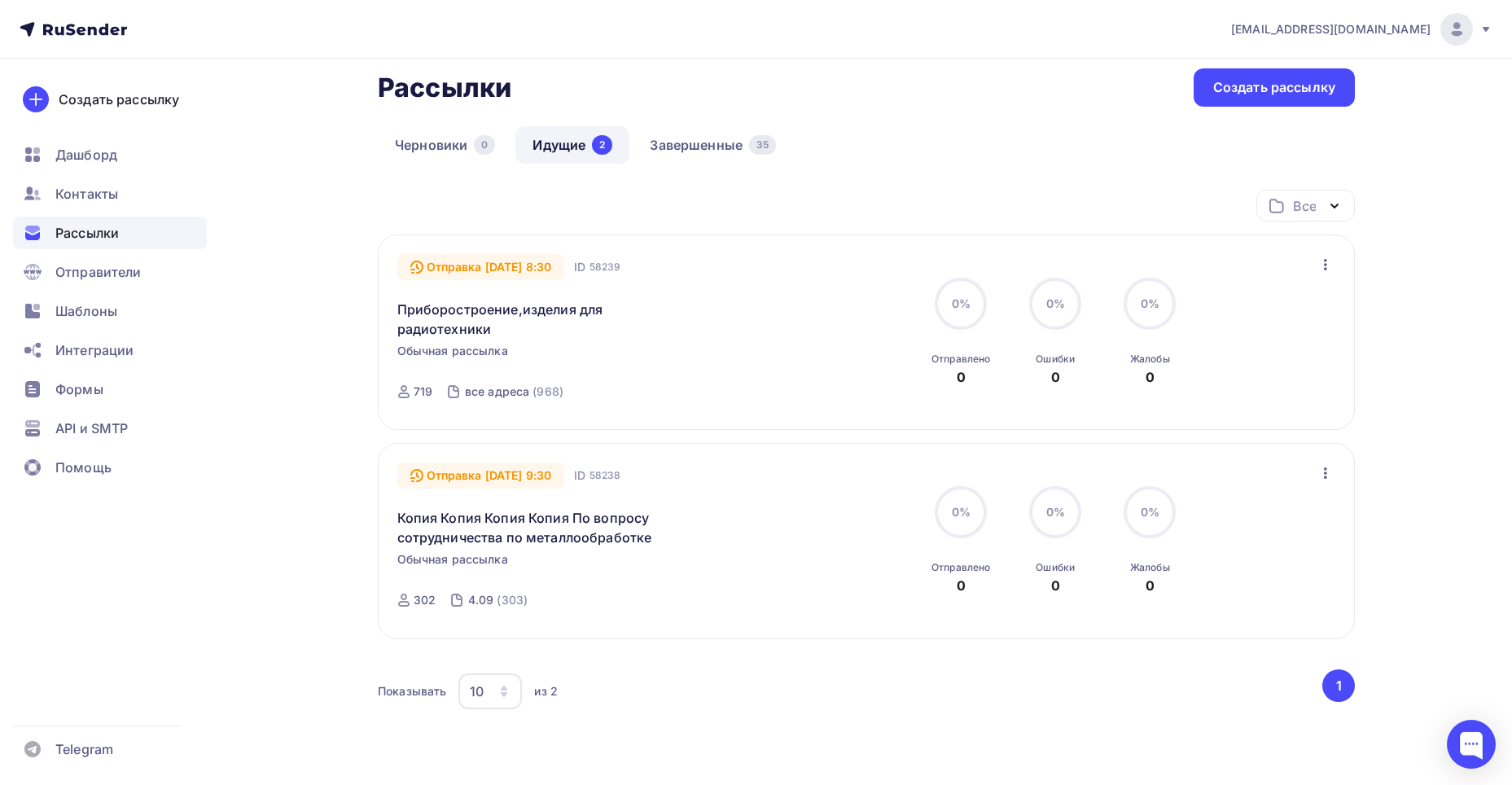
click at [837, 119] on div "Получайте автоматические уведомления о статусе ваших рассылок прямо в Telegram.…" at bounding box center [867, 406] width 977 height 807
drag, startPoint x: 388, startPoint y: 70, endPoint x: 645, endPoint y: 89, distance: 257.7
click at [645, 89] on div "Рассылки Рассылки Создать рассылку" at bounding box center [867, 88] width 977 height 38
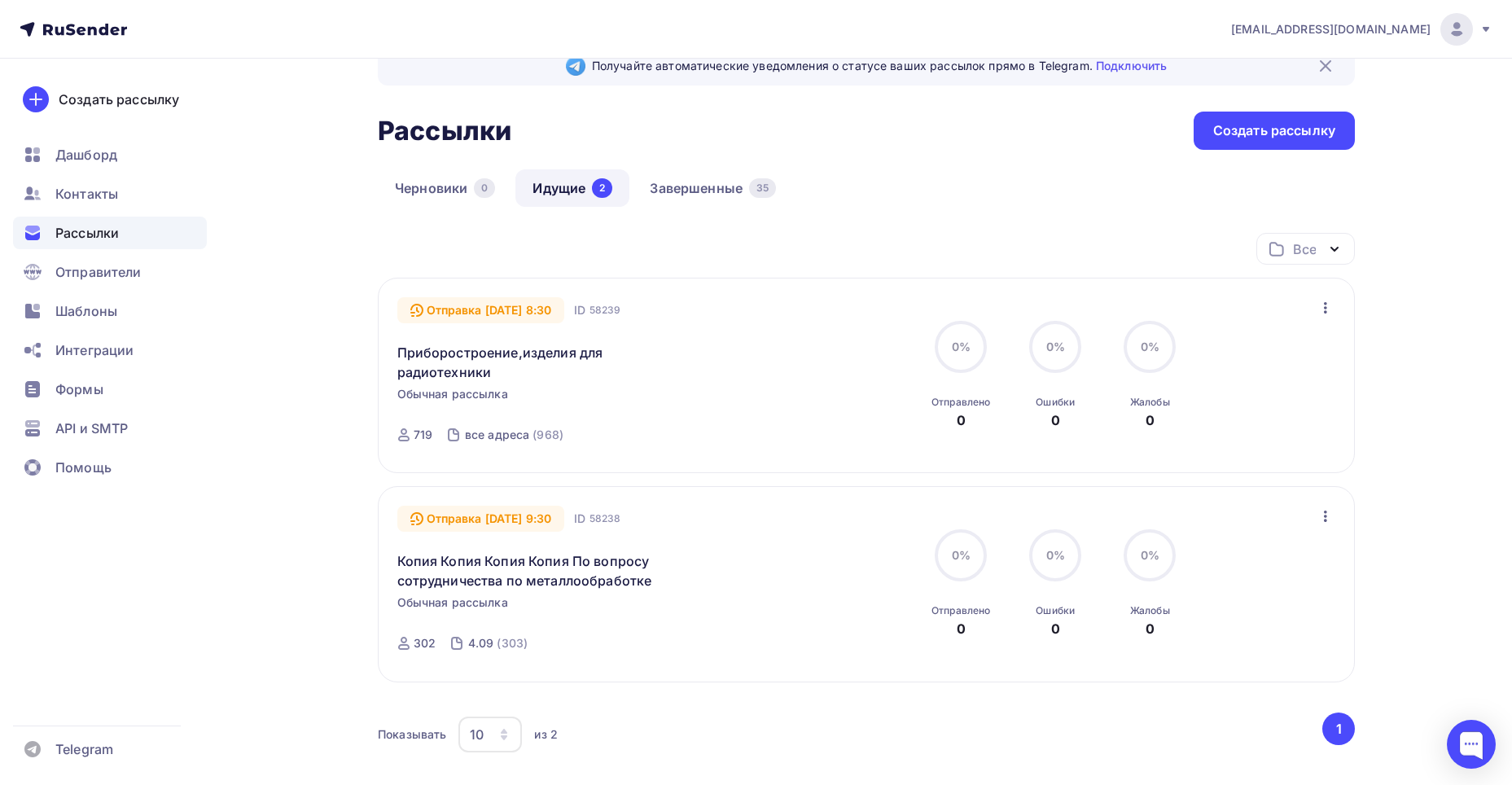
scroll to position [30, 0]
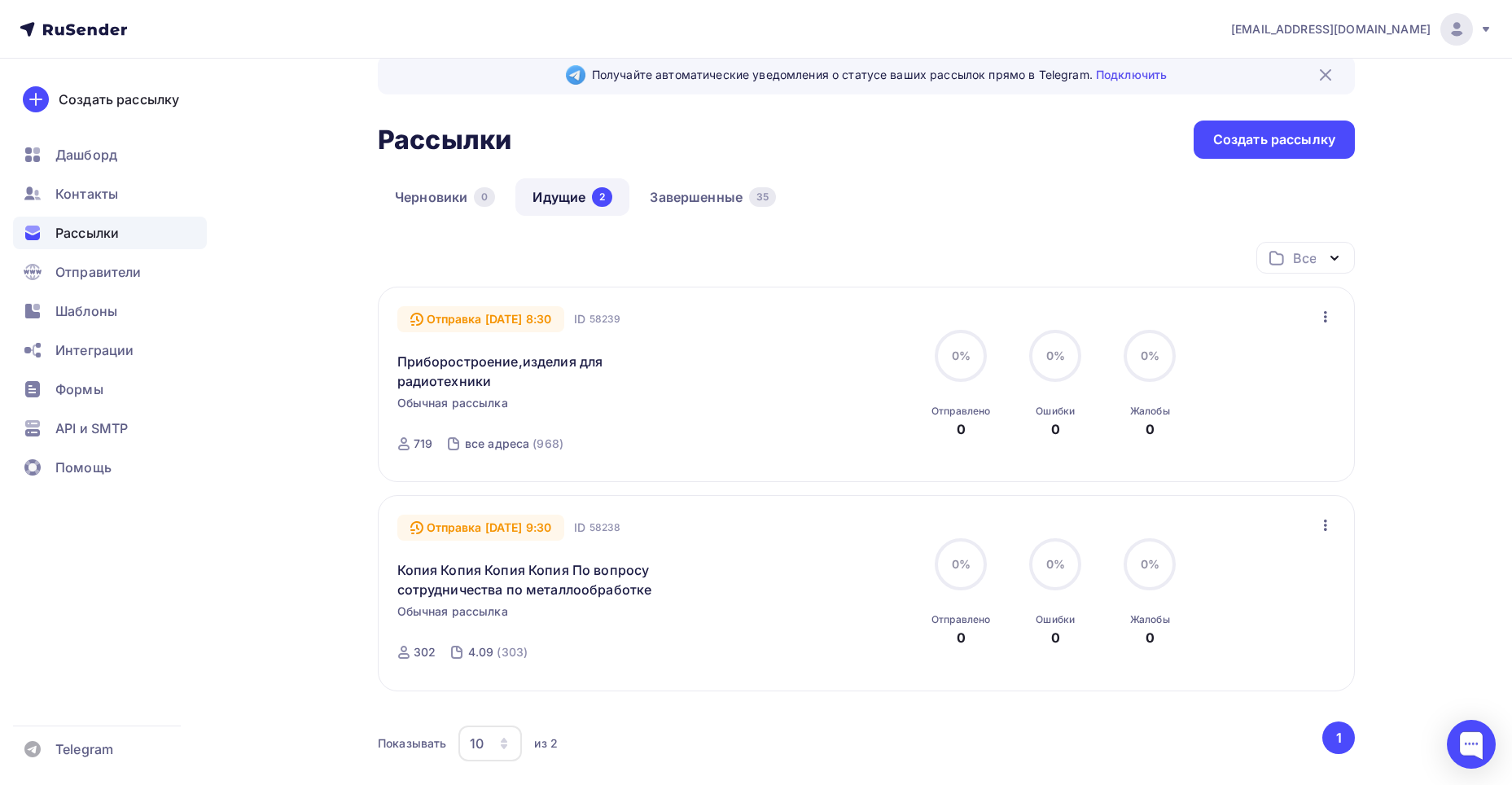
click at [916, 125] on div "Рассылки Рассылки Создать рассылку" at bounding box center [867, 139] width 977 height 38
click at [754, 256] on div "Все Все папки Создать новую папку" at bounding box center [867, 264] width 977 height 45
